Goal: Task Accomplishment & Management: Complete application form

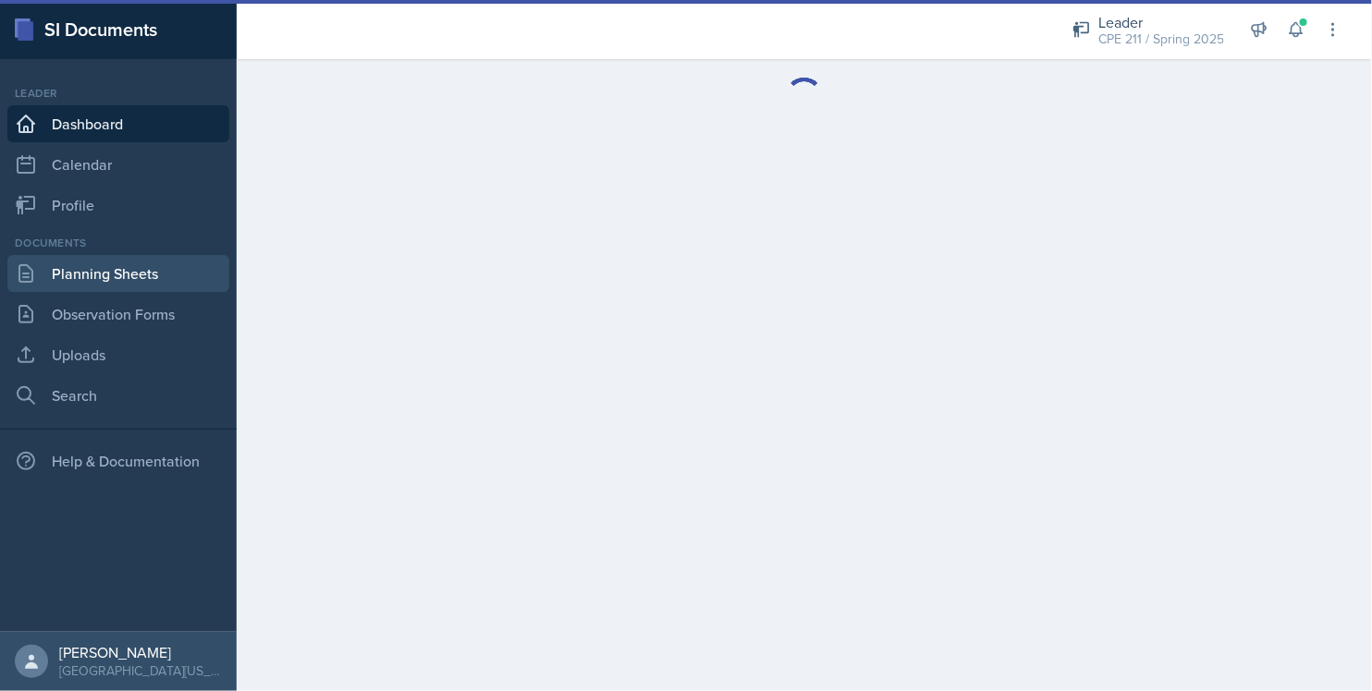
click at [93, 273] on link "Planning Sheets" at bounding box center [118, 273] width 222 height 37
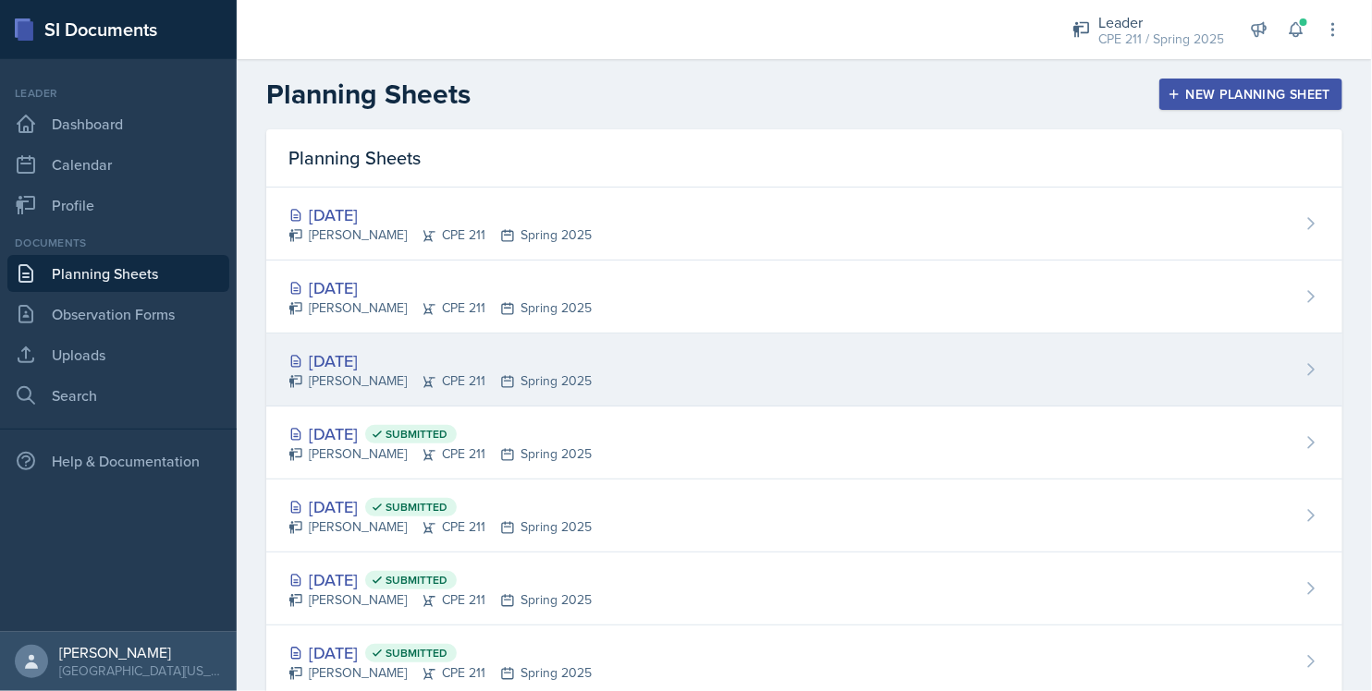
click at [691, 358] on div "[DATE] [PERSON_NAME] CPE 211 Spring 2025" at bounding box center [804, 370] width 1076 height 73
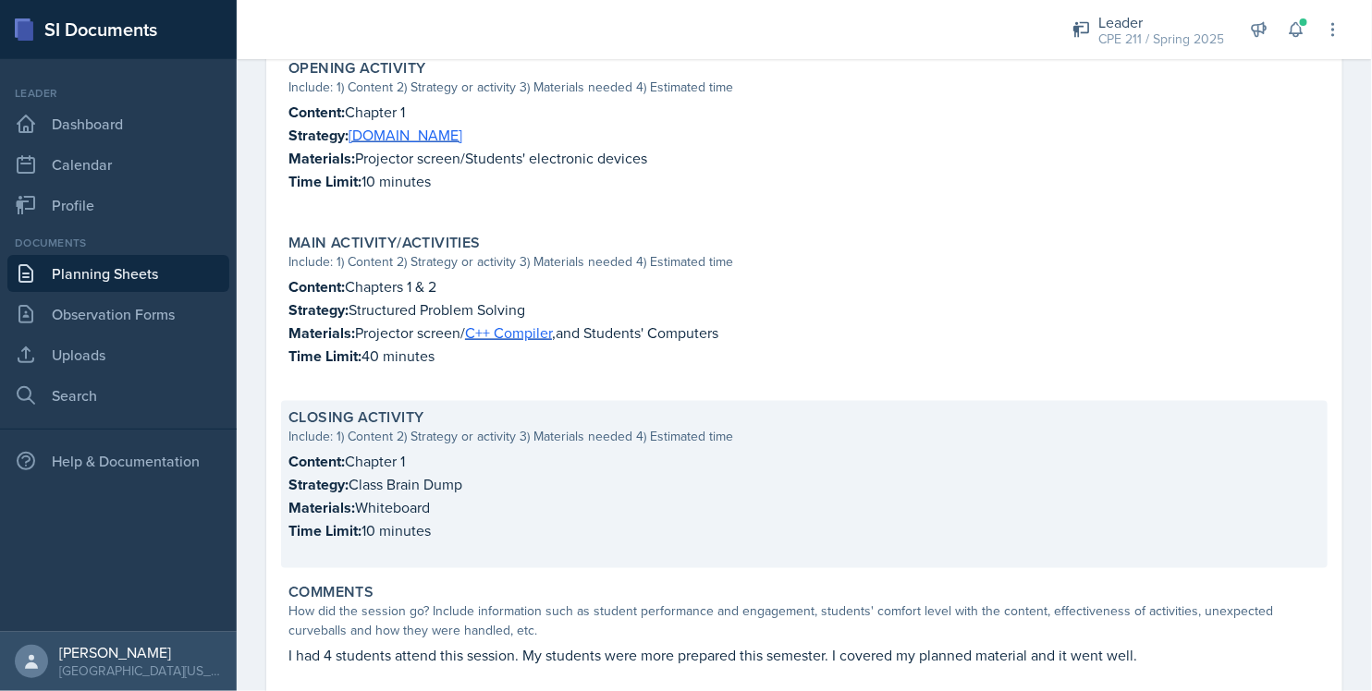
scroll to position [706, 0]
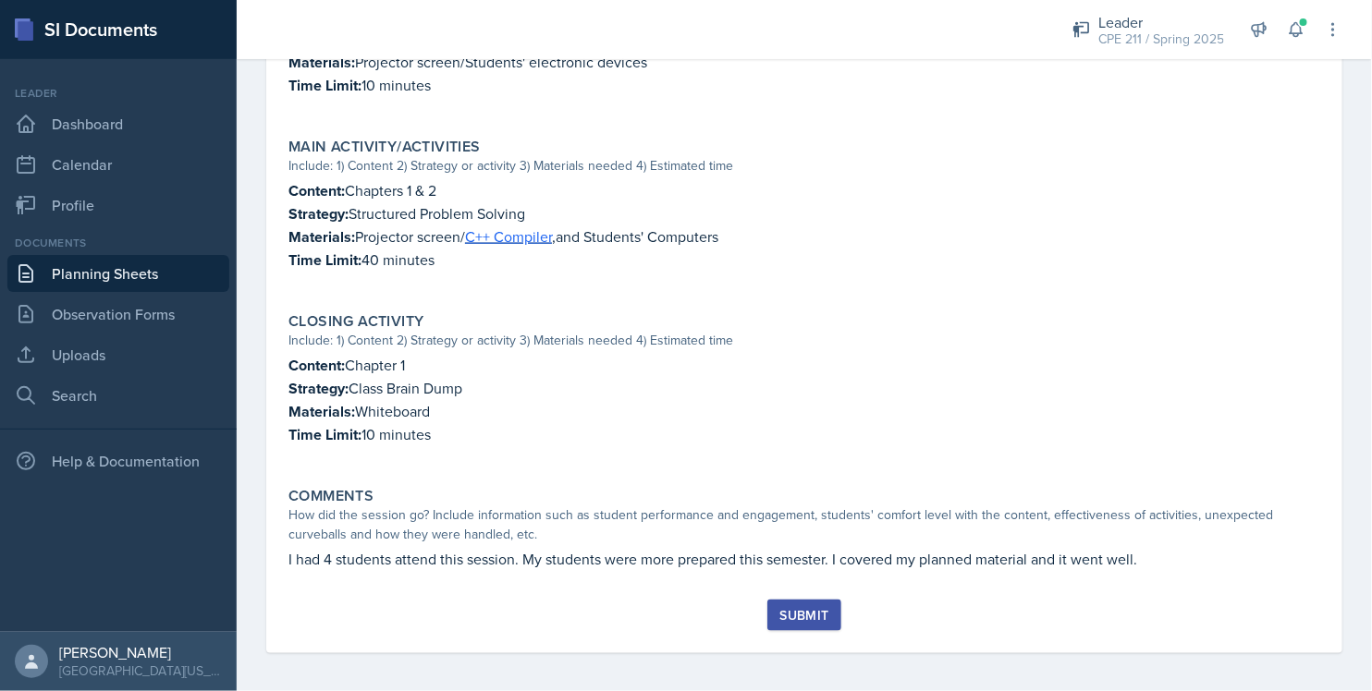
click at [799, 608] on div "Submit" at bounding box center [803, 615] width 49 height 15
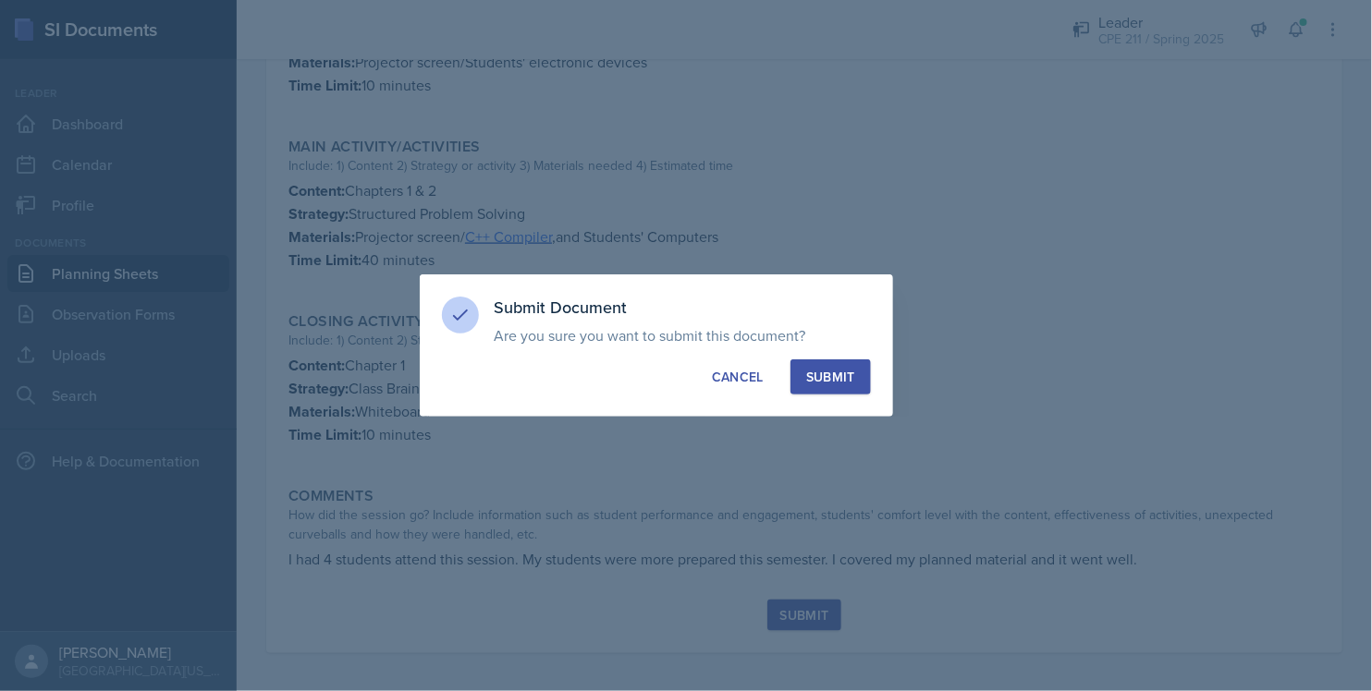
click at [836, 390] on button "Submit" at bounding box center [830, 377] width 80 height 35
radio input "true"
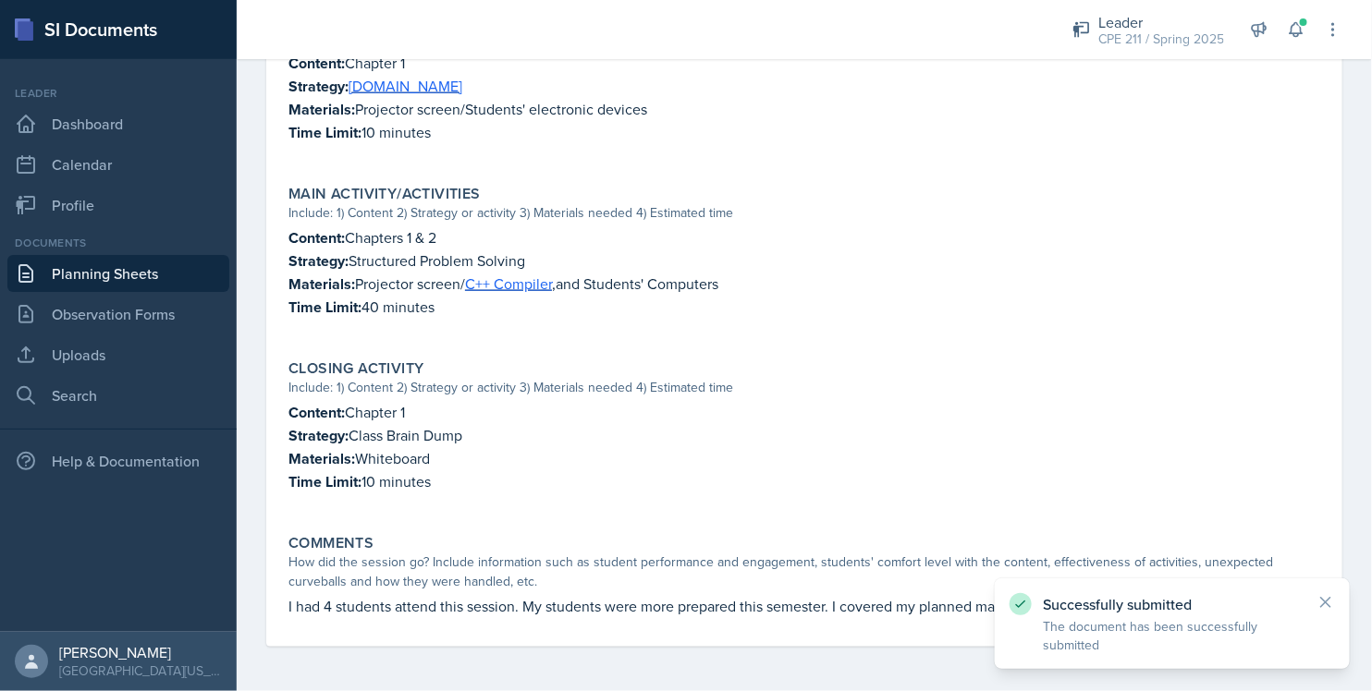
scroll to position [653, 0]
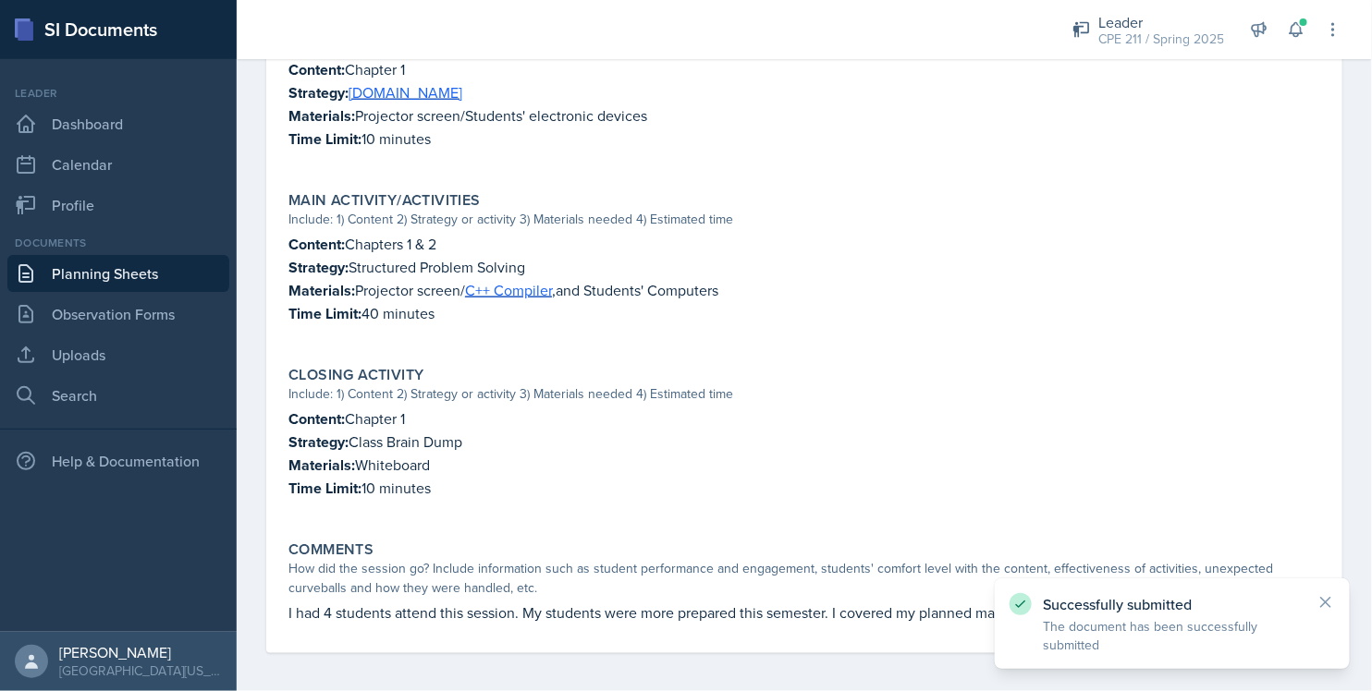
click at [132, 270] on link "Planning Sheets" at bounding box center [118, 273] width 222 height 37
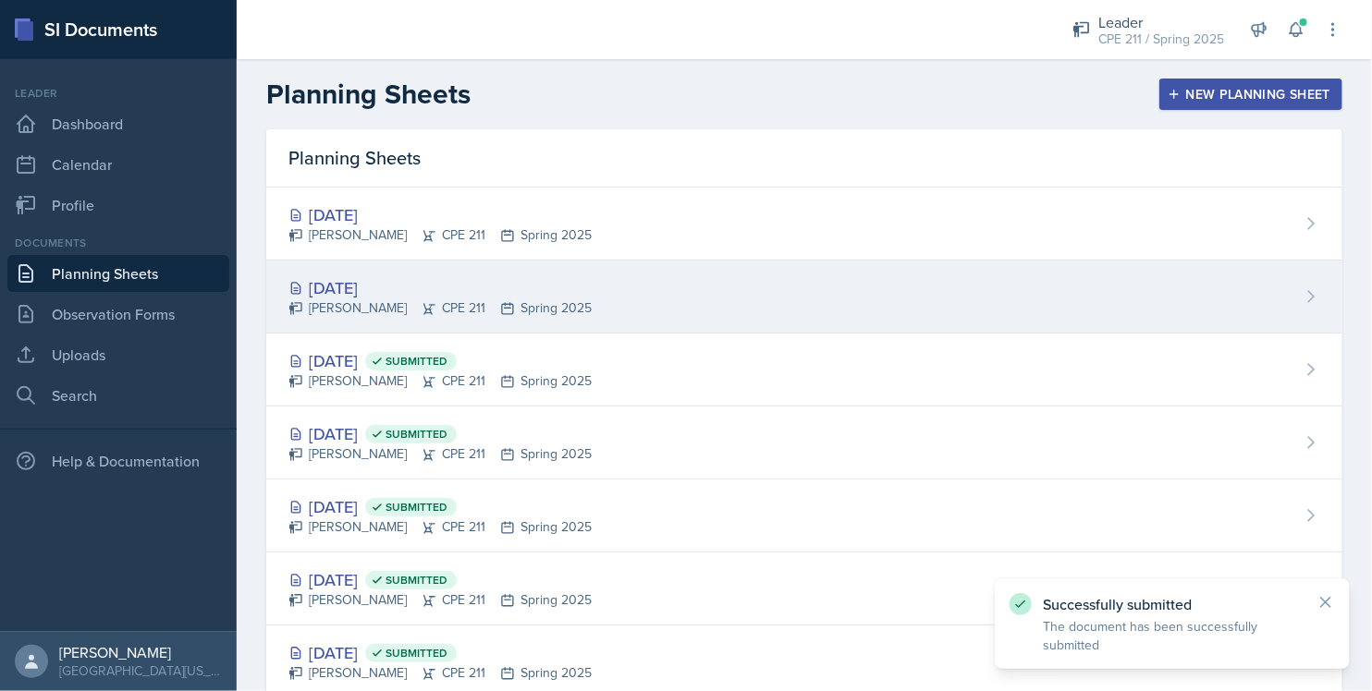
click at [421, 287] on div "[DATE]" at bounding box center [439, 287] width 303 height 25
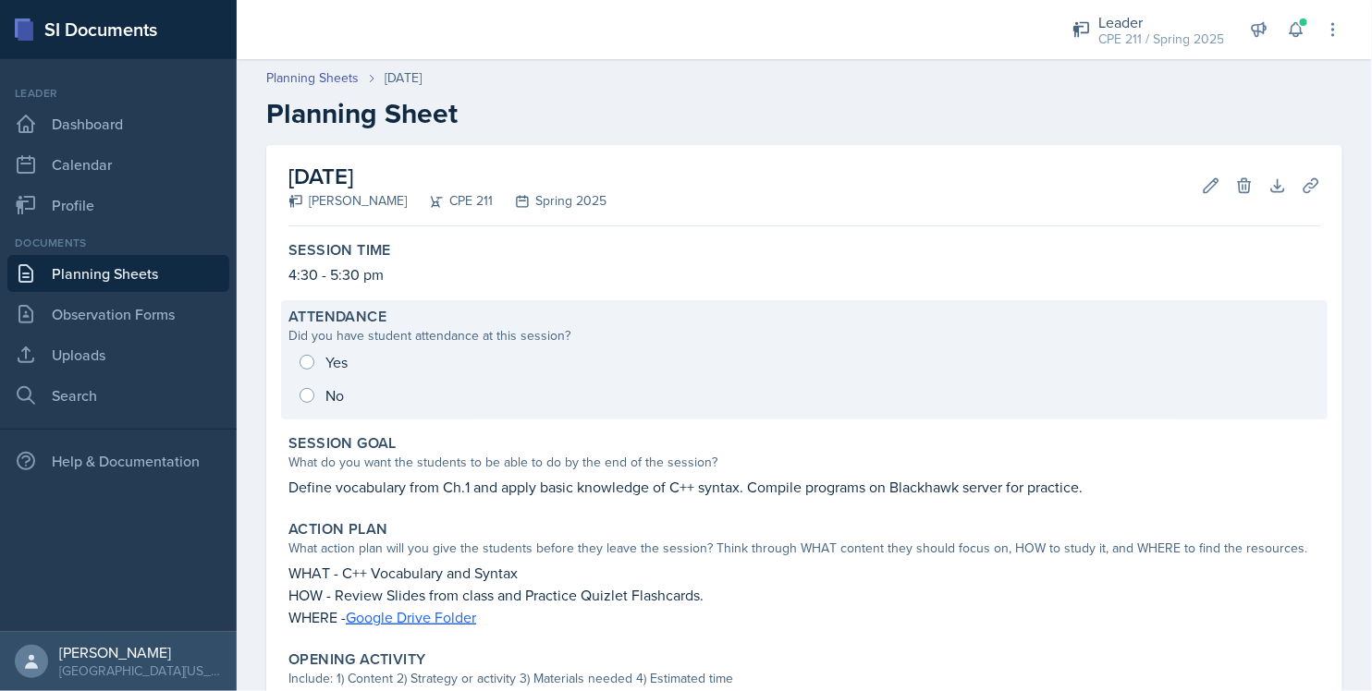
click at [327, 356] on div "Yes No" at bounding box center [804, 379] width 1032 height 67
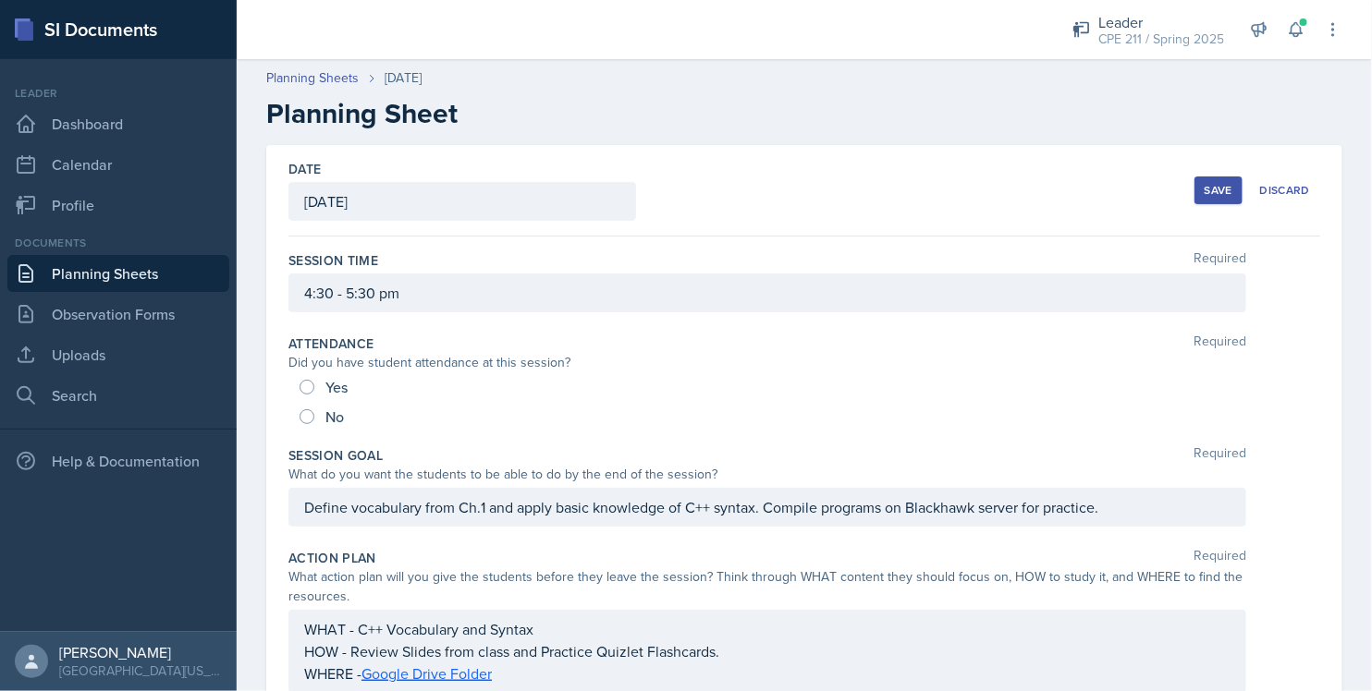
click at [305, 397] on div "Yes" at bounding box center [325, 388] width 52 height 30
click at [309, 385] on input "Yes" at bounding box center [306, 387] width 15 height 15
radio input "true"
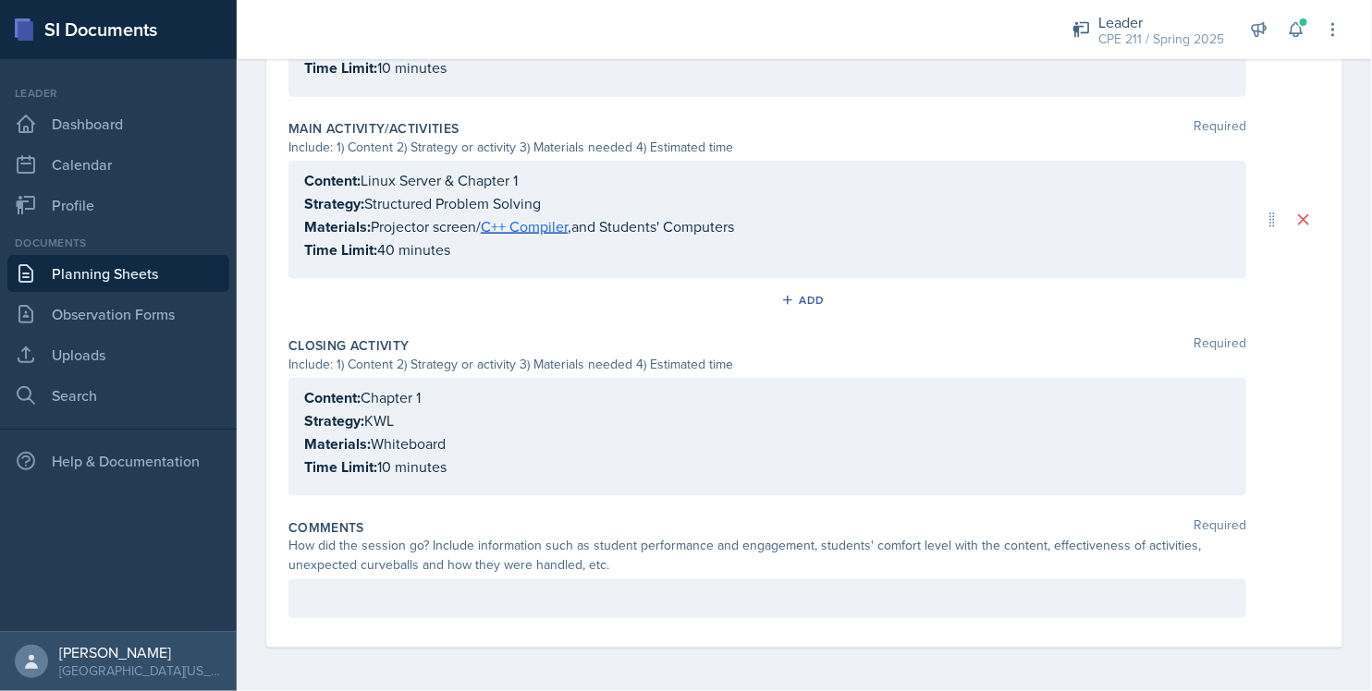
click at [376, 601] on p at bounding box center [767, 599] width 926 height 22
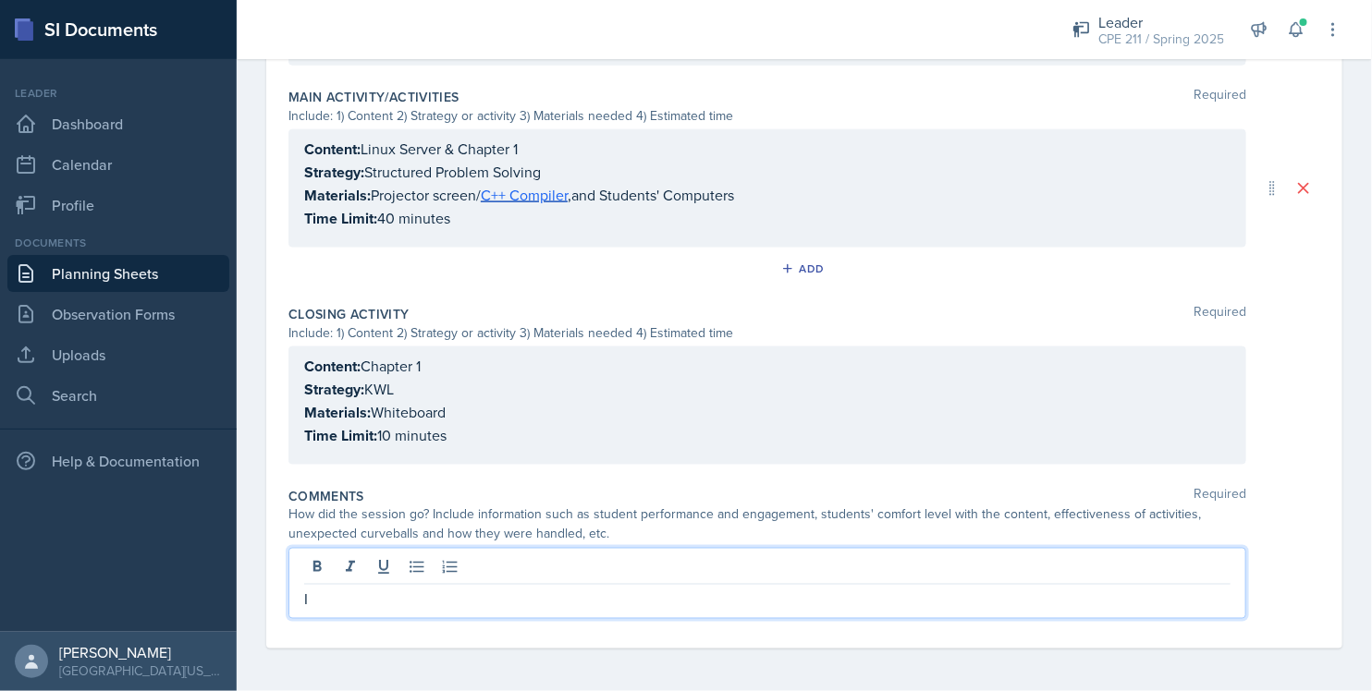
scroll to position [811, 0]
click at [1303, 600] on div "I had one student attend this session. My student wanted help with the lab mate…" at bounding box center [804, 582] width 1032 height 71
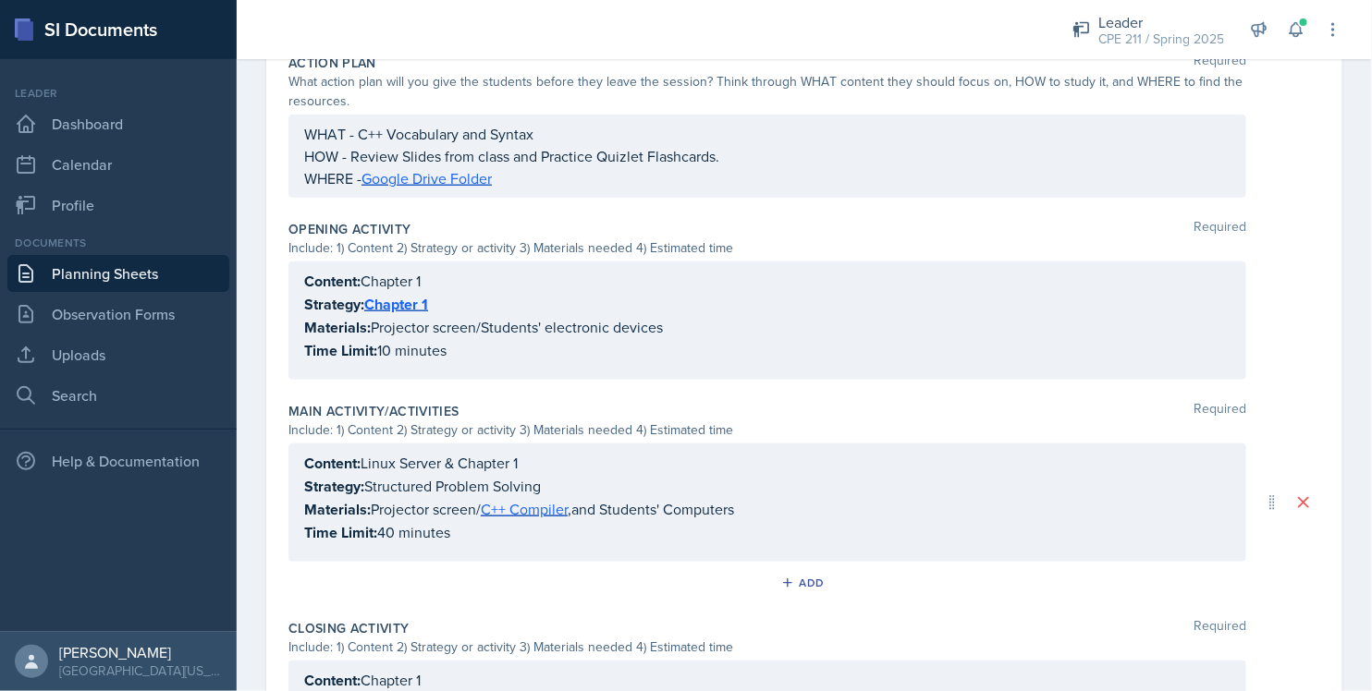
scroll to position [470, 0]
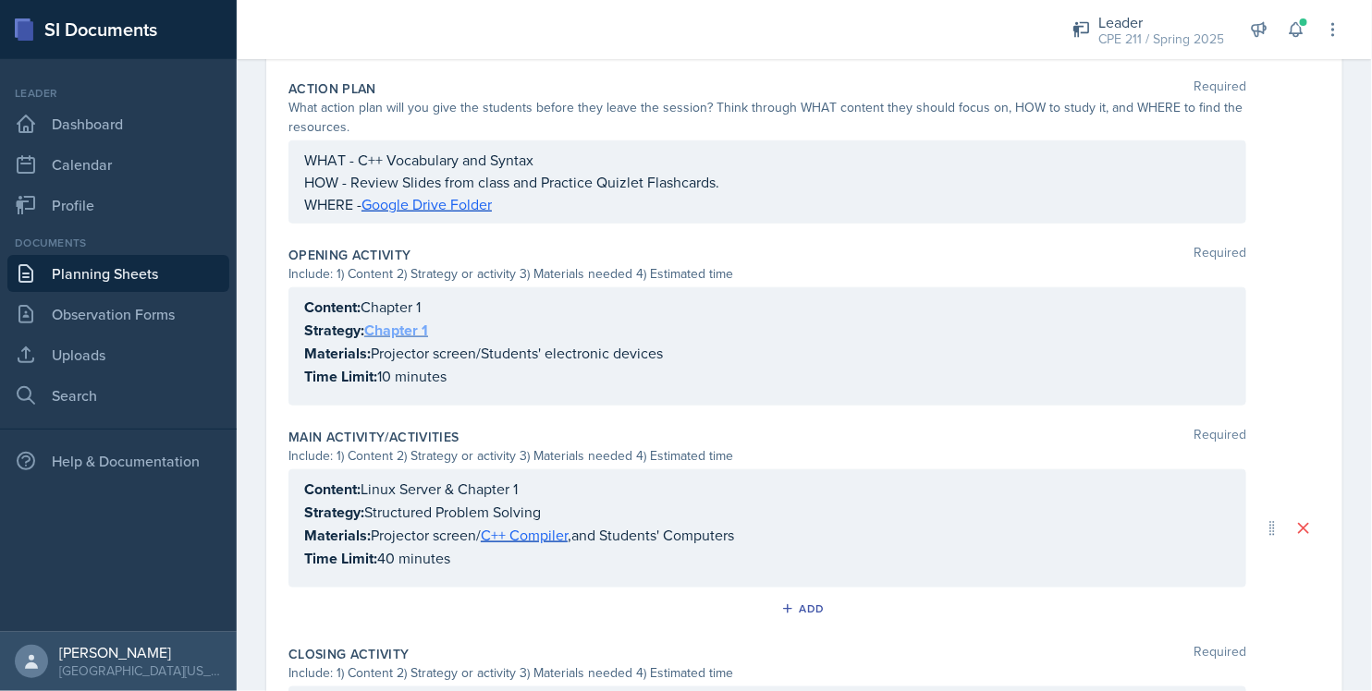
click at [406, 330] on link "Chapter 1" at bounding box center [396, 330] width 64 height 21
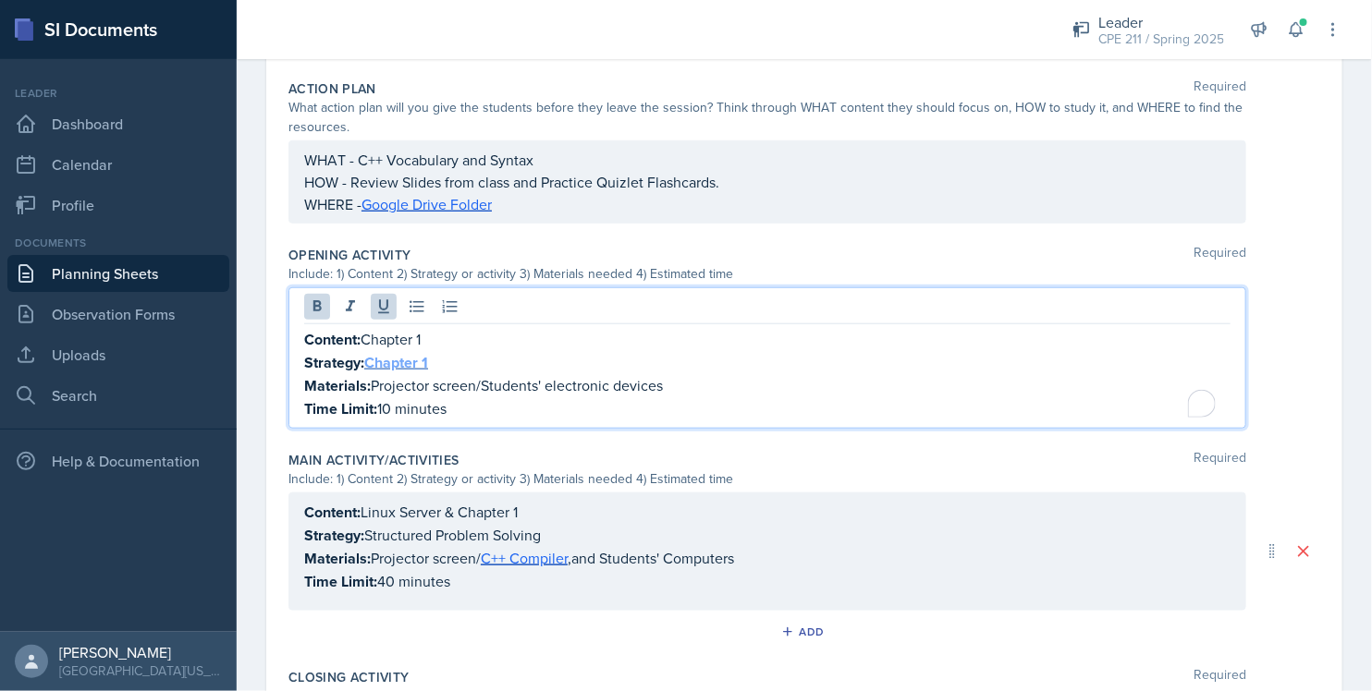
scroll to position [502, 0]
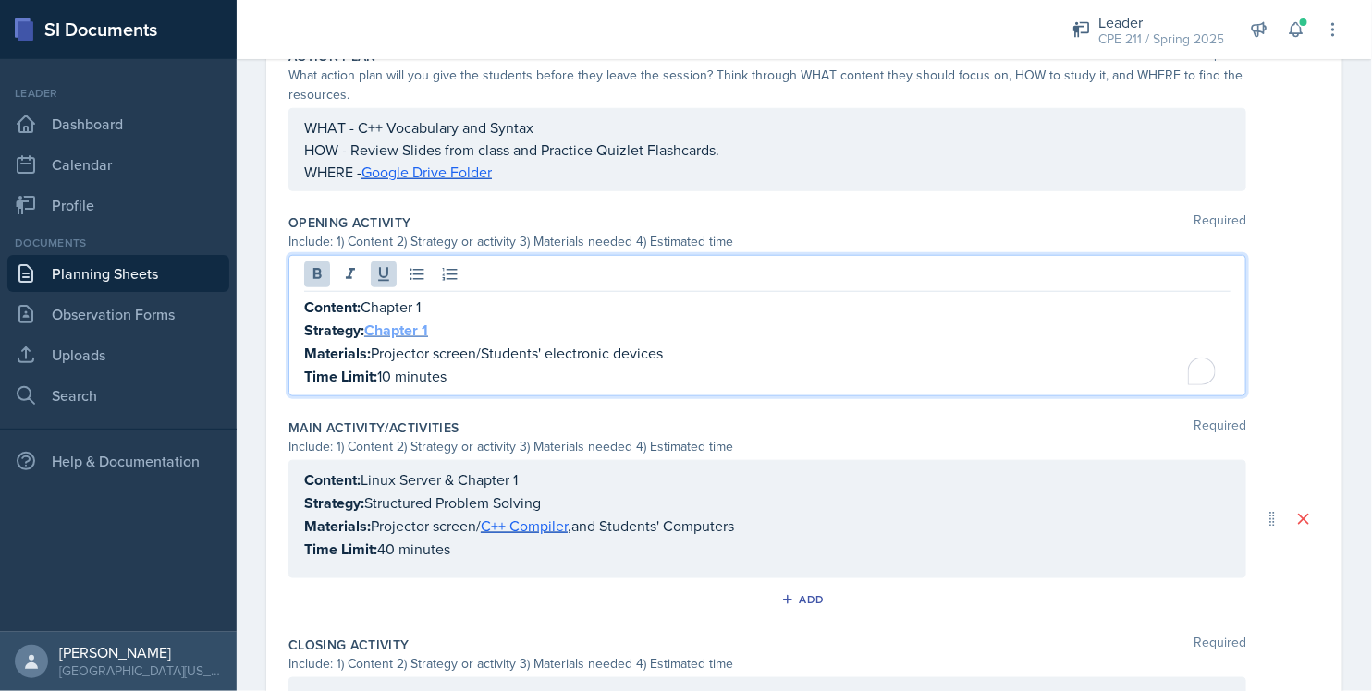
click at [405, 325] on link "Chapter 1" at bounding box center [396, 330] width 64 height 21
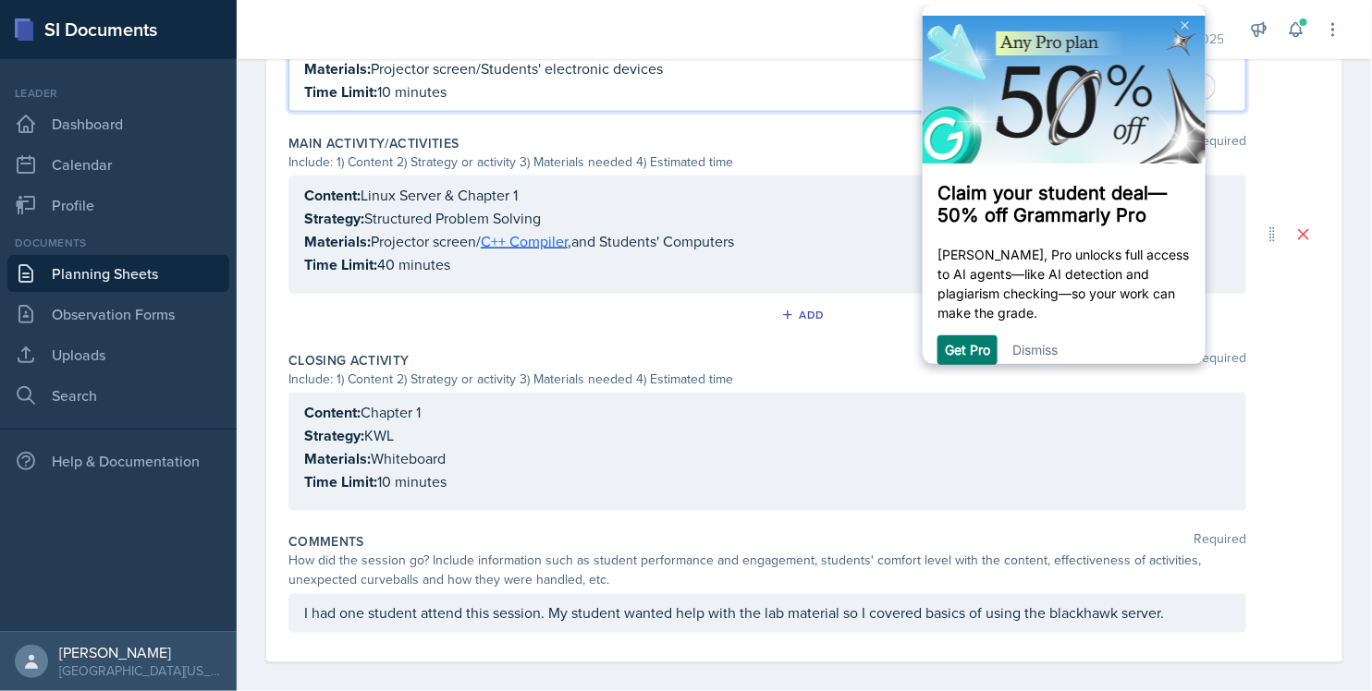
scroll to position [800, 0]
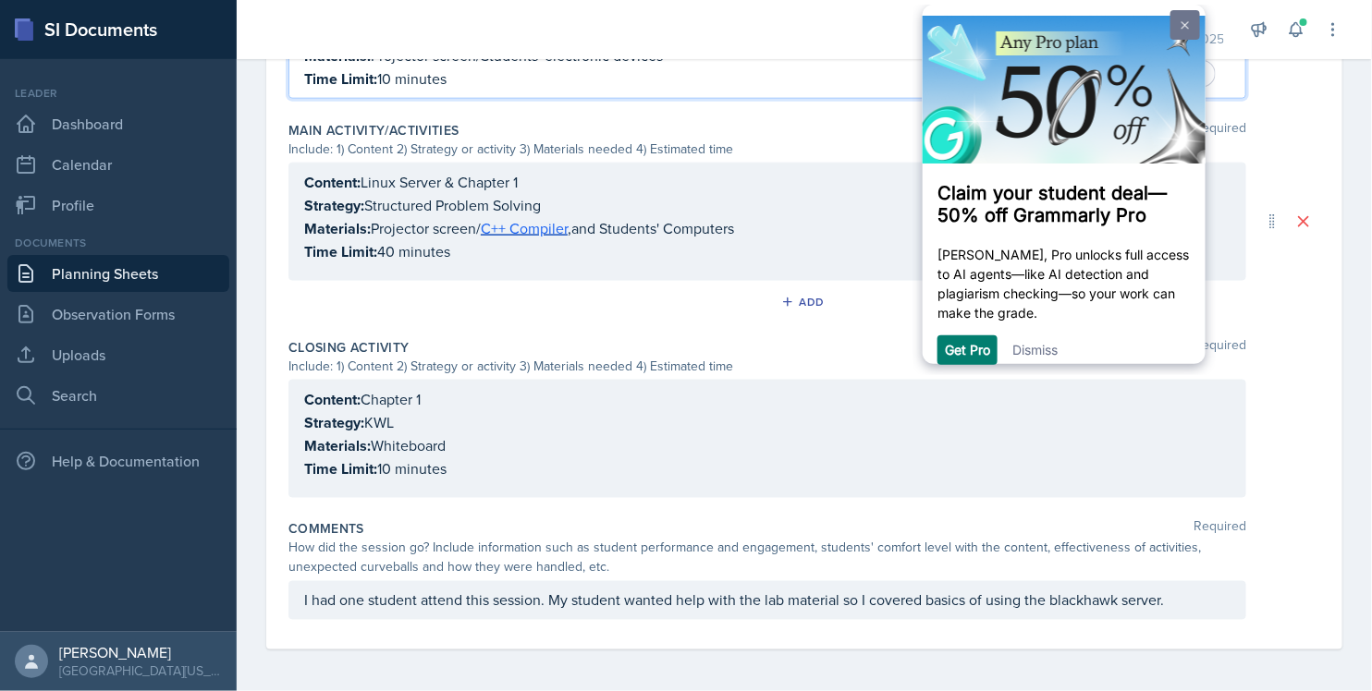
click at [1178, 18] on link at bounding box center [1184, 25] width 30 height 30
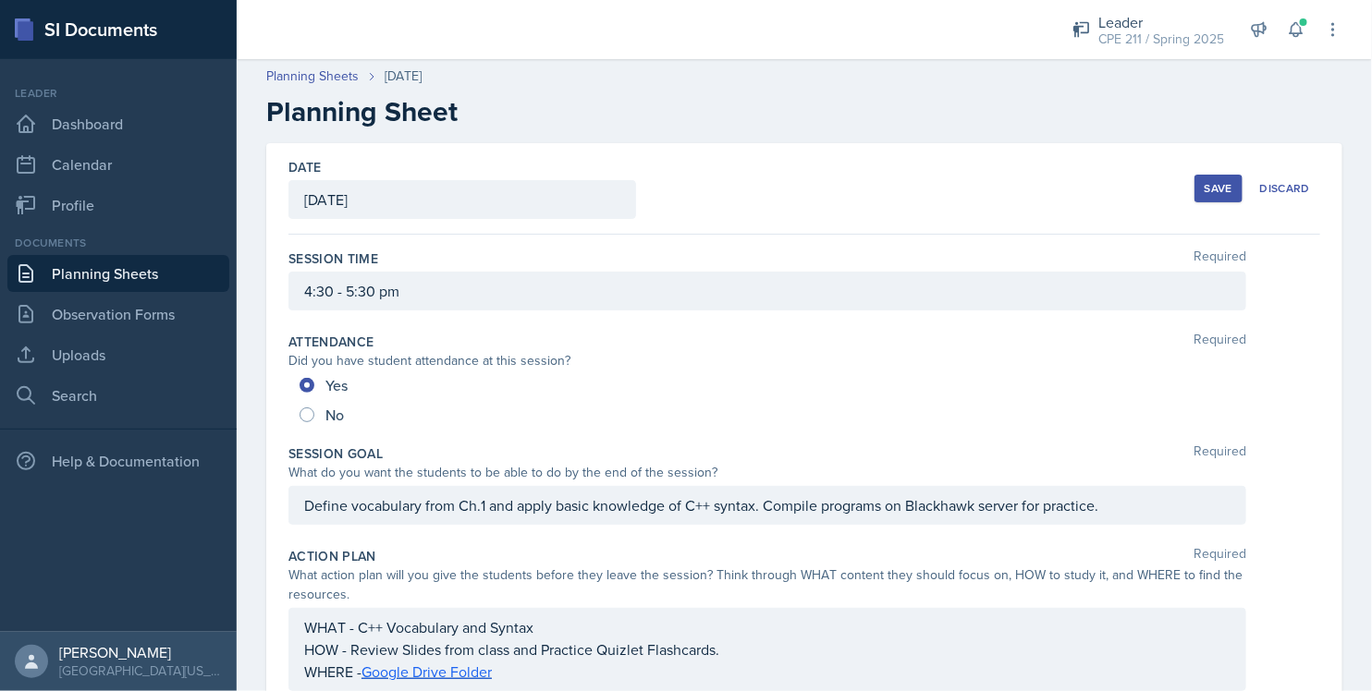
scroll to position [0, 0]
click at [1194, 180] on button "Save" at bounding box center [1218, 191] width 48 height 28
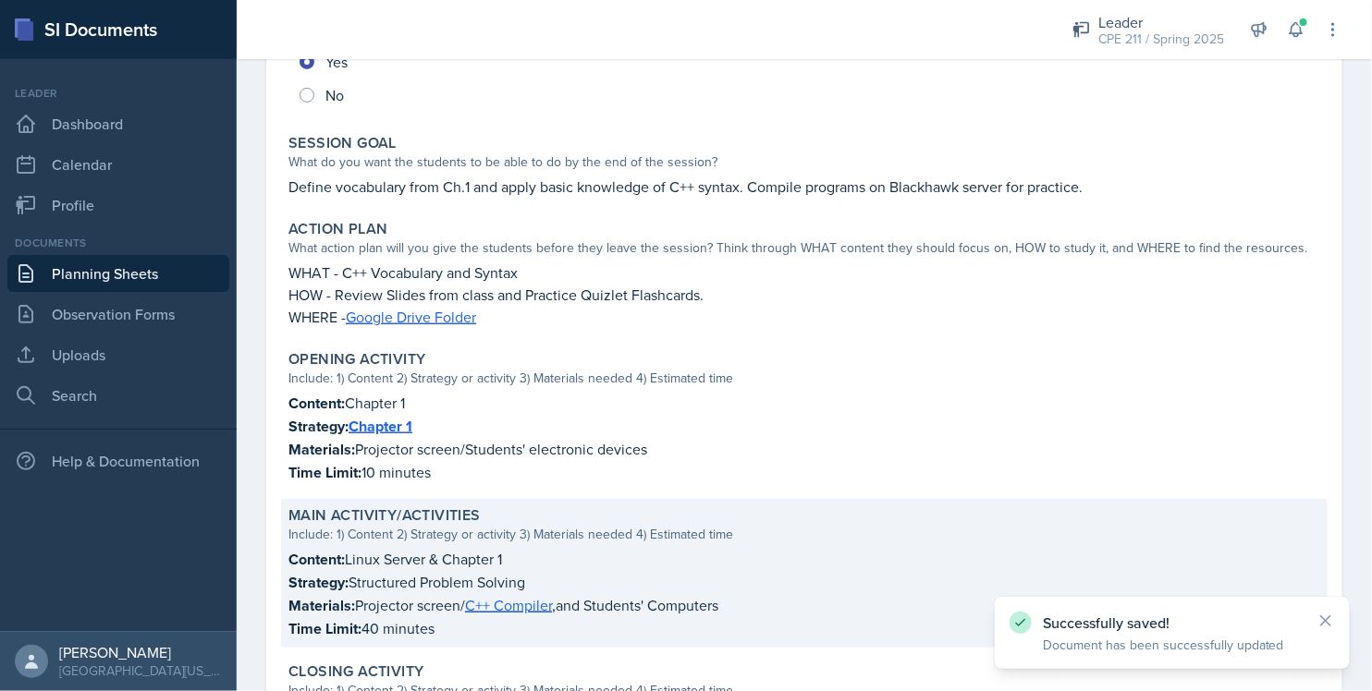
scroll to position [632, 0]
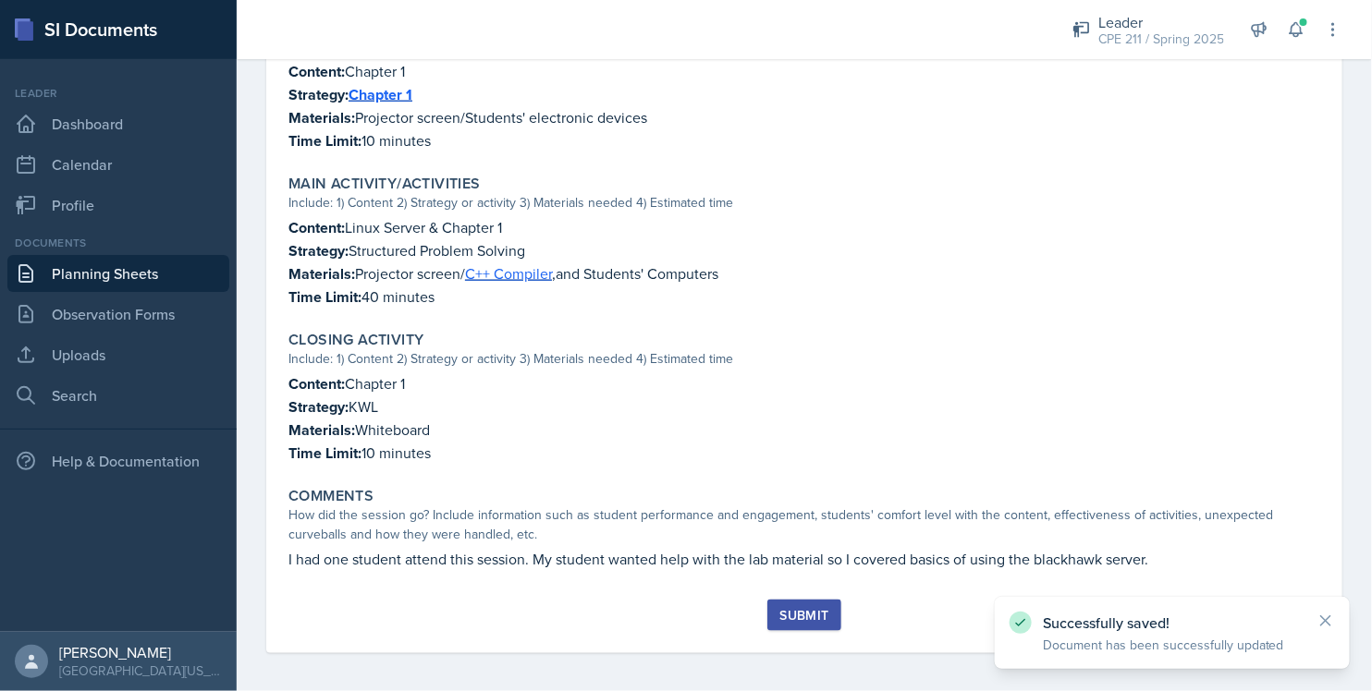
click at [825, 603] on button "Submit" at bounding box center [803, 615] width 73 height 31
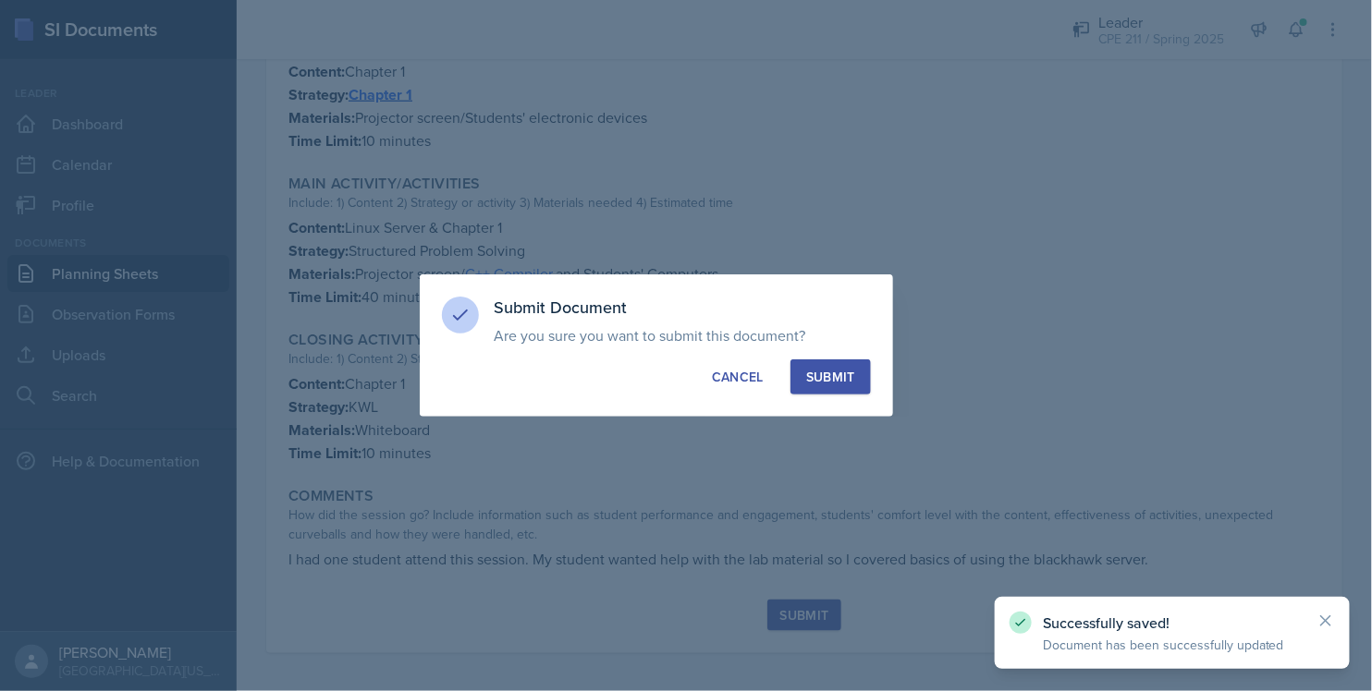
click at [833, 388] on button "Submit" at bounding box center [830, 377] width 80 height 35
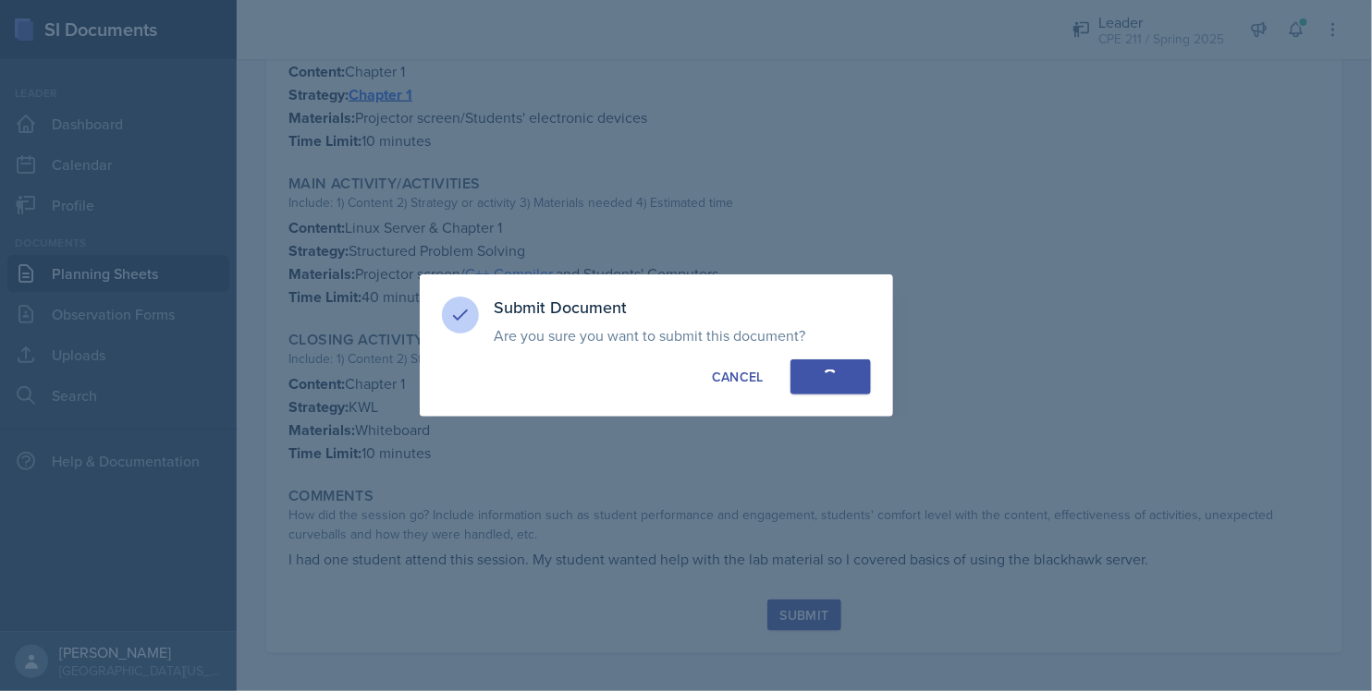
radio input "true"
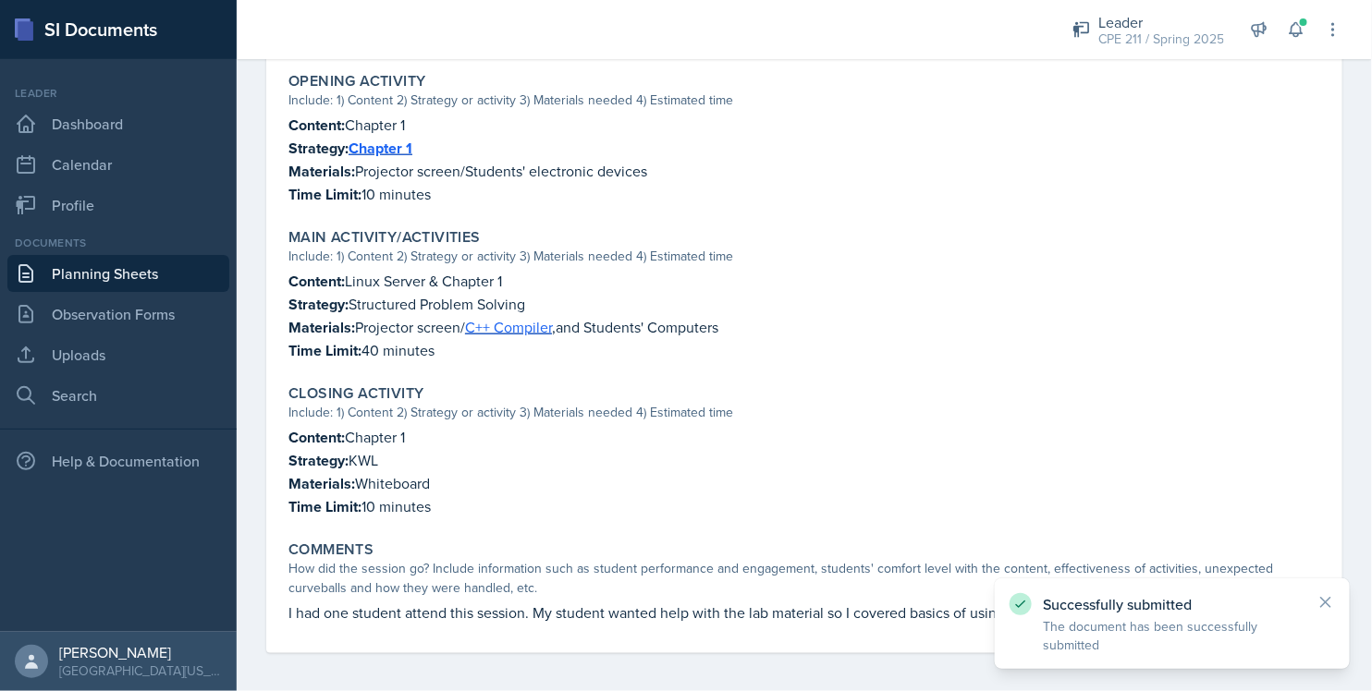
click at [148, 264] on link "Planning Sheets" at bounding box center [118, 273] width 222 height 37
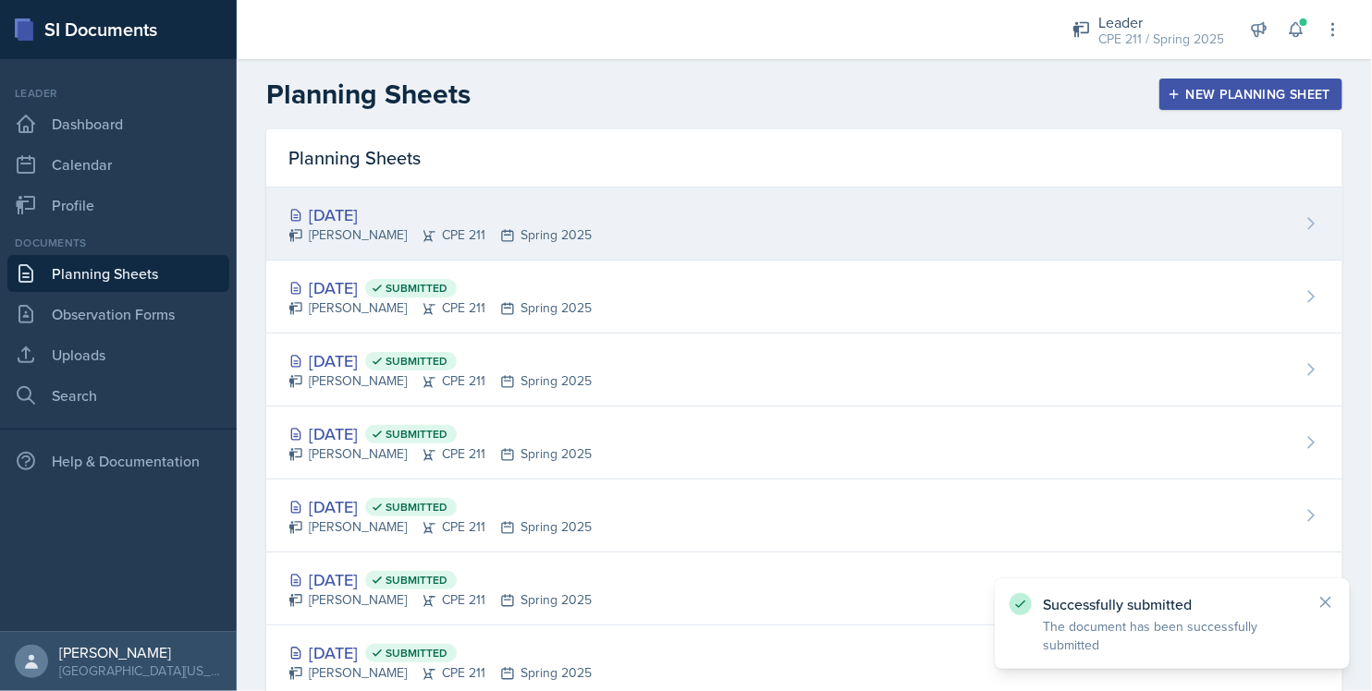
click at [419, 216] on div "[DATE]" at bounding box center [439, 214] width 303 height 25
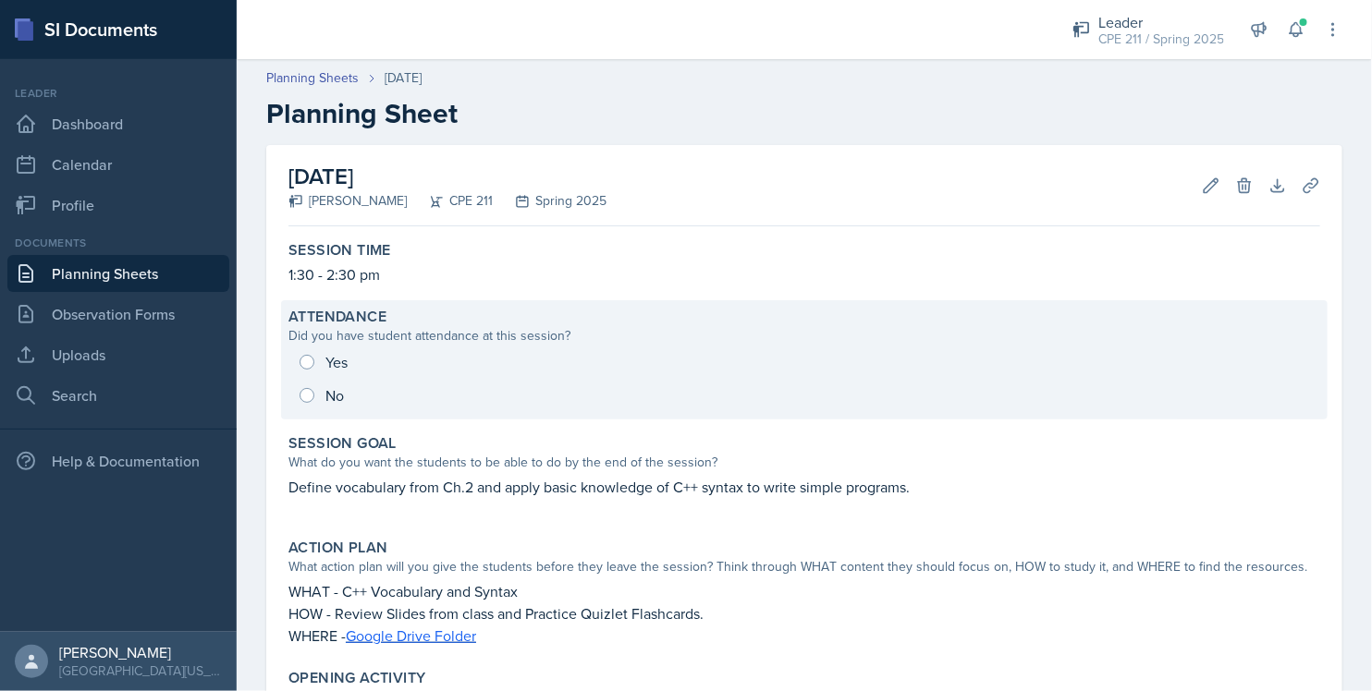
click at [324, 377] on div "Yes No" at bounding box center [804, 379] width 1032 height 67
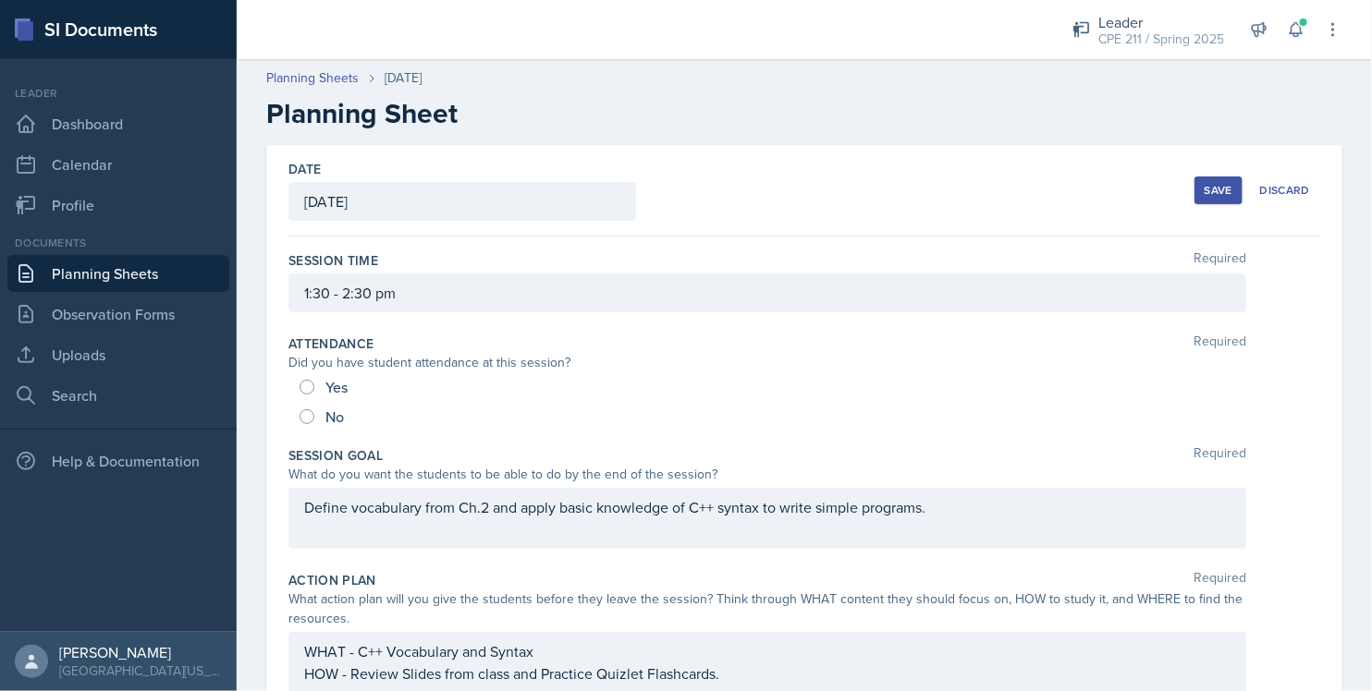
click at [327, 388] on span "Yes" at bounding box center [336, 387] width 22 height 18
click at [314, 388] on input "Yes" at bounding box center [306, 387] width 15 height 15
radio input "true"
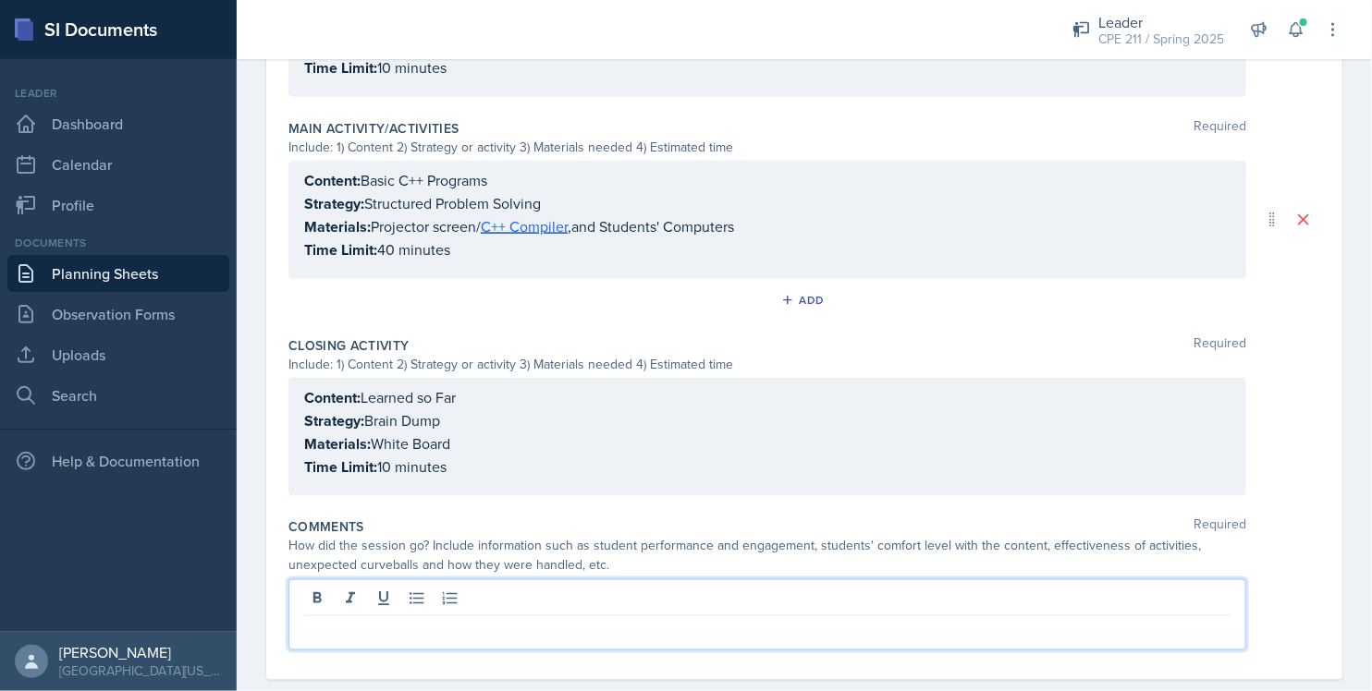
click at [461, 620] on p at bounding box center [767, 631] width 926 height 22
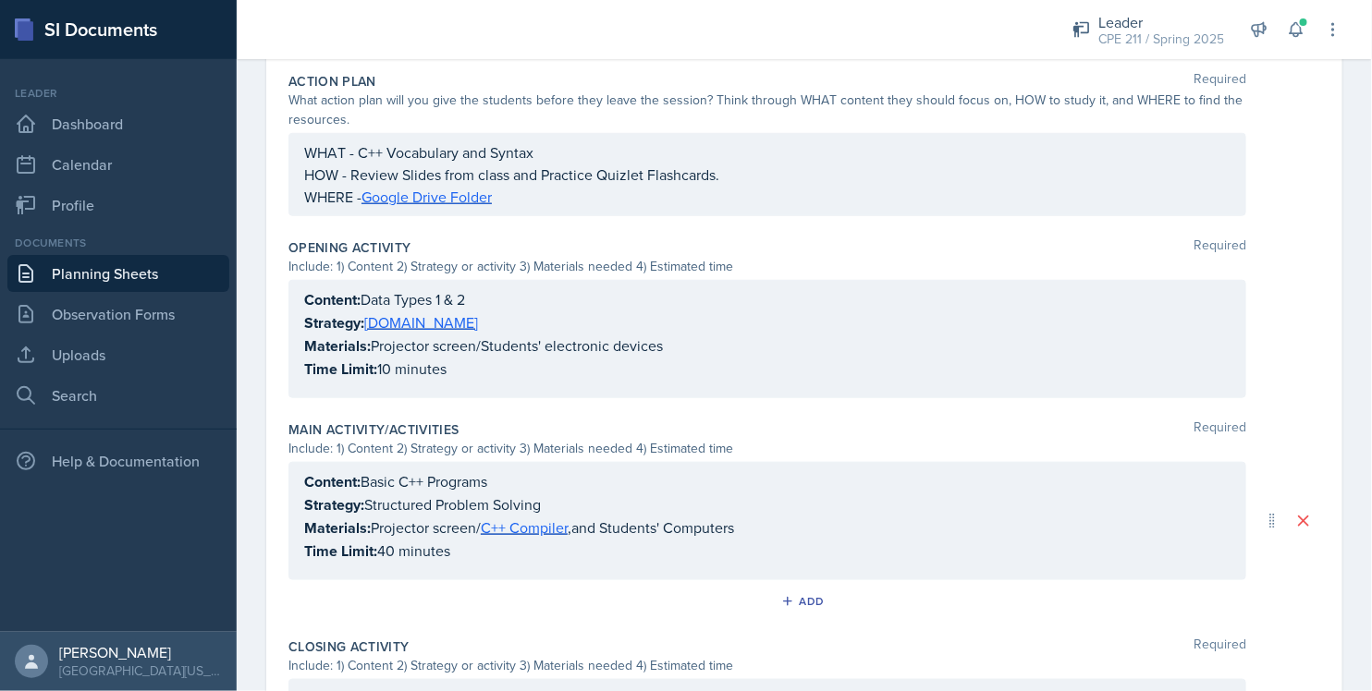
scroll to position [513, 0]
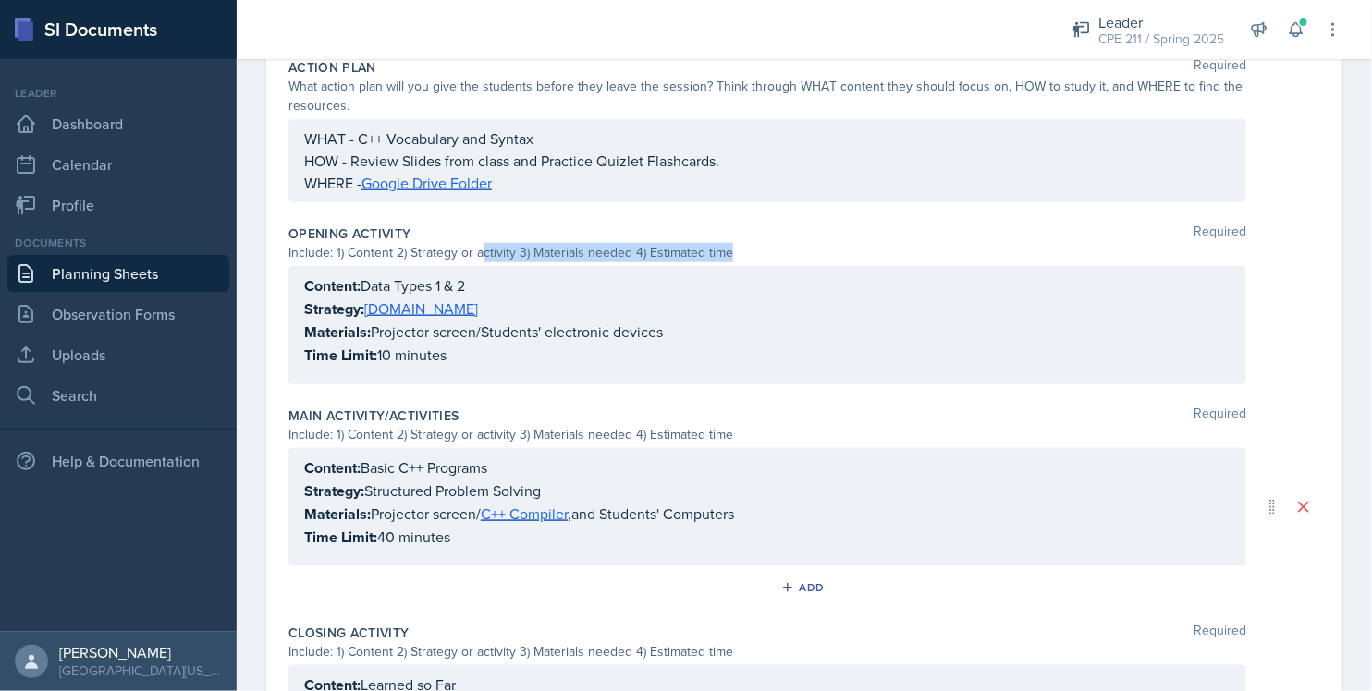
drag, startPoint x: 478, startPoint y: 263, endPoint x: 492, endPoint y: 280, distance: 21.7
click at [479, 266] on div "Opening Activity Required Include: 1) Content 2) Strategy or activity 3) Materi…" at bounding box center [804, 308] width 1032 height 182
click at [492, 280] on div "Content: Data Types 1 & 2 Strategy: [DOMAIN_NAME] Materials: Projector screen/S…" at bounding box center [767, 325] width 958 height 118
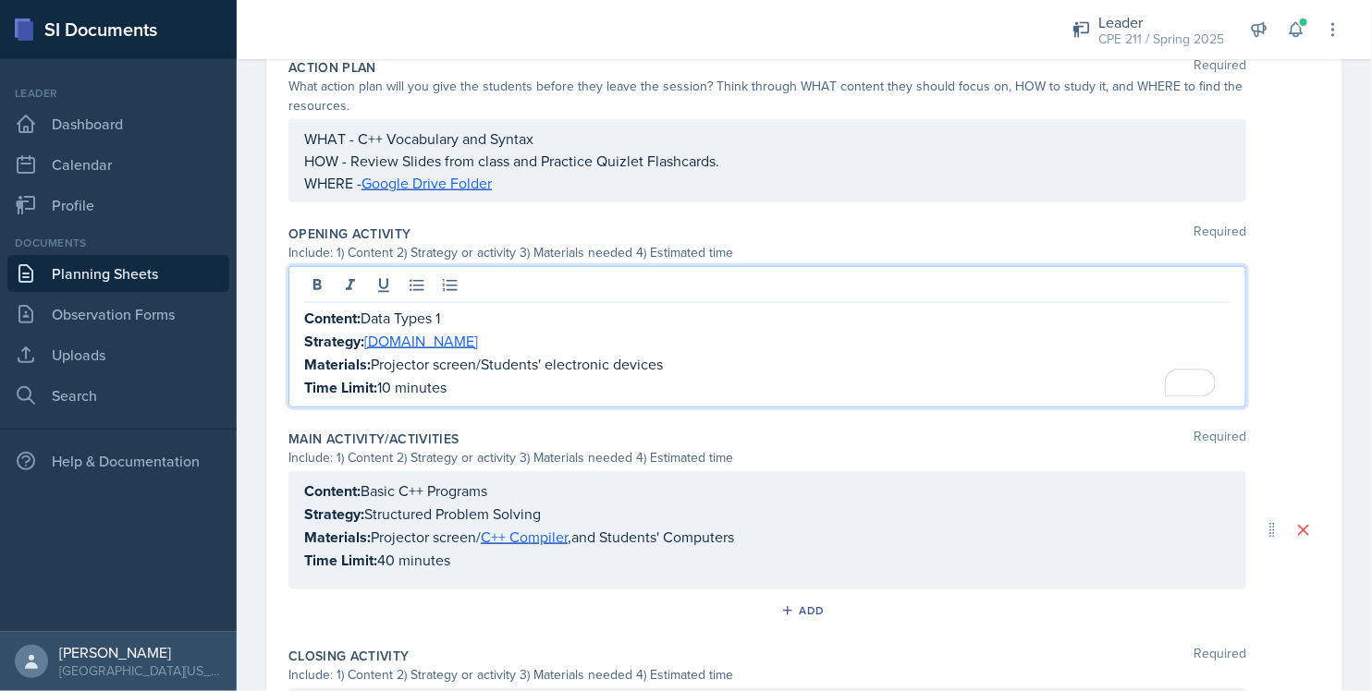
click at [1284, 378] on div "Content: Data Types 1 Strategy: [DOMAIN_NAME] Materials: Projector screen/Stude…" at bounding box center [804, 336] width 1032 height 141
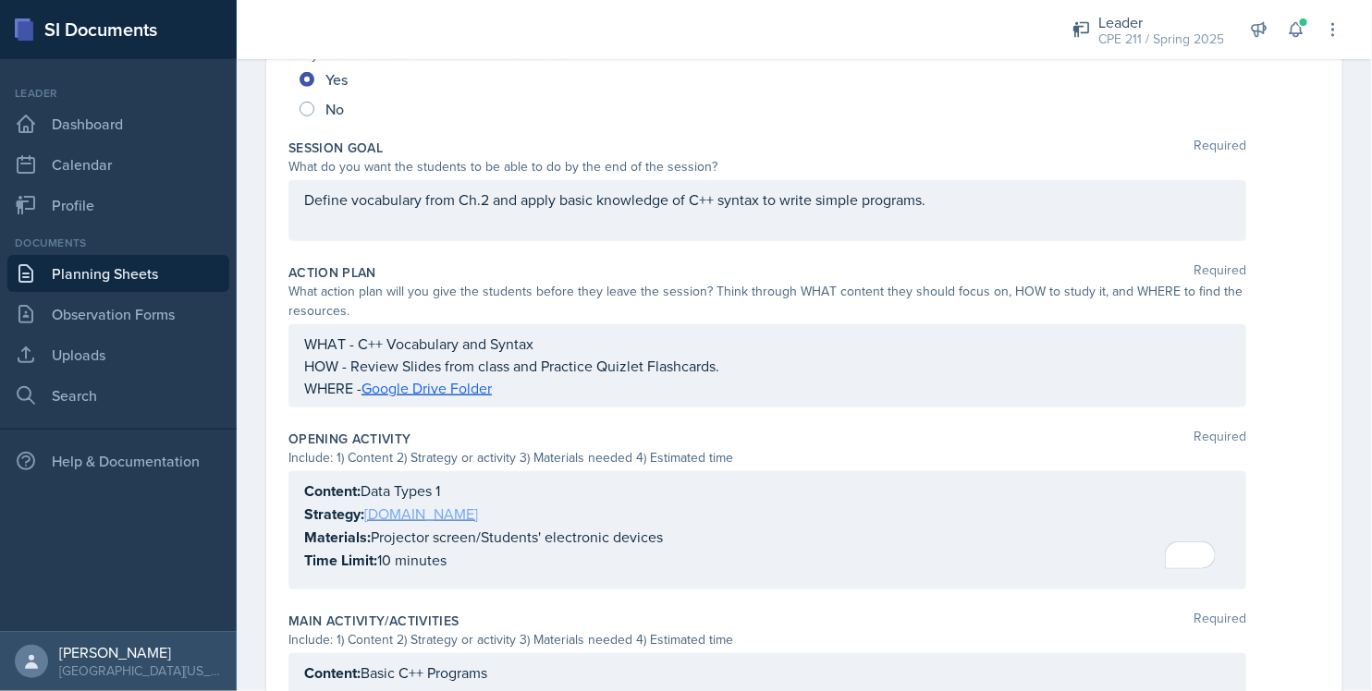
scroll to position [340, 0]
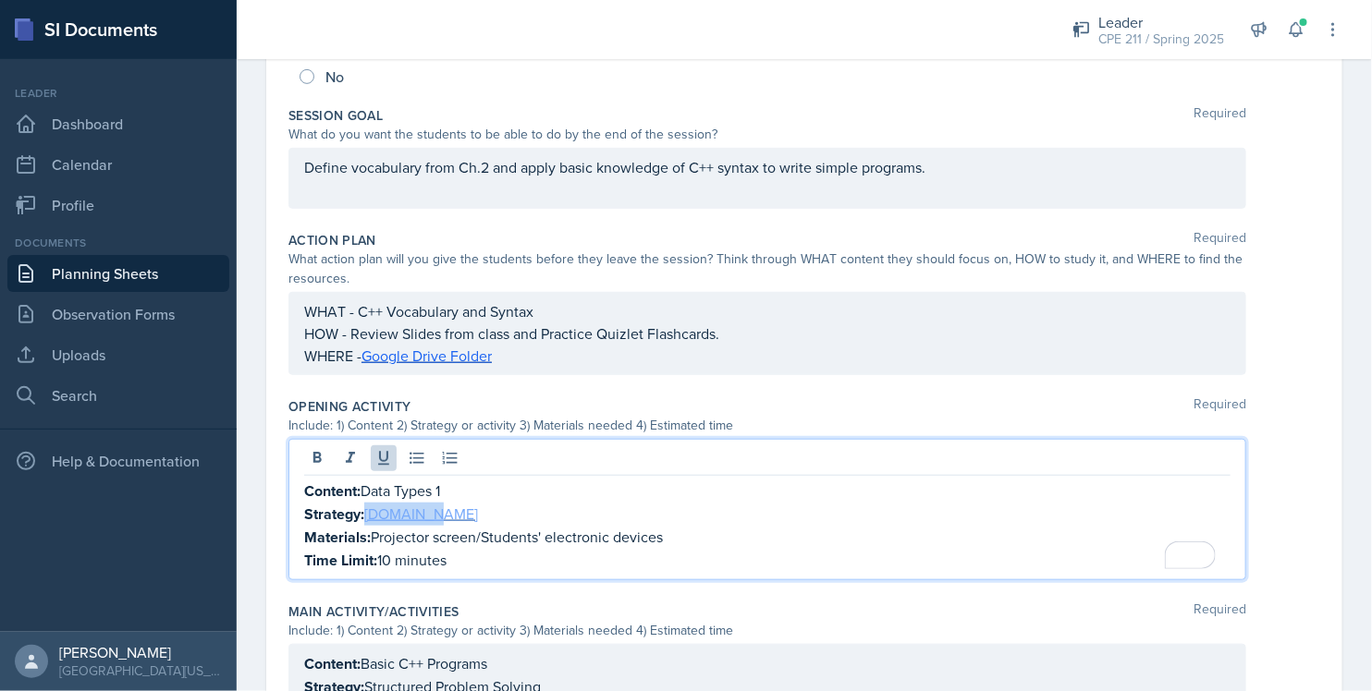
drag, startPoint x: 440, startPoint y: 515, endPoint x: 368, endPoint y: 509, distance: 72.3
click at [368, 509] on p "Strategy: [DOMAIN_NAME]" at bounding box center [767, 514] width 926 height 23
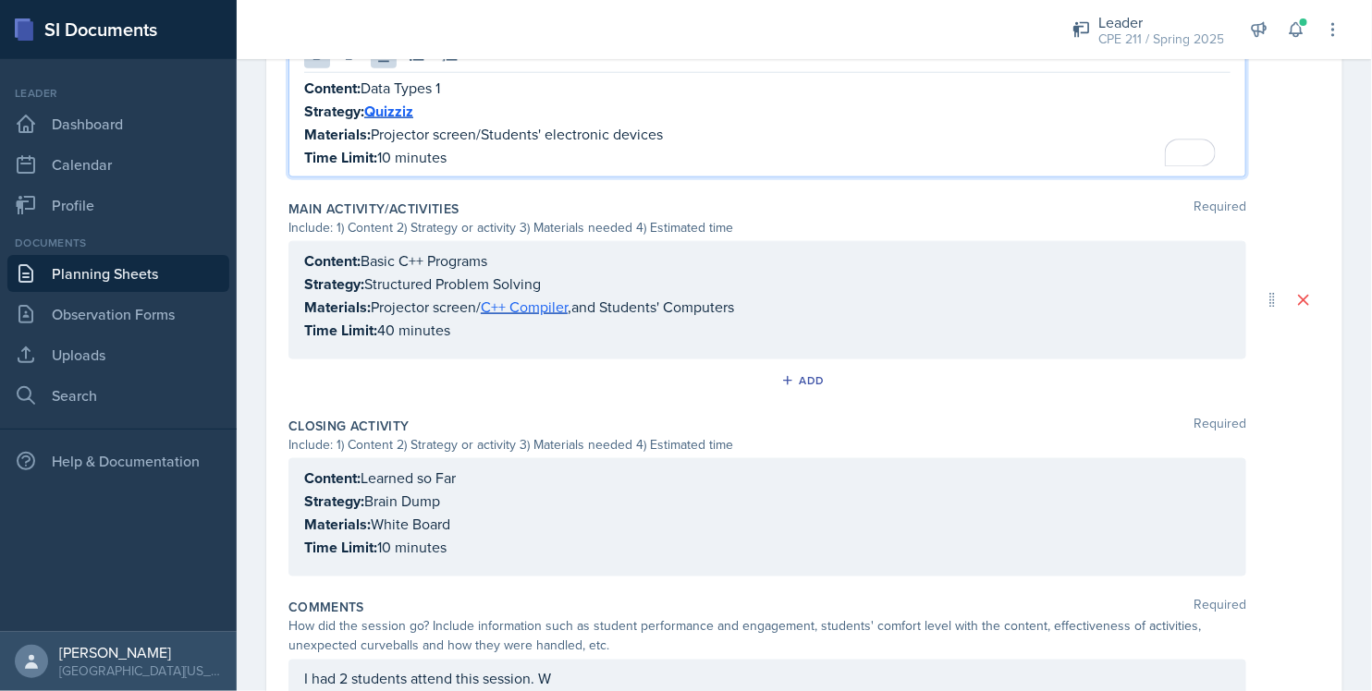
scroll to position [821, 0]
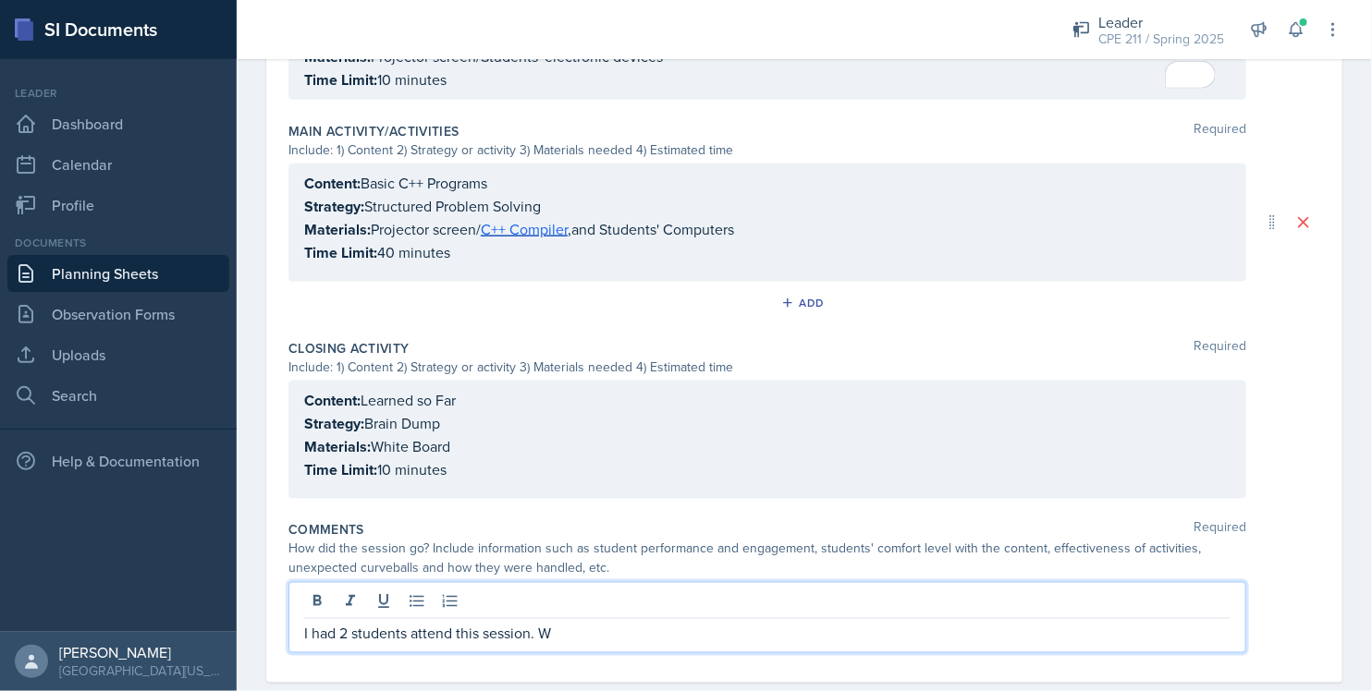
click at [647, 605] on div "I had 2 students attend this session. W" at bounding box center [767, 617] width 958 height 71
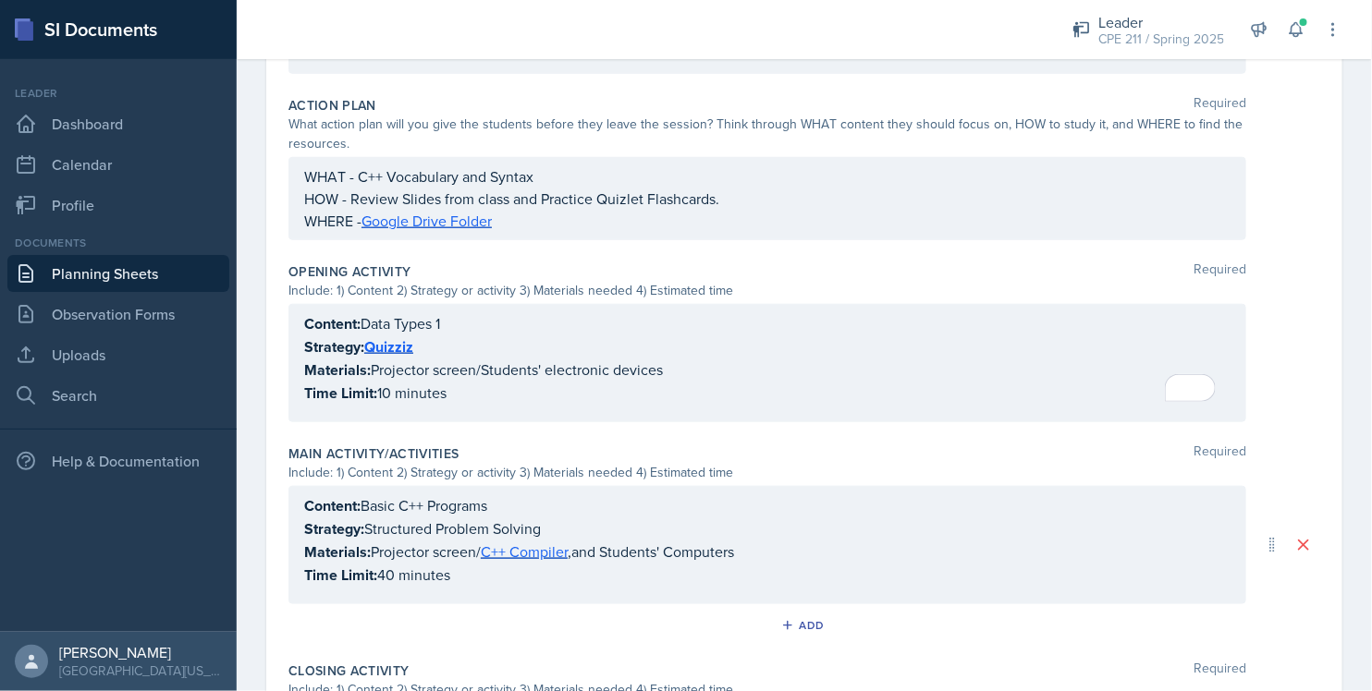
scroll to position [832, 0]
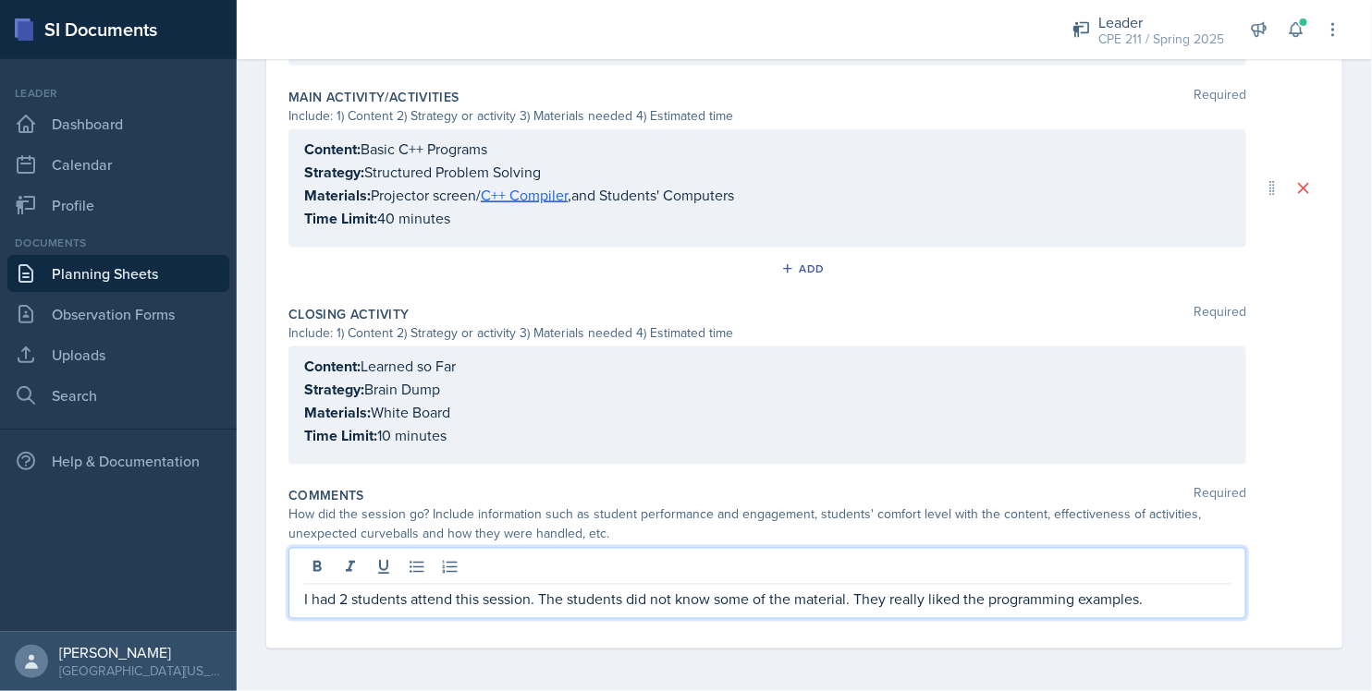
click at [1302, 579] on div "I had 2 students attend this session. The students did not know some of the mat…" at bounding box center [804, 583] width 1032 height 71
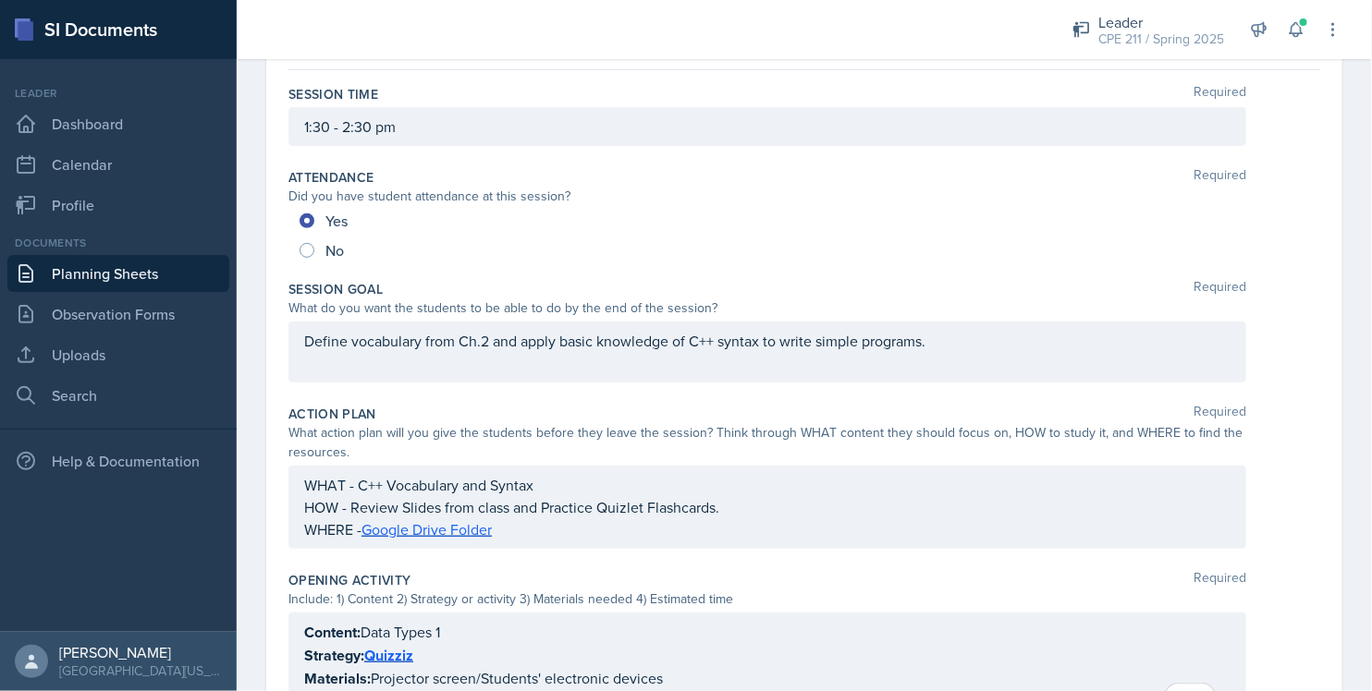
scroll to position [0, 0]
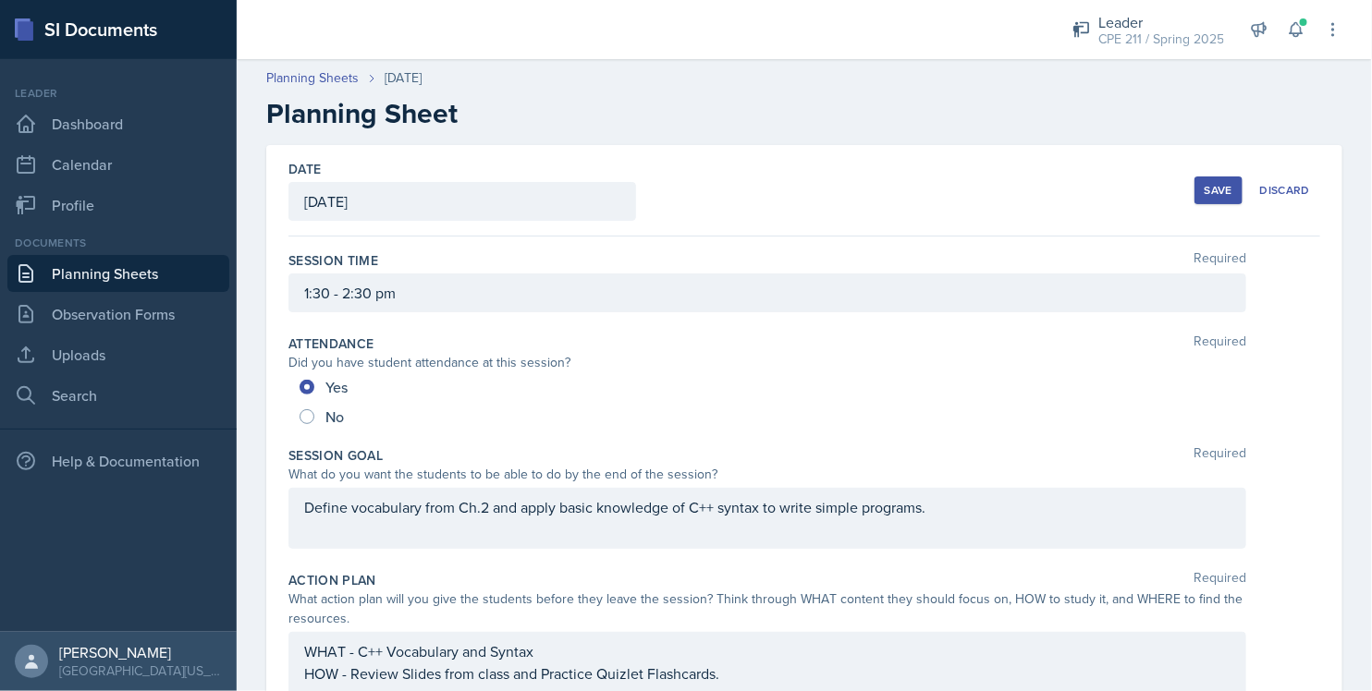
click at [1194, 178] on button "Save" at bounding box center [1218, 191] width 48 height 28
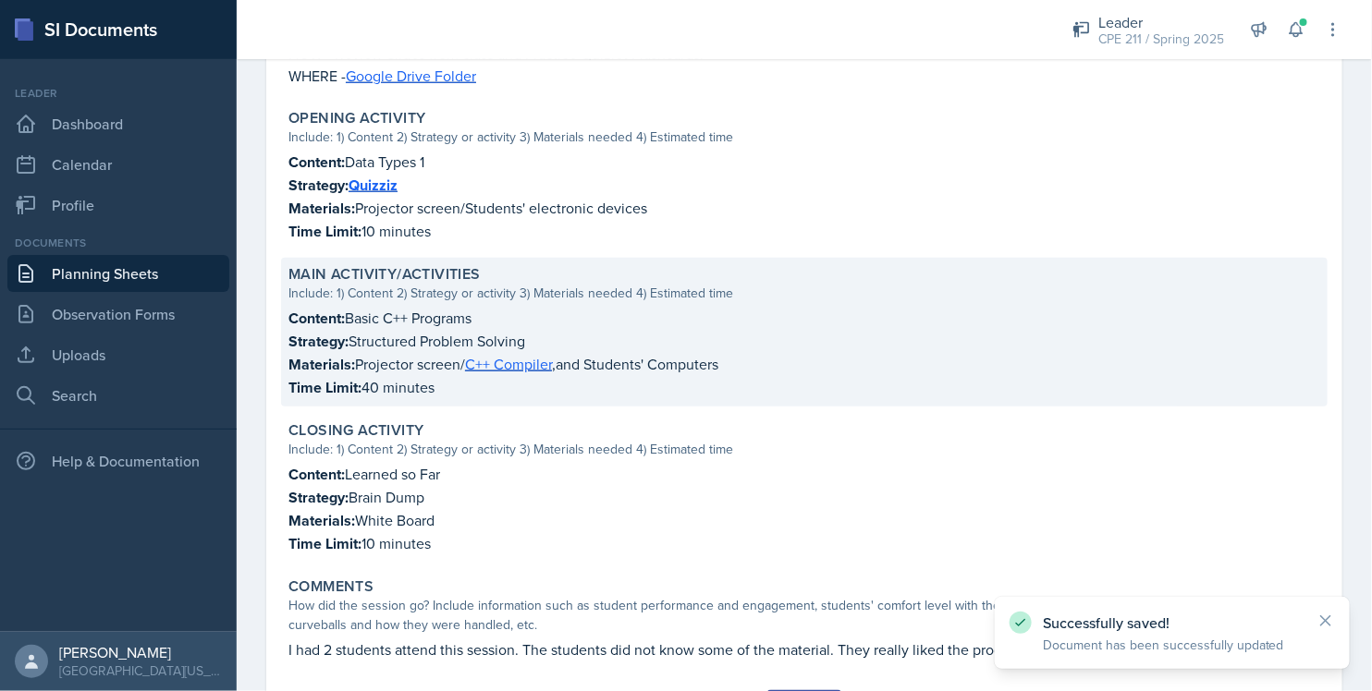
scroll to position [651, 0]
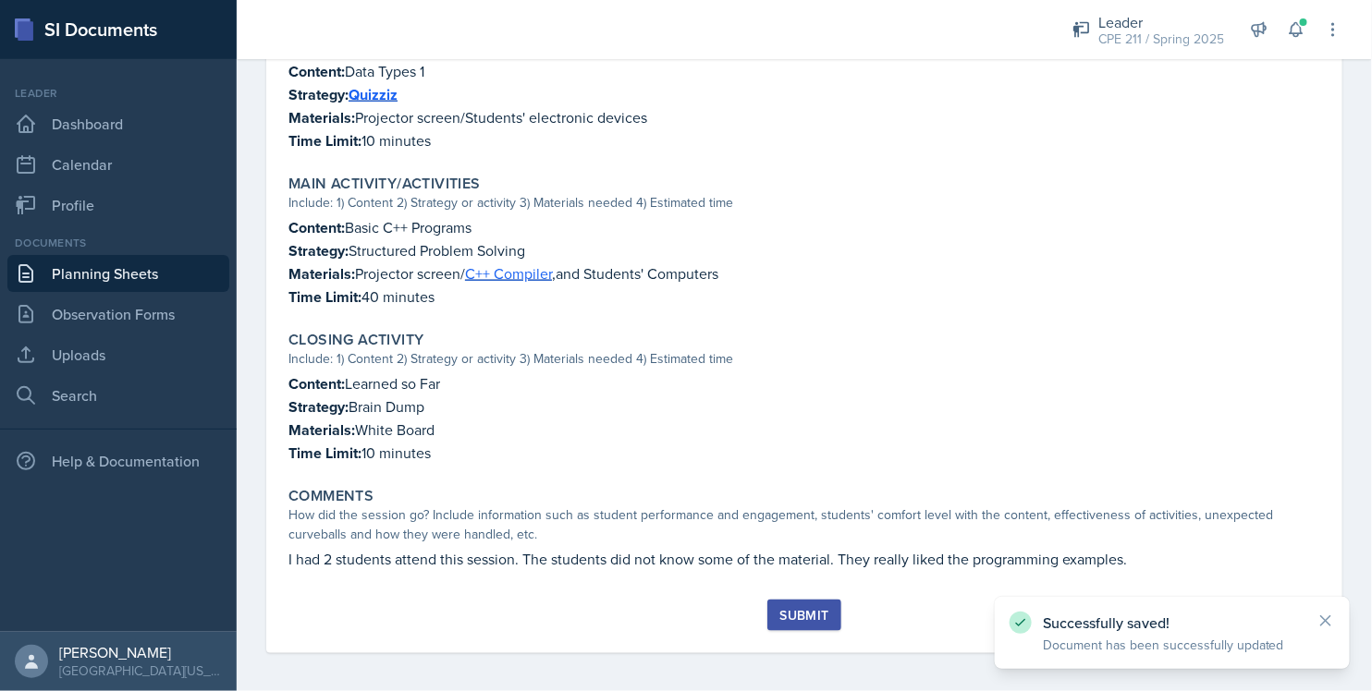
click at [782, 608] on div "Submit" at bounding box center [803, 615] width 49 height 15
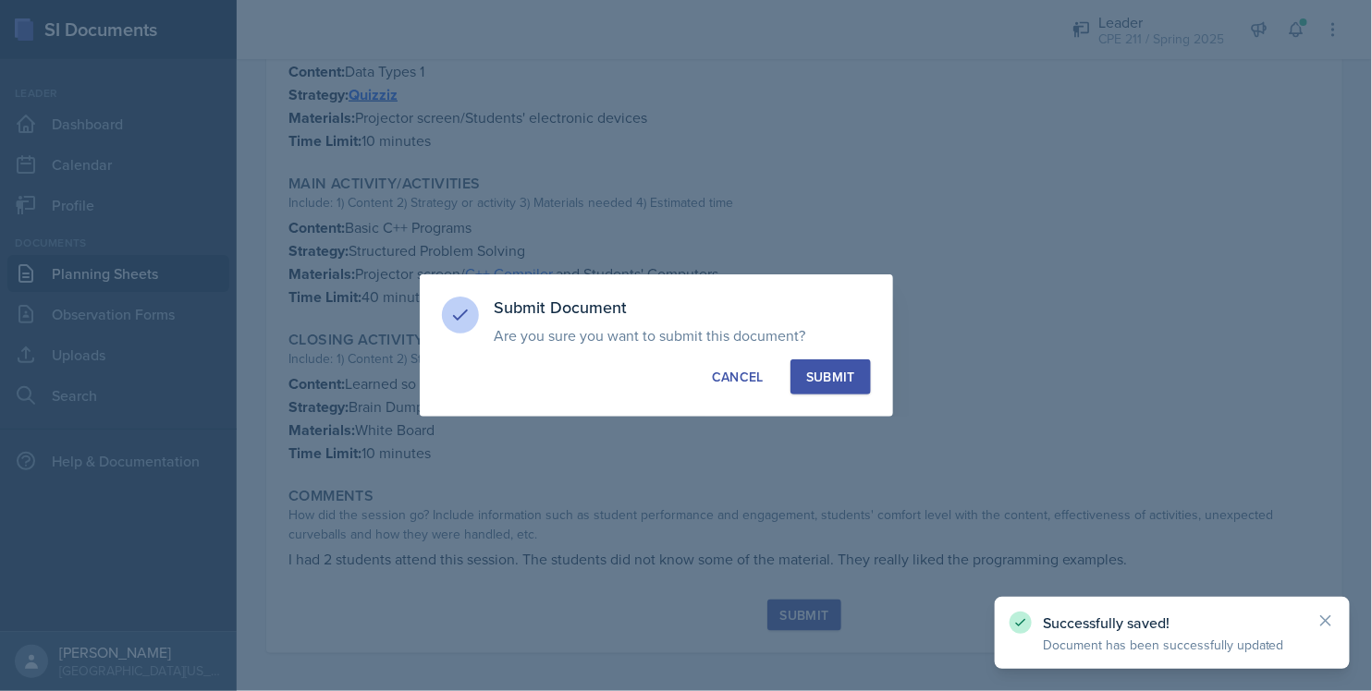
click at [833, 369] on div "Submit" at bounding box center [830, 377] width 49 height 18
radio input "true"
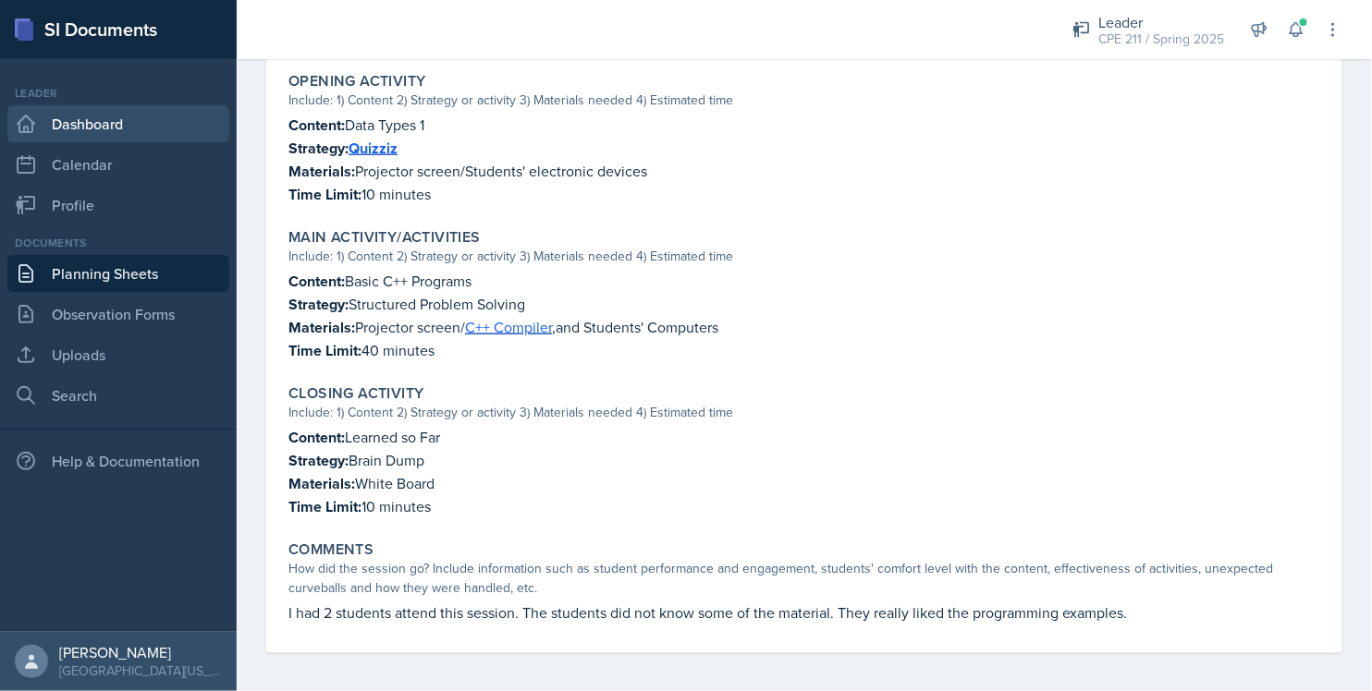
click at [149, 120] on link "Dashboard" at bounding box center [118, 123] width 222 height 37
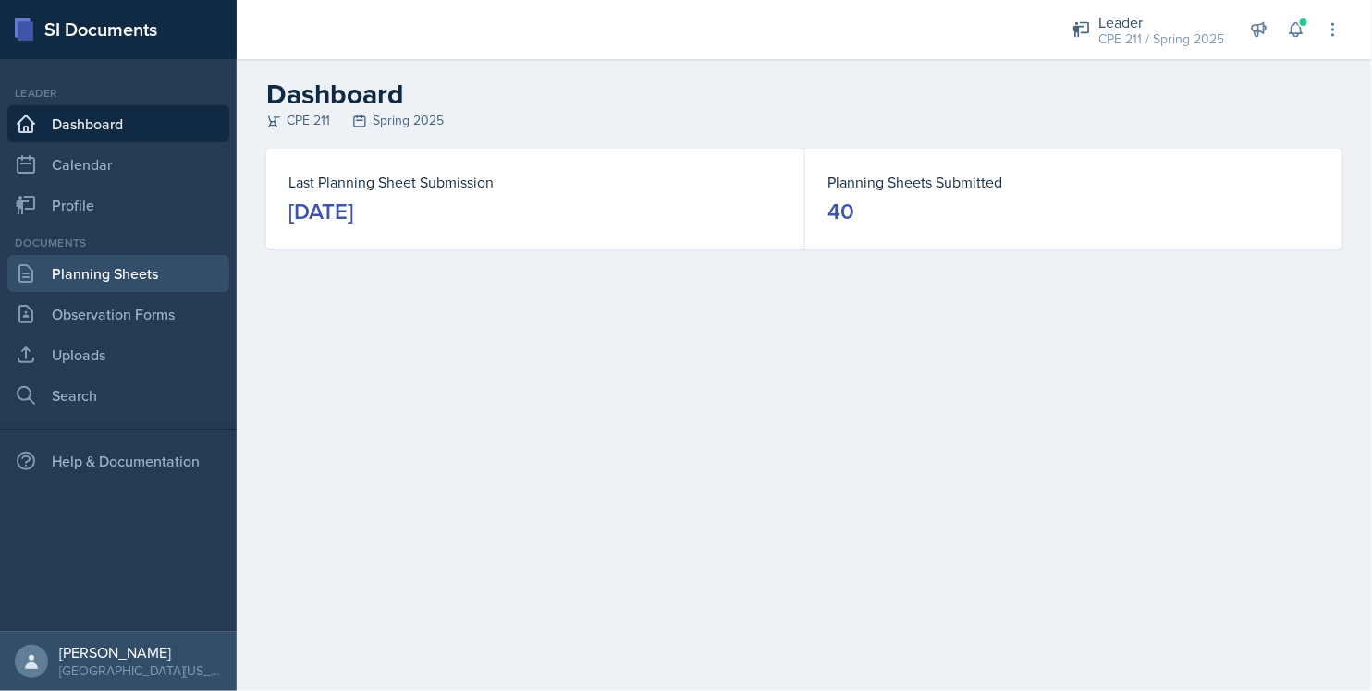
click at [157, 280] on link "Planning Sheets" at bounding box center [118, 273] width 222 height 37
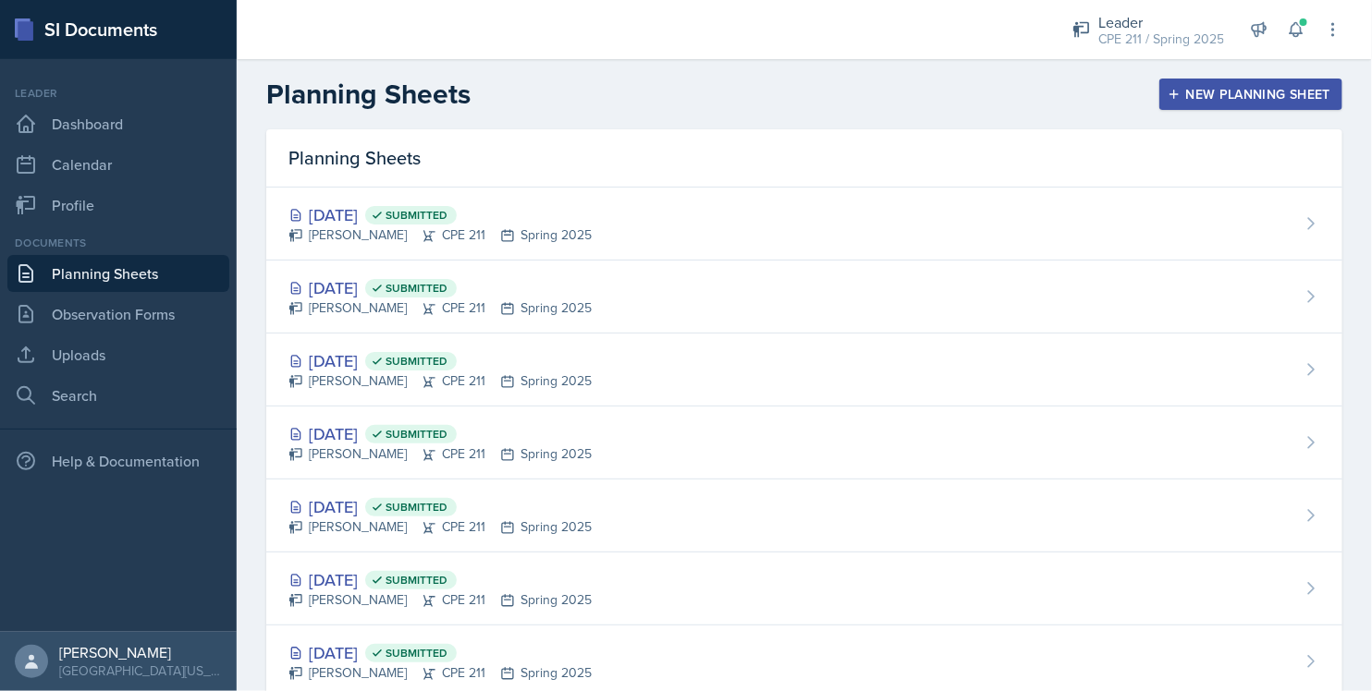
click at [1195, 105] on button "New Planning Sheet" at bounding box center [1250, 94] width 183 height 31
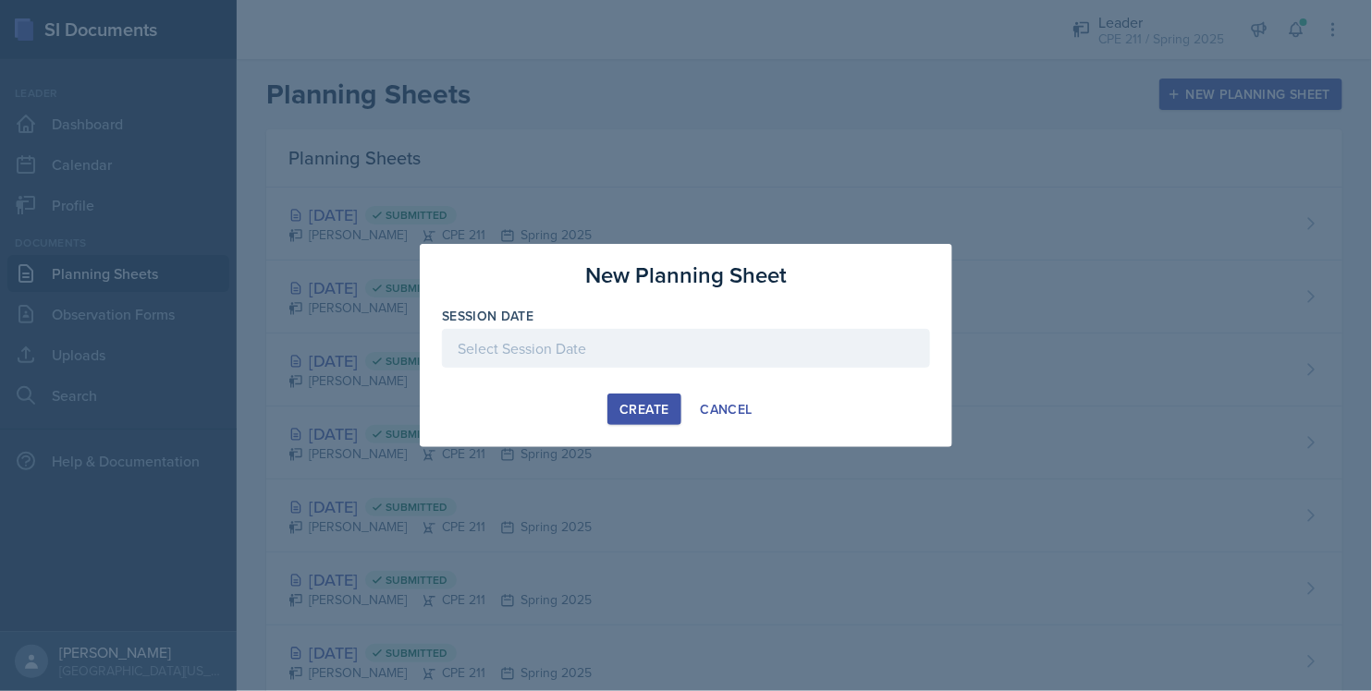
click at [613, 357] on div at bounding box center [686, 348] width 488 height 39
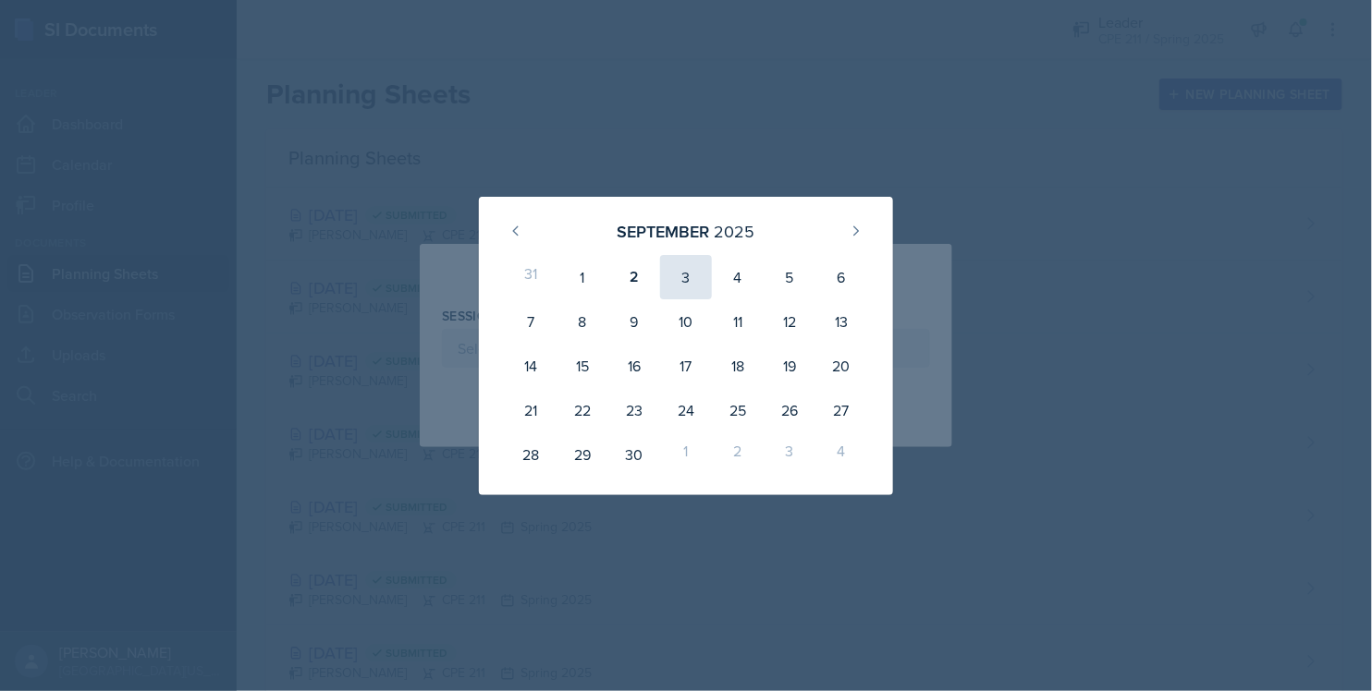
click at [703, 276] on div "3" at bounding box center [686, 277] width 52 height 44
type input "[DATE]"
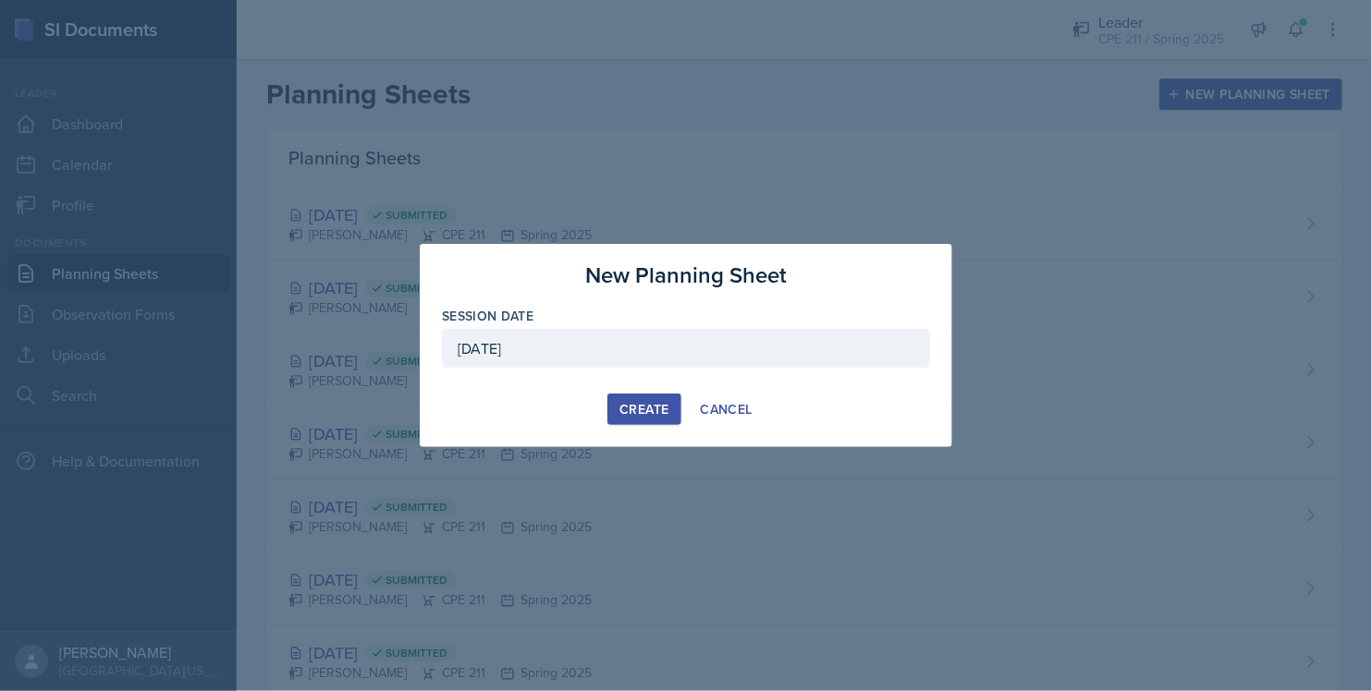
click at [635, 407] on div "Create" at bounding box center [643, 409] width 49 height 15
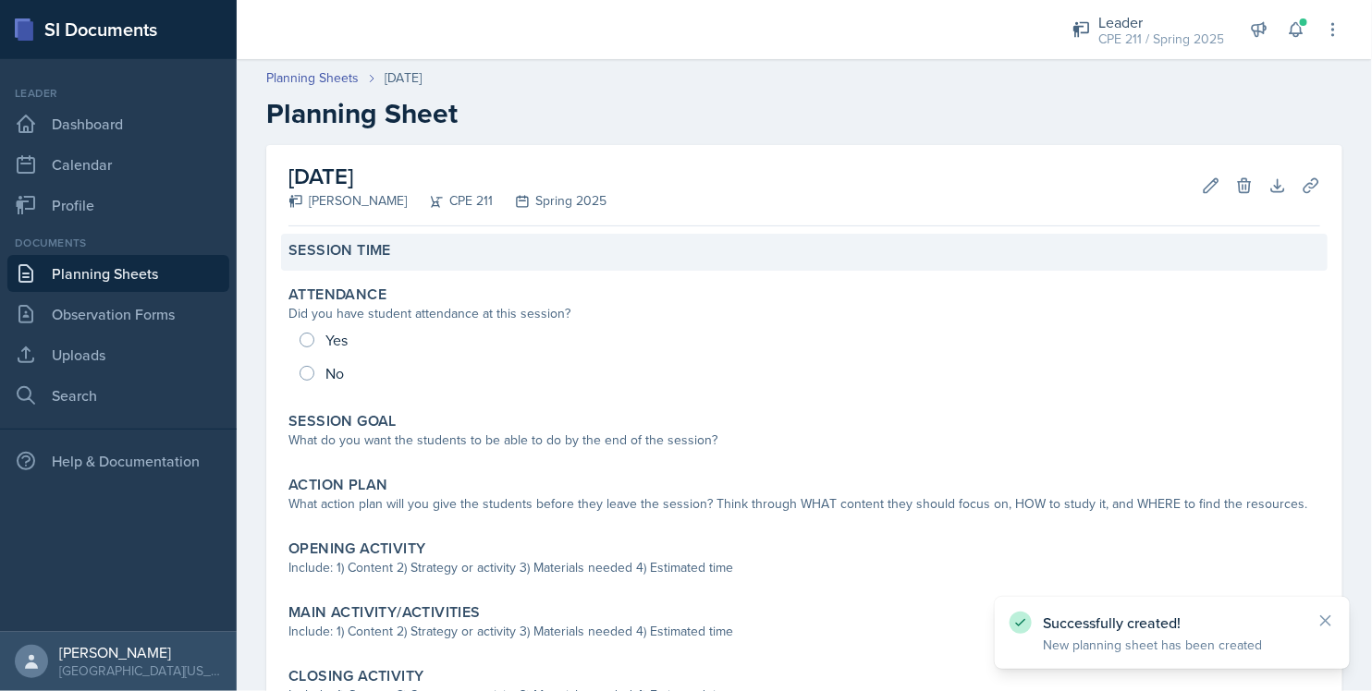
click at [400, 263] on div "Session Time" at bounding box center [804, 252] width 1046 height 37
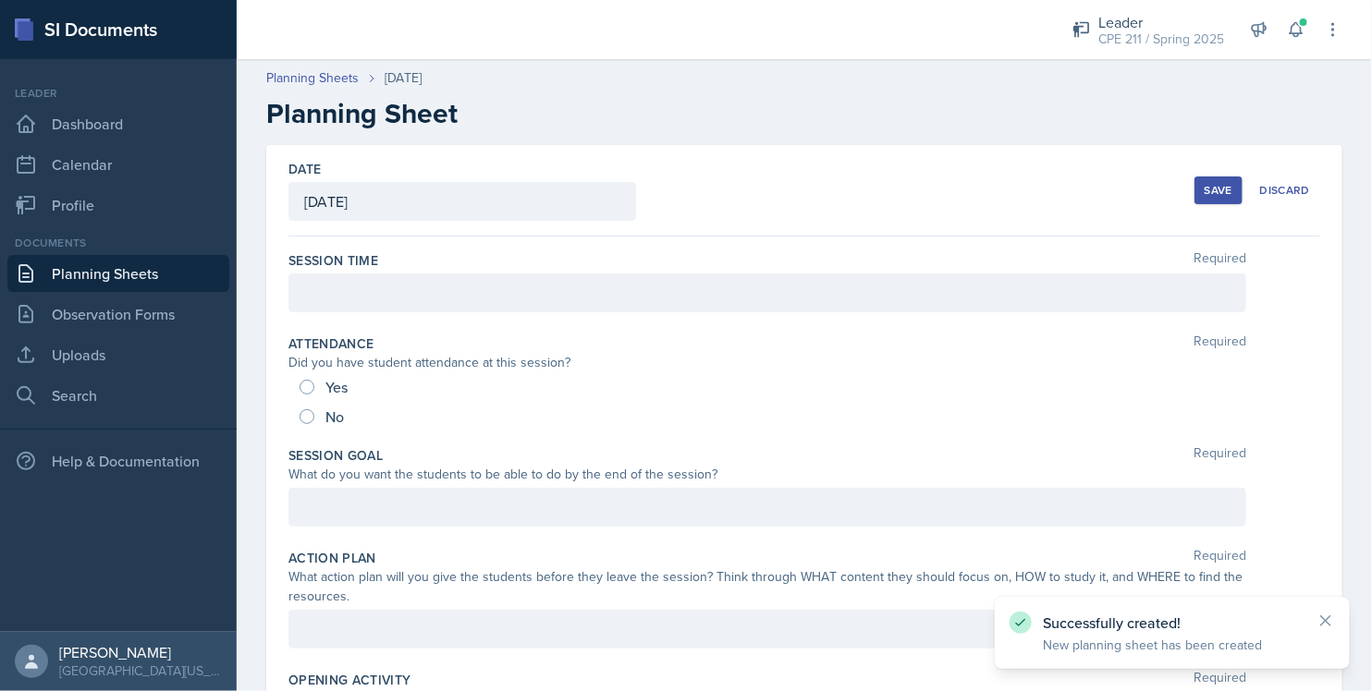
click at [452, 289] on div at bounding box center [767, 293] width 958 height 39
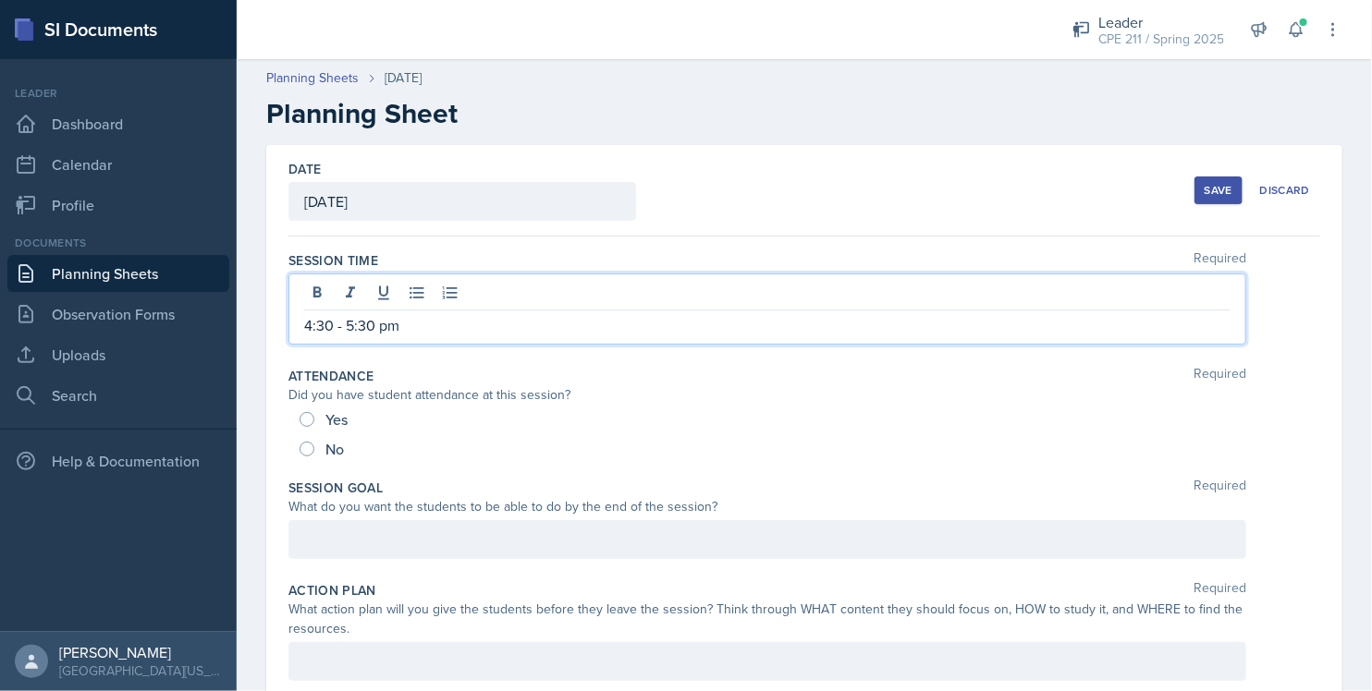
click at [590, 555] on div at bounding box center [767, 539] width 958 height 39
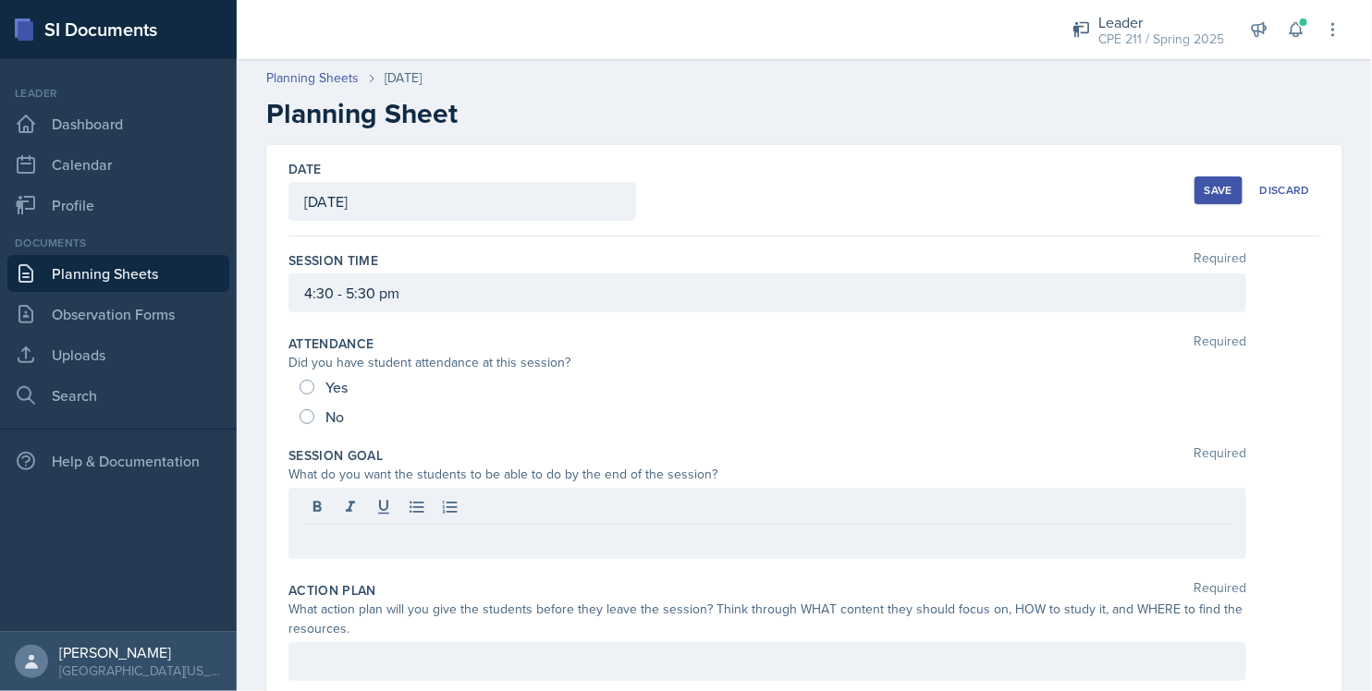
click at [1204, 191] on div "Save" at bounding box center [1218, 190] width 28 height 15
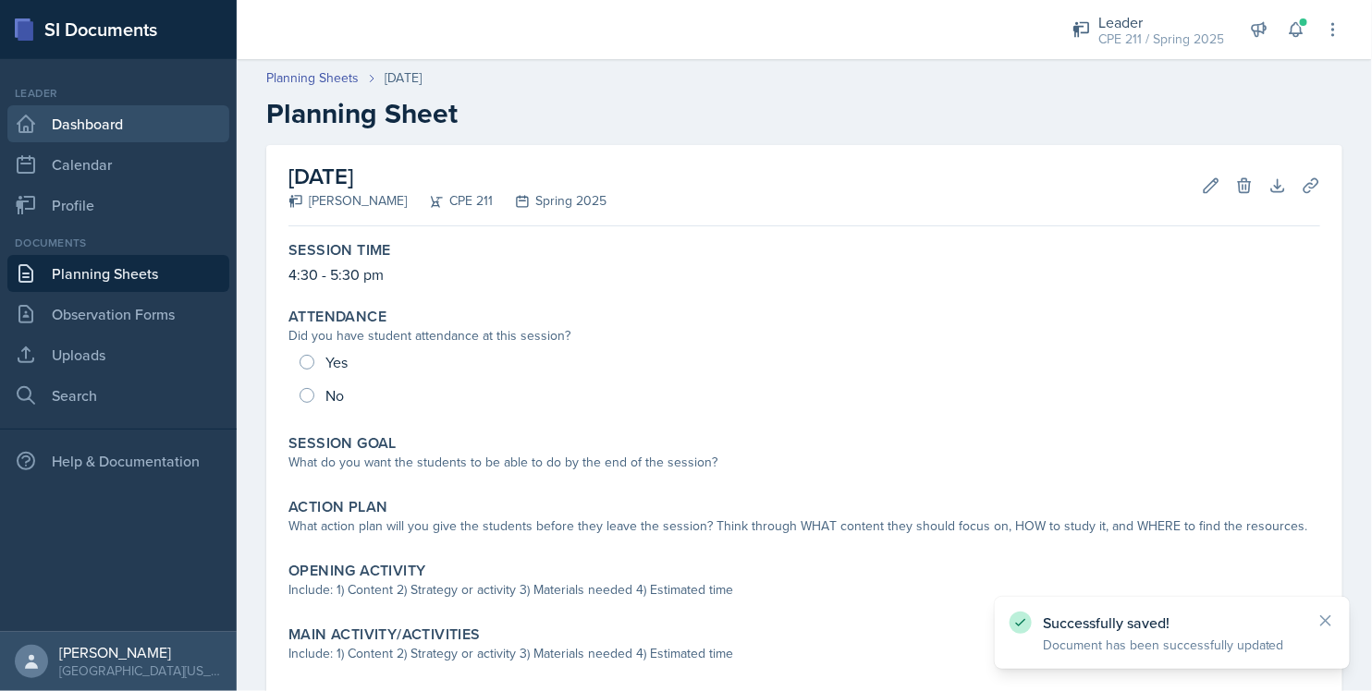
click at [104, 119] on link "Dashboard" at bounding box center [118, 123] width 222 height 37
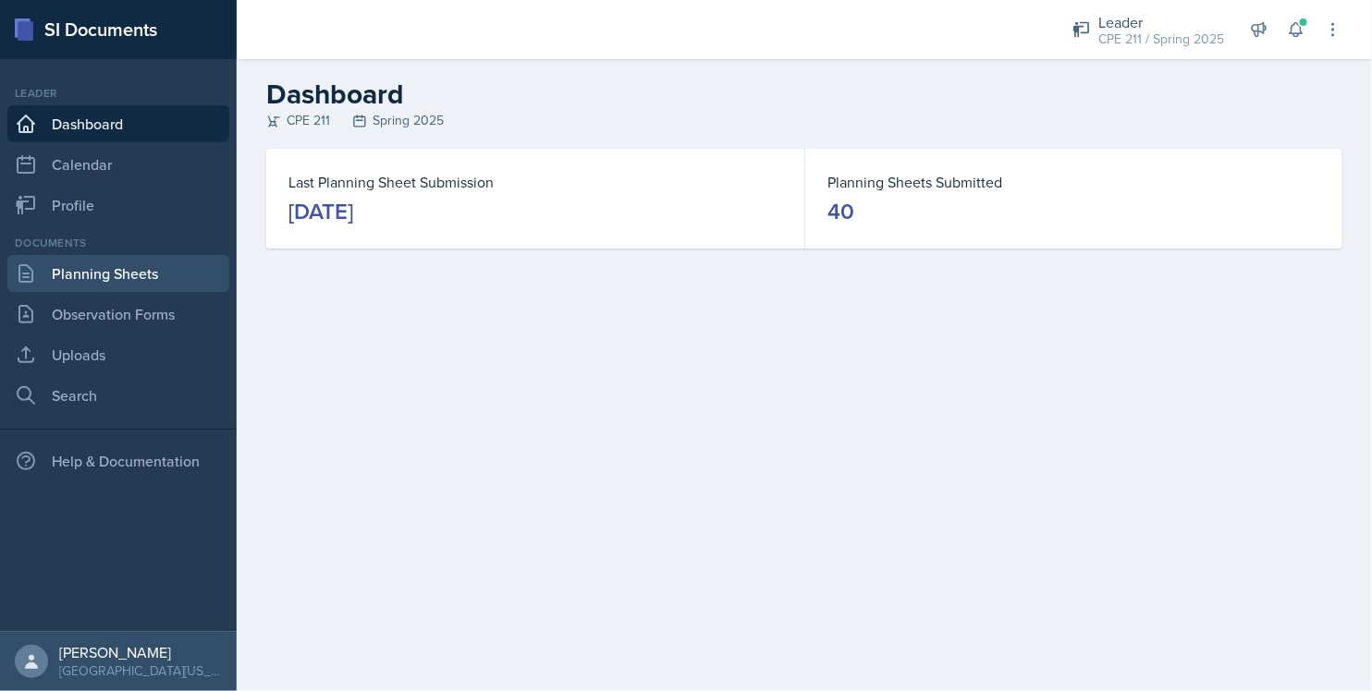
click at [195, 269] on link "Planning Sheets" at bounding box center [118, 273] width 222 height 37
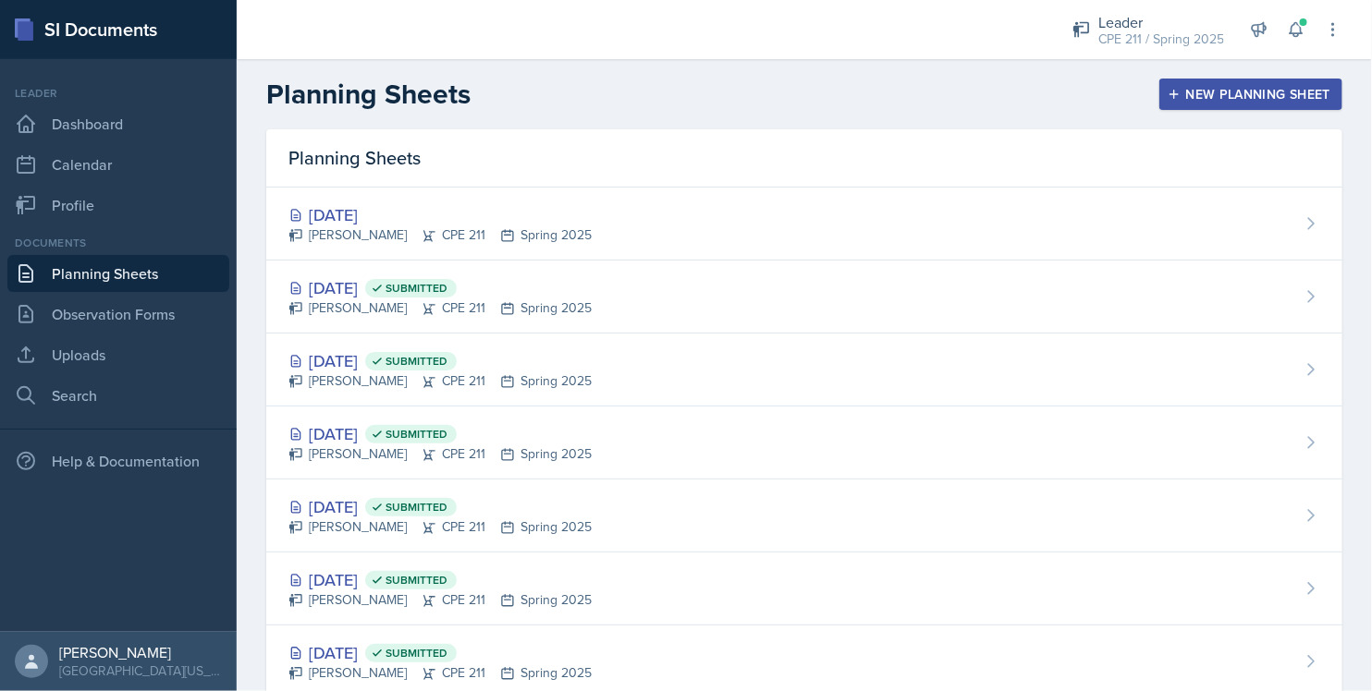
click at [1287, 92] on div "New Planning Sheet" at bounding box center [1250, 94] width 159 height 15
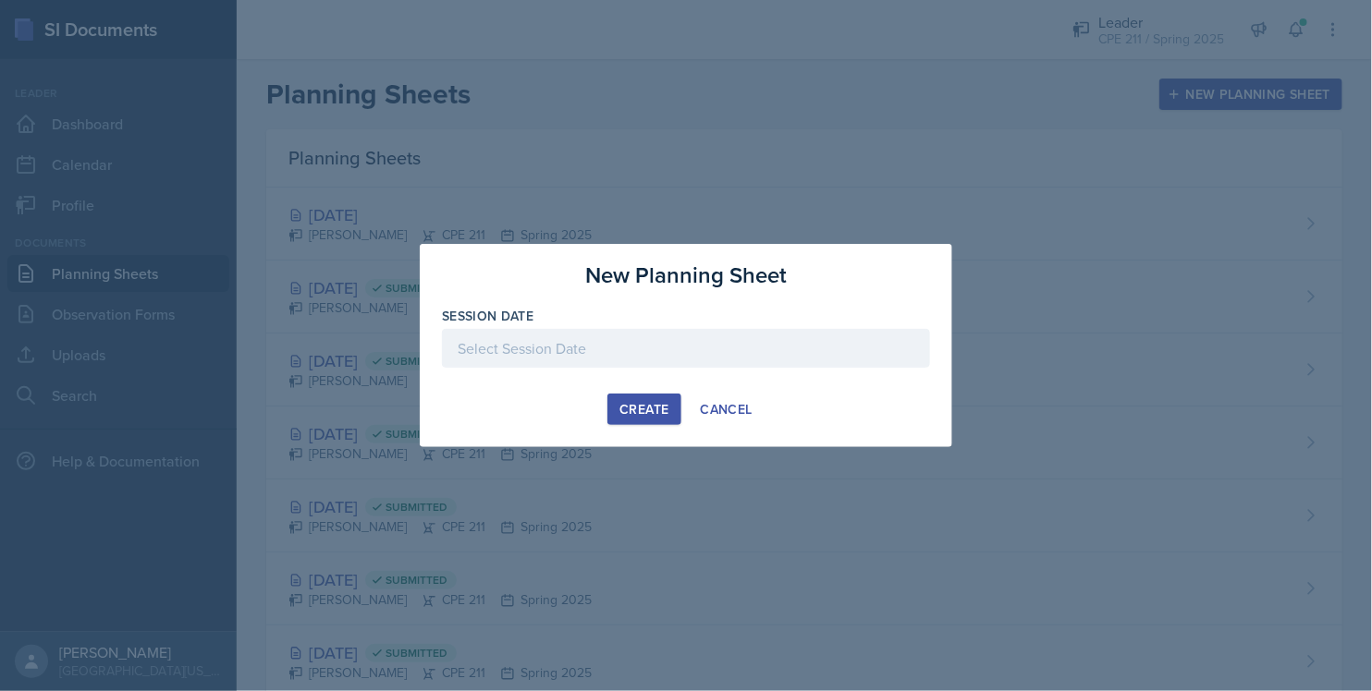
click at [649, 344] on div at bounding box center [686, 348] width 488 height 39
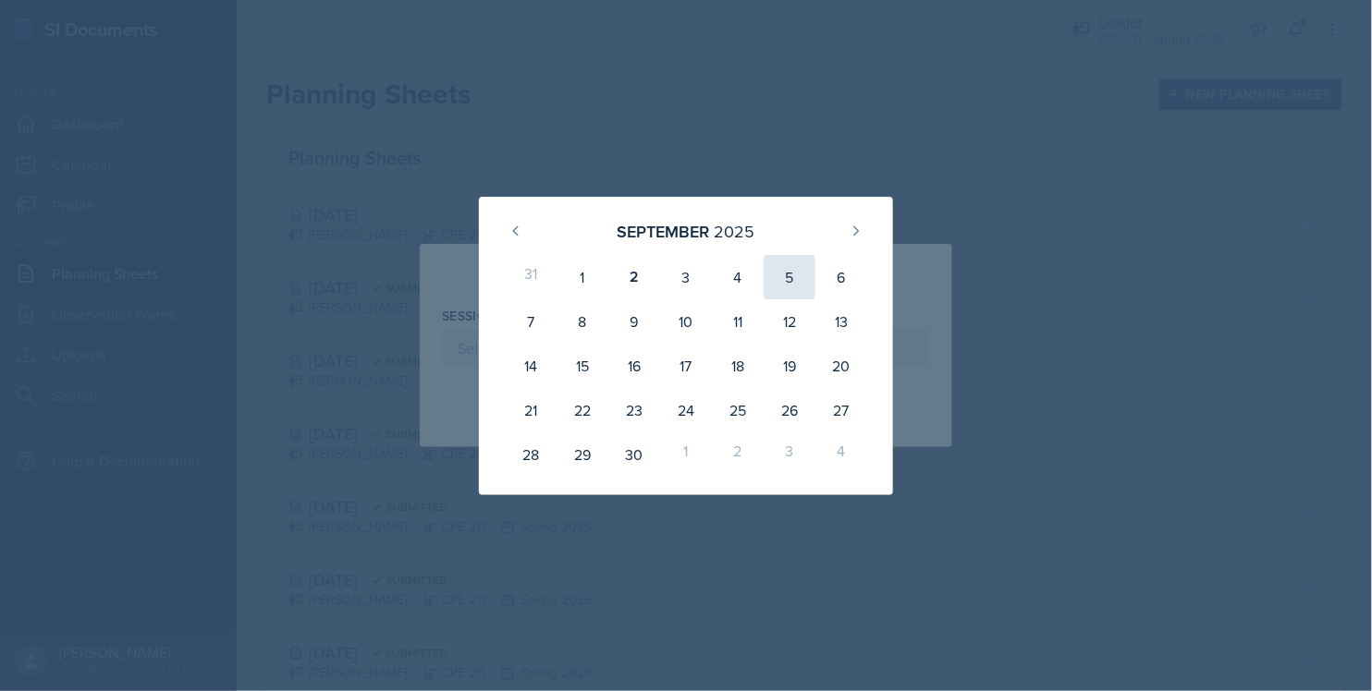
click at [801, 282] on div "5" at bounding box center [790, 277] width 52 height 44
type input "[DATE]"
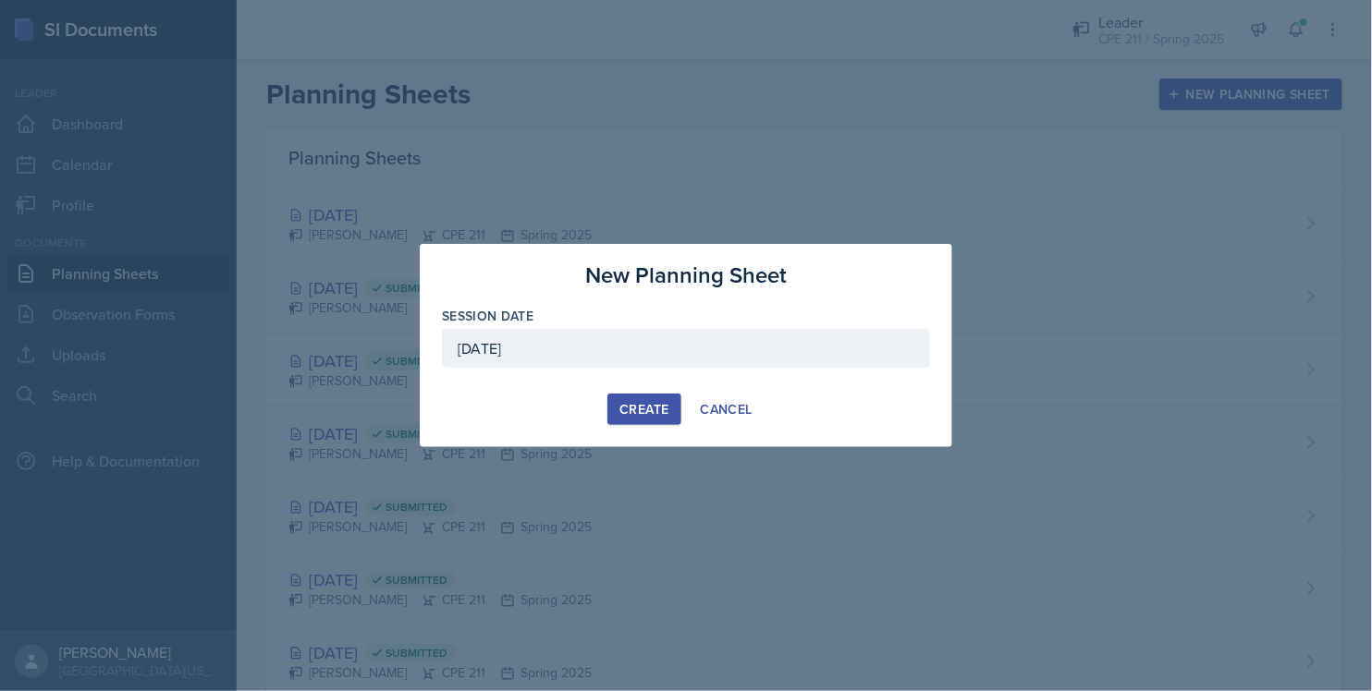
click at [625, 407] on div "Create" at bounding box center [643, 409] width 49 height 15
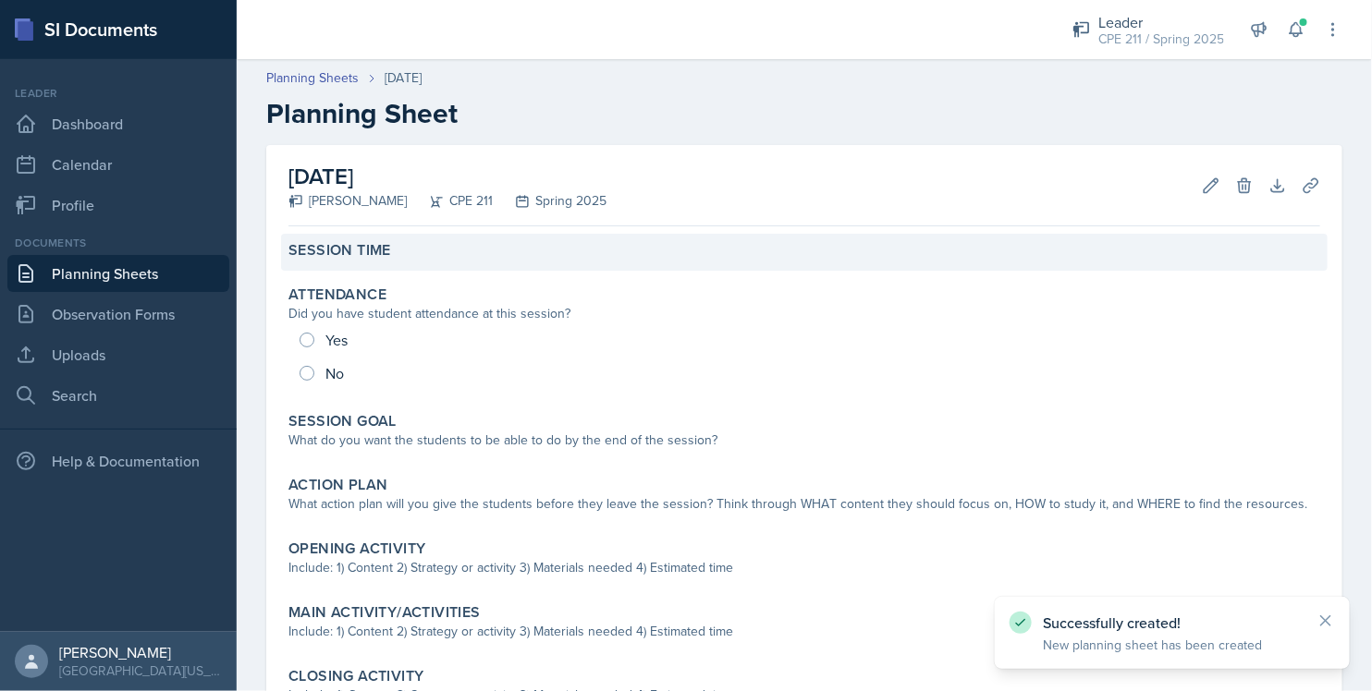
click at [397, 247] on div "Session Time" at bounding box center [804, 250] width 1032 height 18
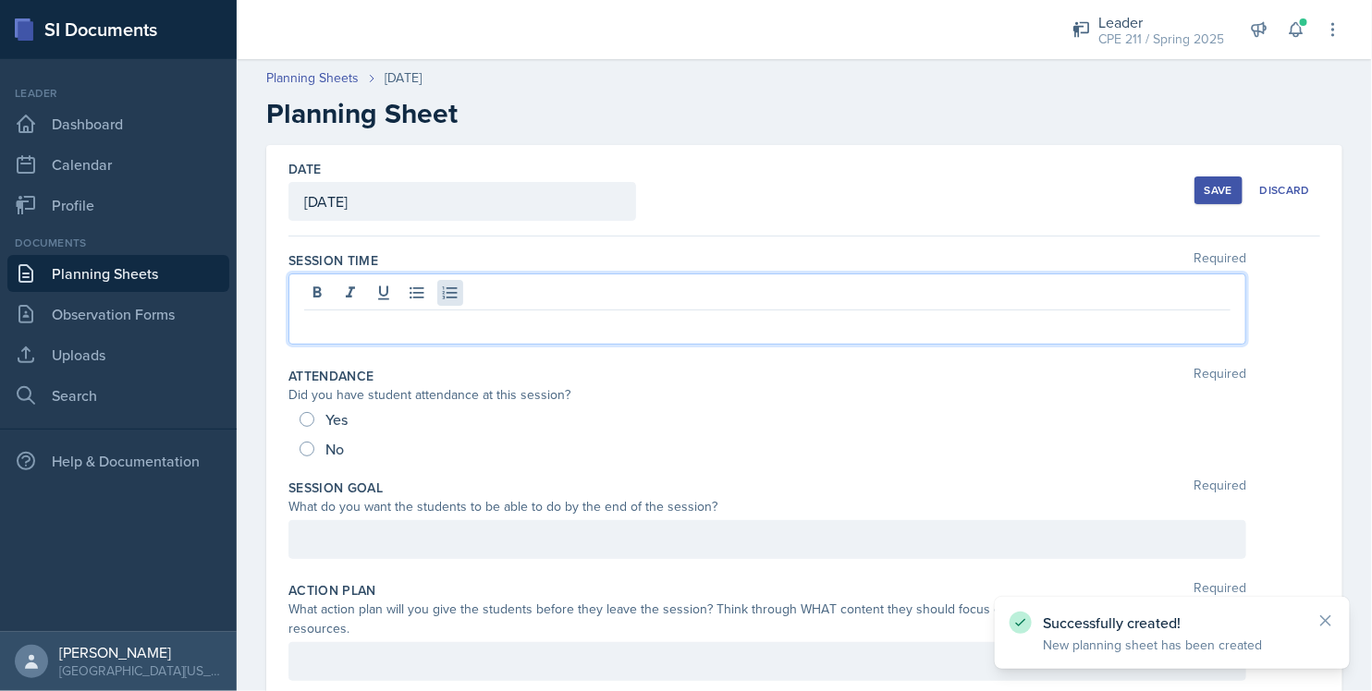
click at [442, 302] on div at bounding box center [767, 309] width 958 height 71
drag, startPoint x: 812, startPoint y: 92, endPoint x: 807, endPoint y: 100, distance: 9.5
click at [811, 92] on div "Planning Sheets [DATE] Planning Sheet" at bounding box center [804, 99] width 1135 height 62
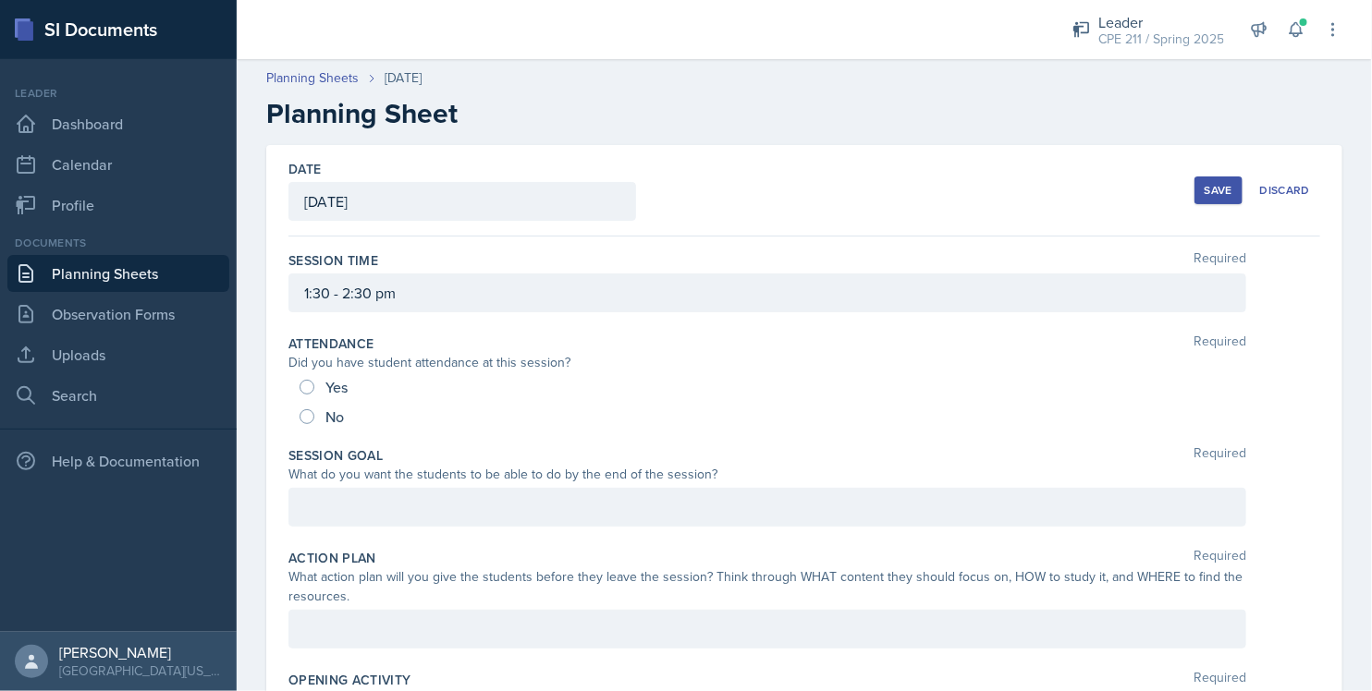
click at [1204, 188] on div "Save" at bounding box center [1218, 190] width 28 height 15
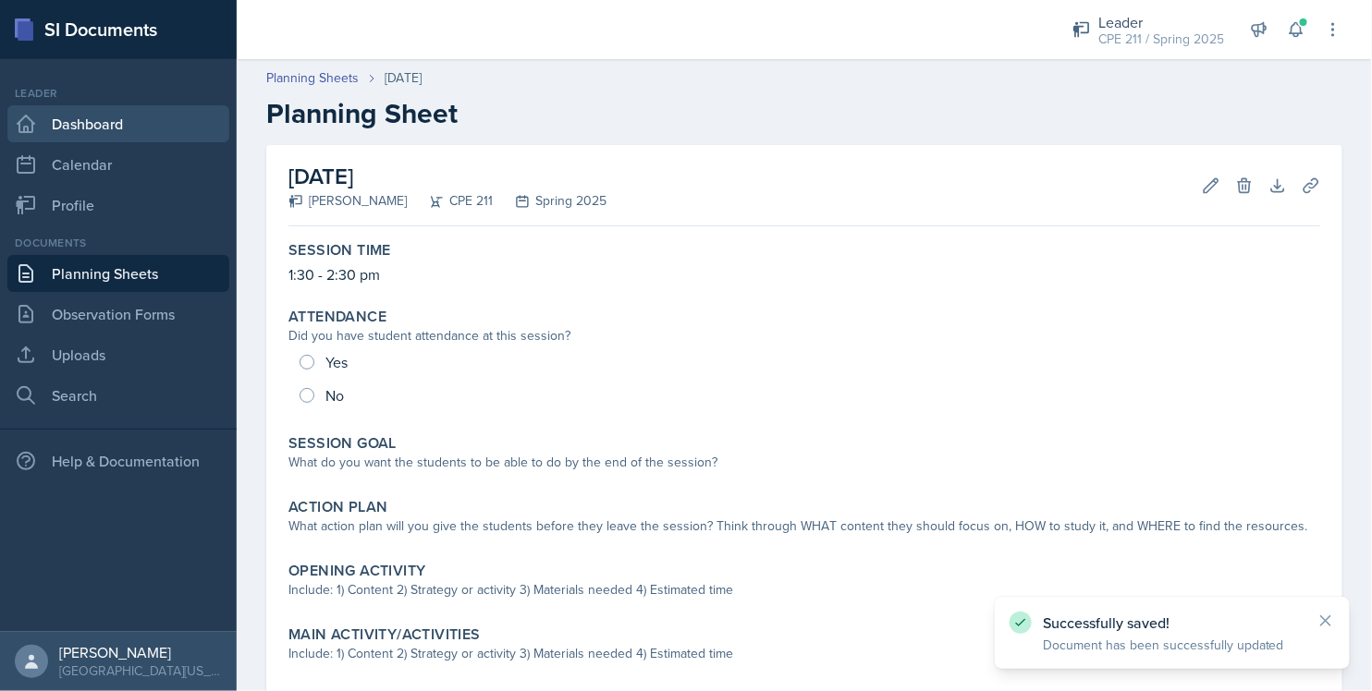
click at [150, 117] on link "Dashboard" at bounding box center [118, 123] width 222 height 37
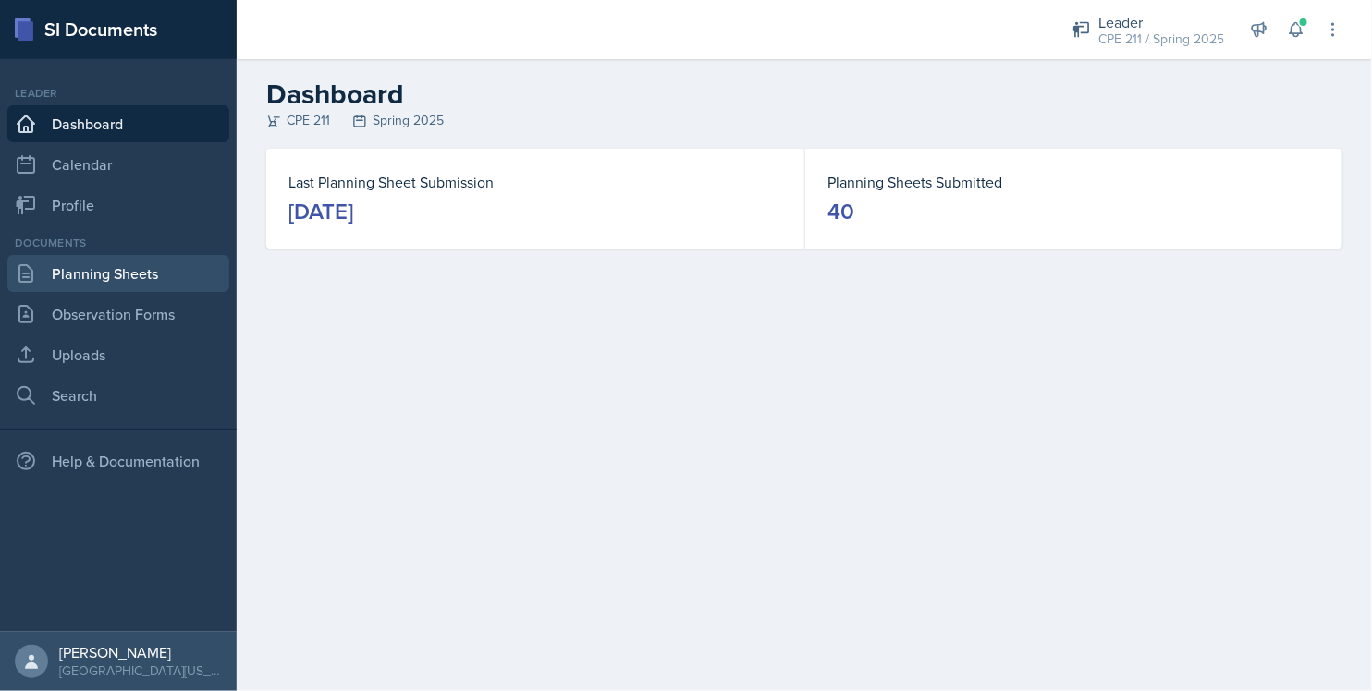
click at [177, 278] on link "Planning Sheets" at bounding box center [118, 273] width 222 height 37
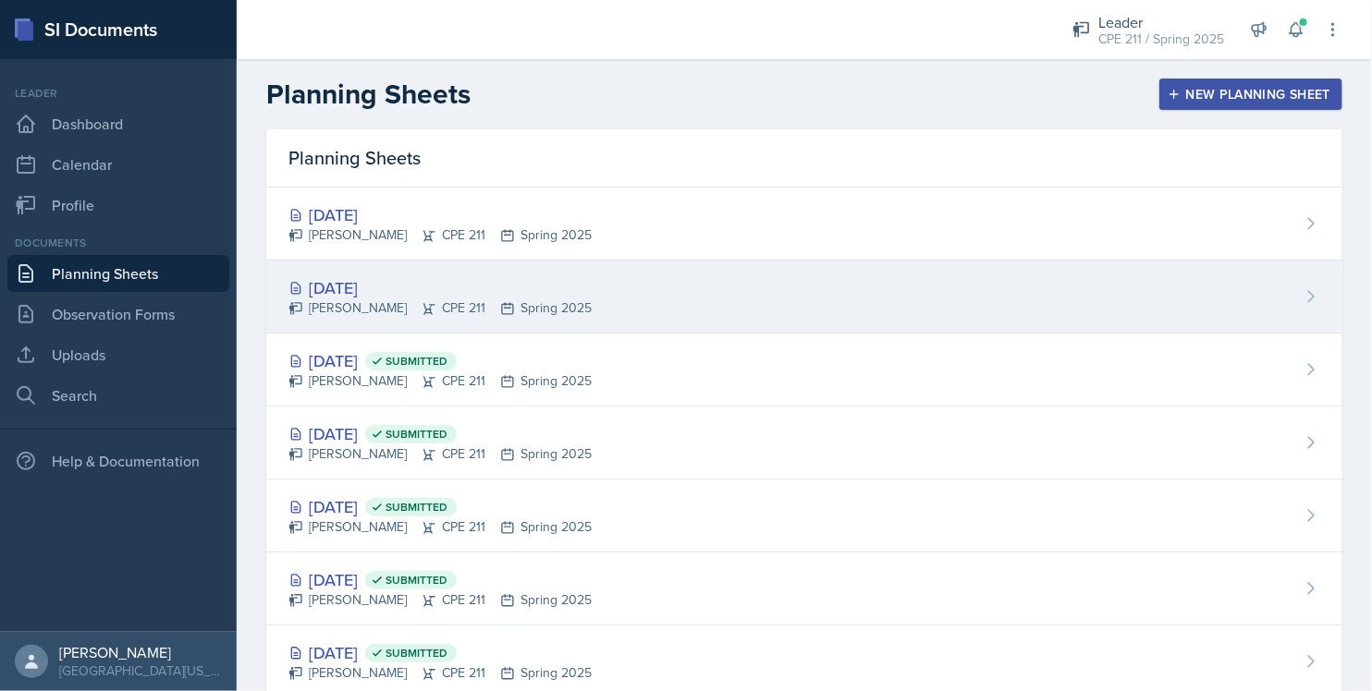
click at [422, 284] on div "[DATE]" at bounding box center [439, 287] width 303 height 25
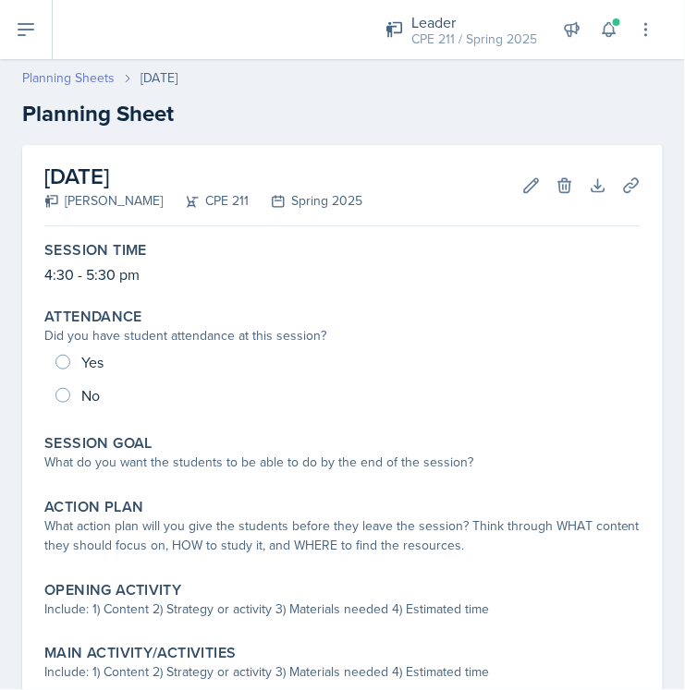
click at [93, 83] on link "Planning Sheets" at bounding box center [68, 77] width 92 height 19
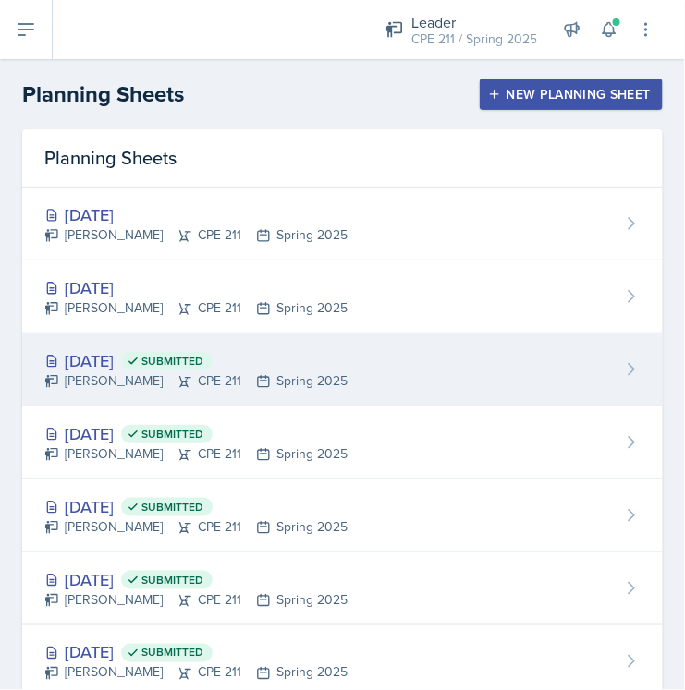
click at [154, 367] on div "[DATE] Submitted" at bounding box center [195, 360] width 303 height 25
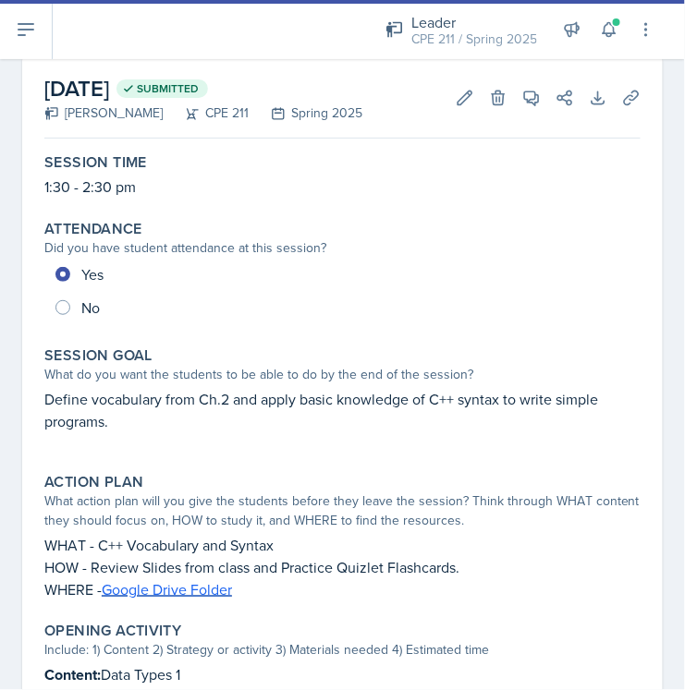
scroll to position [103, 0]
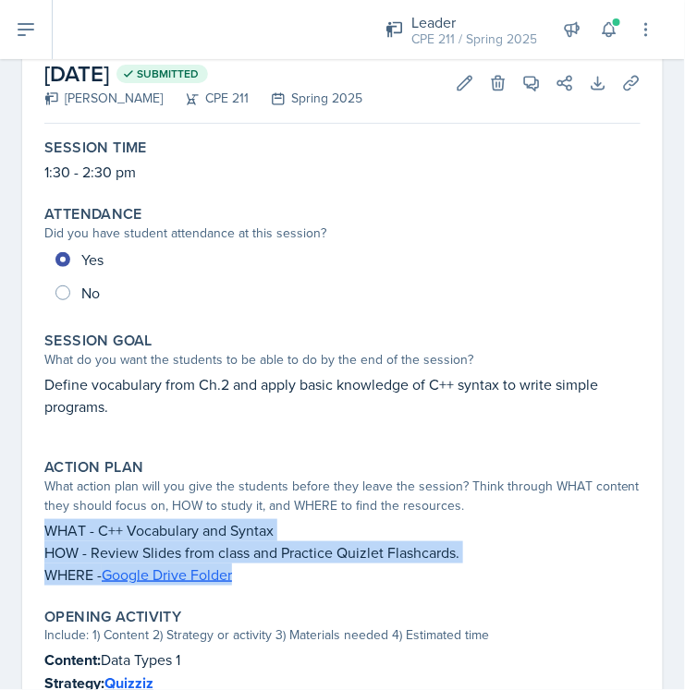
drag, startPoint x: 255, startPoint y: 575, endPoint x: 38, endPoint y: 519, distance: 224.2
click at [38, 519] on div "Action Plan What action plan will you give the students before they leave the s…" at bounding box center [342, 522] width 611 height 142
copy div "WHAT - C++ Vocabulary and Syntax HOW - Review Slides from class and Practice Qu…"
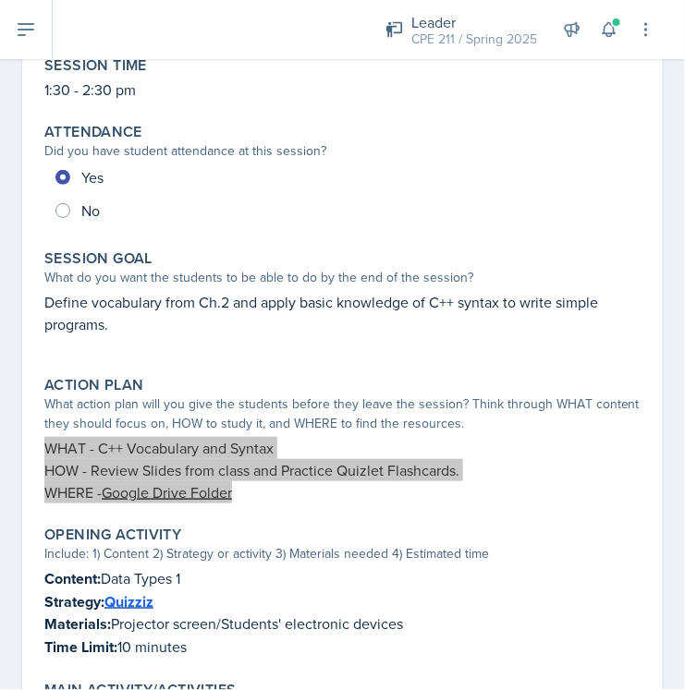
scroll to position [205, 0]
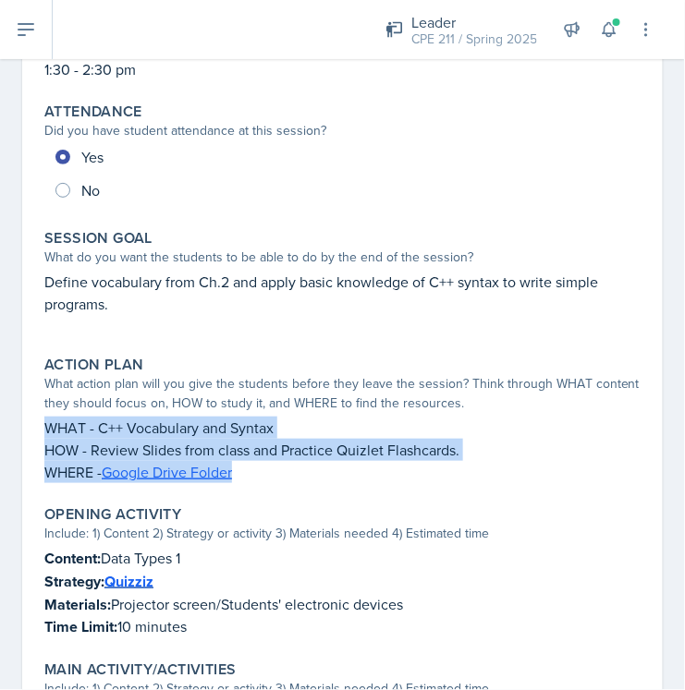
drag, startPoint x: 222, startPoint y: 624, endPoint x: 43, endPoint y: 560, distance: 190.3
click at [43, 560] on div "Opening Activity Include: 1) Content 2) Strategy or activity 3) Materials neede…" at bounding box center [342, 572] width 611 height 149
copy div "Content: Data Types 1 Strategy: Quizziz Materials: Projector screen/Students' e…"
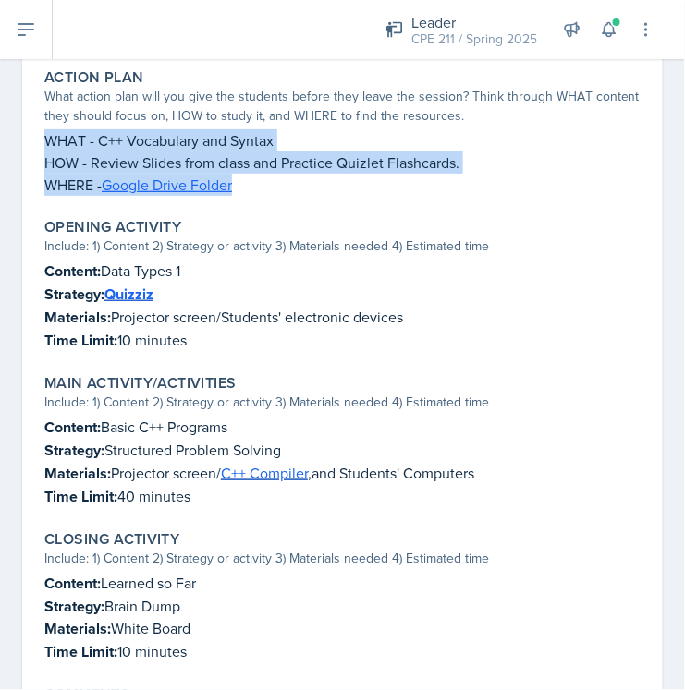
scroll to position [513, 0]
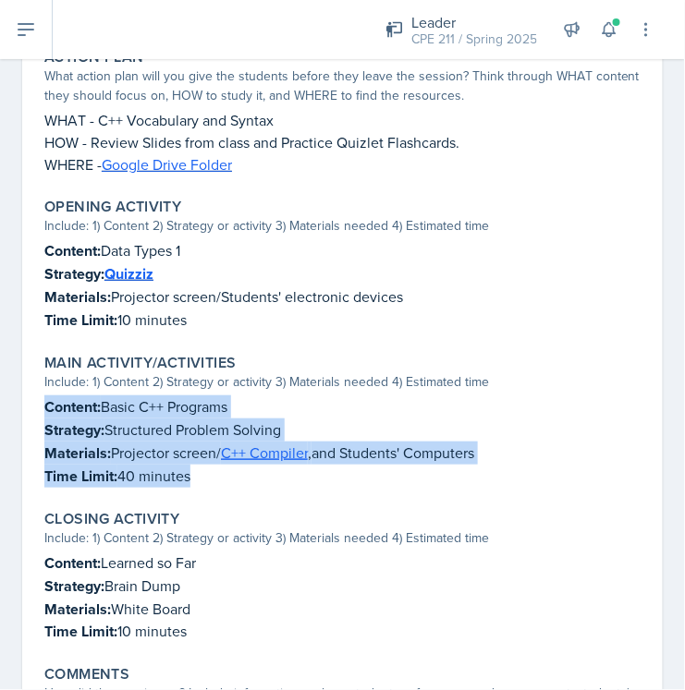
drag, startPoint x: 202, startPoint y: 474, endPoint x: 26, endPoint y: 414, distance: 185.6
click at [31, 409] on div "[DATE] Submitted [PERSON_NAME] CPE 211 Spring 2025 Edit Delete View Comments Co…" at bounding box center [342, 226] width 641 height 1189
copy div "Content: Basic C++ Programs Strategy: Structured Problem Solving Materials: Pro…"
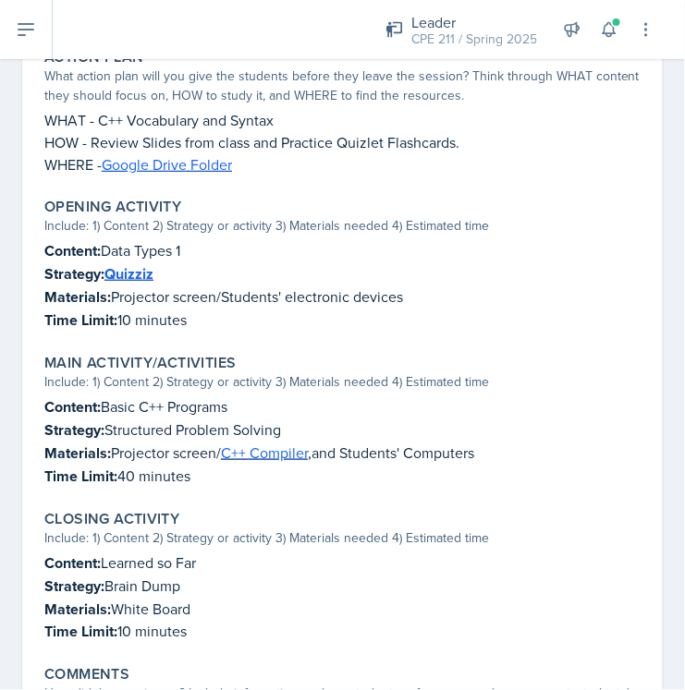
drag, startPoint x: 186, startPoint y: 346, endPoint x: 191, endPoint y: 369, distance: 23.8
click at [185, 347] on div "Main Activity/Activities Include: 1) Content 2) Strategy or activity 3) Materia…" at bounding box center [342, 421] width 611 height 149
drag, startPoint x: 209, startPoint y: 475, endPoint x: 212, endPoint y: 422, distance: 52.8
click at [209, 475] on p "Time Limit: 40 minutes" at bounding box center [342, 476] width 596 height 23
drag, startPoint x: 190, startPoint y: 319, endPoint x: 38, endPoint y: 246, distance: 169.1
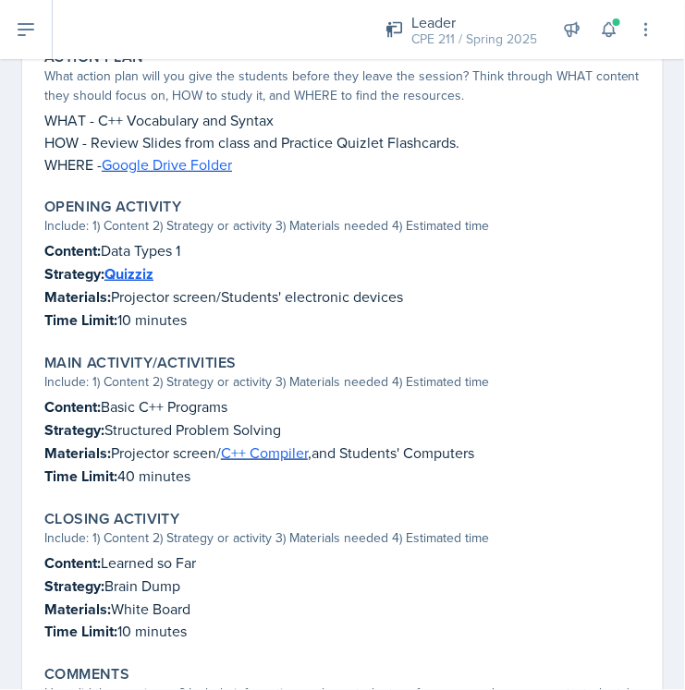
click at [38, 246] on div "Opening Activity Include: 1) Content 2) Strategy or activity 3) Materials neede…" at bounding box center [342, 264] width 611 height 149
copy div "Content: Data Types 1 Strategy: Quizziz Materials: Projector screen/Students' e…"
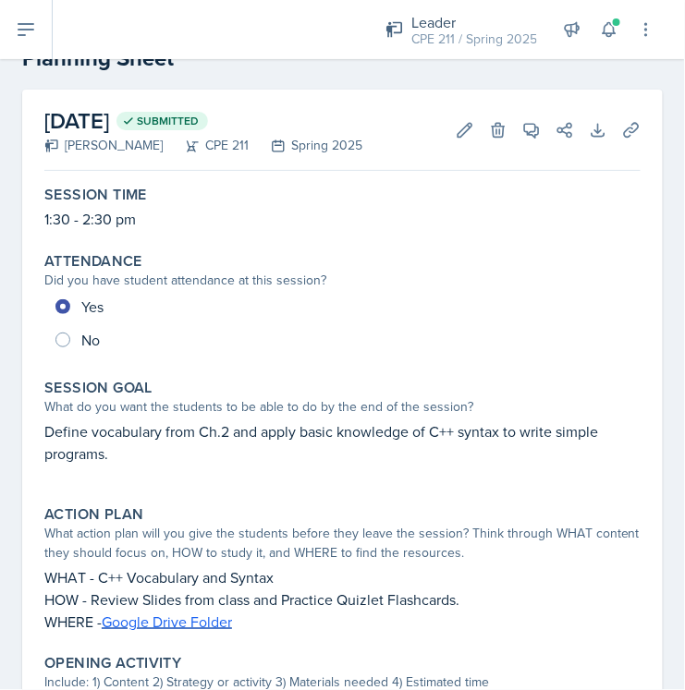
scroll to position [0, 0]
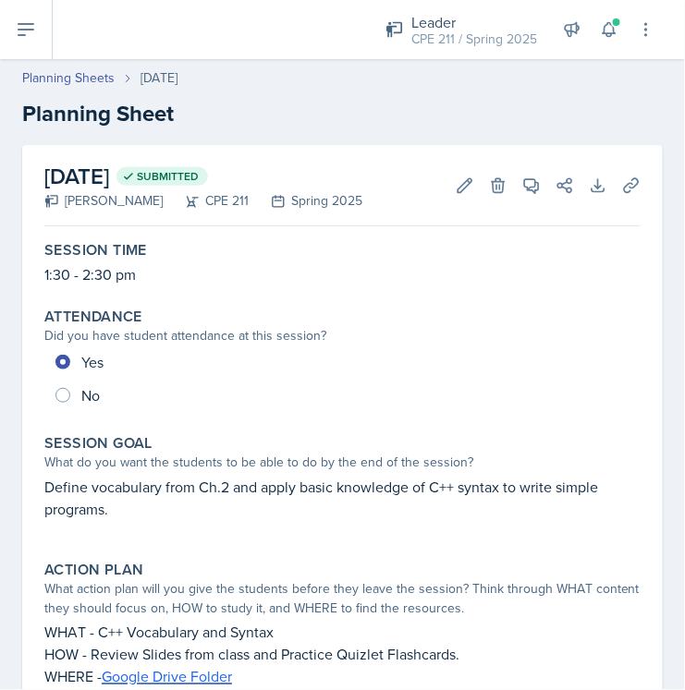
click at [316, 131] on header "Planning Sheets [DATE] Planning Sheet" at bounding box center [342, 99] width 685 height 99
click at [34, 23] on icon at bounding box center [26, 29] width 22 height 22
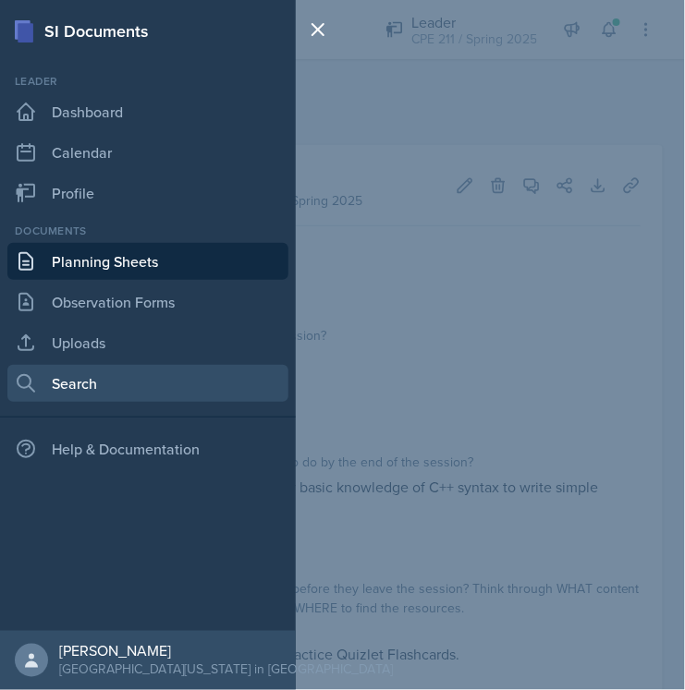
click at [134, 371] on link "Search" at bounding box center [147, 383] width 281 height 37
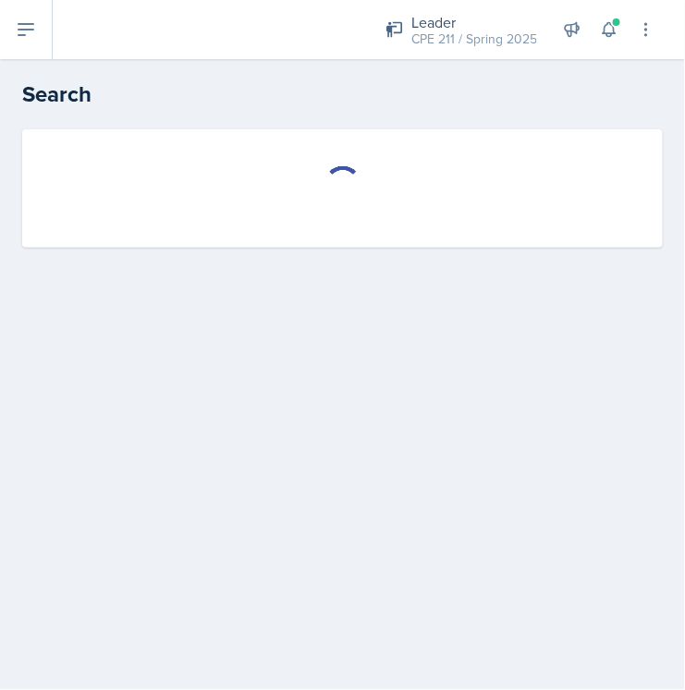
select select "all"
select select "1"
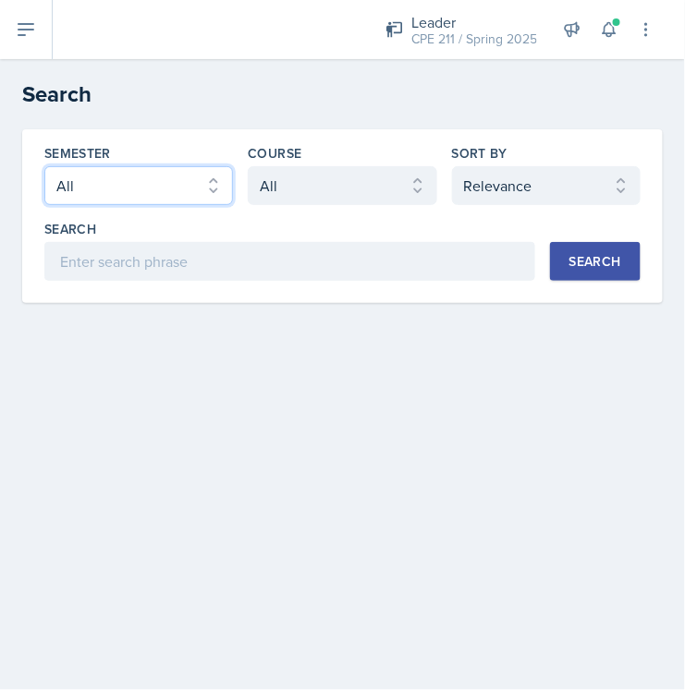
click at [173, 191] on select "Select semester All Fall 2025 Spring 2025 Fall 2024 Spring 2024 Fall 2023 Sprin…" at bounding box center [138, 185] width 189 height 39
select select "8a5eadef-2755-4ca9-bae1-c8a1437b7a0c"
click at [44, 166] on select "Select semester All Fall 2025 Spring 2025 Fall 2024 Spring 2024 Fall 2023 Sprin…" at bounding box center [138, 185] width 189 height 39
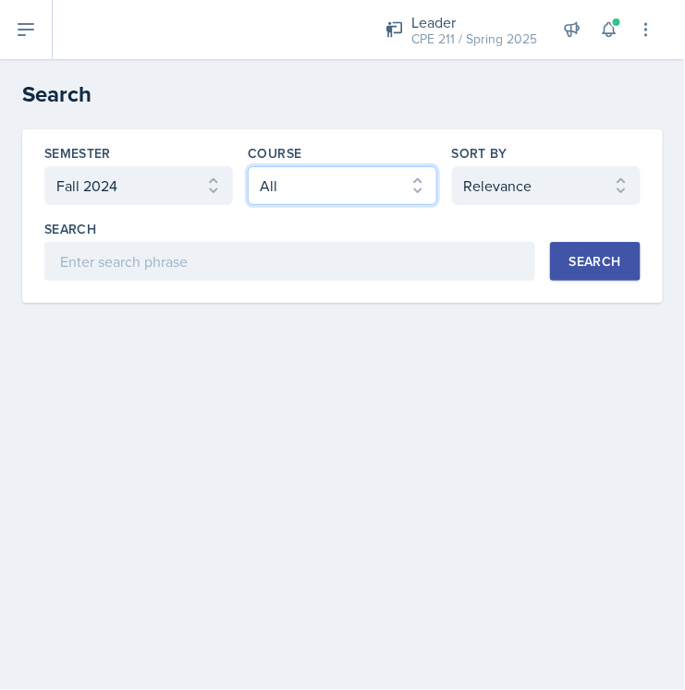
click at [277, 190] on select "Select course All ACC 211 ACC 212 ACC 307 BYS 119 BYS 215 BYS 300 CH 101 CH 121…" at bounding box center [342, 185] width 189 height 39
select select "51699ed0-480f-47d9-8eae-245cf2f2b123"
click at [248, 166] on select "Select course All ACC 211 ACC 212 ACC 307 BYS 119 BYS 215 BYS 300 CH 101 CH 121…" at bounding box center [342, 185] width 189 height 39
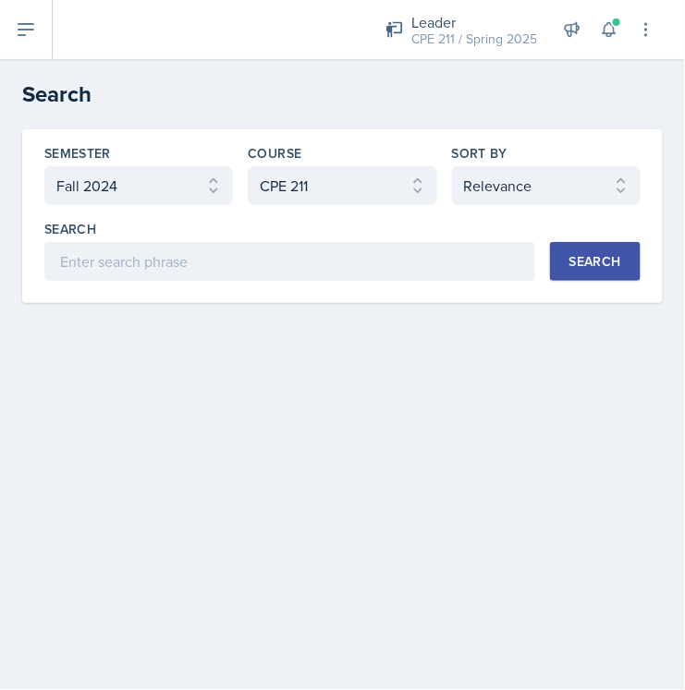
click at [581, 269] on div "Search" at bounding box center [595, 261] width 52 height 15
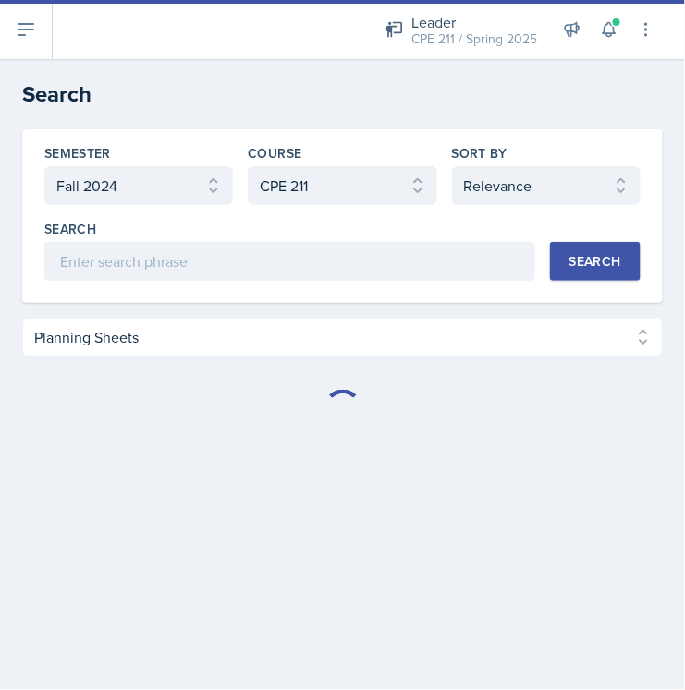
select select "Planning Sheets (38)"
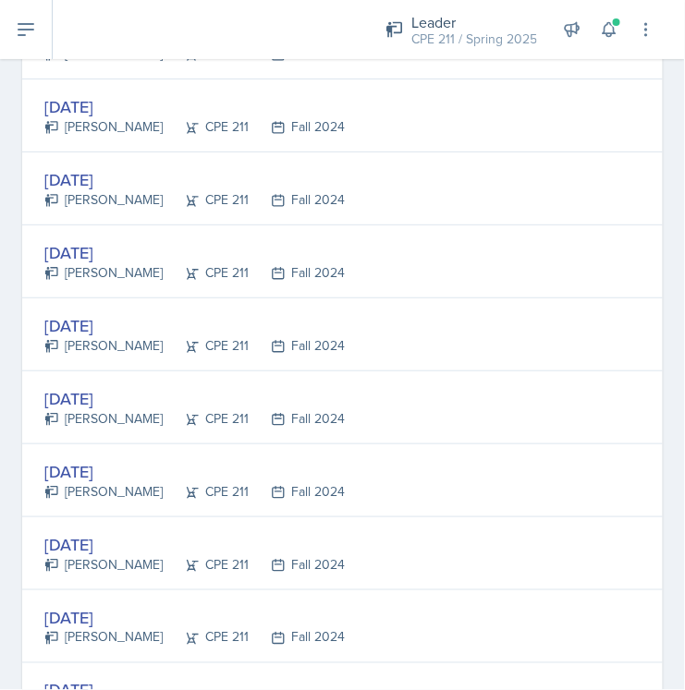
scroll to position [2571, 0]
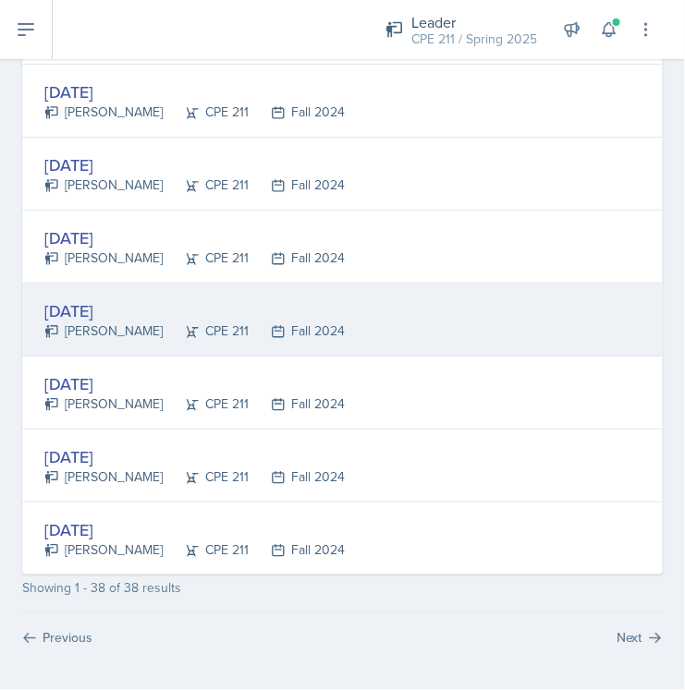
click at [117, 307] on div "[DATE]" at bounding box center [194, 311] width 300 height 25
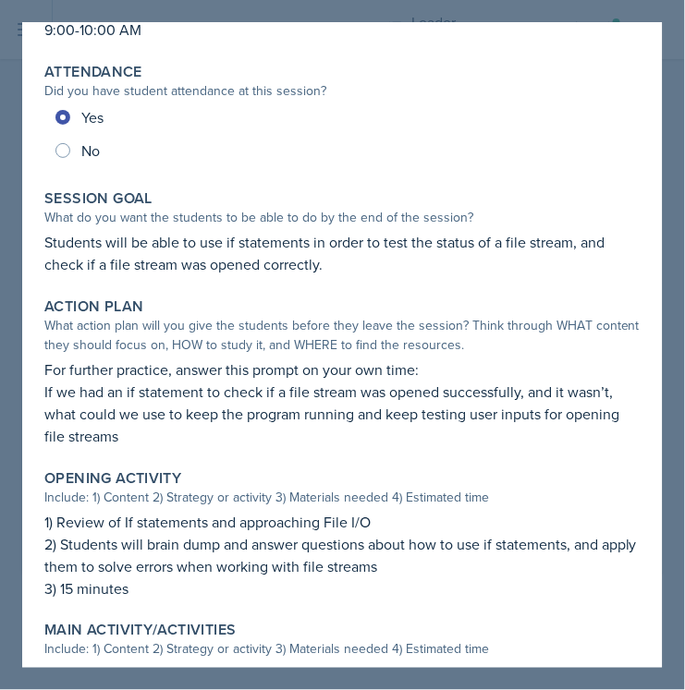
scroll to position [0, 0]
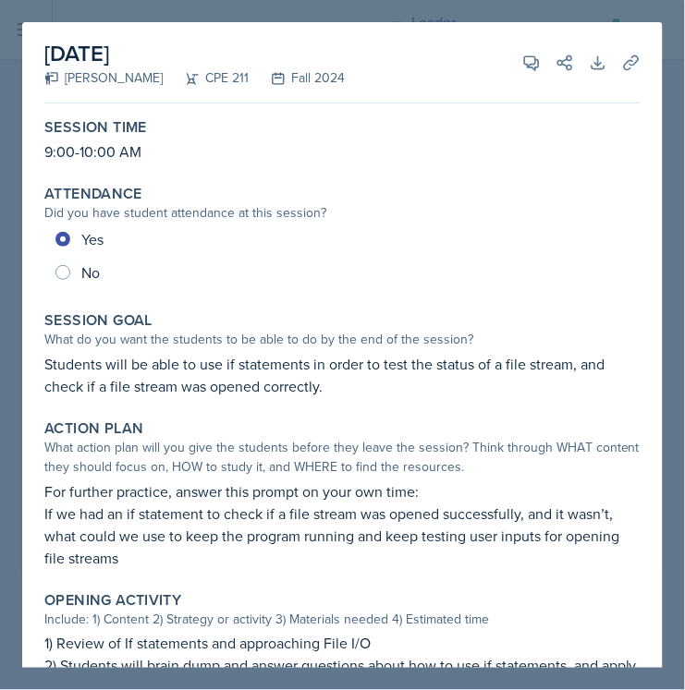
click at [678, 112] on div at bounding box center [342, 345] width 685 height 690
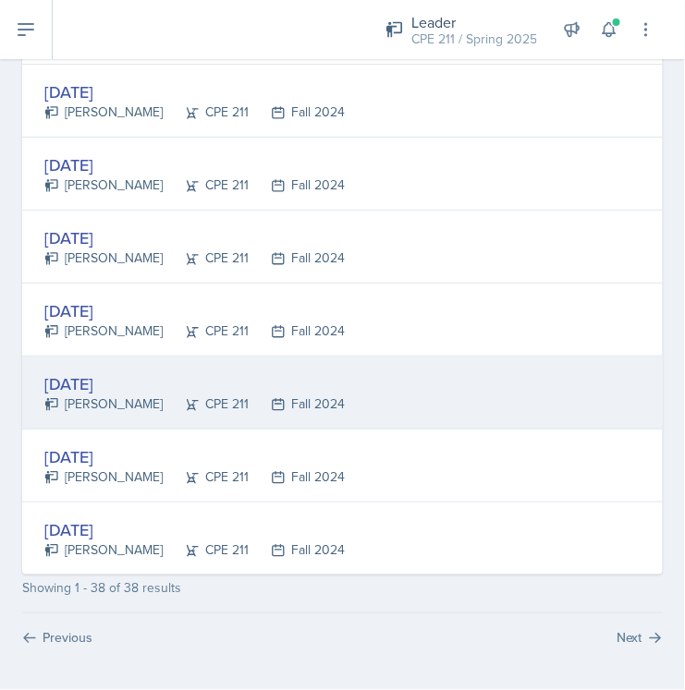
click at [118, 384] on div "[DATE]" at bounding box center [194, 384] width 300 height 25
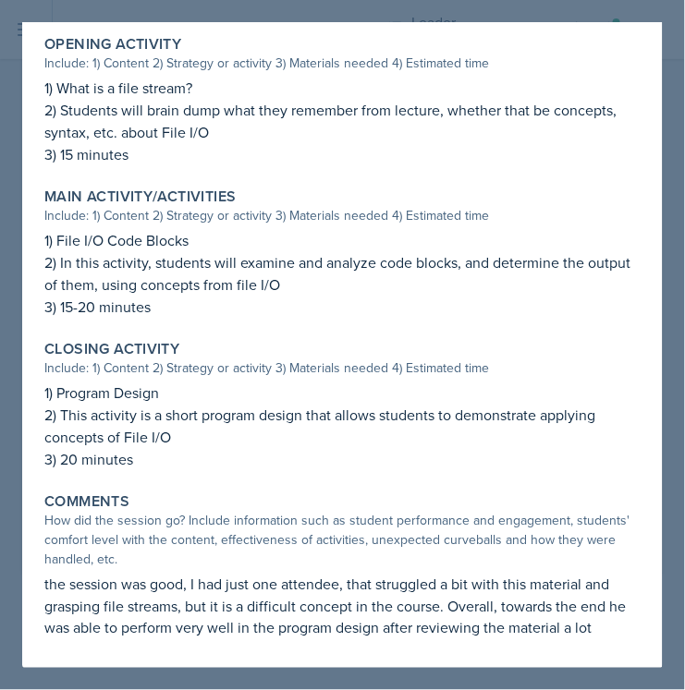
scroll to position [531, 0]
click at [668, 288] on div at bounding box center [342, 345] width 685 height 690
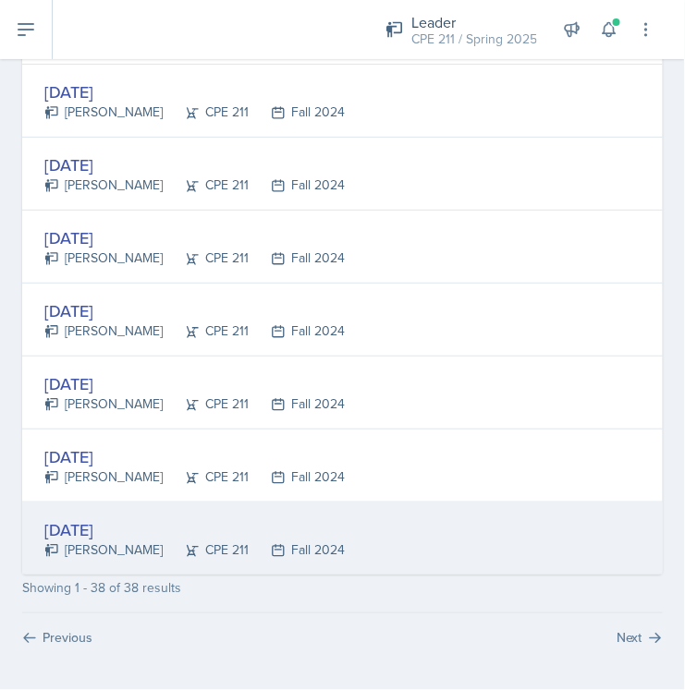
click at [113, 521] on div "[DATE]" at bounding box center [194, 530] width 300 height 25
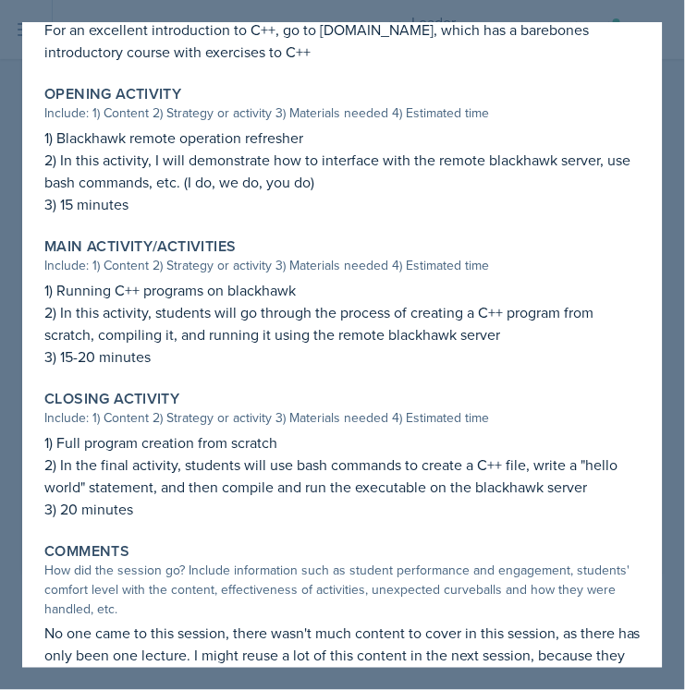
scroll to position [534, 0]
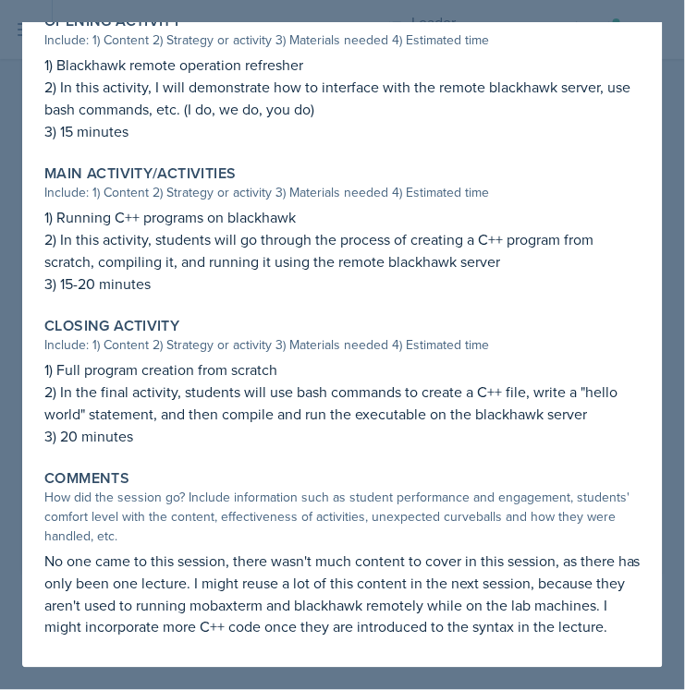
click at [677, 222] on div at bounding box center [342, 345] width 685 height 690
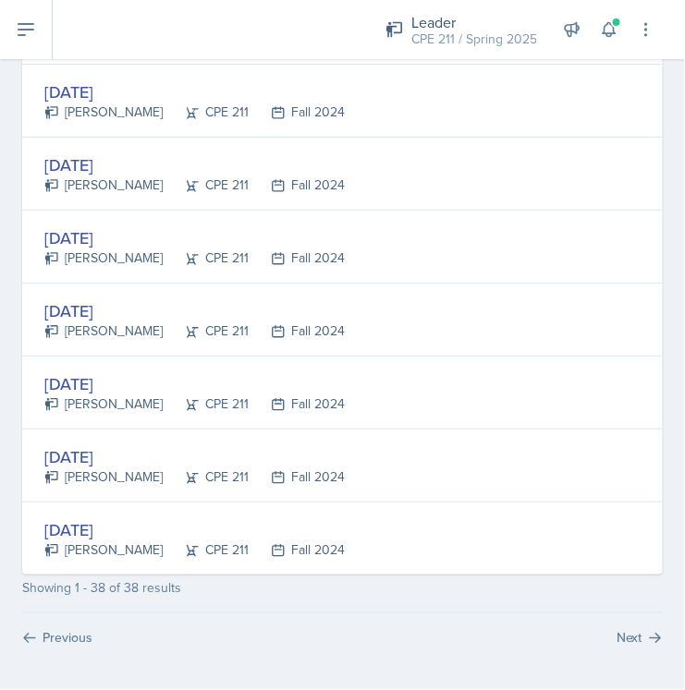
click at [92, 462] on div "[DATE]" at bounding box center [194, 457] width 300 height 25
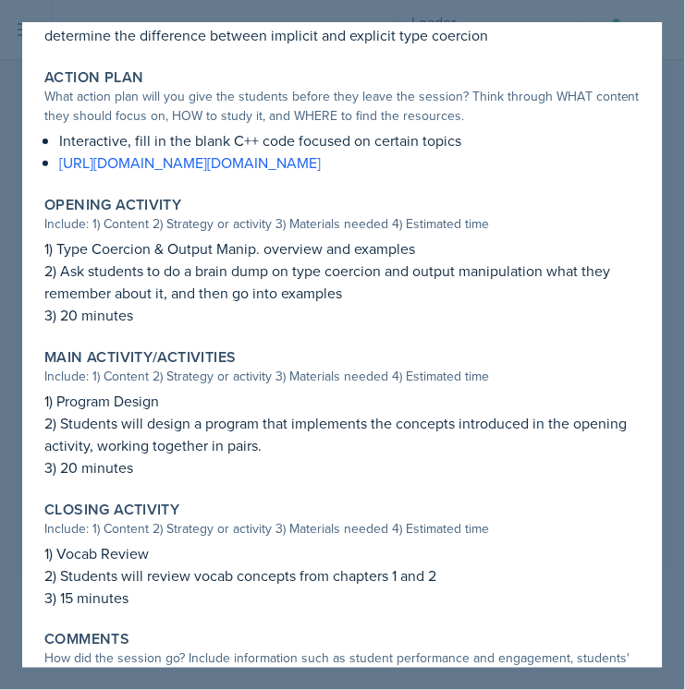
scroll to position [512, 0]
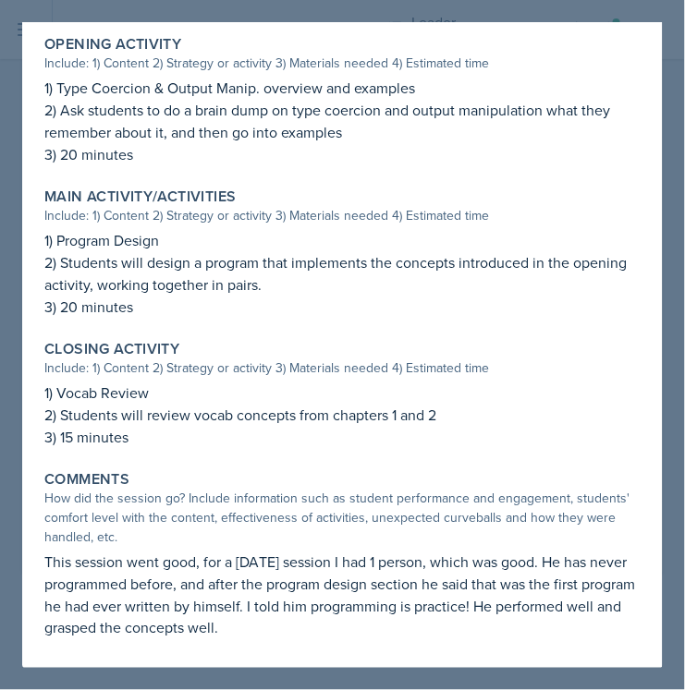
click at [675, 175] on div at bounding box center [342, 345] width 685 height 690
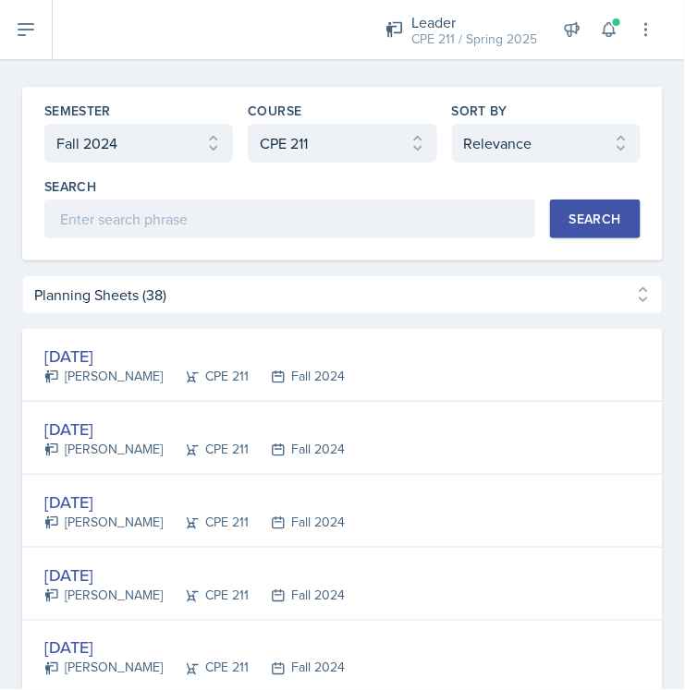
scroll to position [0, 0]
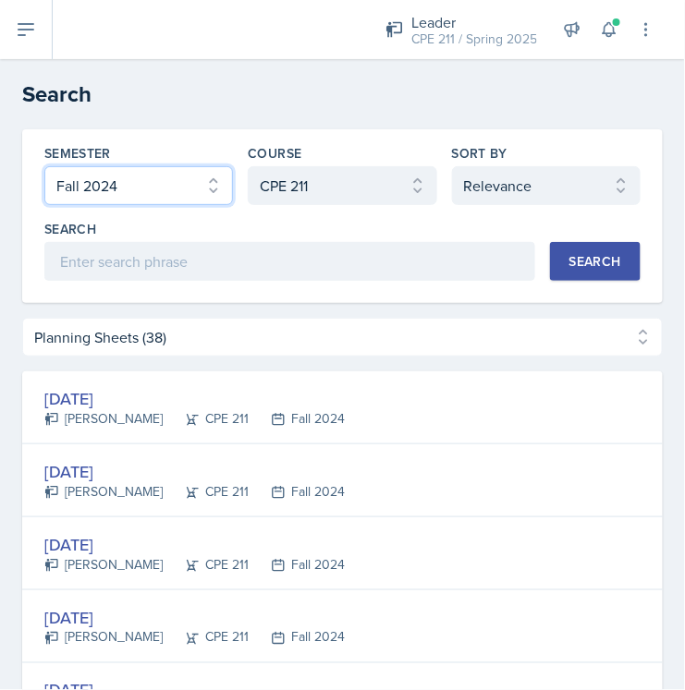
click at [171, 187] on select "Select semester All Fall 2025 Spring 2025 Fall 2024 Spring 2024 Fall 2023 Sprin…" at bounding box center [138, 185] width 189 height 39
click at [165, 192] on select "Select semester All Fall 2025 Spring 2025 Fall 2024 Spring 2024 Fall 2023 Sprin…" at bounding box center [138, 185] width 189 height 39
select select "all"
click at [44, 166] on select "Select semester All Fall 2025 Spring 2025 Fall 2024 Spring 2024 Fall 2023 Sprin…" at bounding box center [138, 185] width 189 height 39
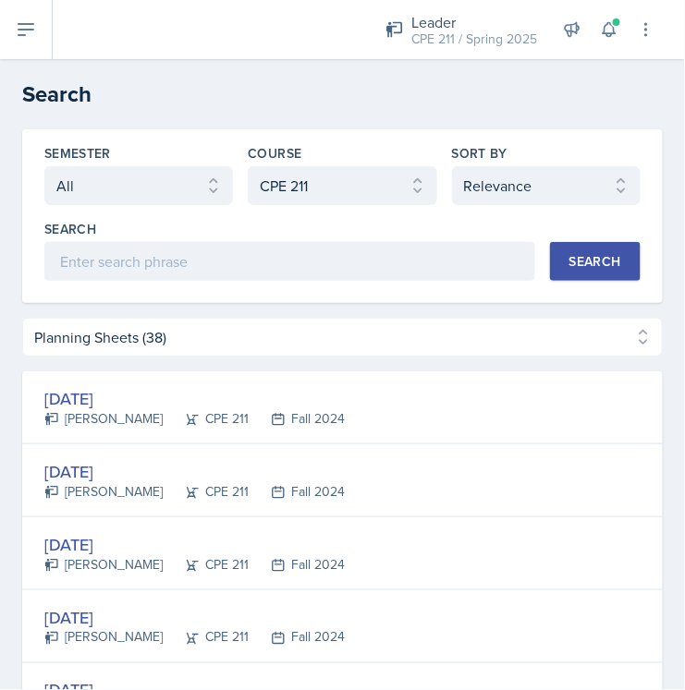
click at [592, 255] on div "Search" at bounding box center [595, 261] width 52 height 15
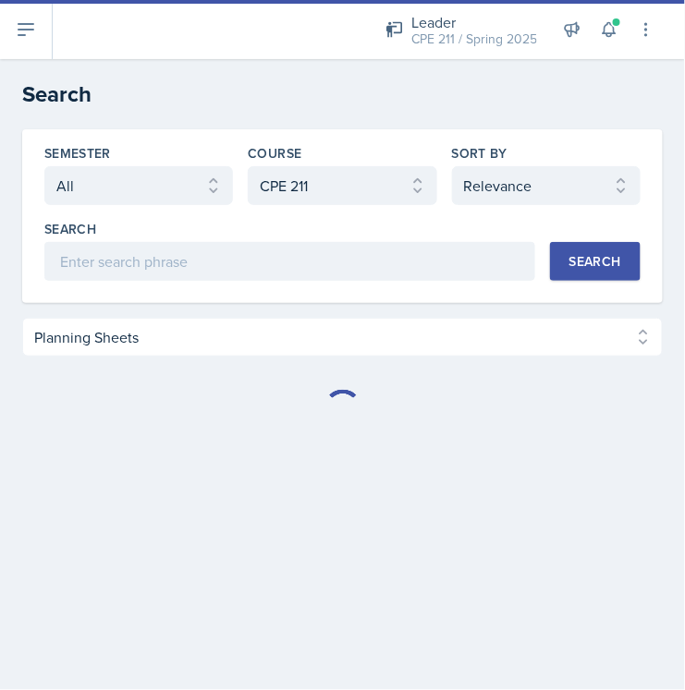
select select "Planning Sheets (123)"
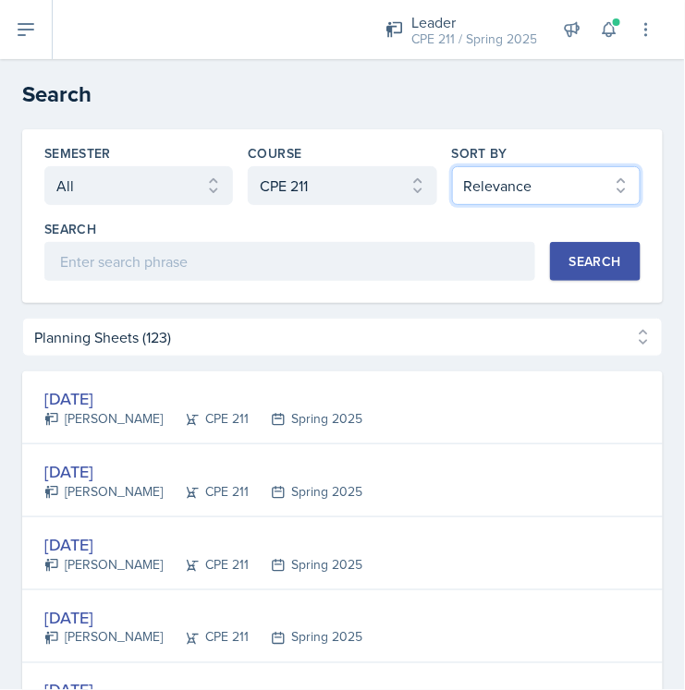
click at [482, 197] on select "Select sort by Relevance Document Date (Asc) Document Date (Desc)" at bounding box center [546, 185] width 189 height 39
click at [483, 194] on select "Select sort by Relevance Document Date (Asc) Document Date (Desc)" at bounding box center [546, 185] width 189 height 39
select select "2"
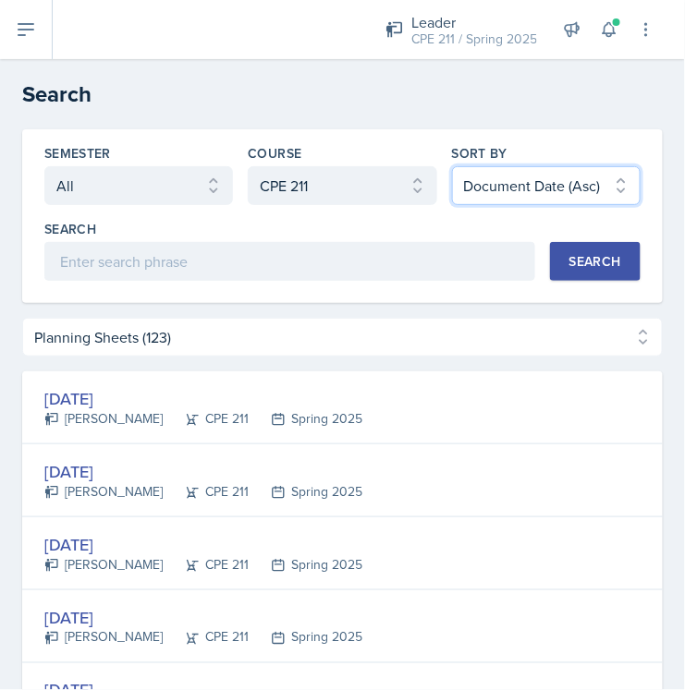
click at [452, 166] on select "Select sort by Relevance Document Date (Asc) Document Date (Desc)" at bounding box center [546, 185] width 189 height 39
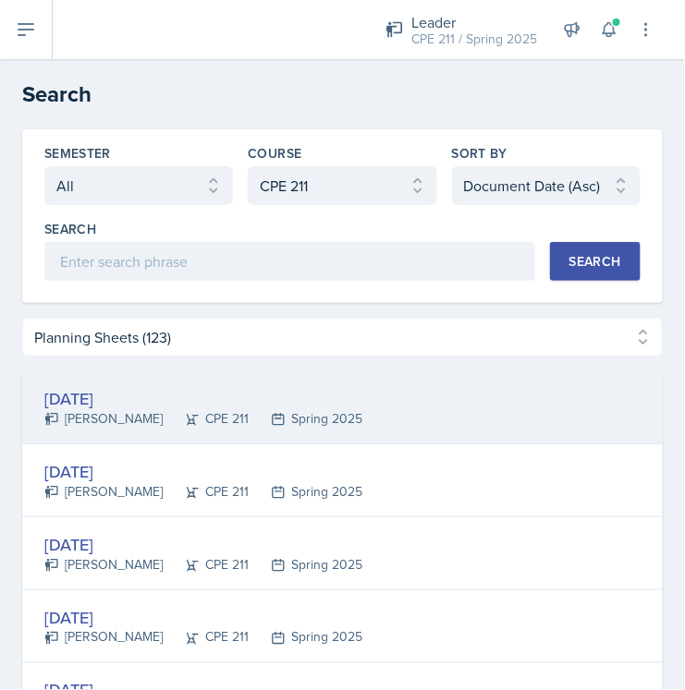
click at [100, 408] on div "[DATE]" at bounding box center [203, 398] width 318 height 25
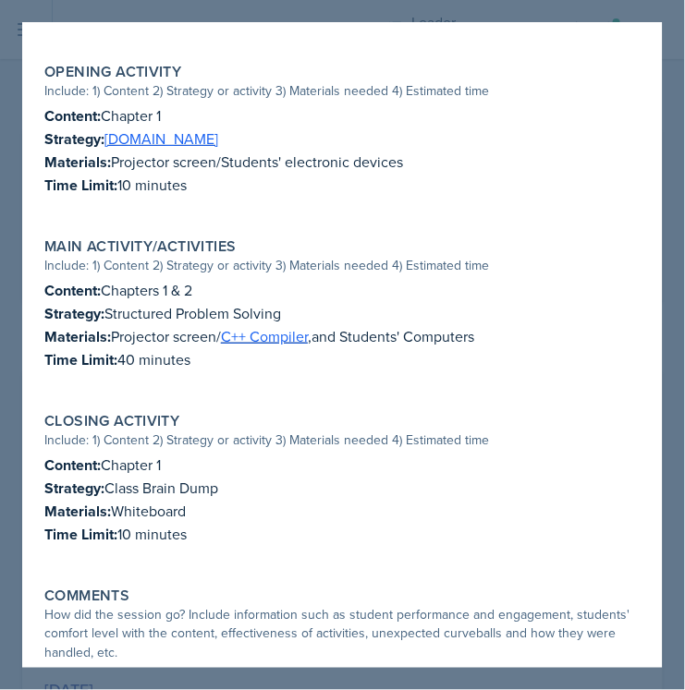
scroll to position [386, 0]
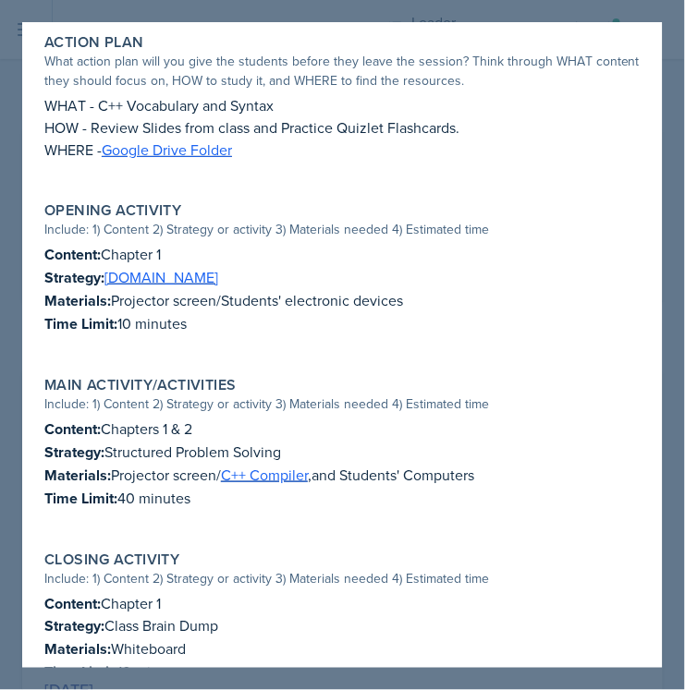
click at [673, 205] on div at bounding box center [342, 345] width 685 height 690
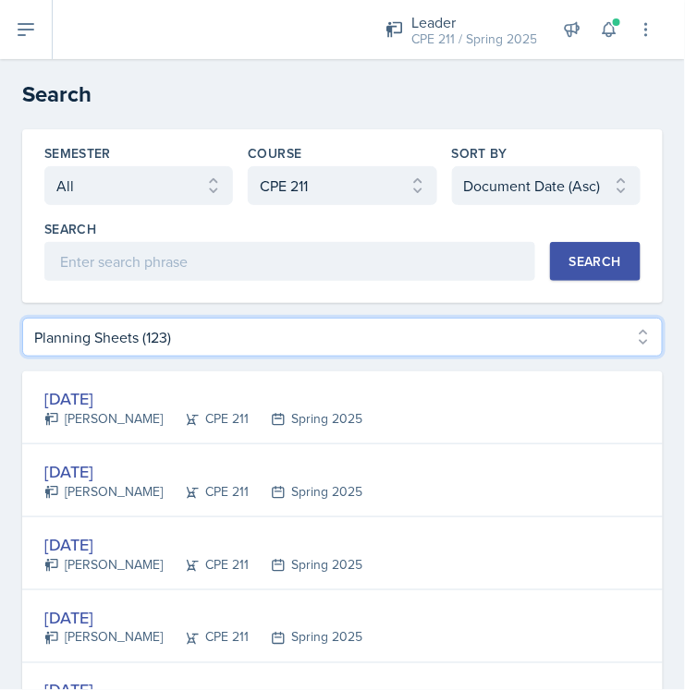
click at [163, 335] on select "Planning Sheets (123) Uploads (0)" at bounding box center [342, 337] width 641 height 39
click at [164, 338] on select "Planning Sheets (123) Uploads (0)" at bounding box center [342, 337] width 641 height 39
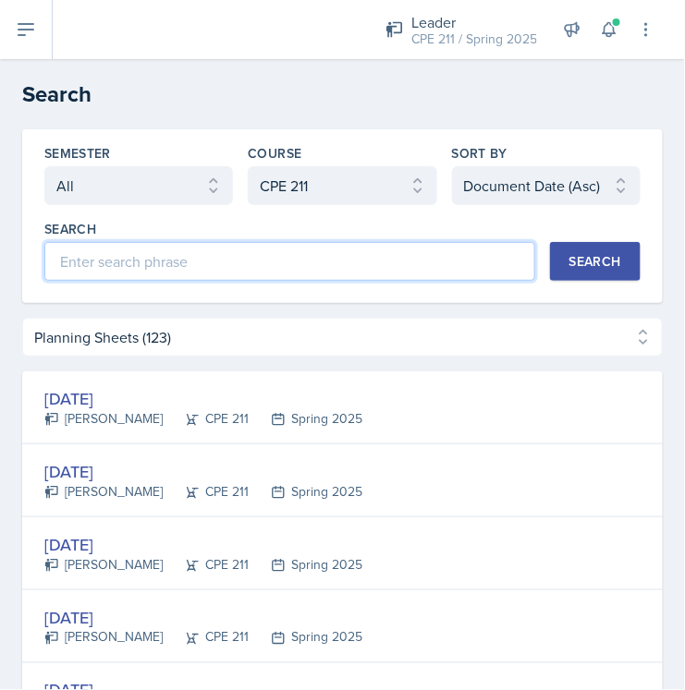
click at [273, 264] on input at bounding box center [289, 261] width 491 height 39
type input "[PERSON_NAME]"
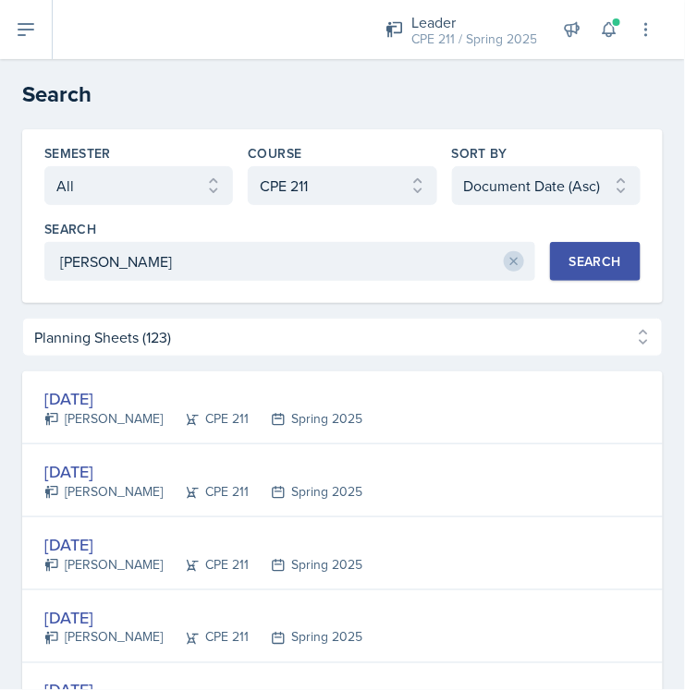
click at [595, 266] on div "Search" at bounding box center [595, 261] width 52 height 15
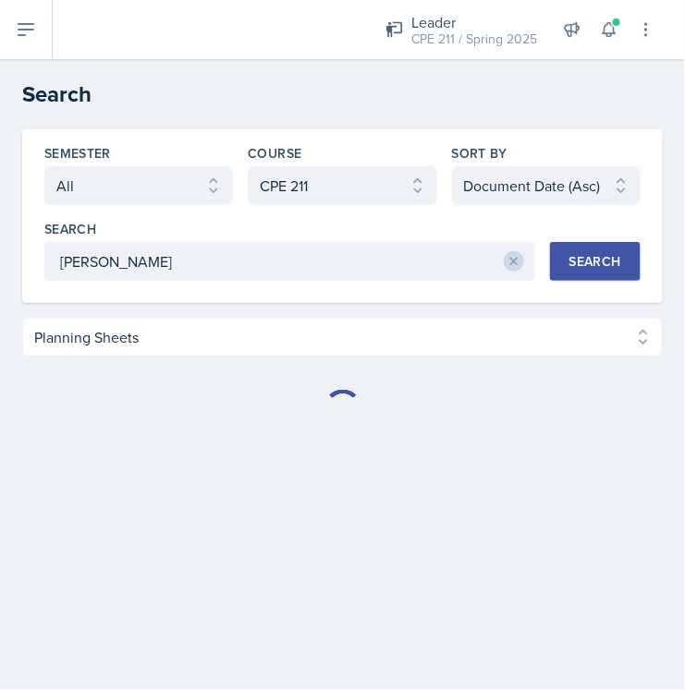
select select "Planning Sheets (0)"
click at [516, 257] on icon at bounding box center [513, 261] width 13 height 13
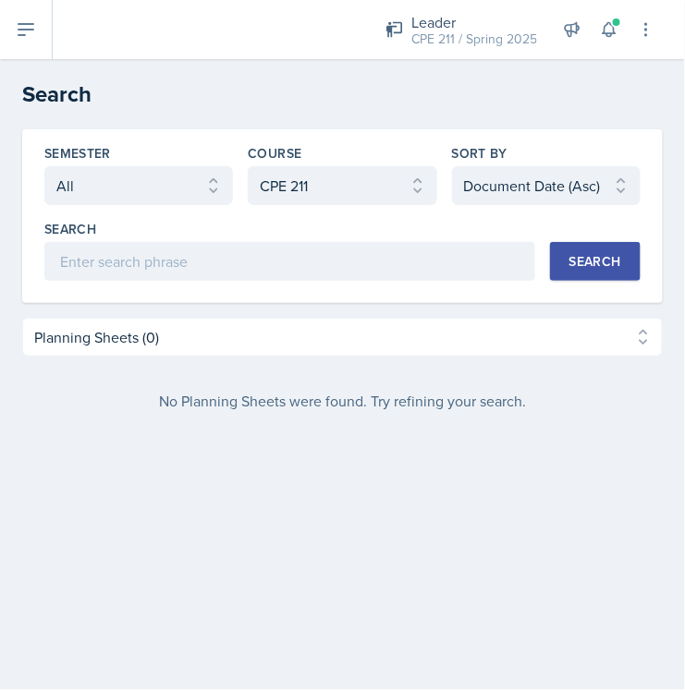
click at [592, 256] on div "Search" at bounding box center [595, 261] width 52 height 15
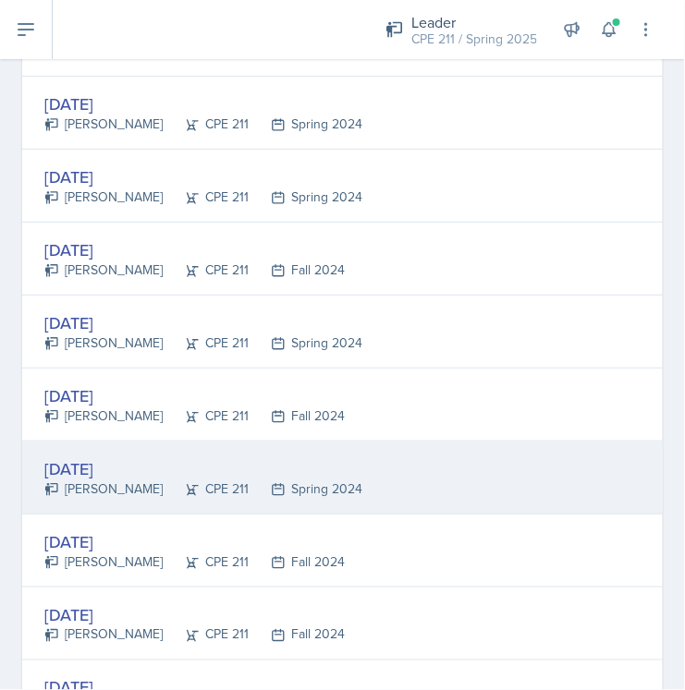
scroll to position [3446, 0]
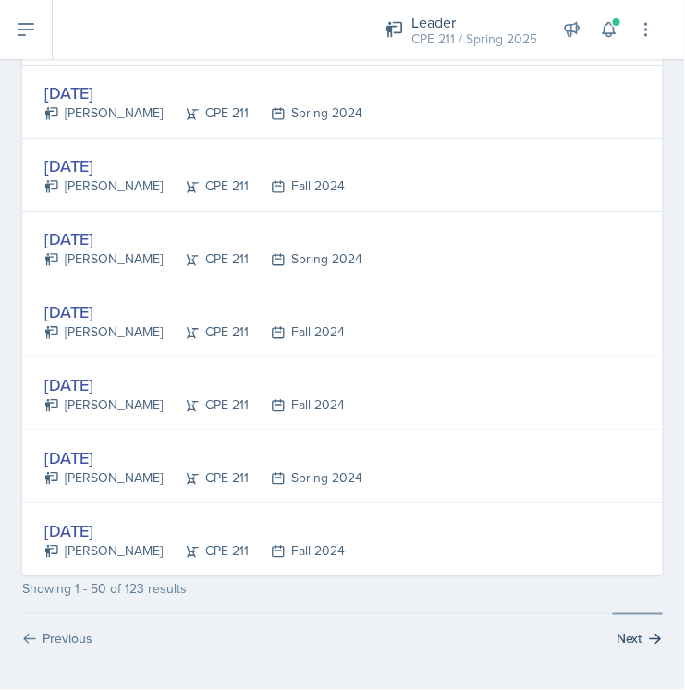
click at [621, 629] on button "Next" at bounding box center [638, 631] width 50 height 35
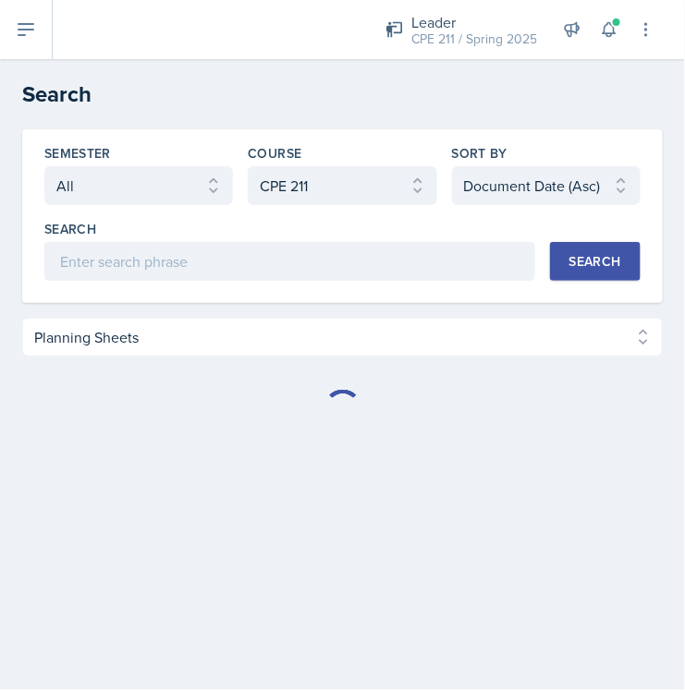
scroll to position [0, 0]
select select "Planning Sheets (123)"
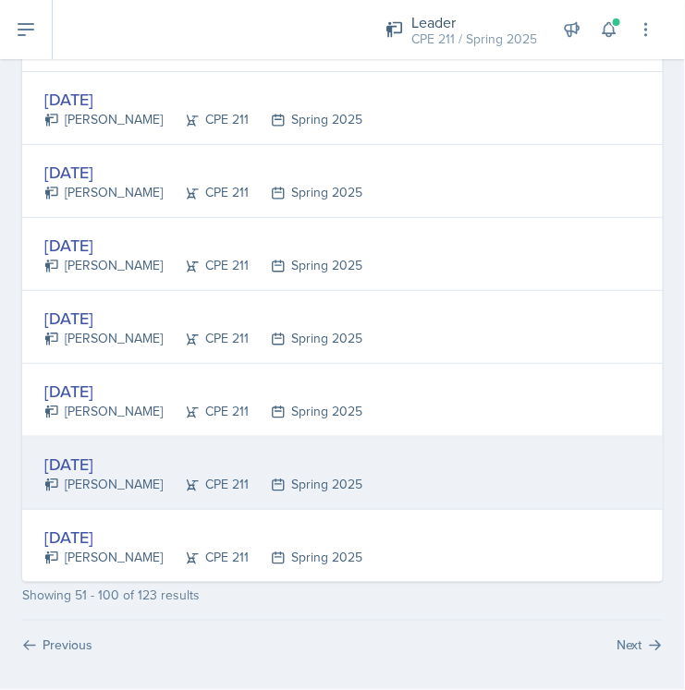
scroll to position [3446, 0]
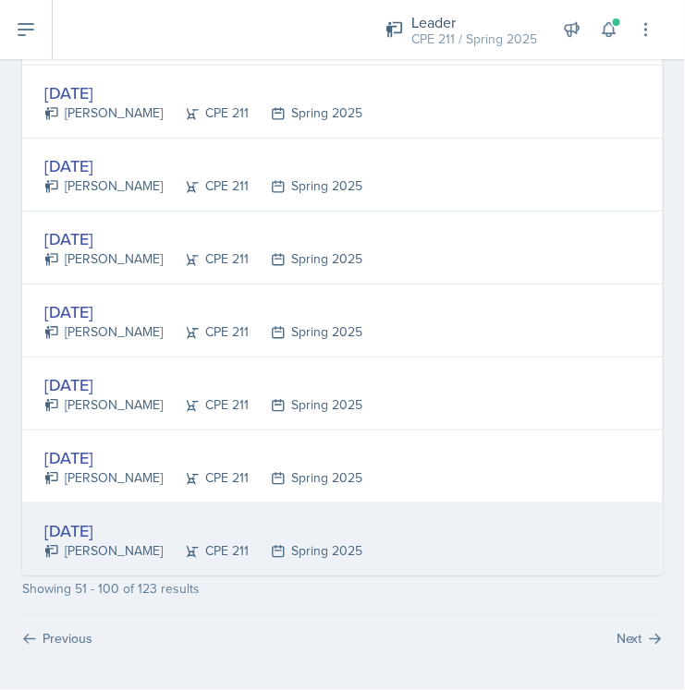
click at [109, 519] on div "[DATE]" at bounding box center [203, 531] width 318 height 25
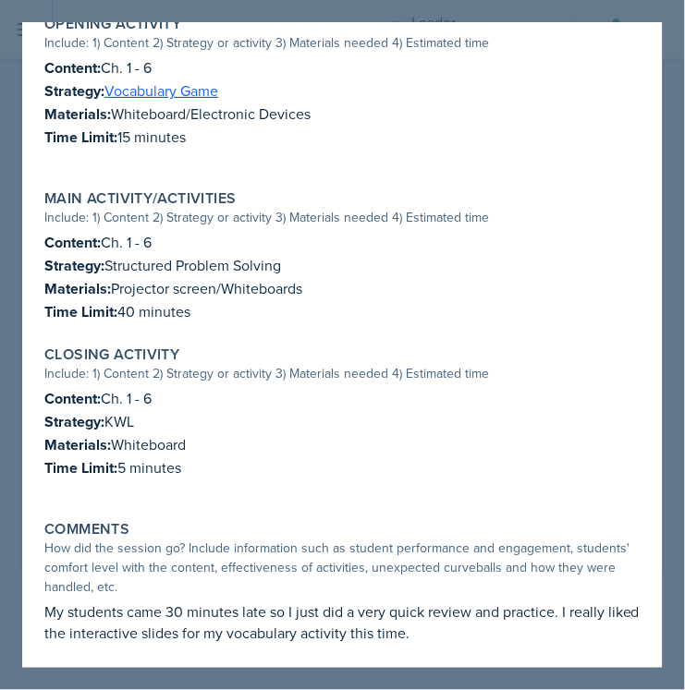
scroll to position [448, 0]
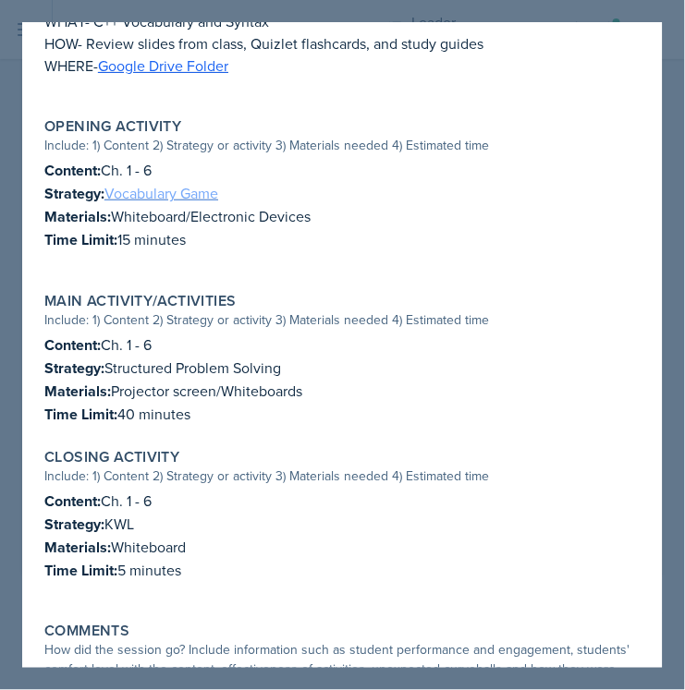
click at [203, 194] on link "Vocabulary Game" at bounding box center [161, 193] width 114 height 20
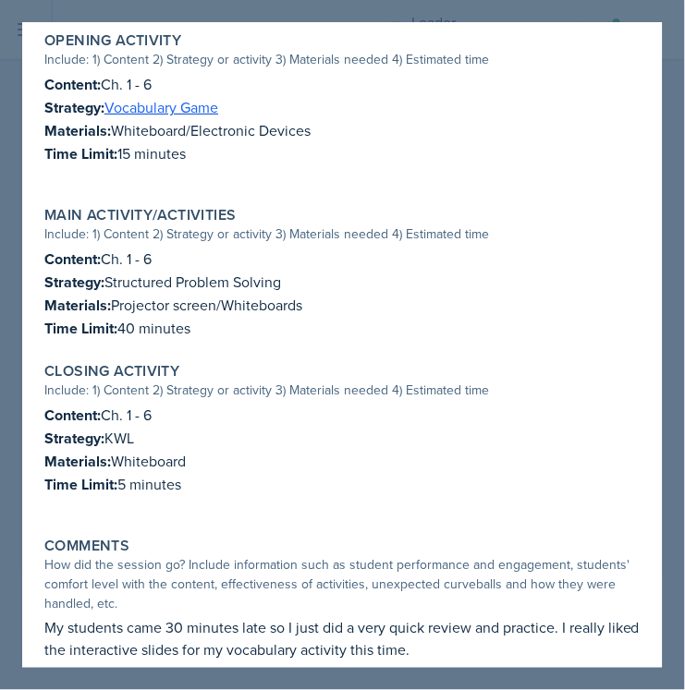
scroll to position [551, 0]
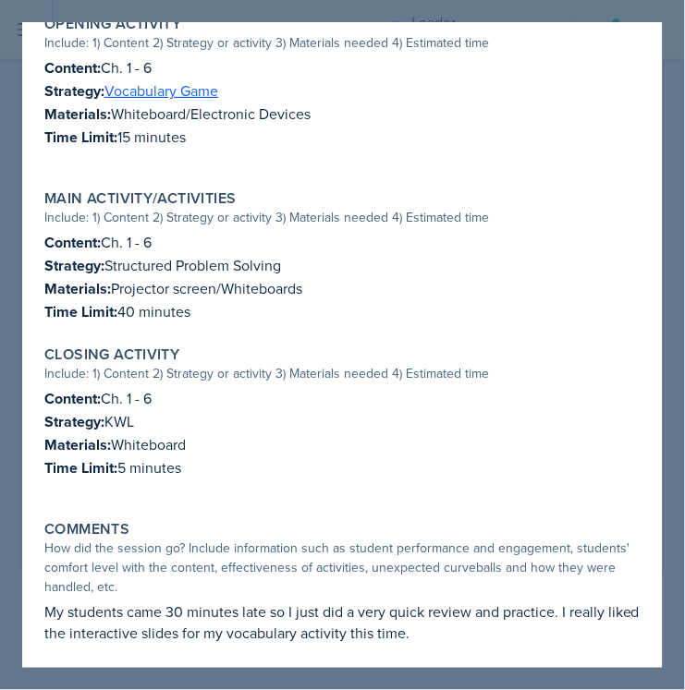
click at [678, 244] on div at bounding box center [342, 345] width 685 height 690
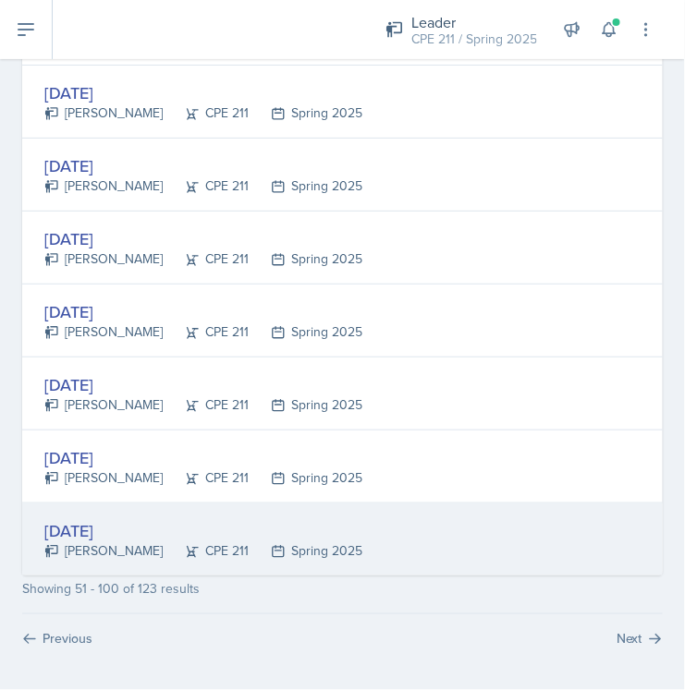
click at [107, 524] on div "[DATE]" at bounding box center [203, 531] width 318 height 25
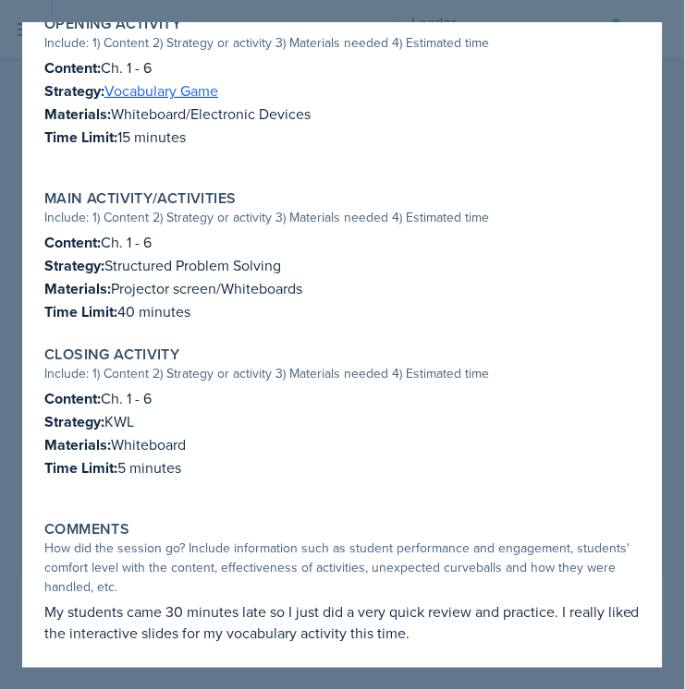
click at [678, 392] on div at bounding box center [342, 345] width 685 height 690
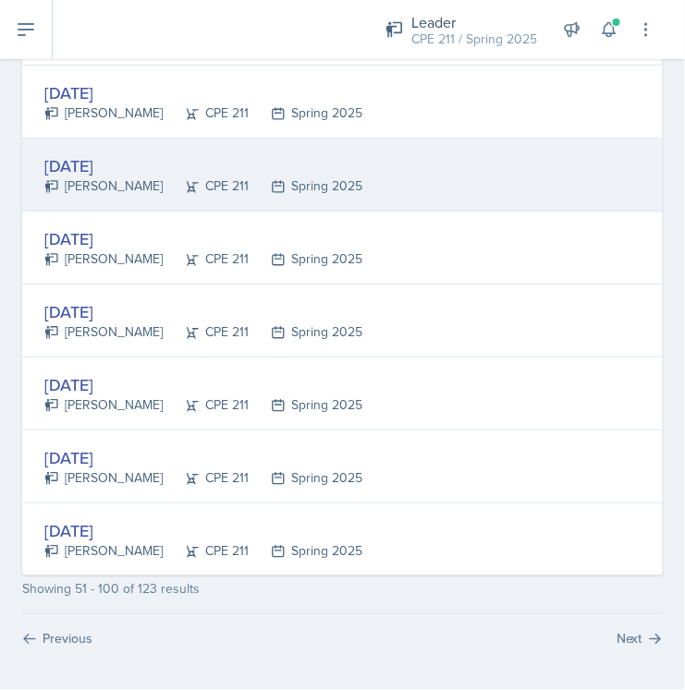
click at [116, 171] on div "[DATE]" at bounding box center [203, 165] width 318 height 25
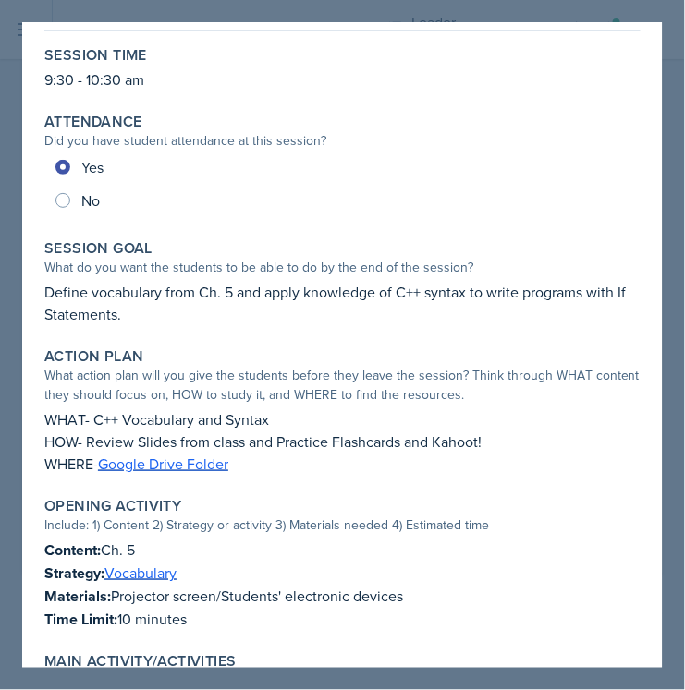
scroll to position [103, 0]
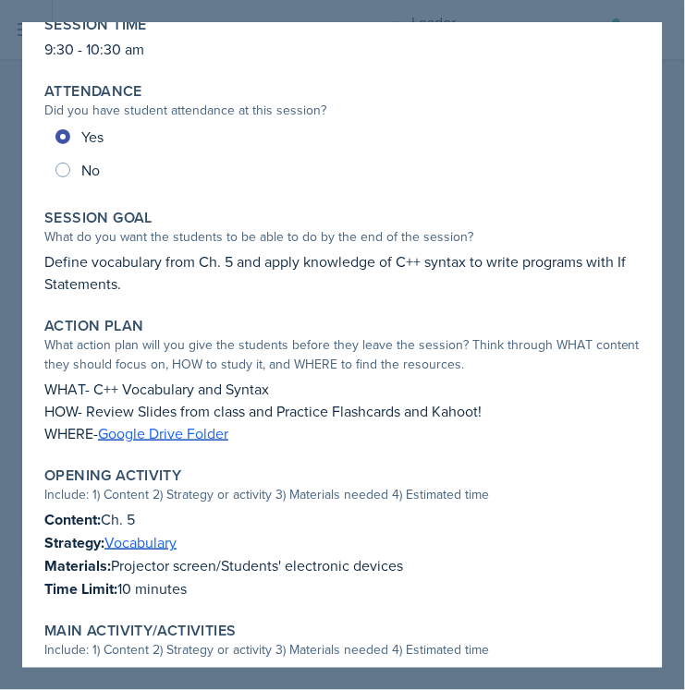
click at [669, 288] on div at bounding box center [342, 345] width 685 height 690
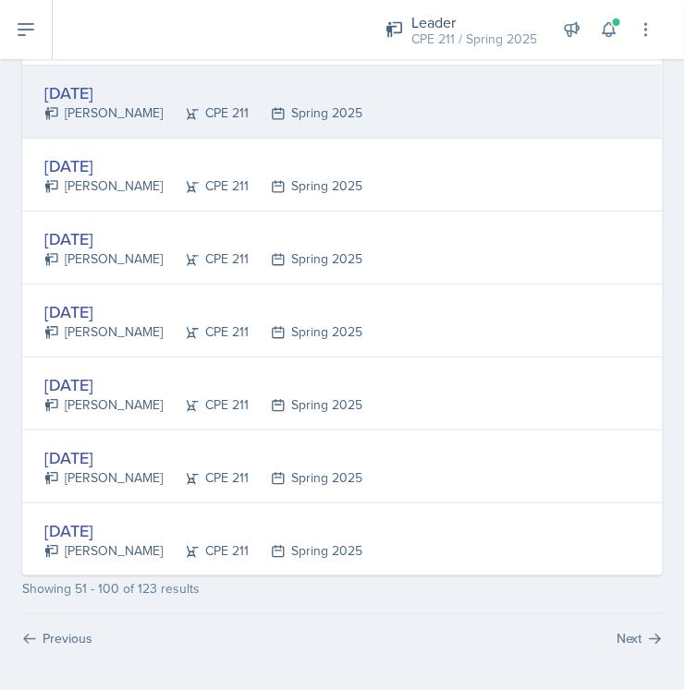
click at [95, 104] on div "[PERSON_NAME]" at bounding box center [103, 113] width 118 height 19
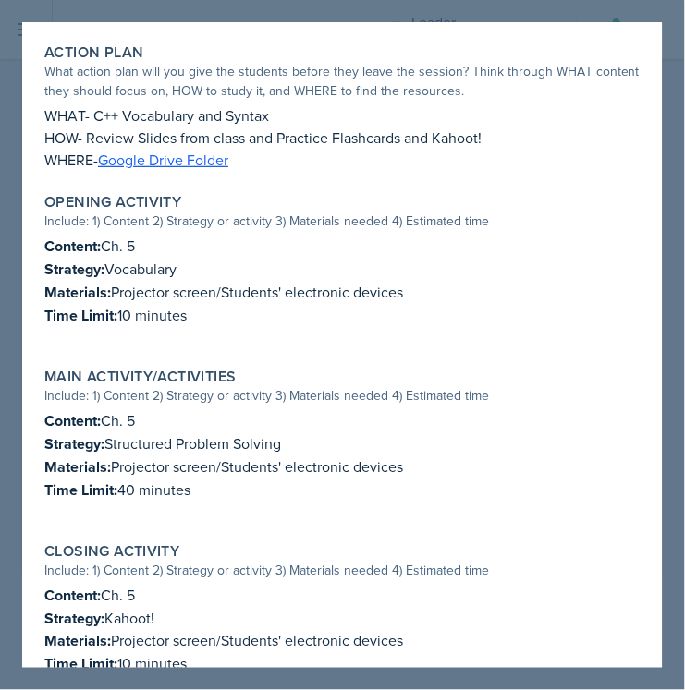
scroll to position [346, 0]
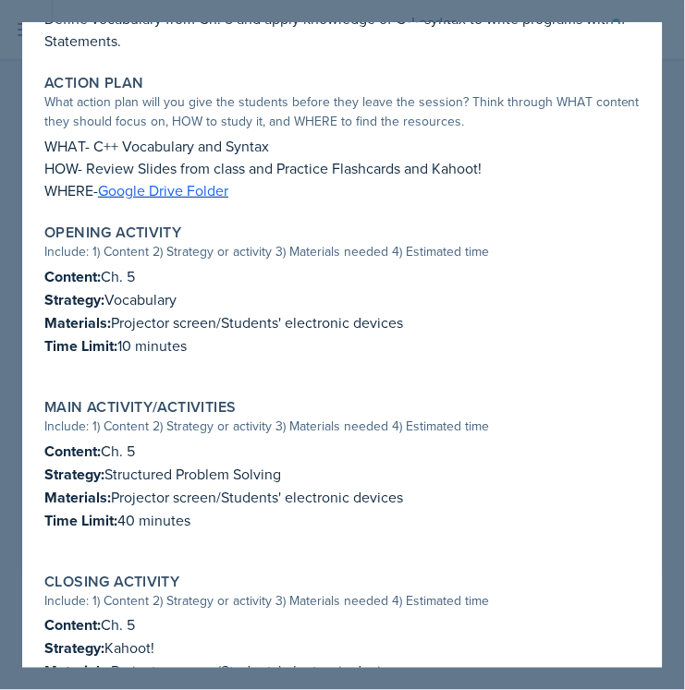
click at [684, 251] on div at bounding box center [342, 345] width 685 height 690
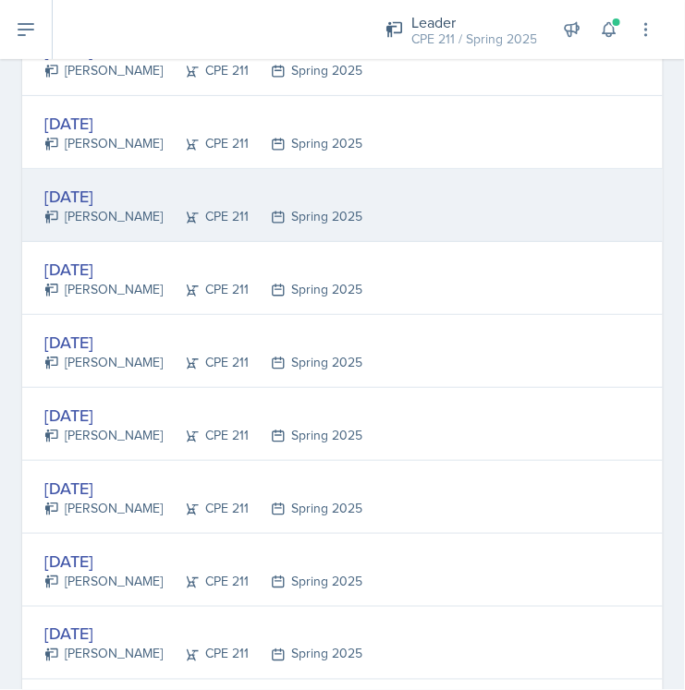
scroll to position [3138, 0]
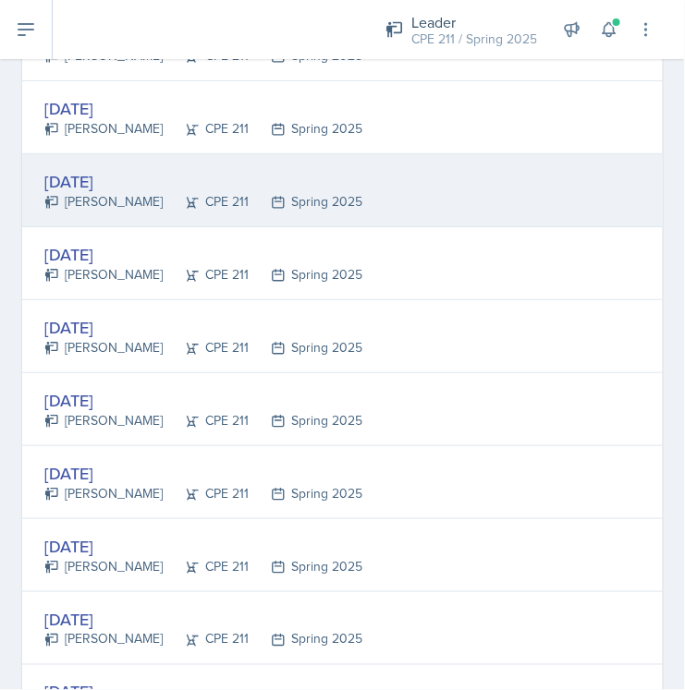
click at [106, 185] on div "[DATE]" at bounding box center [203, 181] width 318 height 25
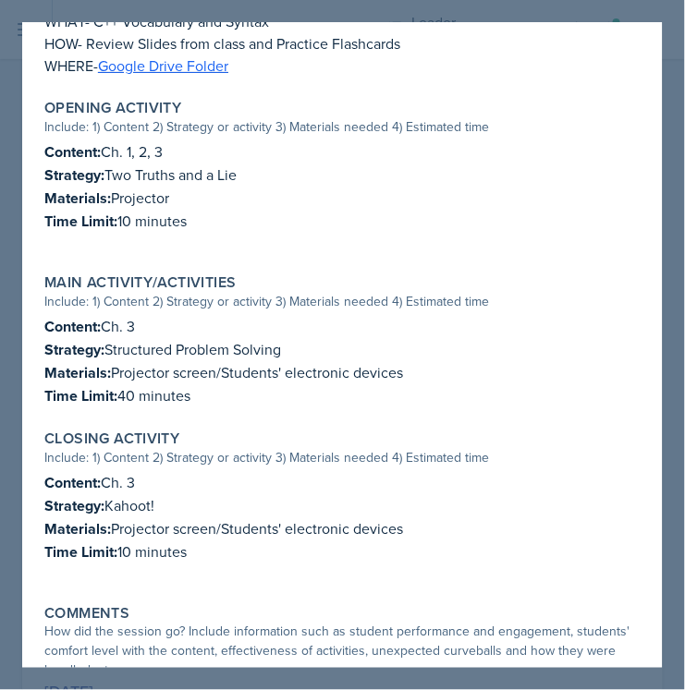
scroll to position [513, 0]
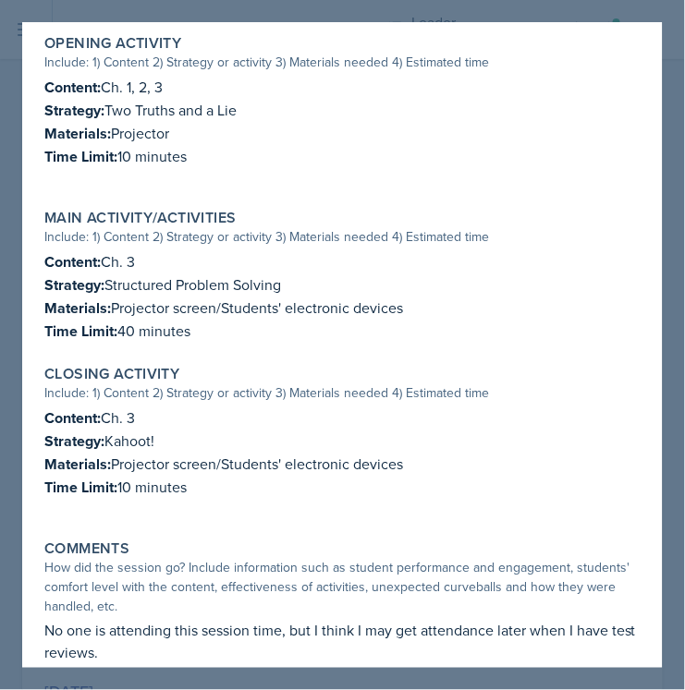
click at [678, 174] on div at bounding box center [342, 345] width 685 height 690
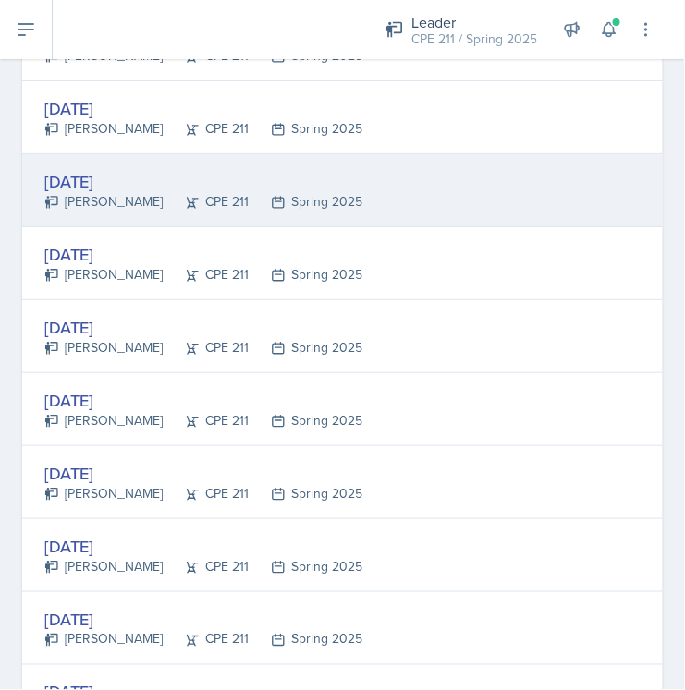
click at [126, 180] on div "[DATE]" at bounding box center [203, 181] width 318 height 25
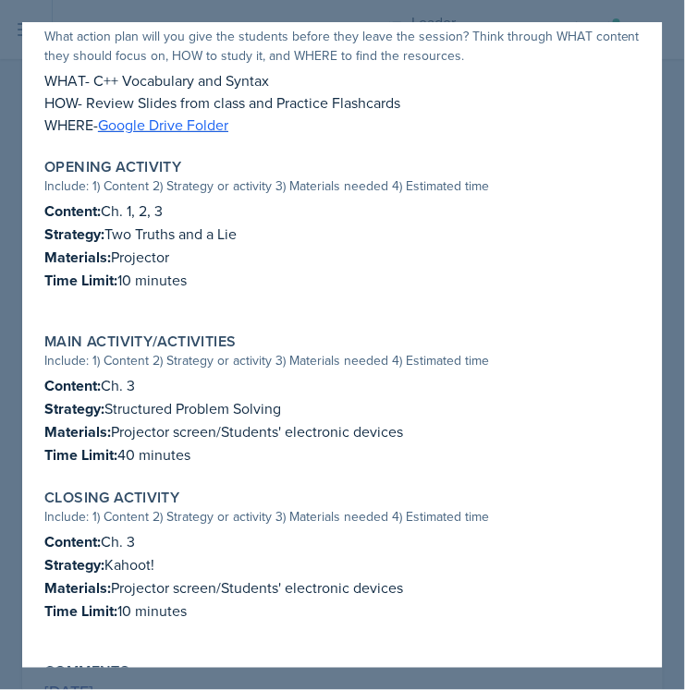
scroll to position [410, 0]
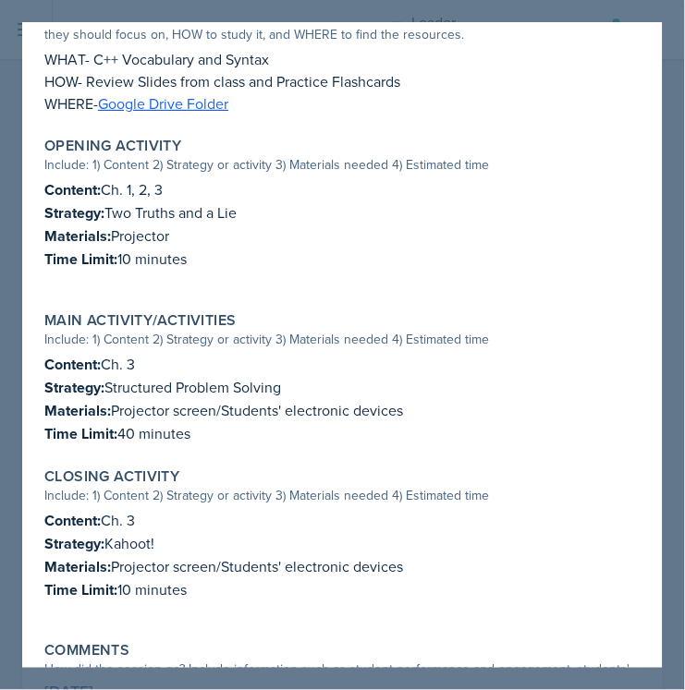
click at [663, 224] on div at bounding box center [342, 345] width 685 height 690
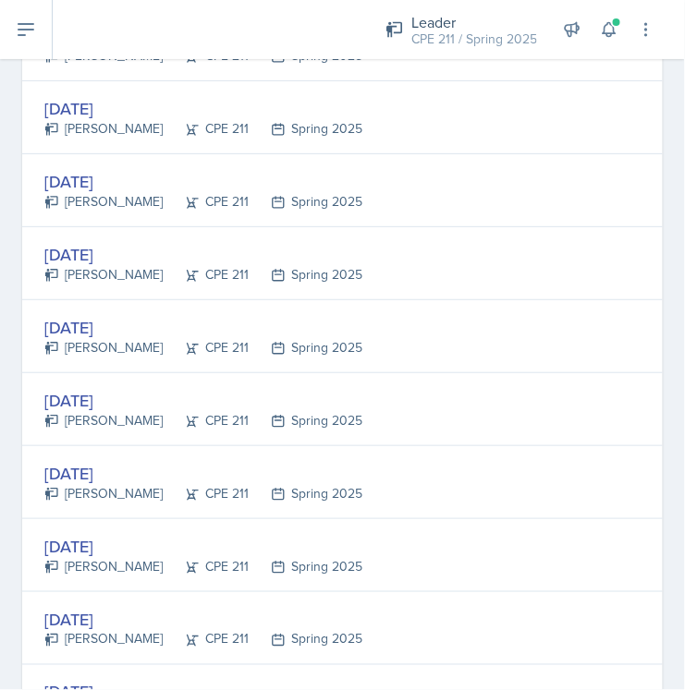
click at [121, 254] on div "[DATE]" at bounding box center [203, 254] width 318 height 25
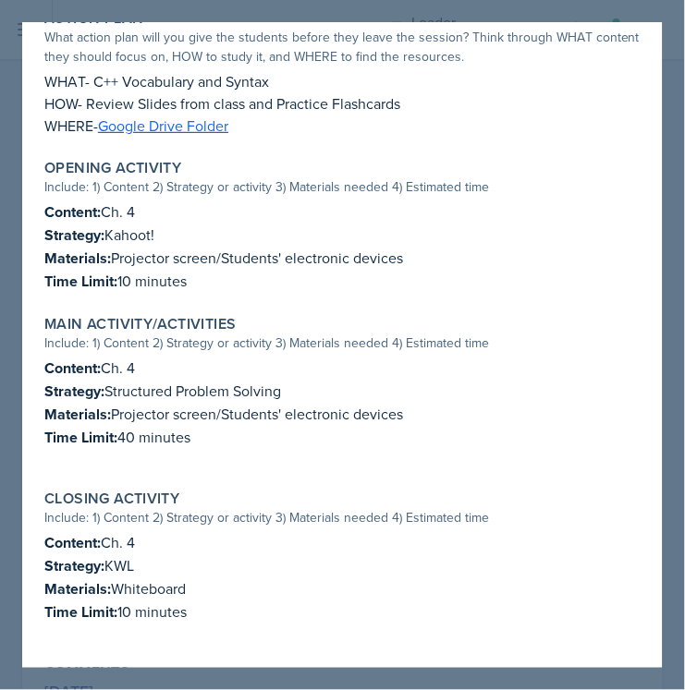
click at [682, 257] on div at bounding box center [342, 345] width 685 height 690
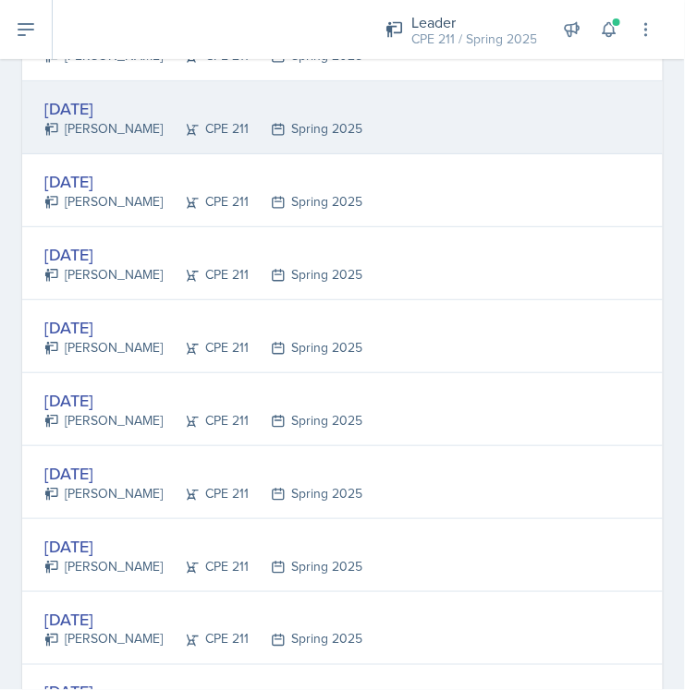
click at [138, 106] on div "[DATE]" at bounding box center [203, 108] width 318 height 25
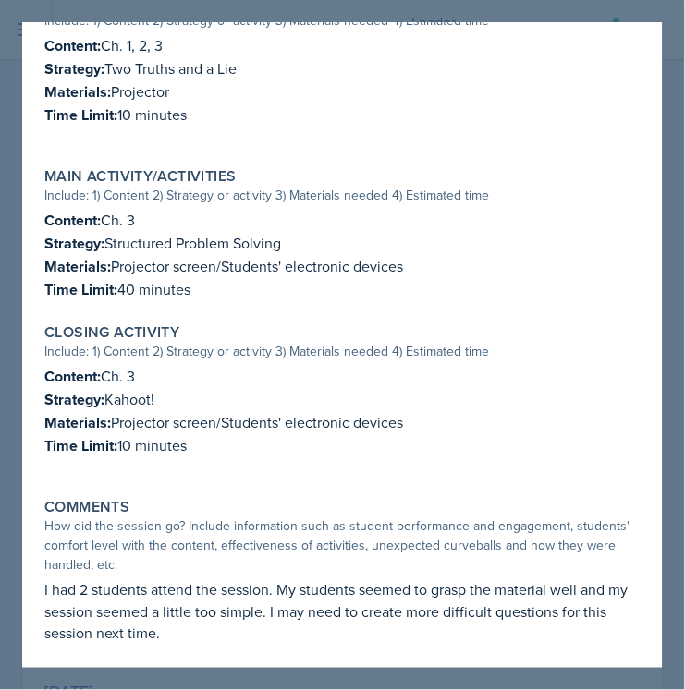
scroll to position [573, 0]
click at [683, 189] on div at bounding box center [342, 345] width 685 height 690
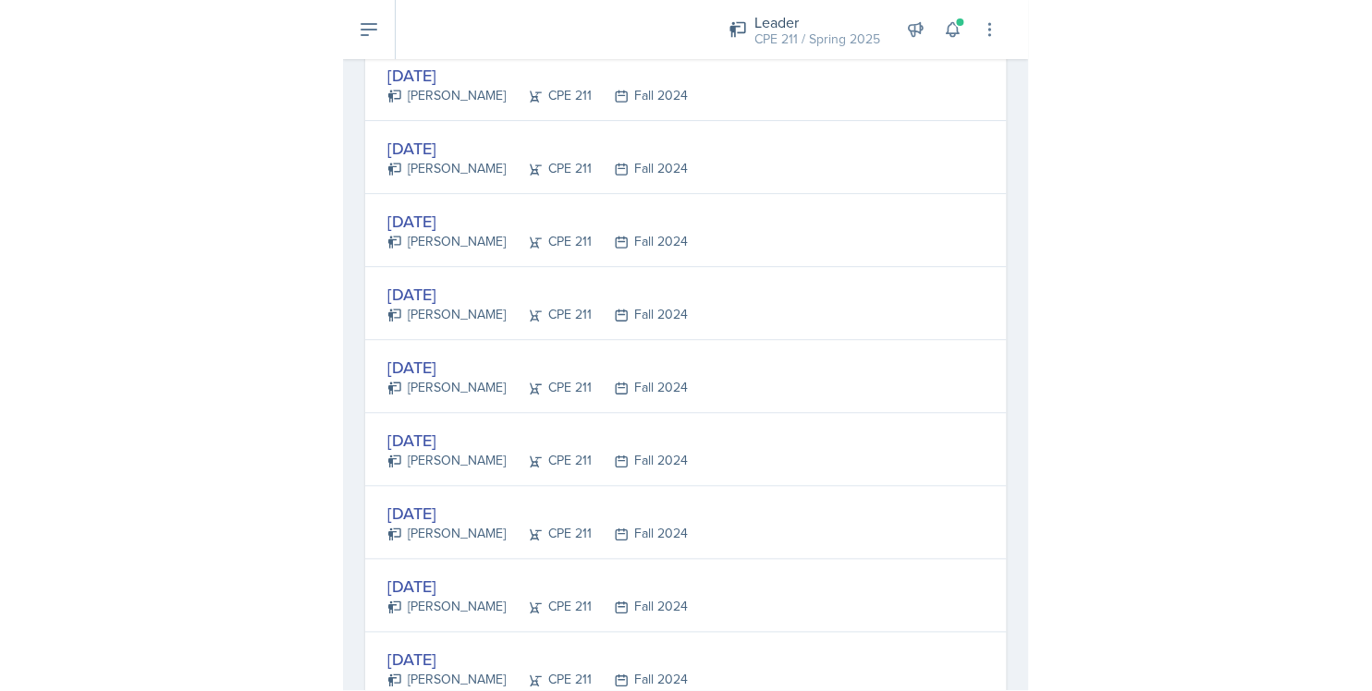
scroll to position [0, 0]
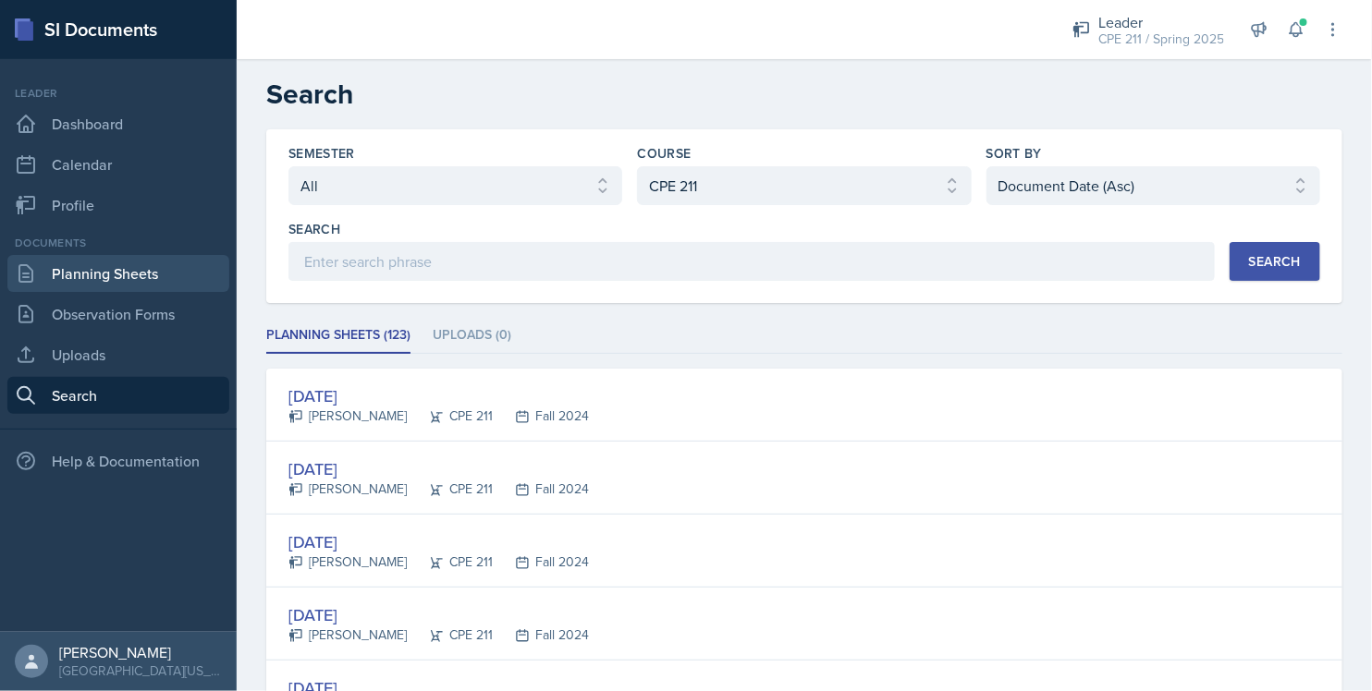
click at [185, 276] on link "Planning Sheets" at bounding box center [118, 273] width 222 height 37
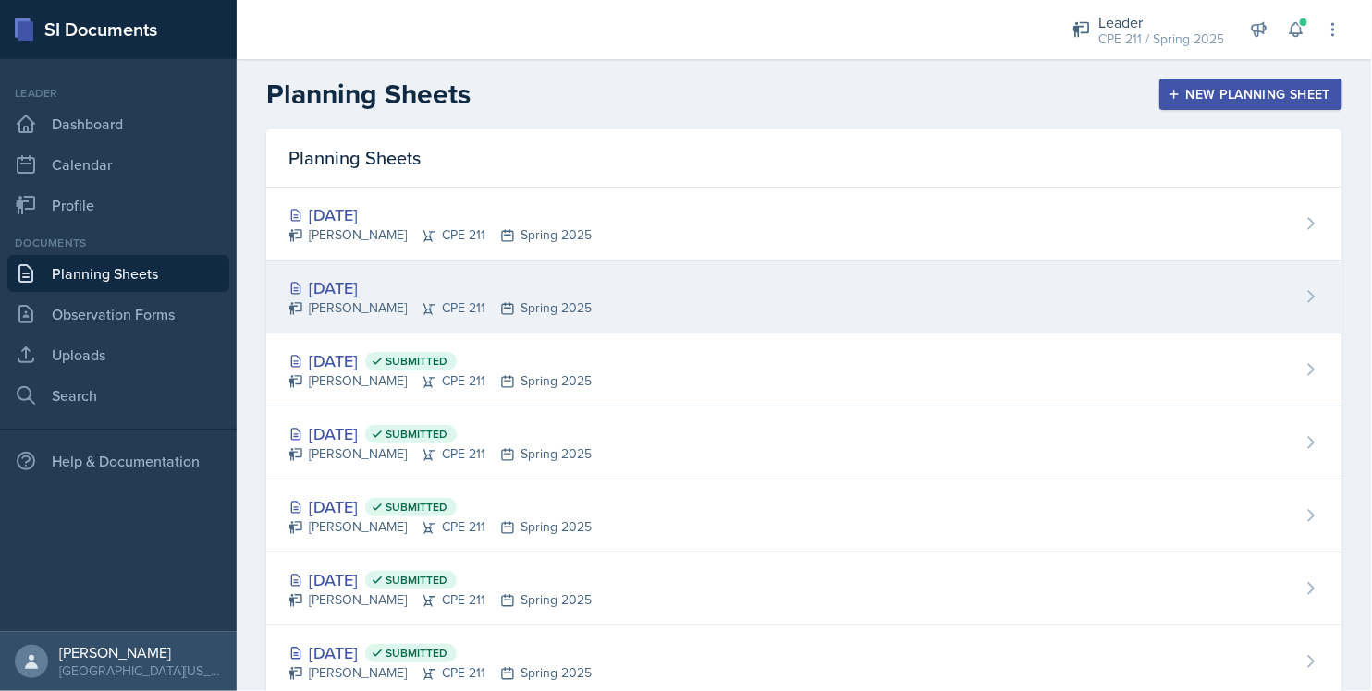
click at [568, 274] on div "[DATE] [PERSON_NAME] CPE 211 Spring 2025" at bounding box center [804, 297] width 1076 height 73
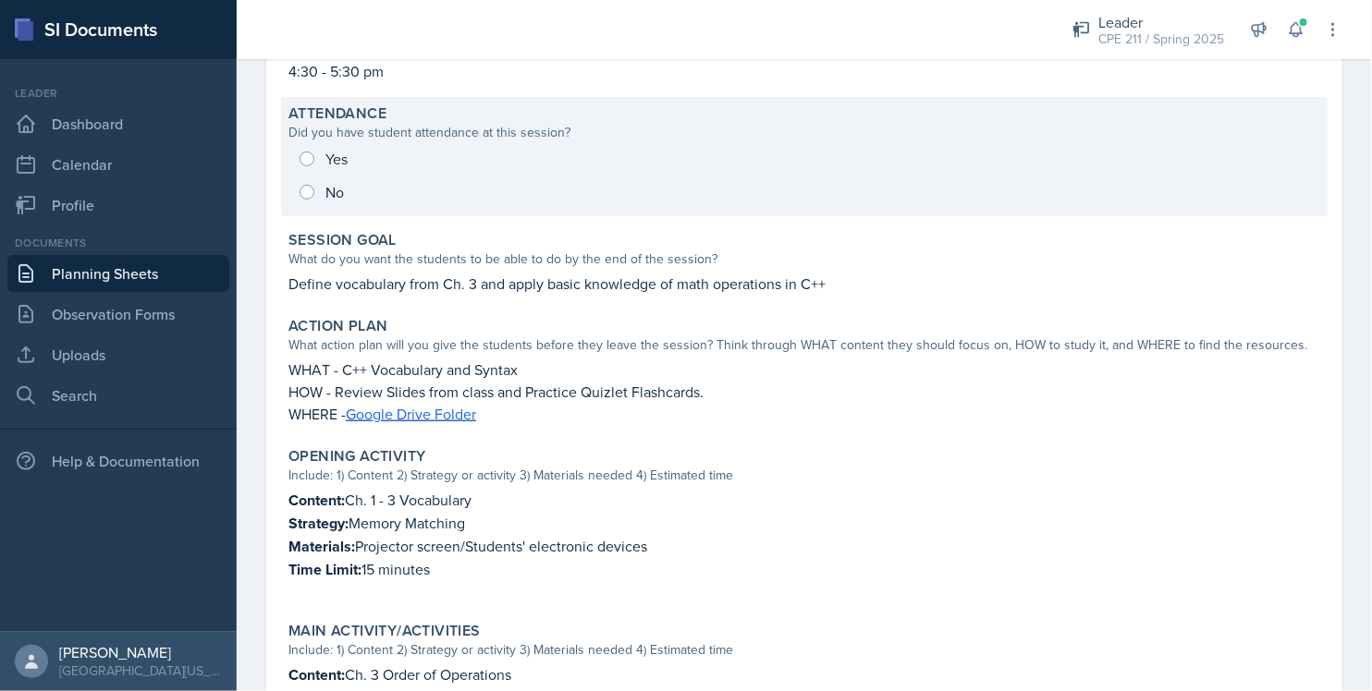
scroll to position [205, 0]
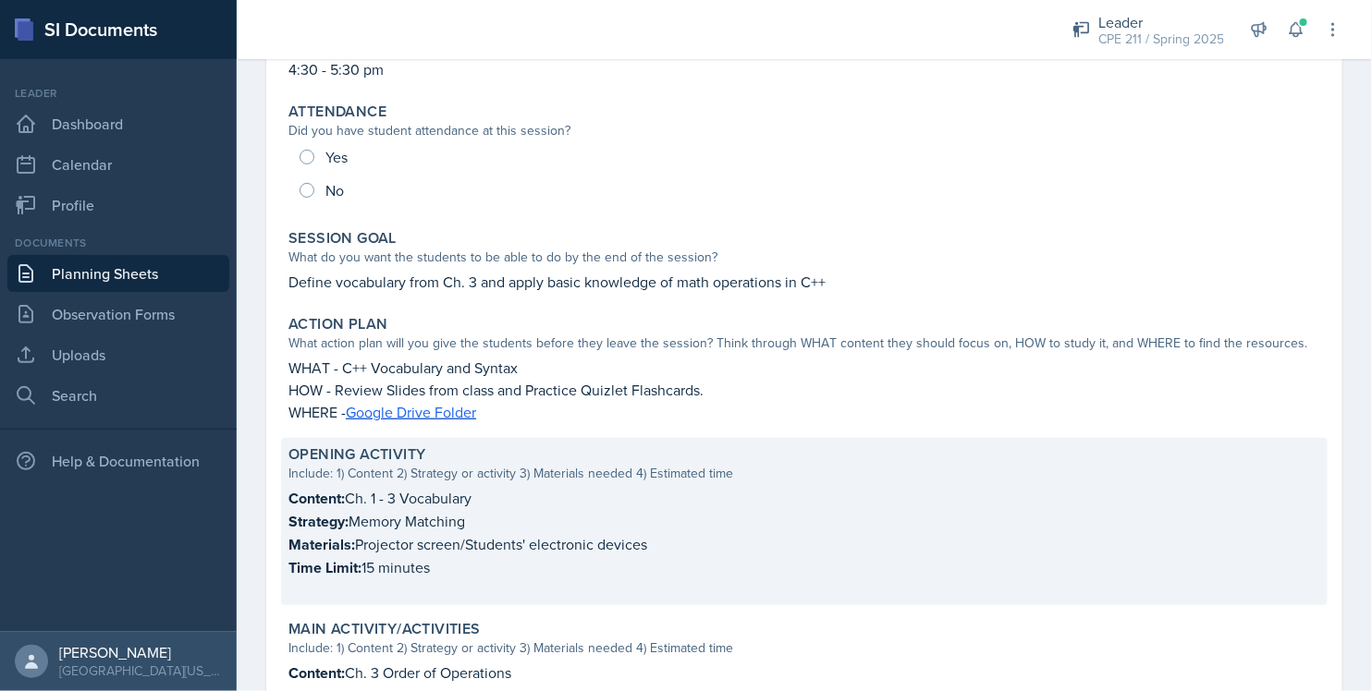
click at [542, 515] on p "Strategy: Memory Matching" at bounding box center [804, 521] width 1032 height 23
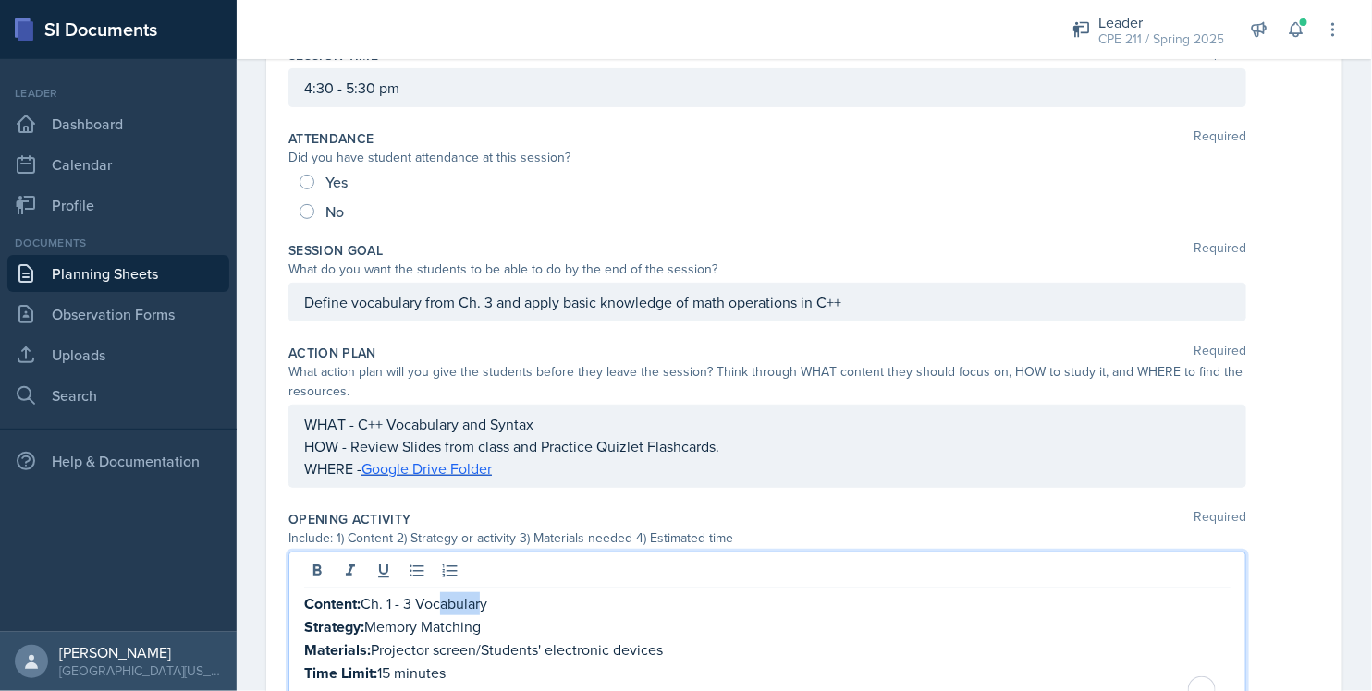
drag, startPoint x: 491, startPoint y: 596, endPoint x: 463, endPoint y: 600, distance: 28.0
click at [450, 600] on div "Content: Ch. 1 - 3 Vocabulary Strategy: Memory Matching Materials: Projector sc…" at bounding box center [767, 650] width 926 height 115
click at [503, 604] on p "Content: Ch. 1 - 3 Vocabulary" at bounding box center [767, 604] width 926 height 23
drag, startPoint x: 496, startPoint y: 628, endPoint x: 367, endPoint y: 623, distance: 129.5
click at [367, 623] on p "Strategy: Memory Matching" at bounding box center [767, 627] width 926 height 23
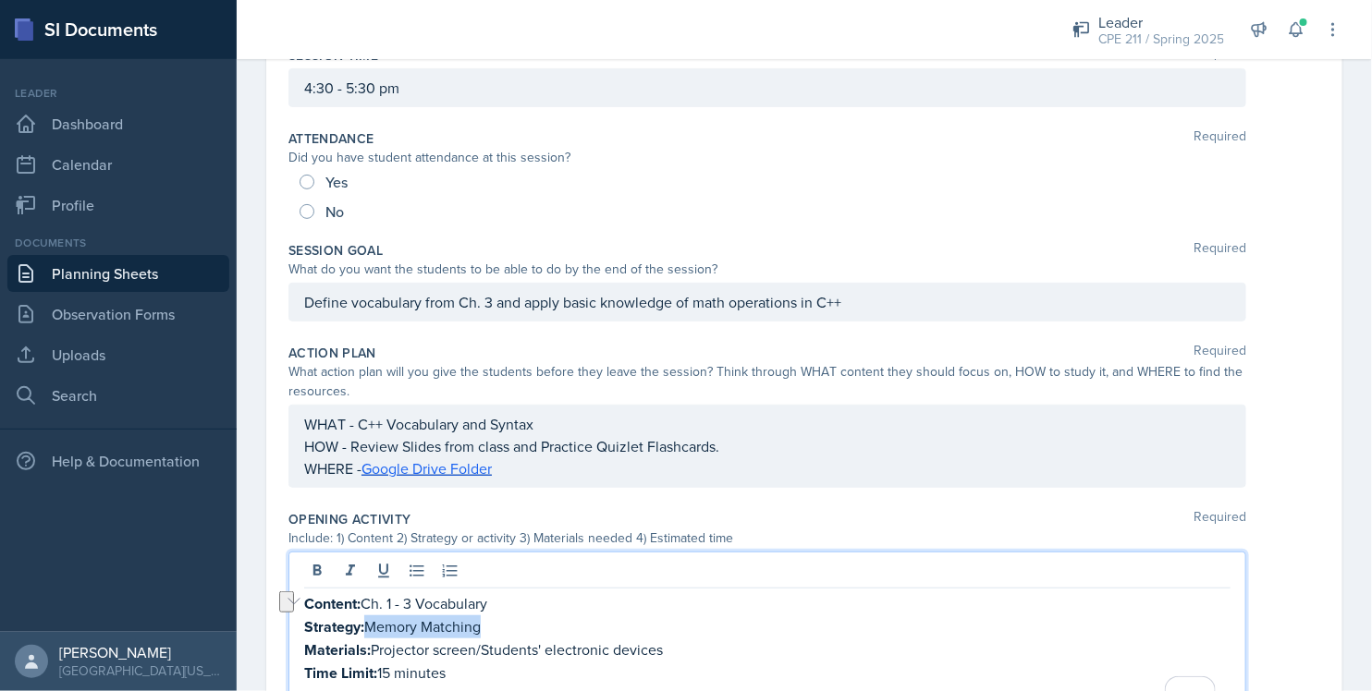
paste div "To enrich screen reader interactions, please activate Accessibility in Grammarl…"
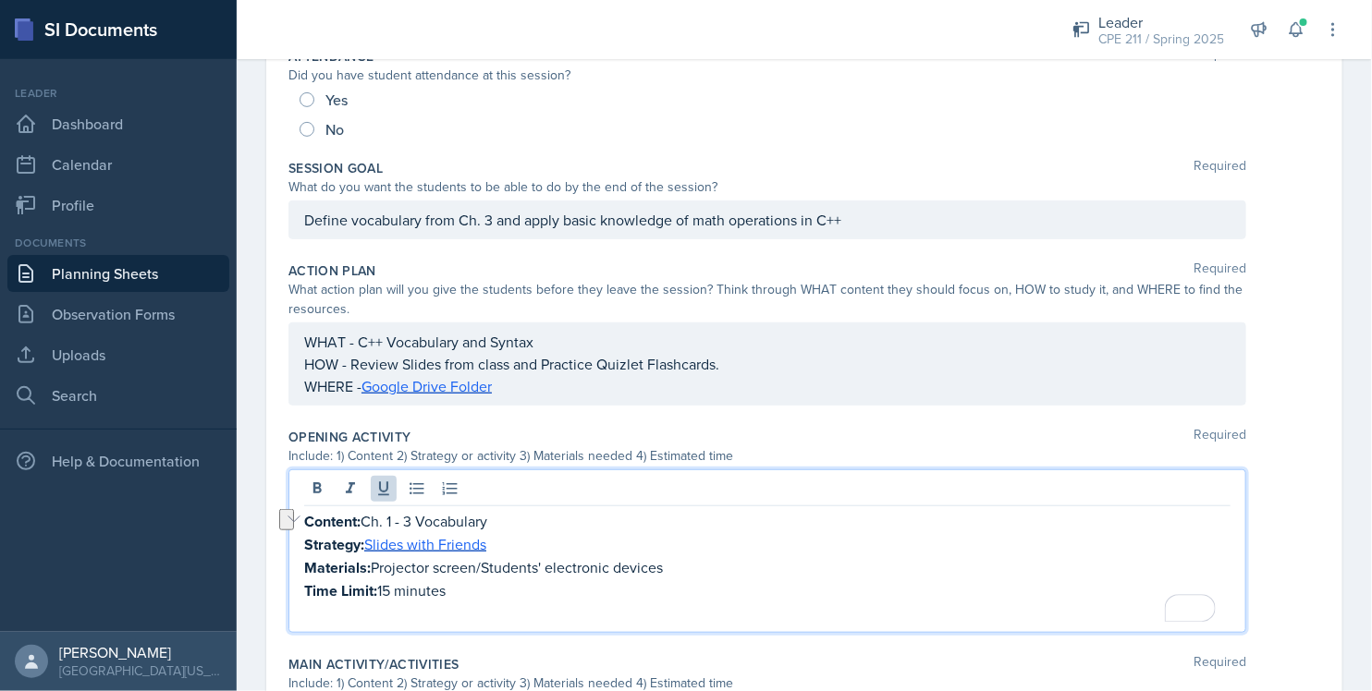
scroll to position [308, 0]
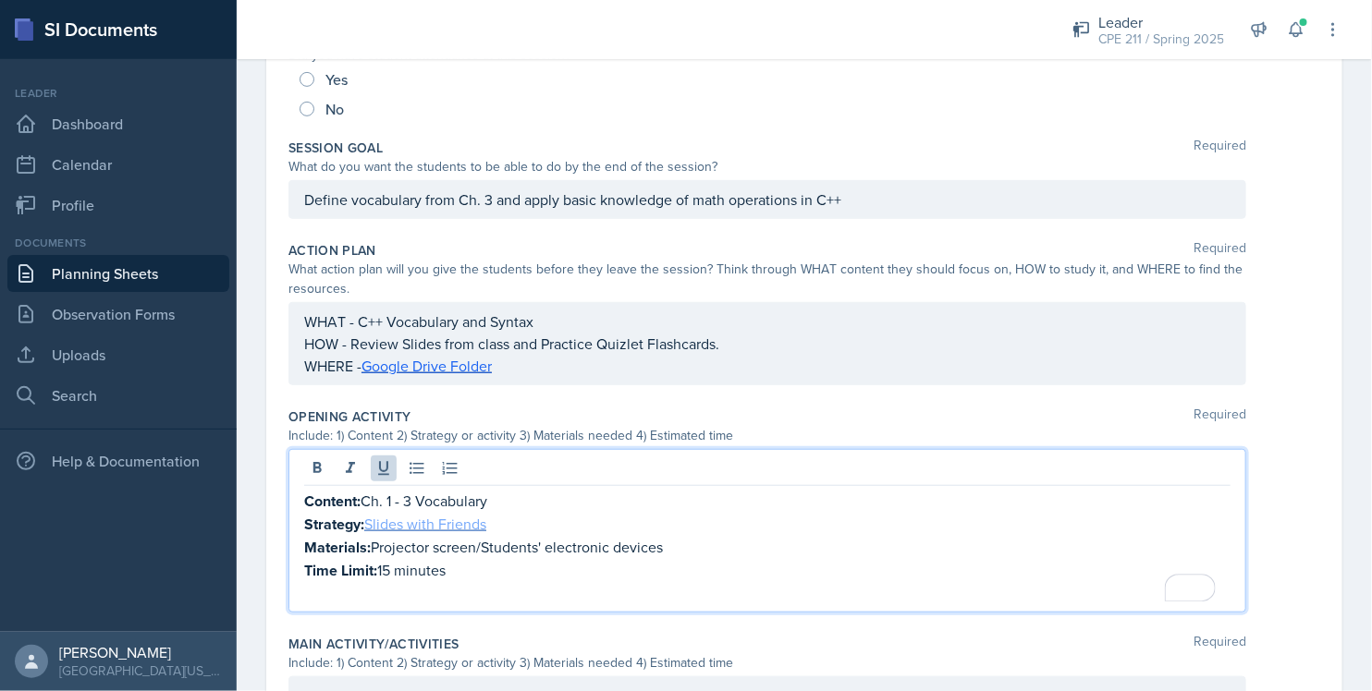
click at [369, 523] on link "Slides with Friends" at bounding box center [425, 524] width 122 height 20
click at [319, 469] on icon at bounding box center [317, 467] width 8 height 11
click at [748, 513] on p "Strategy: Memory Matching, Slides with Friends" at bounding box center [767, 524] width 926 height 23
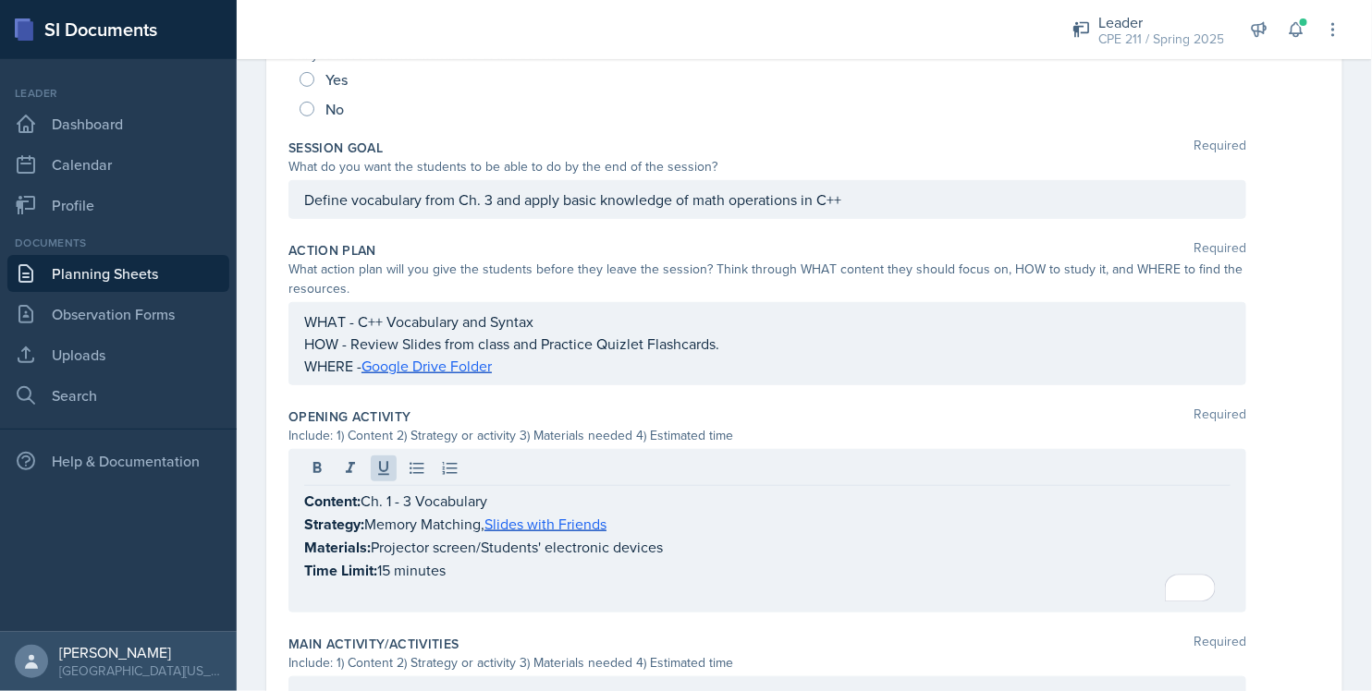
click at [1265, 534] on div "Content: Ch. 1 - 3 Vocabulary Strategy: Memory Matching, Slides with Friends Ma…" at bounding box center [804, 531] width 1032 height 164
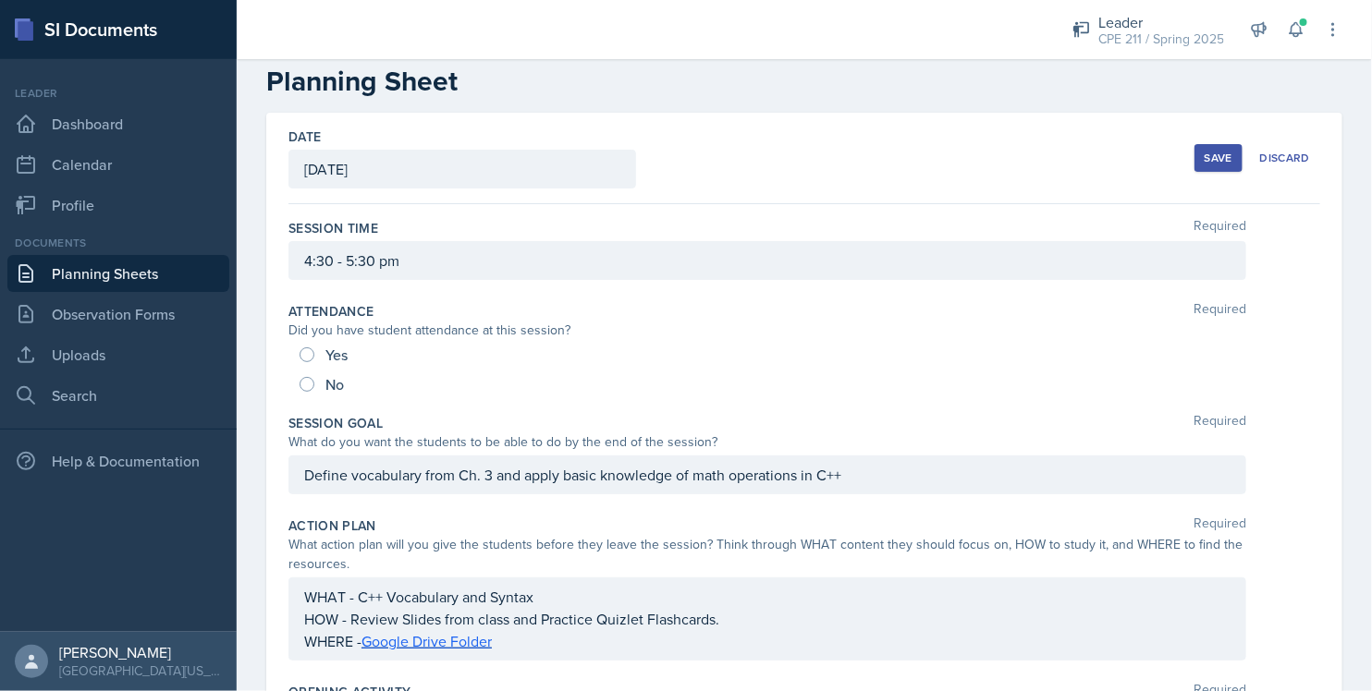
scroll to position [0, 0]
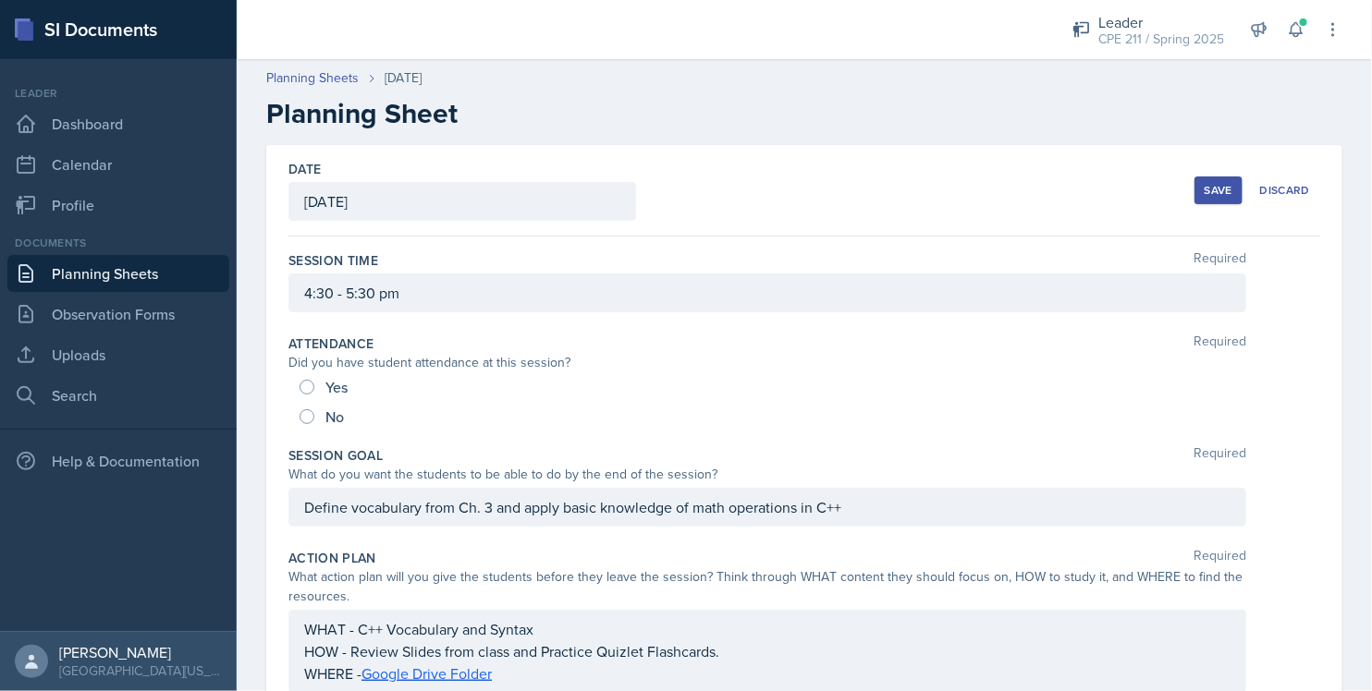
click at [1202, 183] on button "Save" at bounding box center [1218, 191] width 48 height 28
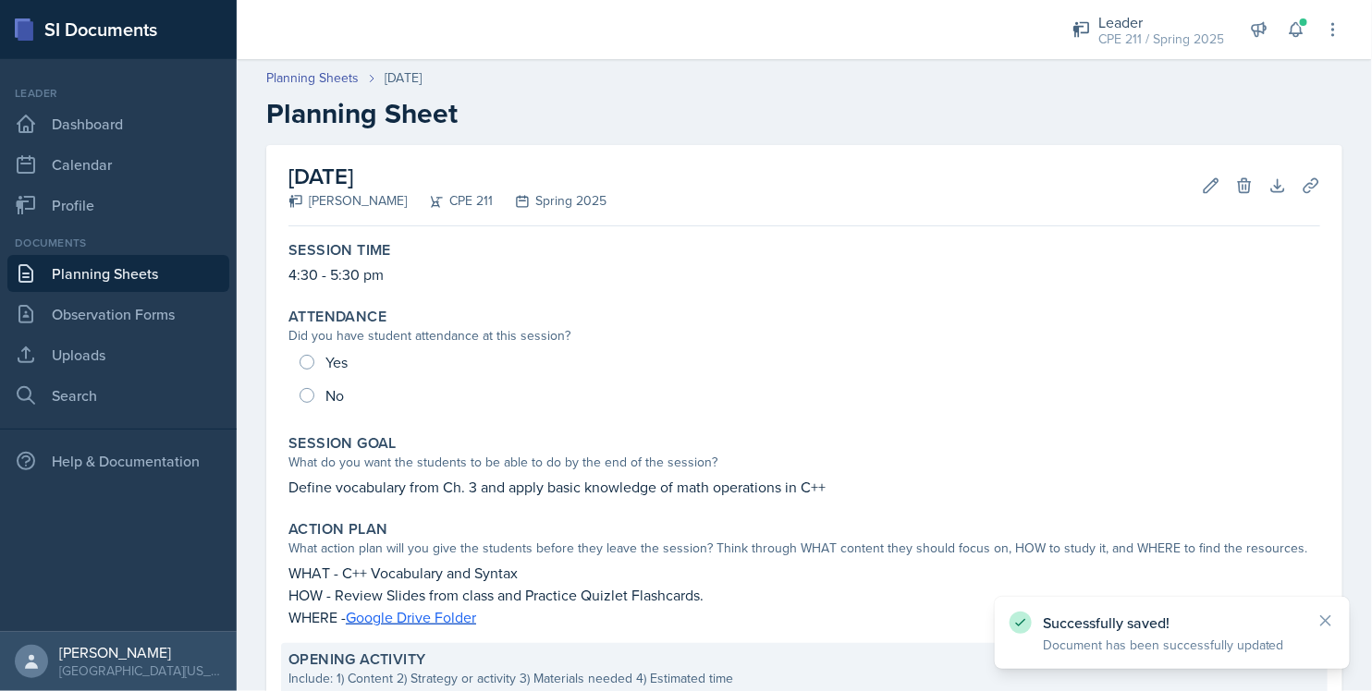
scroll to position [308, 0]
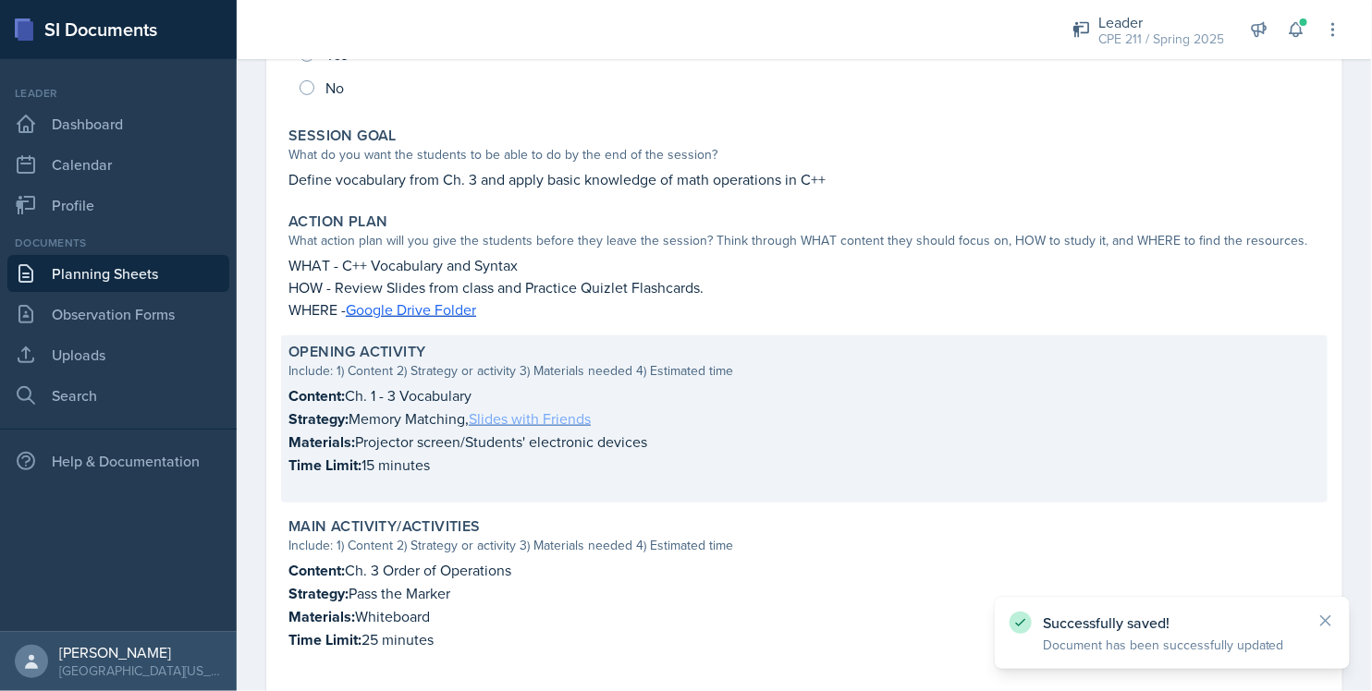
click at [554, 418] on link "Slides with Friends" at bounding box center [530, 419] width 122 height 20
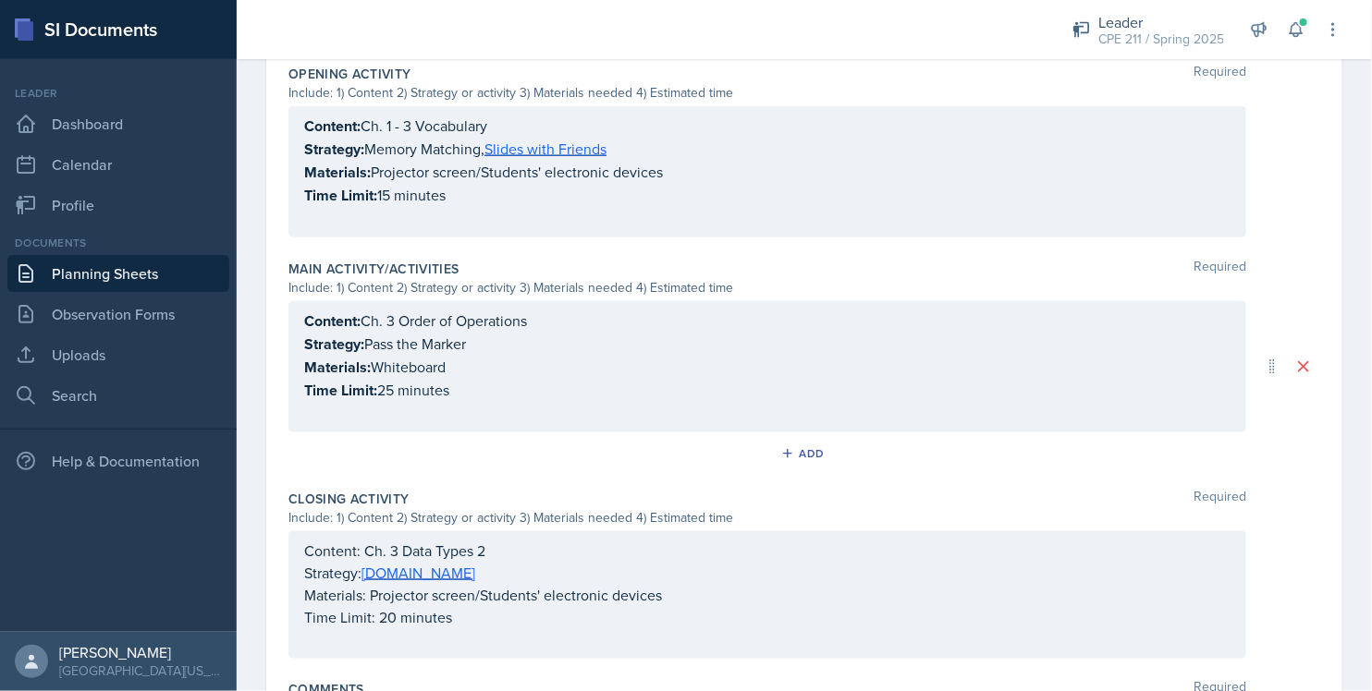
scroll to position [809, 0]
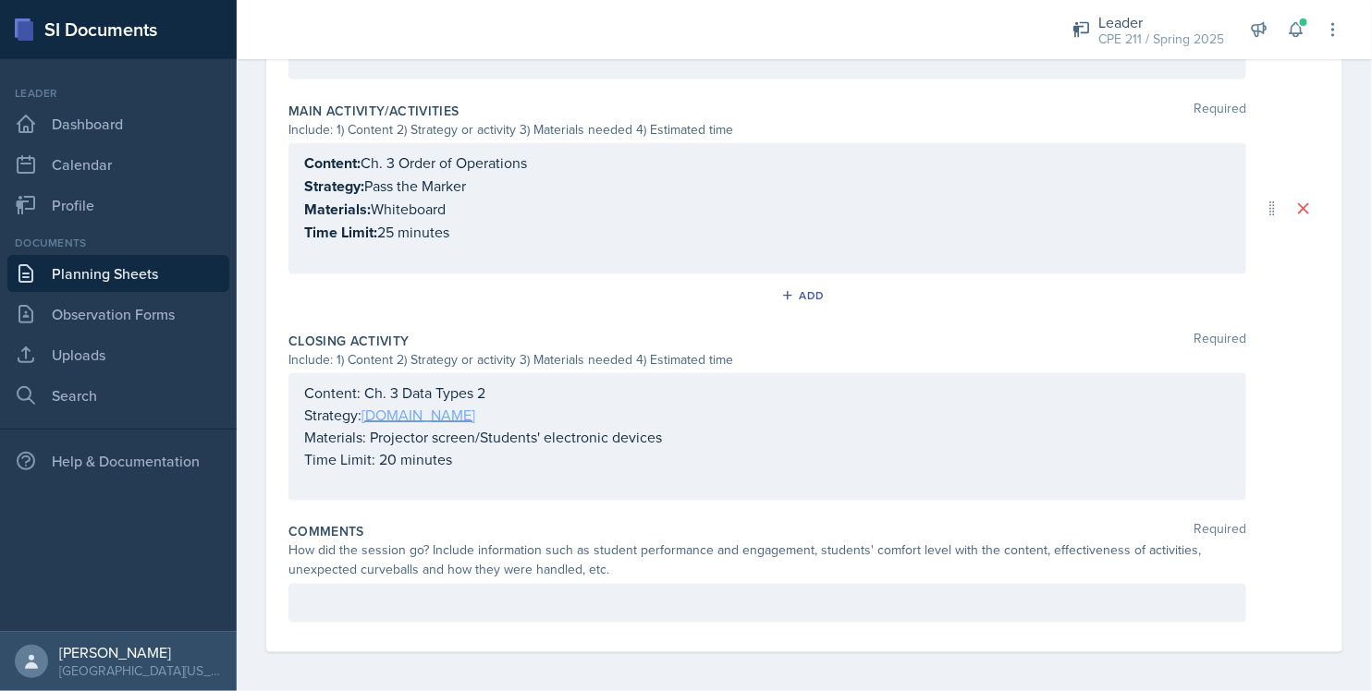
click at [380, 411] on link "[DOMAIN_NAME]" at bounding box center [418, 415] width 114 height 20
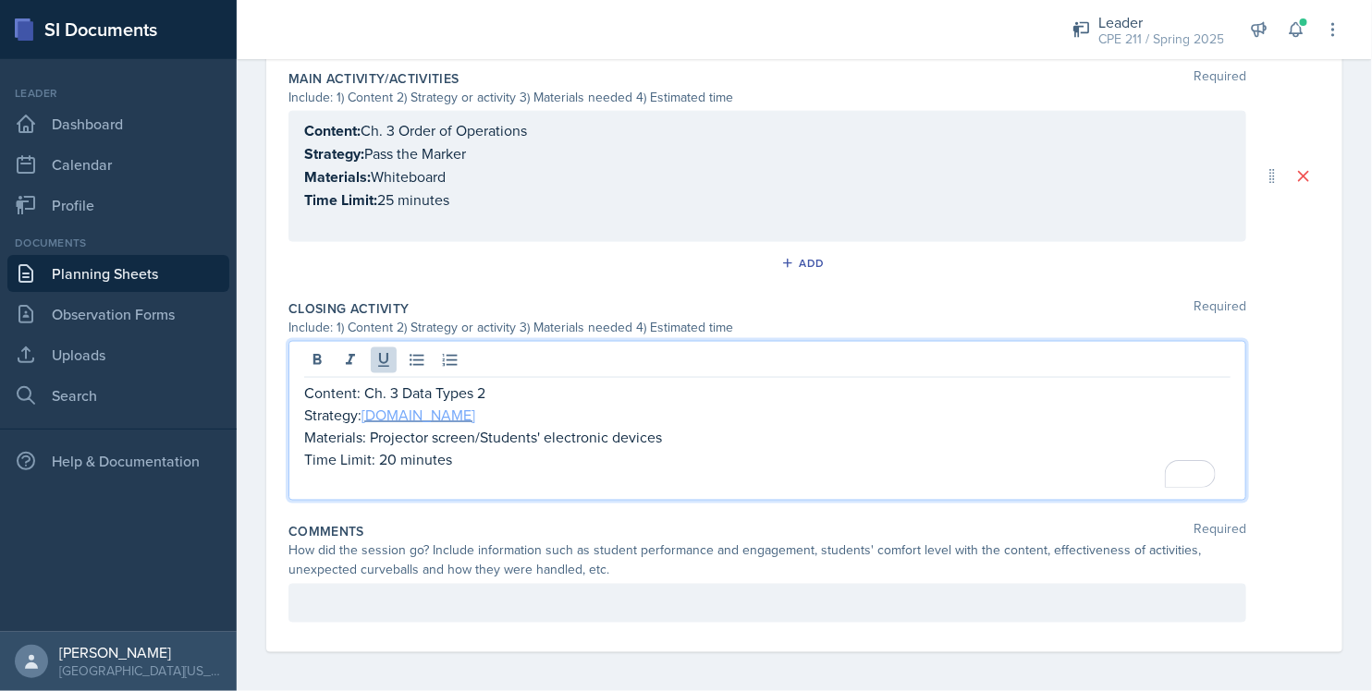
click at [411, 413] on link "[DOMAIN_NAME]" at bounding box center [418, 415] width 114 height 20
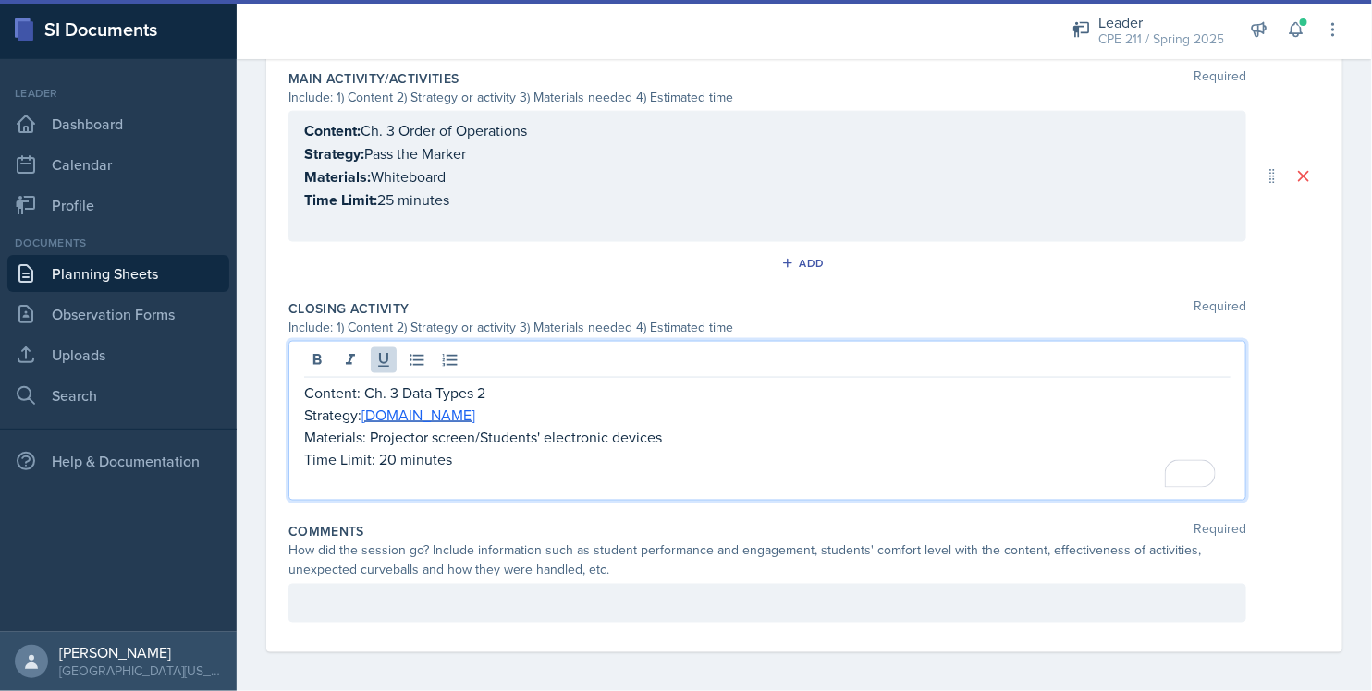
click at [1334, 464] on div "Date [DATE] [DATE] 31 1 2 3 4 5 6 7 8 9 10 11 12 13 14 15 16 17 18 19 20 21 22 …" at bounding box center [804, 0] width 1135 height 1393
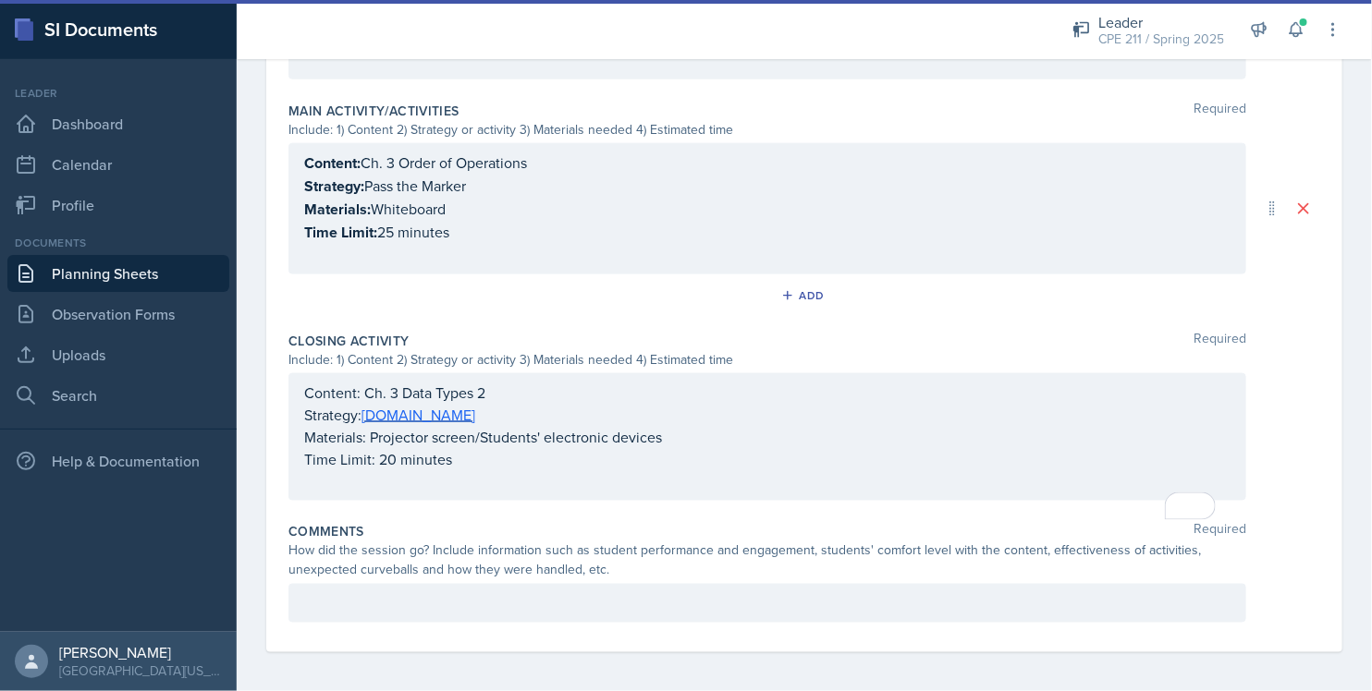
scroll to position [0, 0]
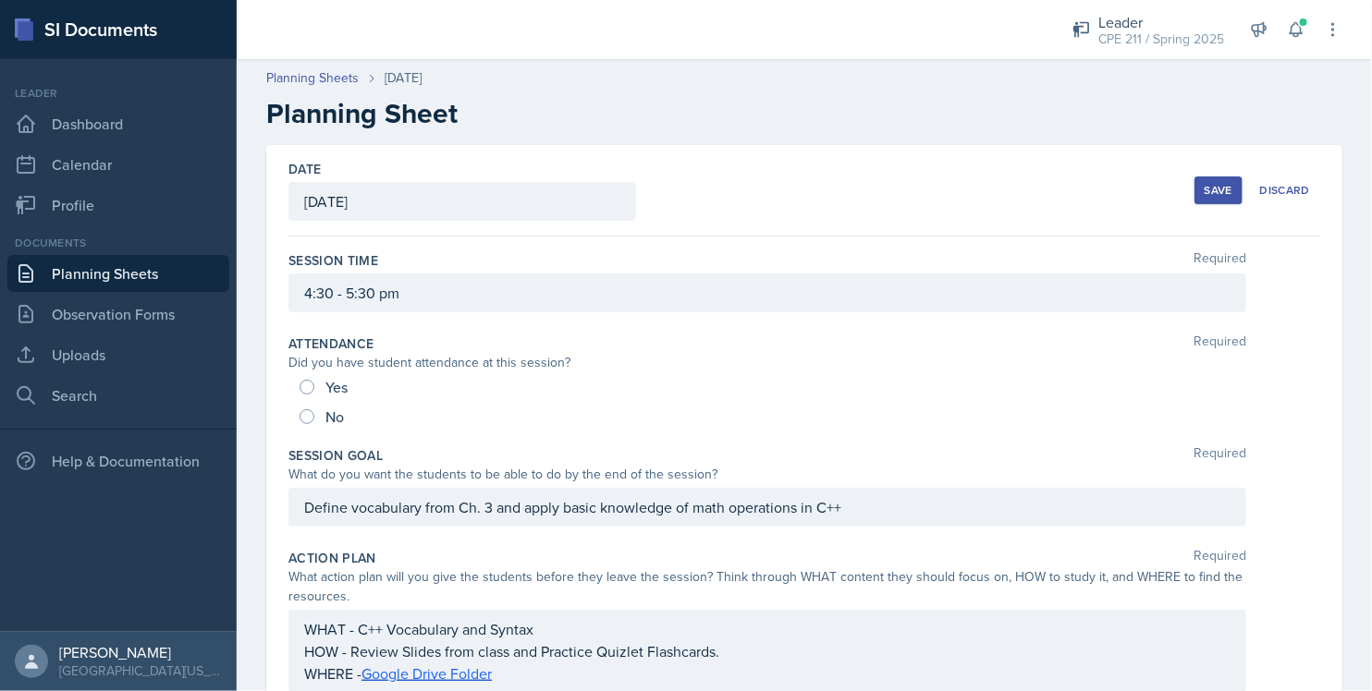
drag, startPoint x: 1010, startPoint y: 107, endPoint x: 944, endPoint y: 113, distance: 66.8
click at [944, 113] on h2 "Planning Sheet" at bounding box center [804, 113] width 1076 height 33
drag, startPoint x: 1042, startPoint y: 81, endPoint x: 1061, endPoint y: 96, distance: 24.4
drag, startPoint x: 1061, startPoint y: 96, endPoint x: 951, endPoint y: 126, distance: 113.9
click at [950, 129] on h2 "Planning Sheet" at bounding box center [804, 113] width 1076 height 33
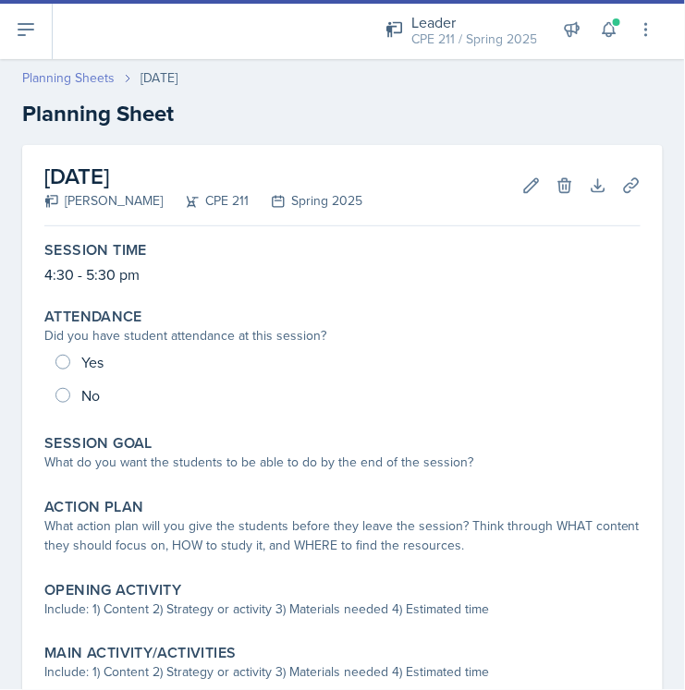
click at [81, 82] on link "Planning Sheets" at bounding box center [68, 77] width 92 height 19
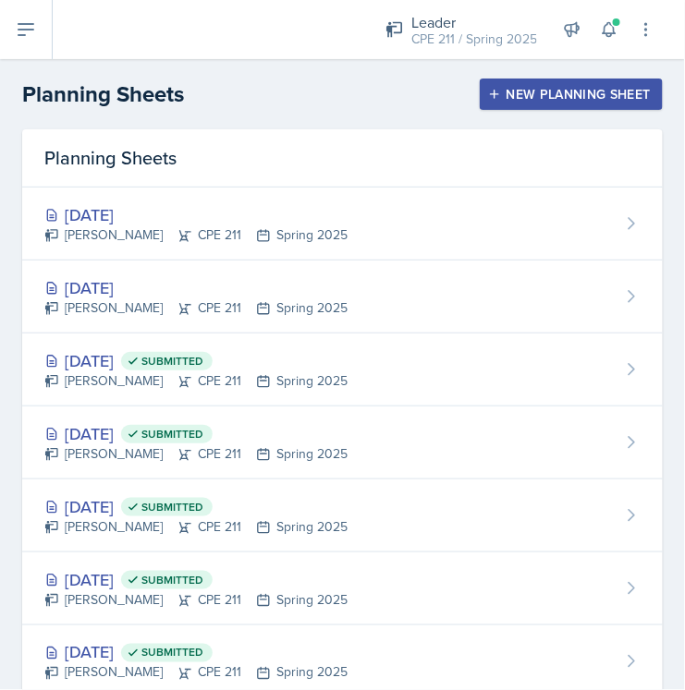
click at [163, 359] on div "[DATE] Submitted" at bounding box center [195, 360] width 303 height 25
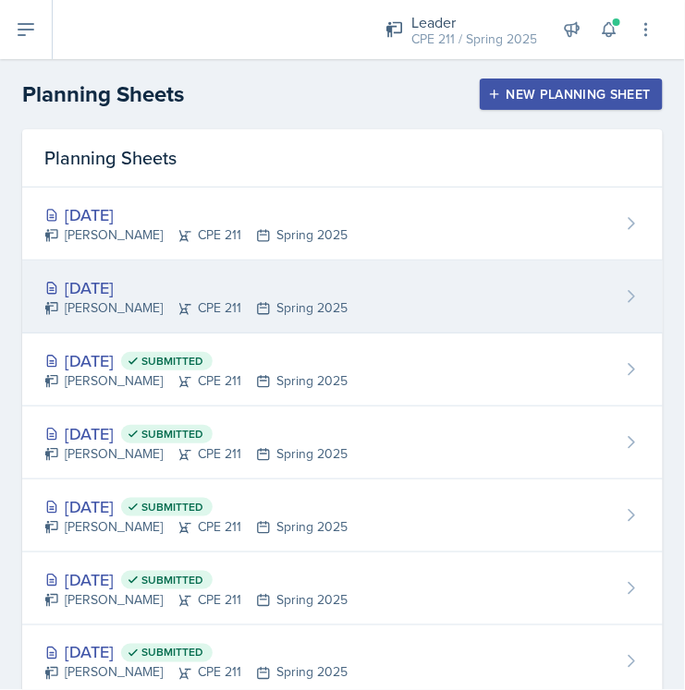
click at [339, 311] on div "[DATE] [PERSON_NAME] CPE 211 Spring 2025" at bounding box center [342, 297] width 641 height 73
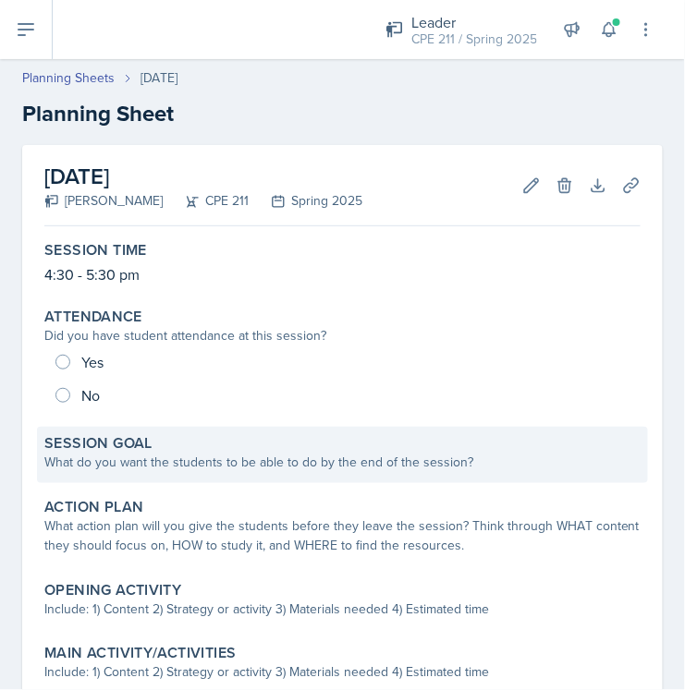
click at [144, 444] on label "Session Goal" at bounding box center [98, 443] width 108 height 18
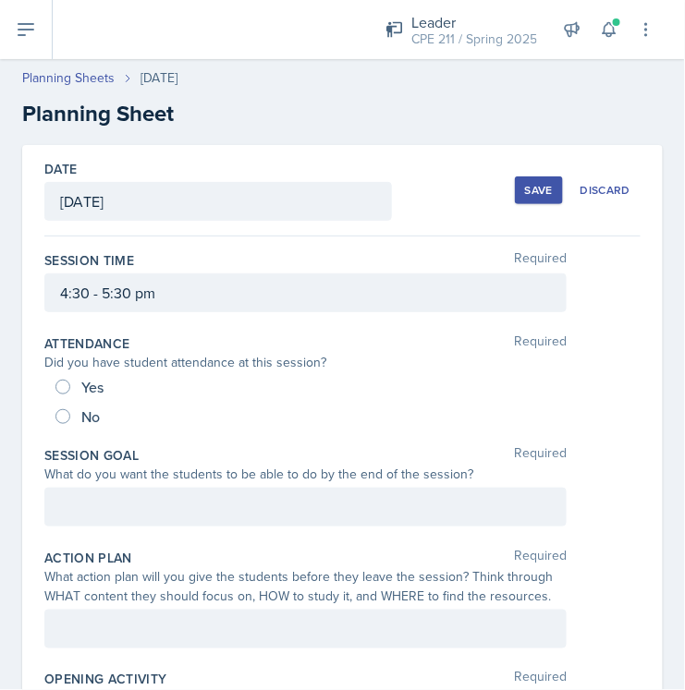
drag, startPoint x: 179, startPoint y: 494, endPoint x: 192, endPoint y: 495, distance: 13.1
click at [179, 495] on div at bounding box center [305, 507] width 522 height 39
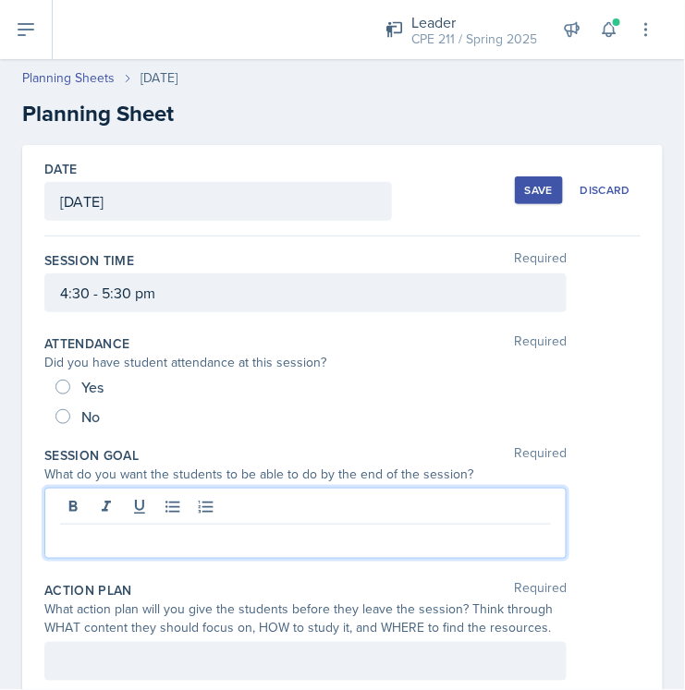
paste div
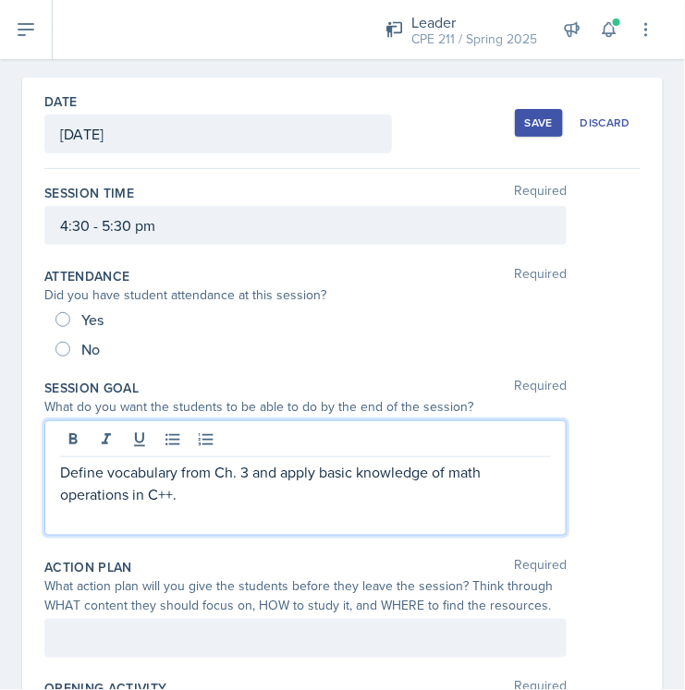
scroll to position [103, 0]
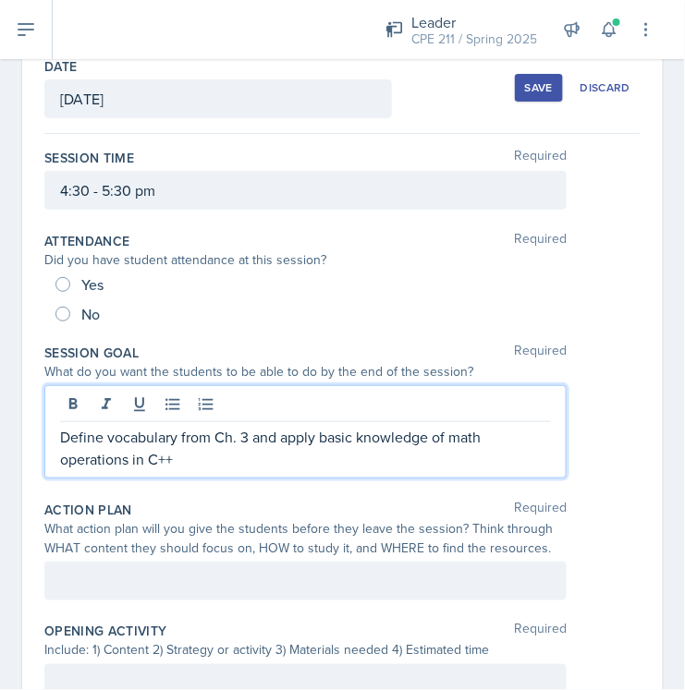
drag, startPoint x: 418, startPoint y: 593, endPoint x: 445, endPoint y: 591, distance: 26.9
click at [416, 593] on div at bounding box center [305, 581] width 522 height 39
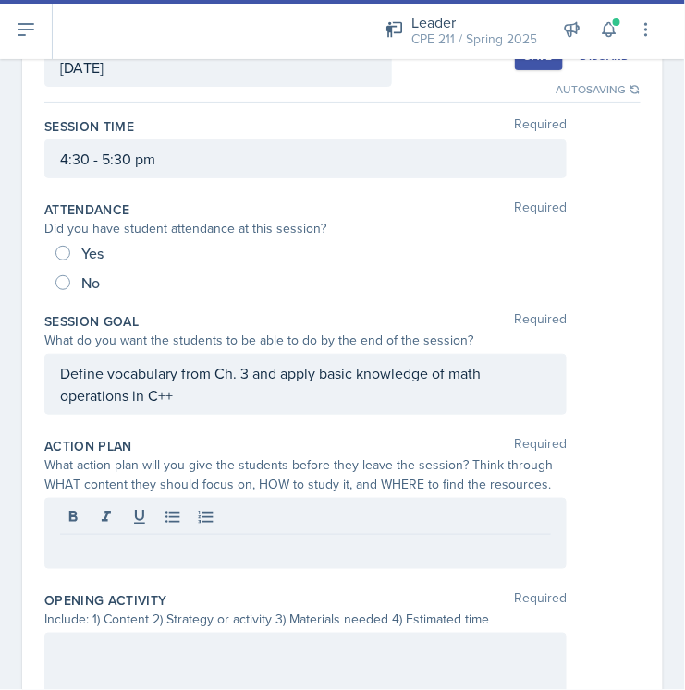
click at [194, 556] on p at bounding box center [305, 550] width 491 height 22
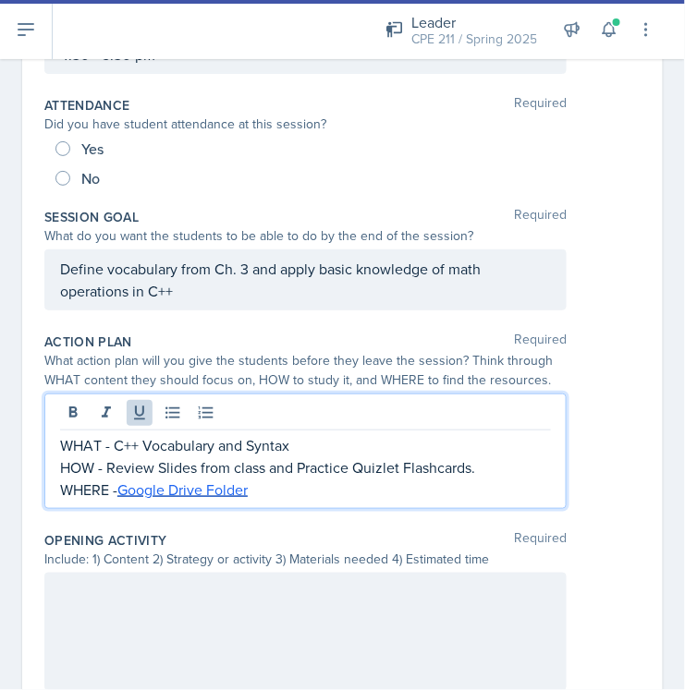
scroll to position [340, 0]
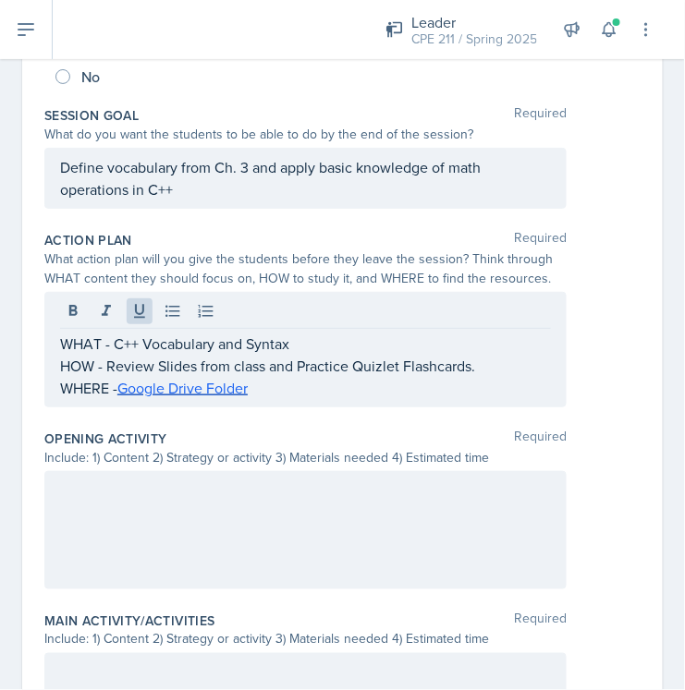
click at [250, 544] on div at bounding box center [305, 530] width 522 height 118
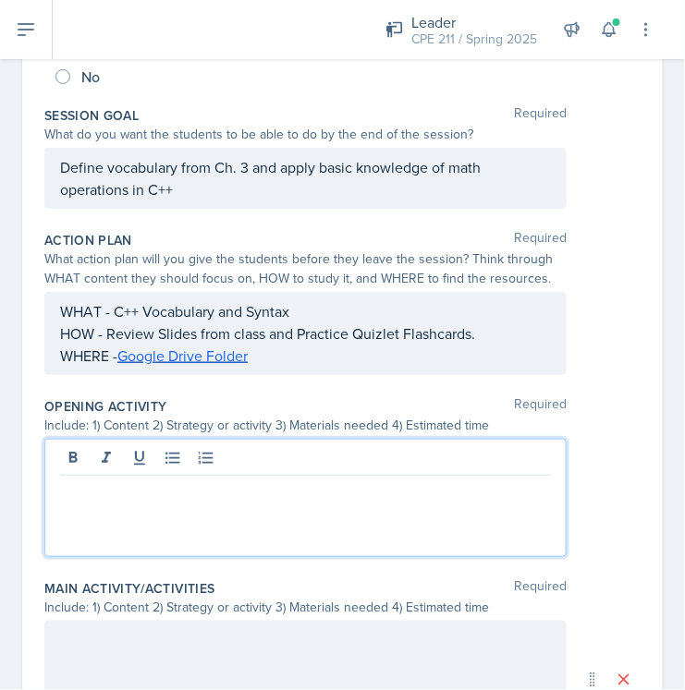
scroll to position [372, 0]
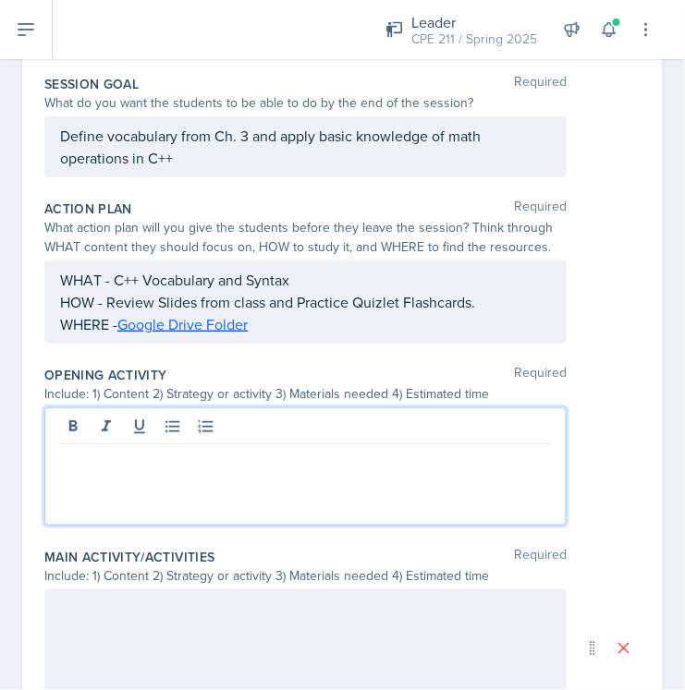
paste div
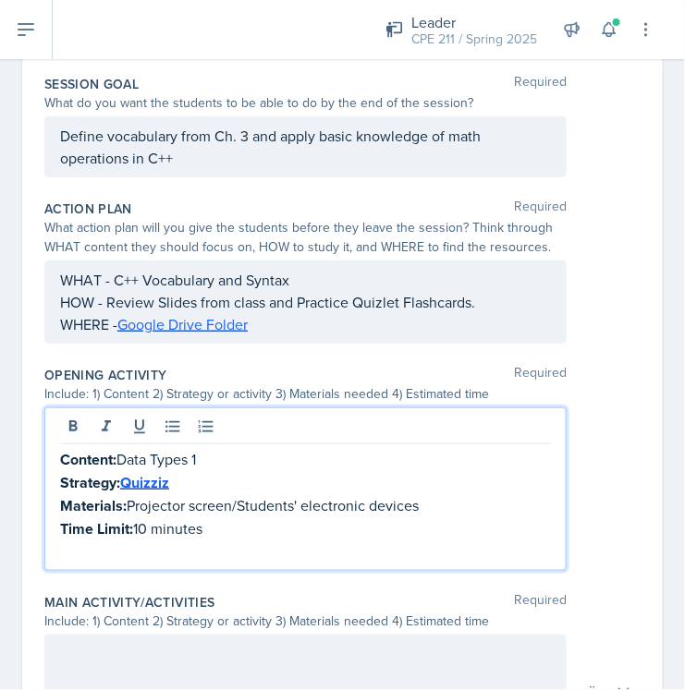
click at [223, 458] on p "Content: Data Types 1" at bounding box center [305, 459] width 491 height 23
click at [275, 491] on p "Strategy: Quizziz" at bounding box center [305, 482] width 491 height 23
click at [125, 458] on p "Content: Data Types 2" at bounding box center [305, 459] width 491 height 23
drag, startPoint x: 251, startPoint y: 454, endPoint x: 124, endPoint y: 458, distance: 126.7
click at [124, 458] on p "Content: Data Types 2" at bounding box center [305, 459] width 491 height 23
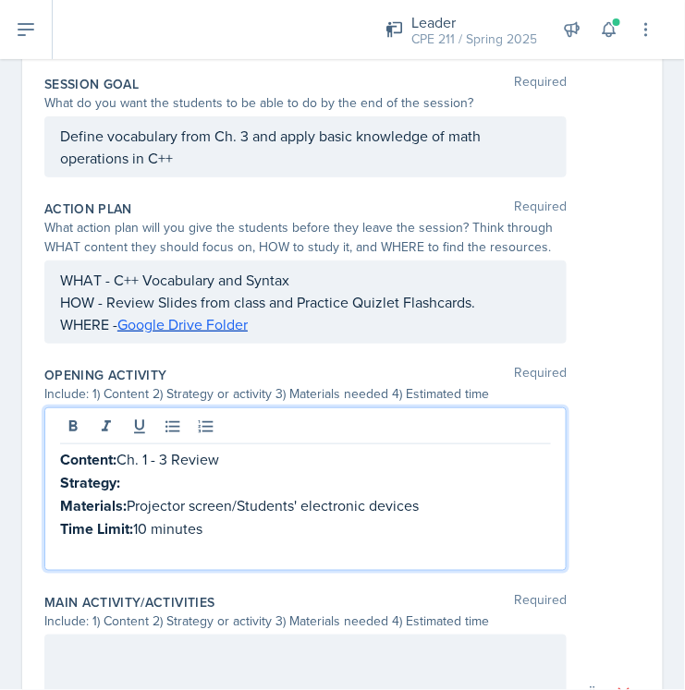
click at [210, 462] on p "Content: Ch. 1 - 3 Review" at bounding box center [305, 459] width 491 height 23
click at [213, 462] on p "Content: Ch. 1 - 3 Review" at bounding box center [305, 459] width 491 height 23
click at [228, 481] on p "Strategy:" at bounding box center [305, 482] width 491 height 23
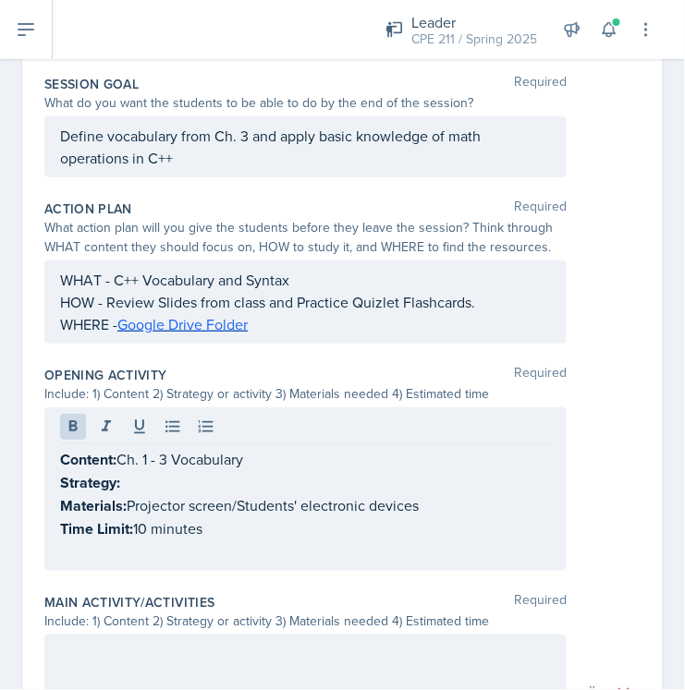
click at [303, 474] on p "Strategy:" at bounding box center [305, 482] width 491 height 23
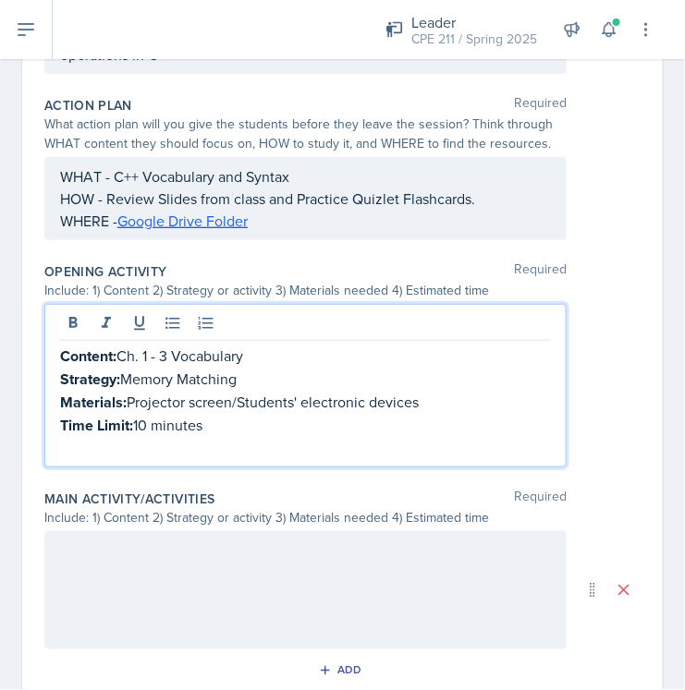
click at [341, 584] on div at bounding box center [305, 591] width 522 height 118
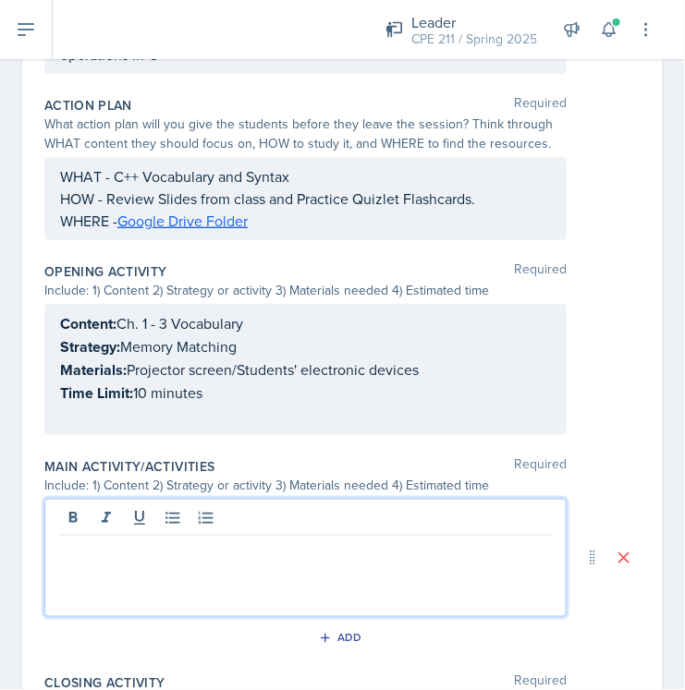
scroll to position [507, 0]
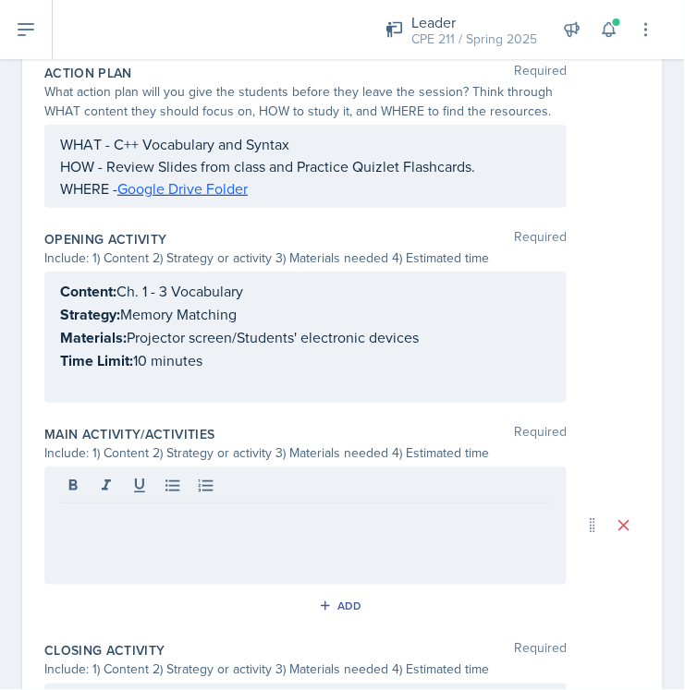
click at [251, 528] on div at bounding box center [305, 526] width 522 height 118
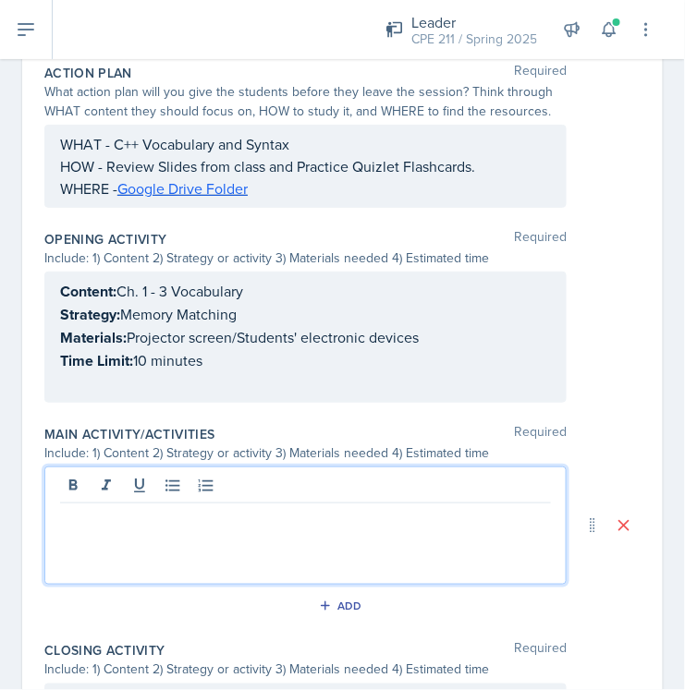
paste div
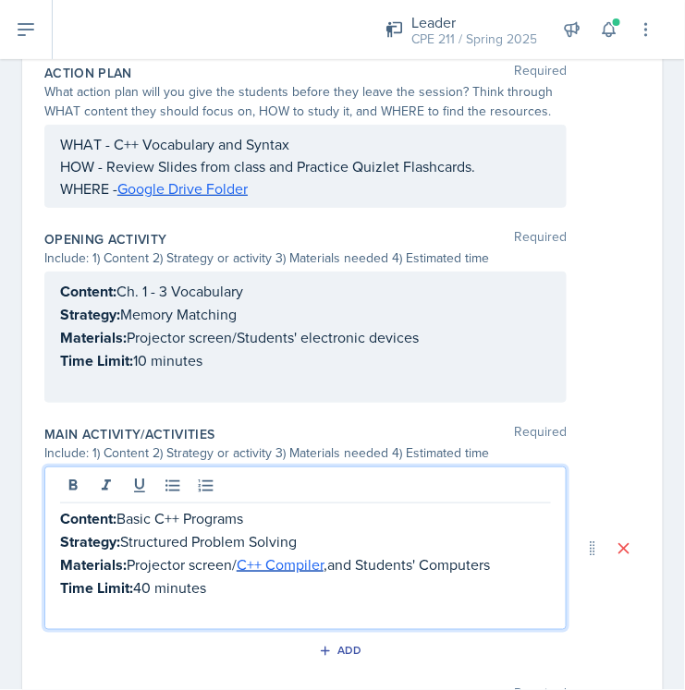
drag, startPoint x: 266, startPoint y: 516, endPoint x: 123, endPoint y: 515, distance: 143.3
click at [123, 515] on p "Content: Basic C++ Programs" at bounding box center [305, 518] width 491 height 23
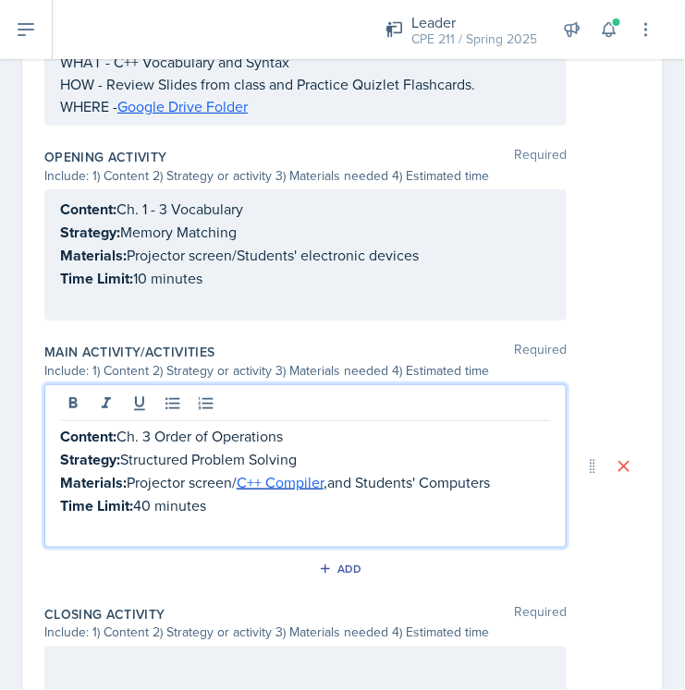
scroll to position [610, 0]
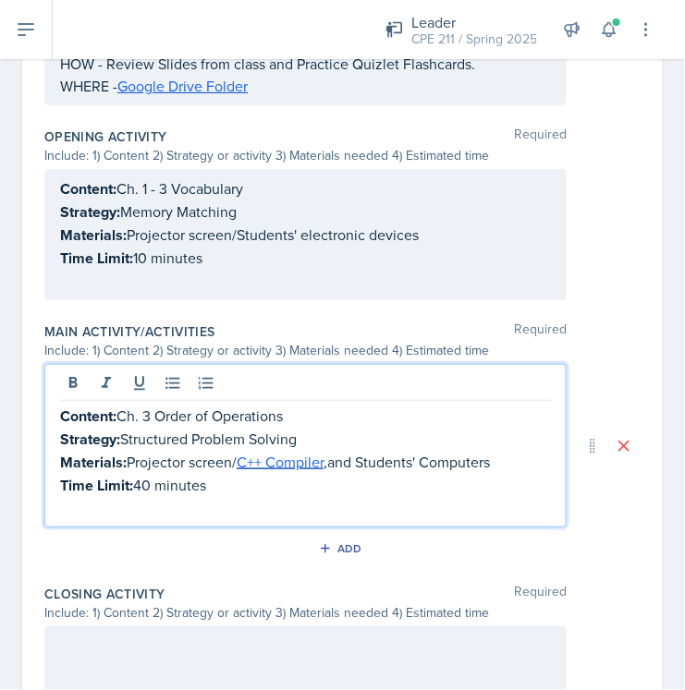
click at [153, 488] on p "Time Limit: 40 minutes" at bounding box center [305, 485] width 491 height 23
drag, startPoint x: 329, startPoint y: 439, endPoint x: 123, endPoint y: 439, distance: 206.1
click at [120, 439] on p "Strategy: Structured Problem Solving" at bounding box center [305, 439] width 491 height 23
click at [159, 436] on p "Strategy: Structured Problem Solving" at bounding box center [305, 439] width 491 height 23
drag, startPoint x: 304, startPoint y: 428, endPoint x: 127, endPoint y: 439, distance: 177.8
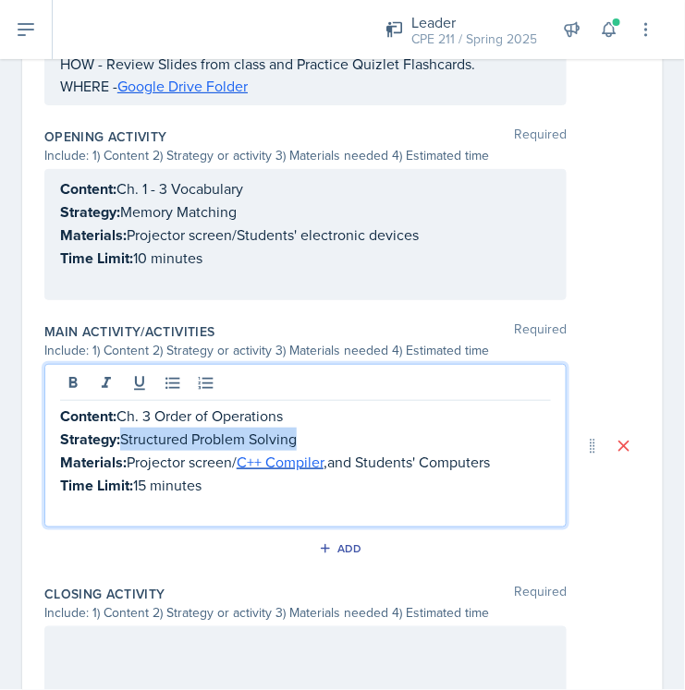
click at [127, 439] on p "Strategy: Structured Problem Solving" at bounding box center [305, 439] width 491 height 23
click at [153, 475] on p "Time Limit: 15 minutes" at bounding box center [305, 485] width 491 height 23
click at [148, 479] on p "Time Limit: 15 minutes" at bounding box center [305, 485] width 491 height 23
click at [148, 437] on p "Strategy:" at bounding box center [305, 439] width 491 height 23
drag, startPoint x: 523, startPoint y: 459, endPoint x: 135, endPoint y: 457, distance: 388.2
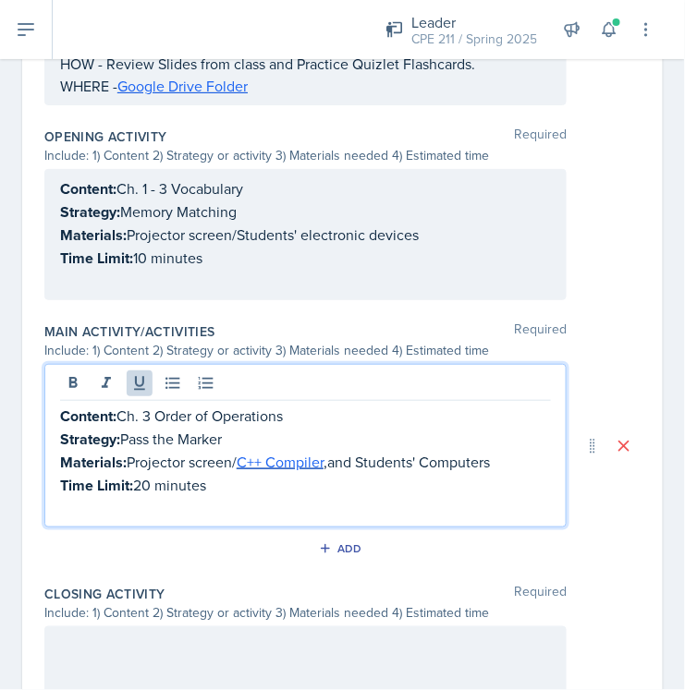
click at [131, 452] on p "Materials: Projector screen/ C++ Compiler , and Students' Computers" at bounding box center [305, 462] width 491 height 23
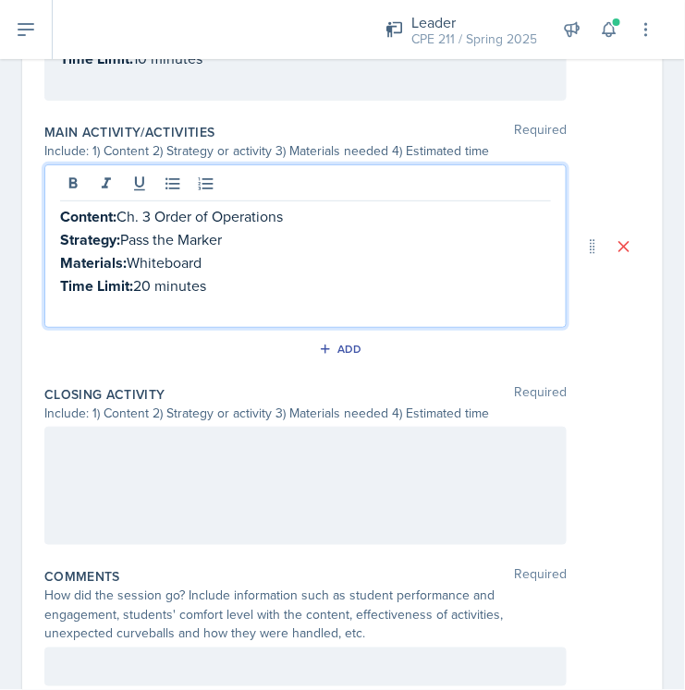
scroll to position [815, 0]
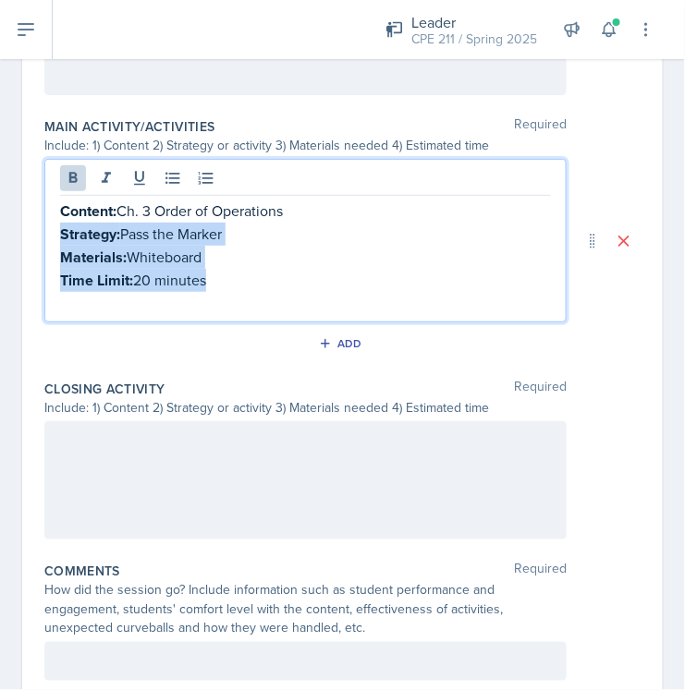
drag, startPoint x: 225, startPoint y: 281, endPoint x: 415, endPoint y: 325, distance: 195.5
click at [48, 232] on div "Content: Ch. 3 Order of Operations Strategy: Pass the Marker Materials: Whitebo…" at bounding box center [305, 241] width 522 height 164
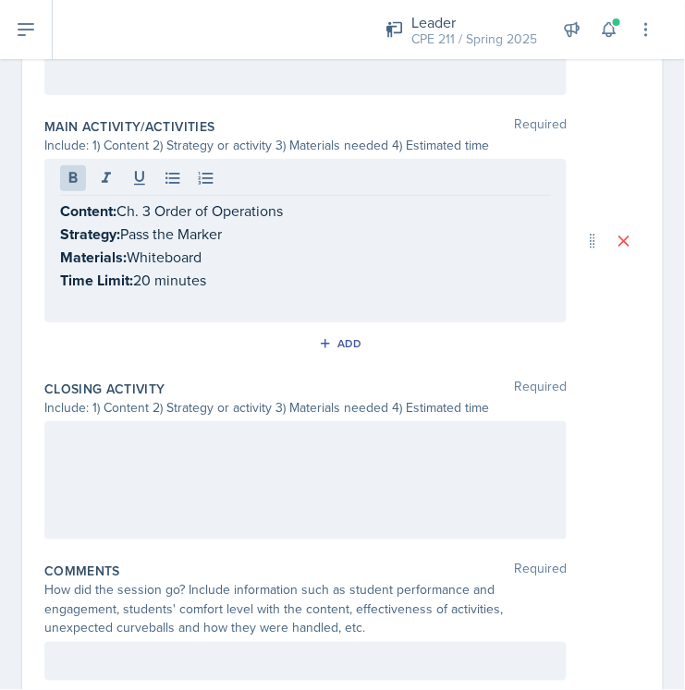
click at [261, 481] on div at bounding box center [305, 481] width 522 height 118
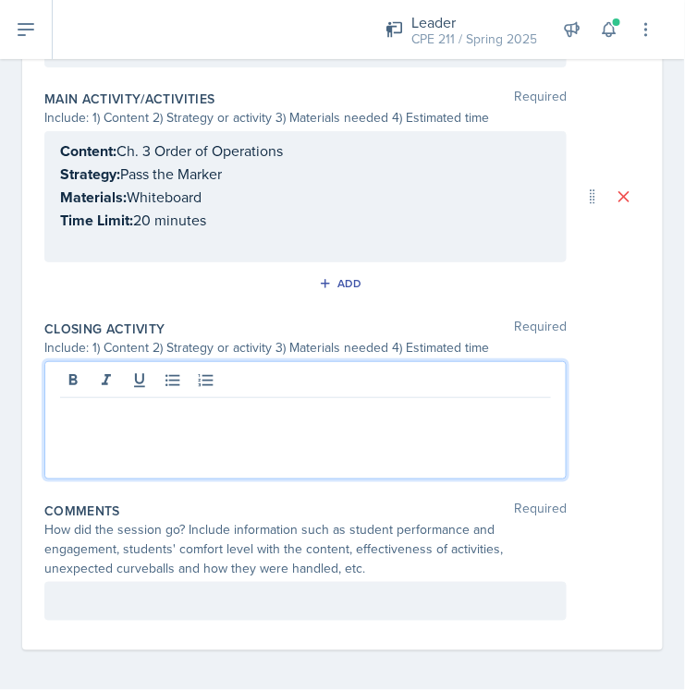
paste div
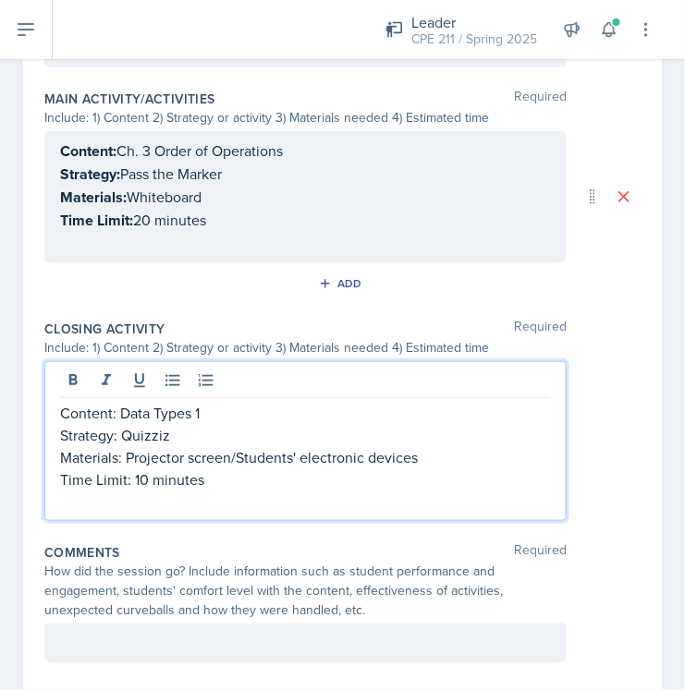
scroll to position [848, 0]
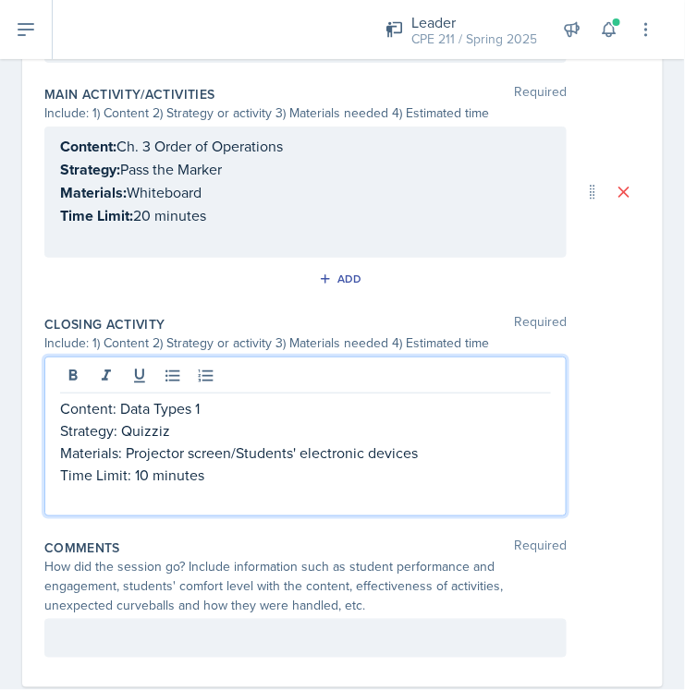
click at [205, 402] on p "Content: Data Types 1" at bounding box center [305, 408] width 491 height 22
click at [121, 397] on p "Content: Data Types 2" at bounding box center [305, 408] width 491 height 22
click at [163, 430] on p "Strategy: Quizziz" at bounding box center [305, 431] width 491 height 22
click at [163, 429] on p "Strategy: Quizziz" at bounding box center [305, 431] width 491 height 22
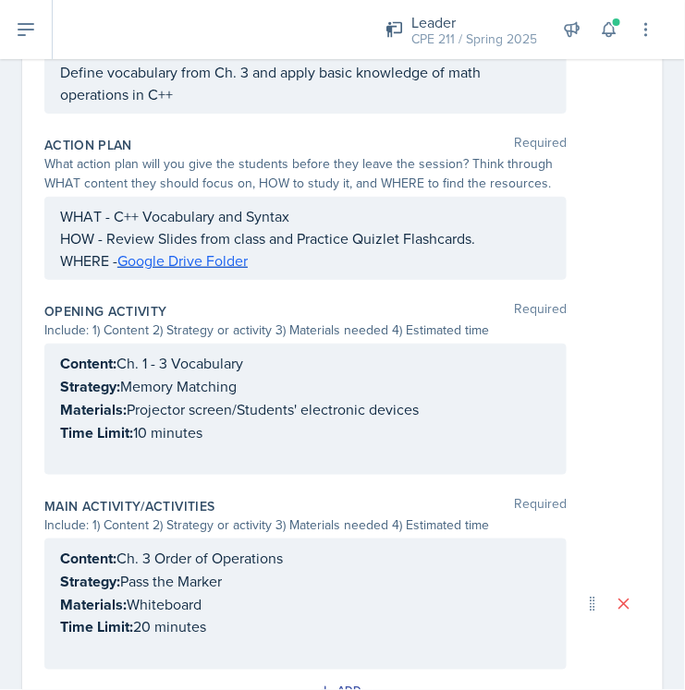
scroll to position [0, 0]
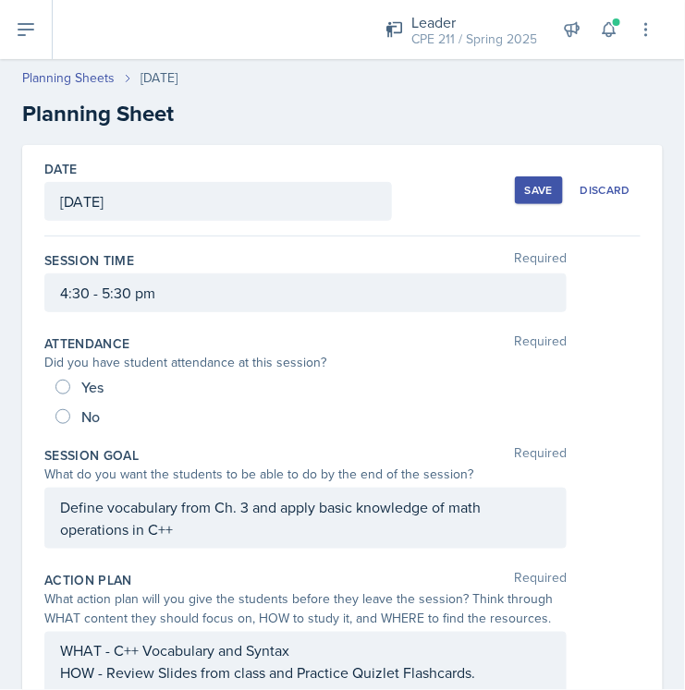
click at [529, 185] on div "Save" at bounding box center [539, 190] width 28 height 15
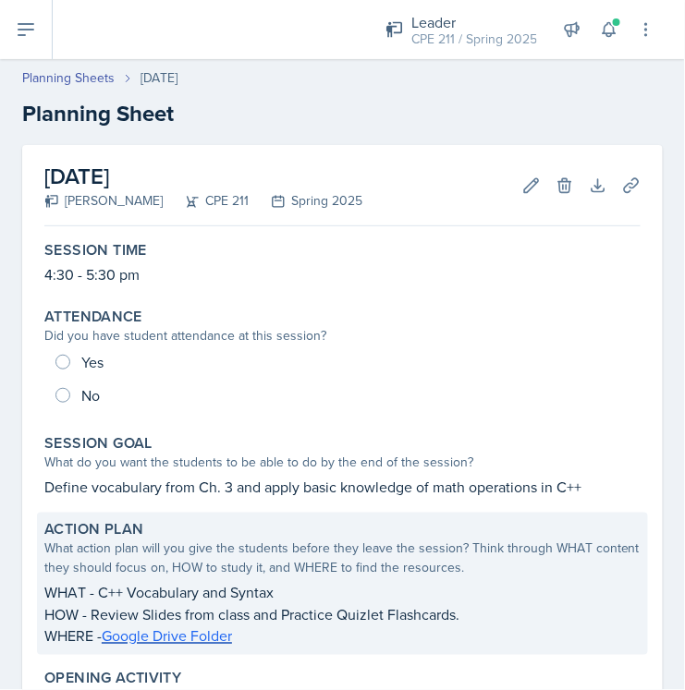
click at [180, 597] on p "WHAT - C++ Vocabulary and Syntax" at bounding box center [342, 592] width 596 height 22
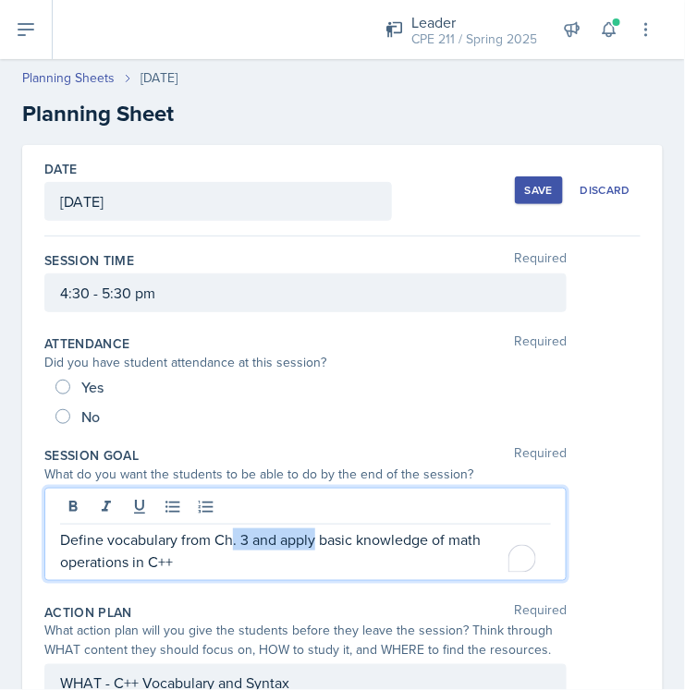
drag, startPoint x: 230, startPoint y: 504, endPoint x: 312, endPoint y: 505, distance: 81.3
click at [312, 505] on div "Define vocabulary from Ch. 3 and apply basic knowledge of math operations in C++" at bounding box center [305, 534] width 522 height 93
copy p ". 3 and apply"
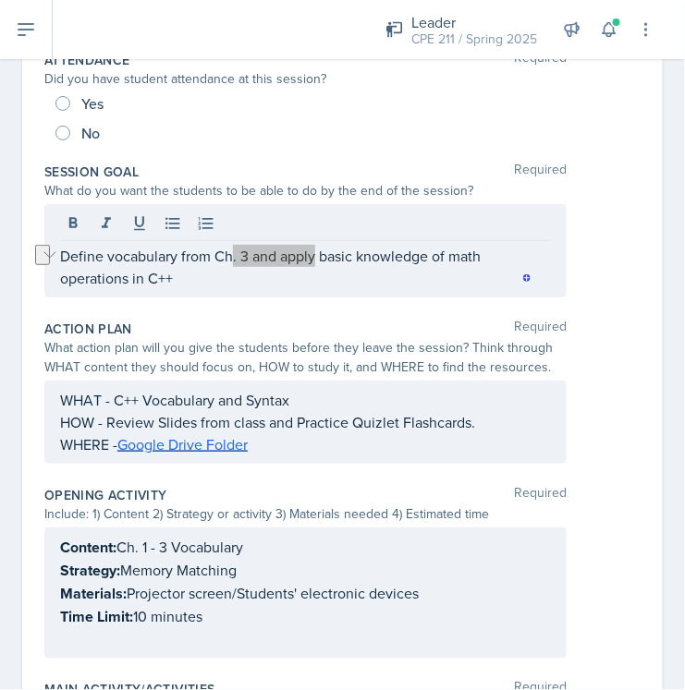
scroll to position [410, 0]
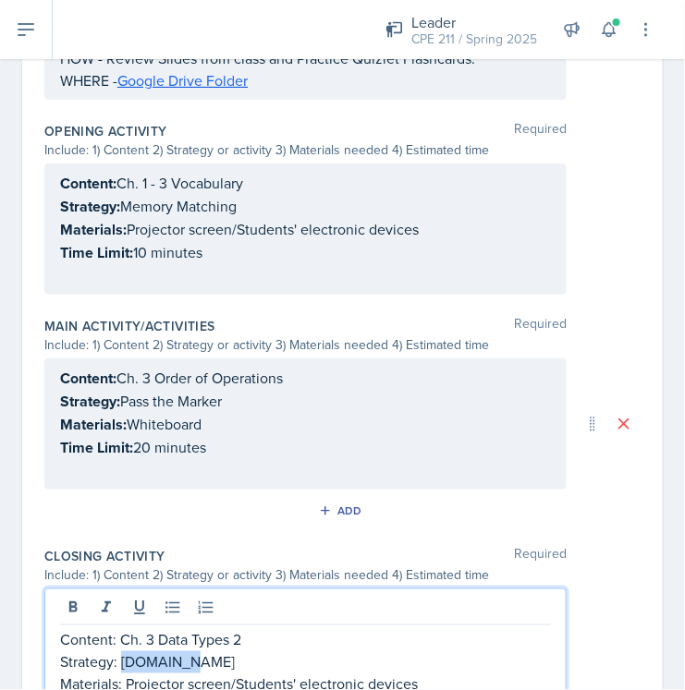
drag, startPoint x: 186, startPoint y: 655, endPoint x: 122, endPoint y: 657, distance: 63.8
click at [122, 657] on p "Strategy: Kahoot.it" at bounding box center [305, 663] width 491 height 22
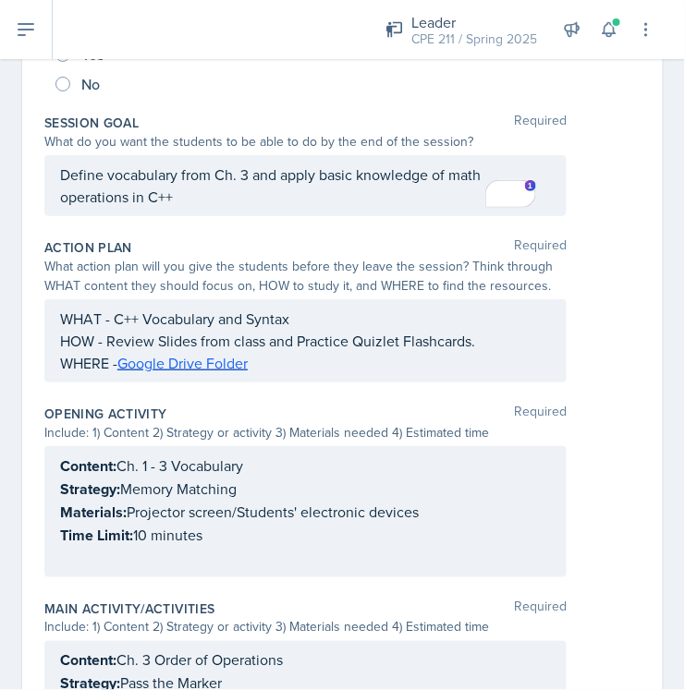
scroll to position [0, 0]
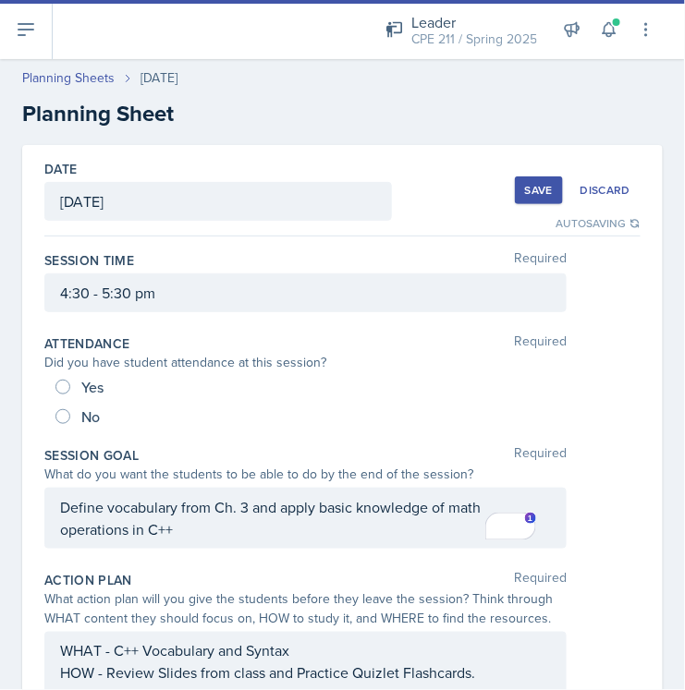
click at [516, 199] on button "Save" at bounding box center [539, 191] width 48 height 28
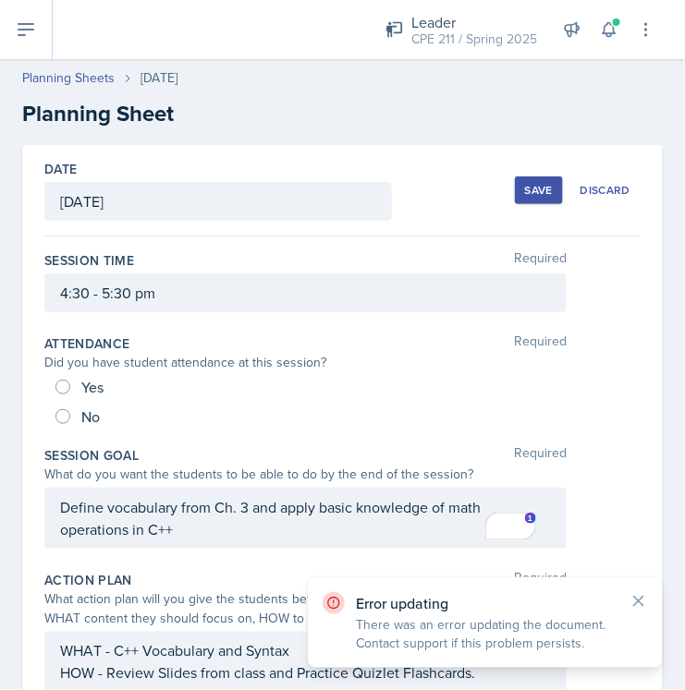
click at [525, 186] on div "Save" at bounding box center [539, 190] width 28 height 15
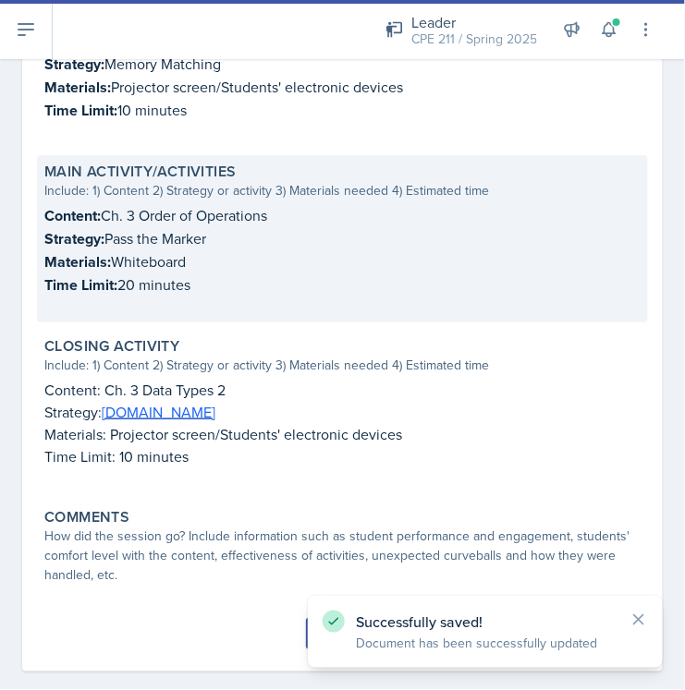
scroll to position [703, 0]
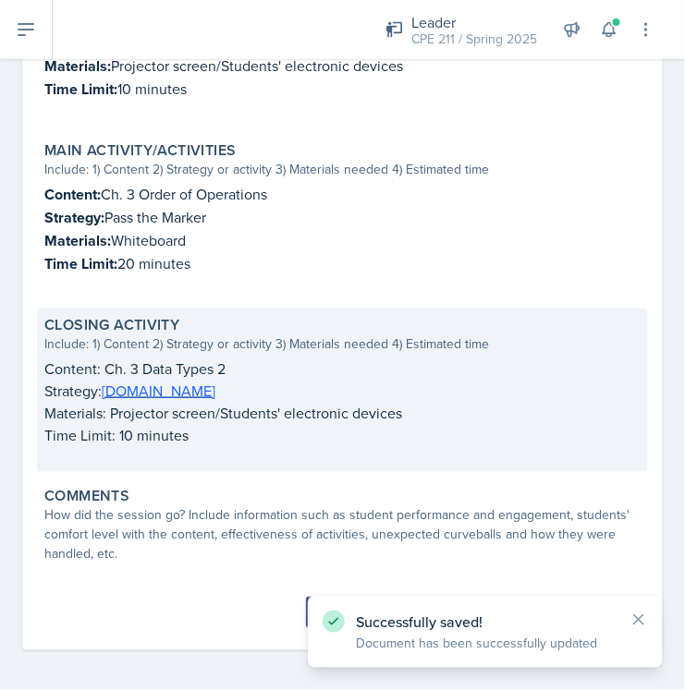
click at [292, 402] on p "Materials: Projector screen/Students' electronic devices" at bounding box center [342, 413] width 596 height 22
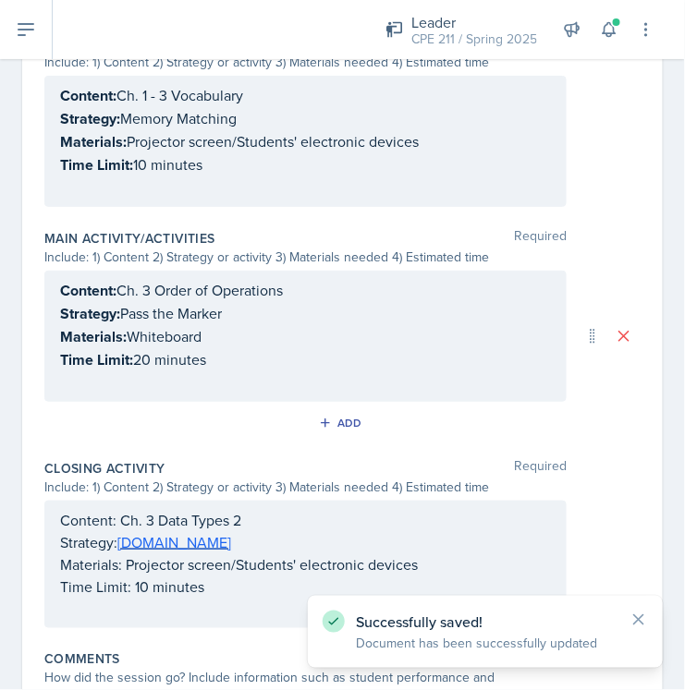
scroll to position [800, 0]
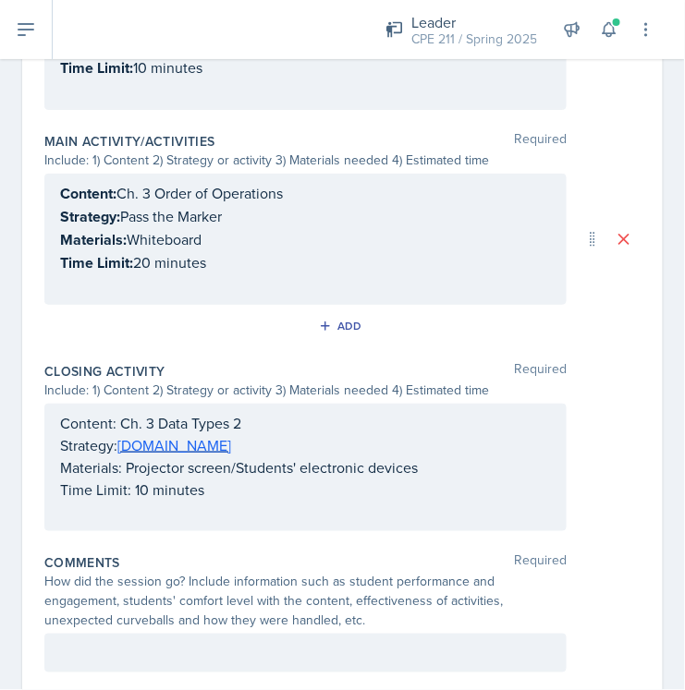
click at [140, 484] on div "Content: Ch. 3 Data Types 2 Strategy: Kahoot.it Materials: Projector screen/Stu…" at bounding box center [305, 467] width 491 height 111
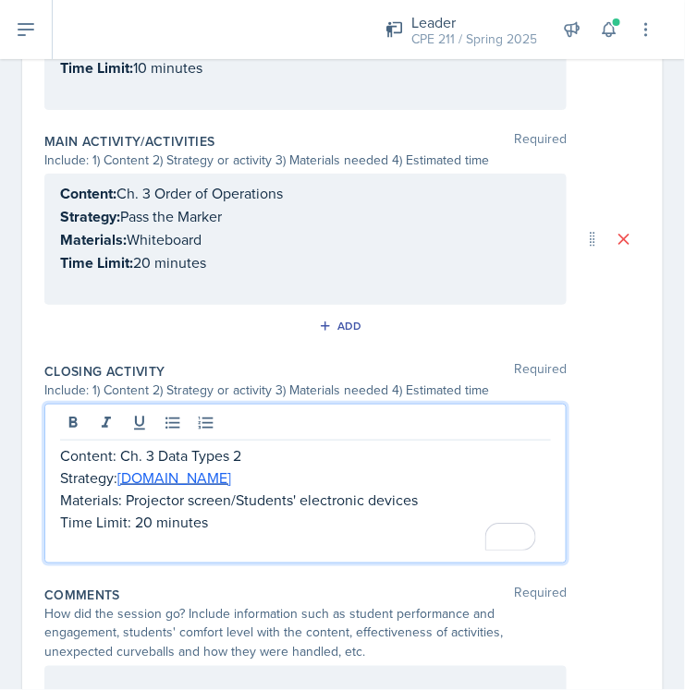
click at [581, 548] on div "Content: Ch. 3 Data Types 2 Strategy: [DOMAIN_NAME] Materials: Projector screen…" at bounding box center [342, 484] width 596 height 160
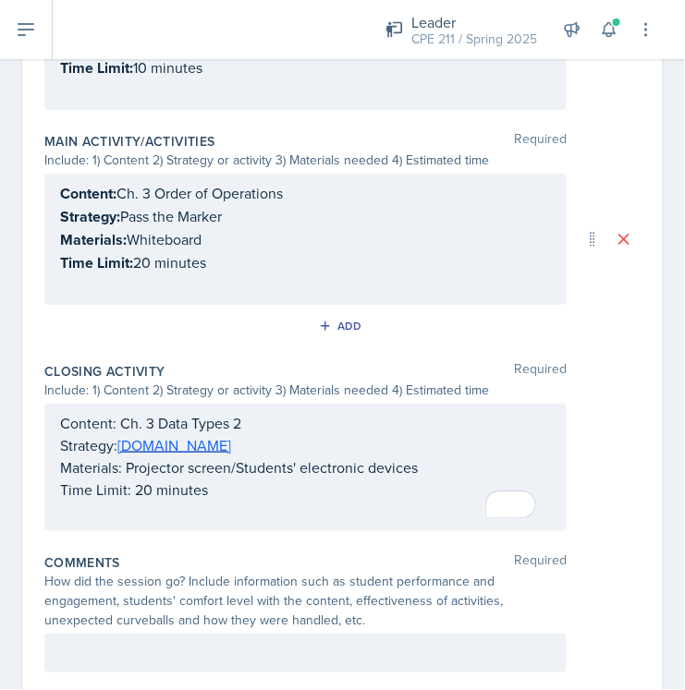
click at [150, 486] on p "Time Limit: 20 minutes" at bounding box center [305, 490] width 491 height 22
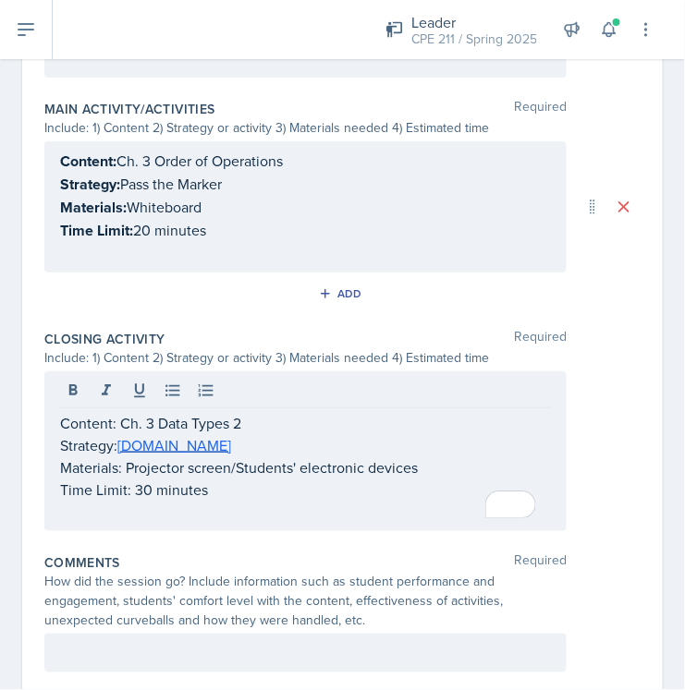
click at [581, 385] on div "Content: Ch. 3 Data Types 2 Strategy: Kahoot.it Materials: Projector screen/Stu…" at bounding box center [342, 452] width 596 height 160
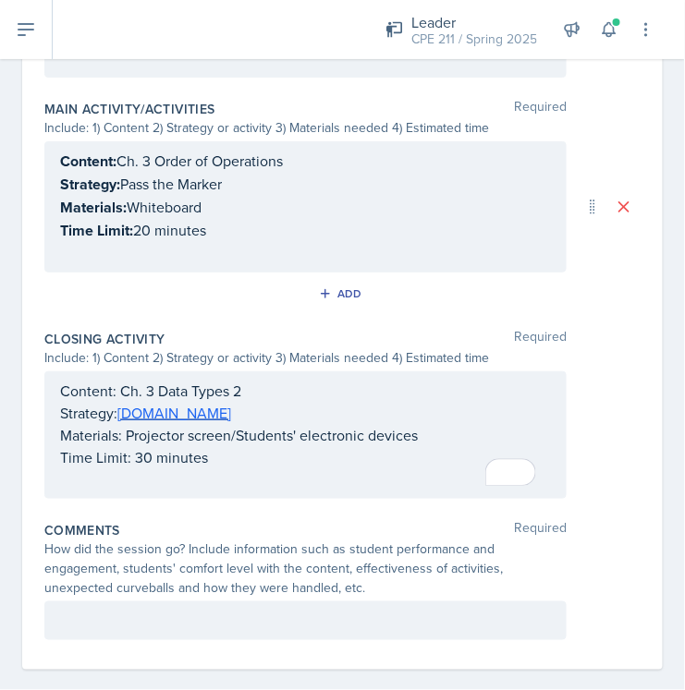
click at [141, 451] on p "Time Limit: 30 minutes" at bounding box center [305, 457] width 491 height 22
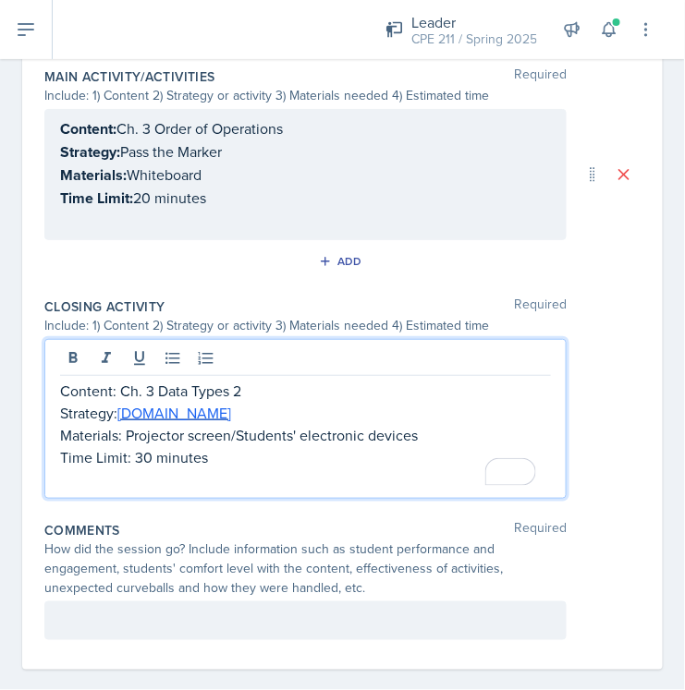
click at [151, 451] on p "Time Limit: 30 minutes" at bounding box center [305, 457] width 491 height 22
click at [152, 190] on p "Time Limit: 20 minutes" at bounding box center [305, 198] width 491 height 23
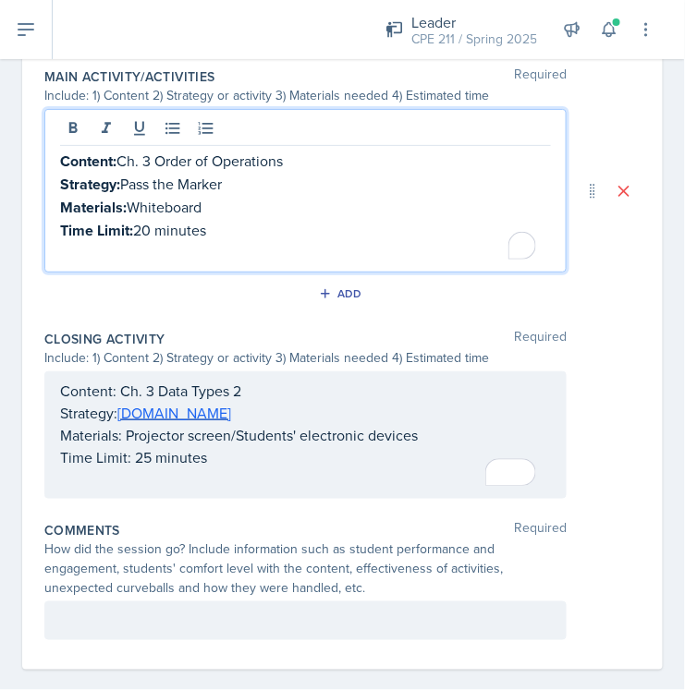
scroll to position [885, 0]
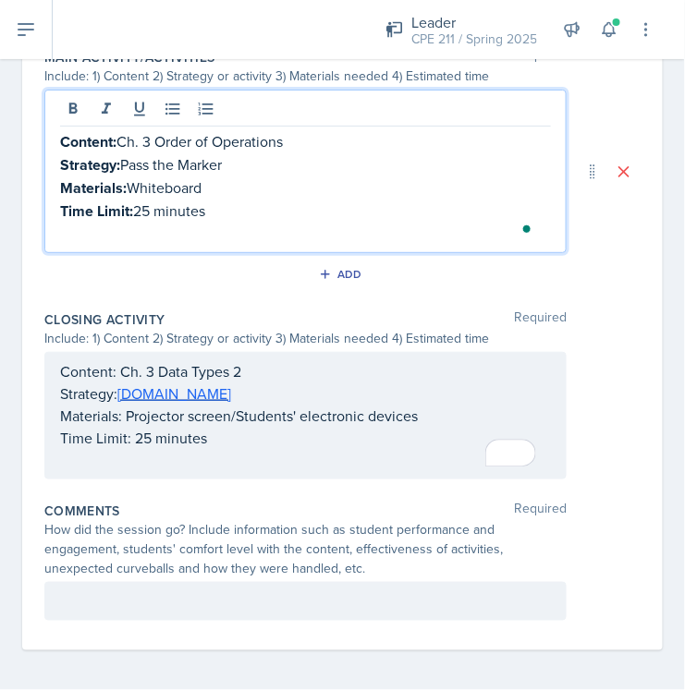
click at [200, 264] on div "Add" at bounding box center [342, 278] width 596 height 35
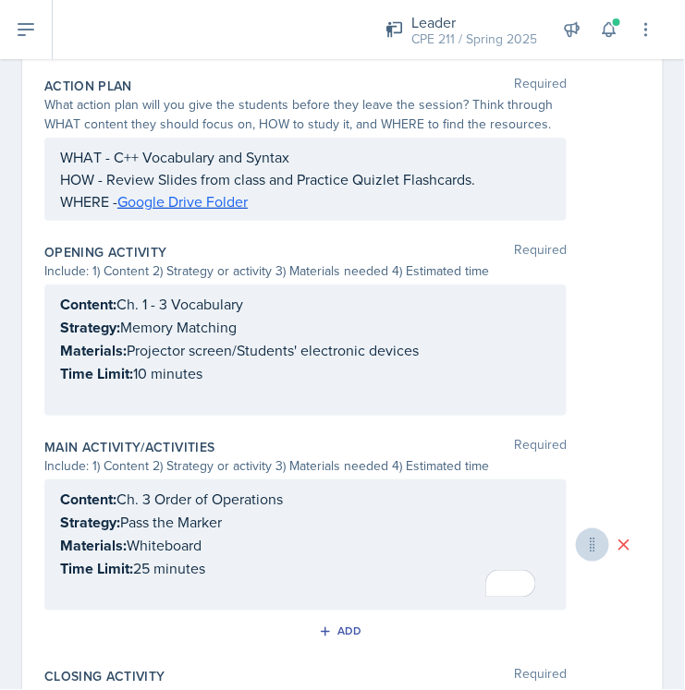
scroll to position [513, 0]
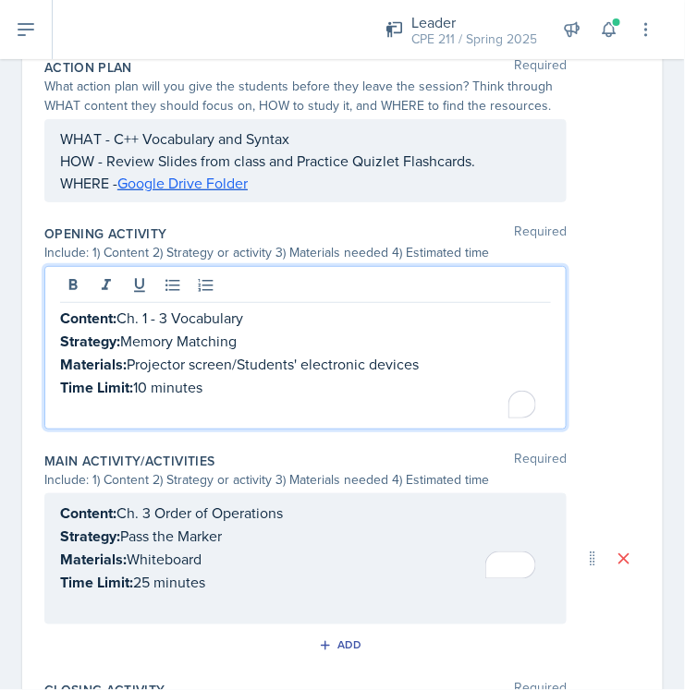
click at [152, 376] on p "Time Limit: 10 minutes" at bounding box center [305, 387] width 491 height 23
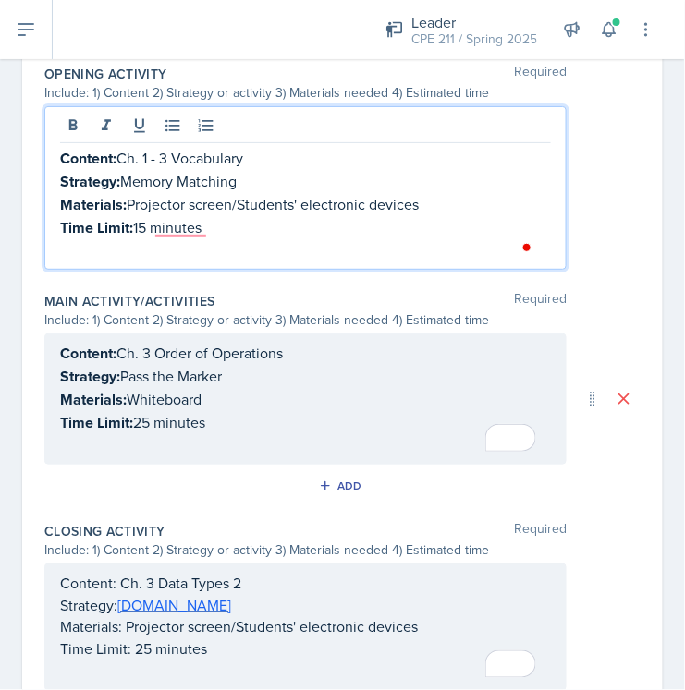
scroll to position [751, 0]
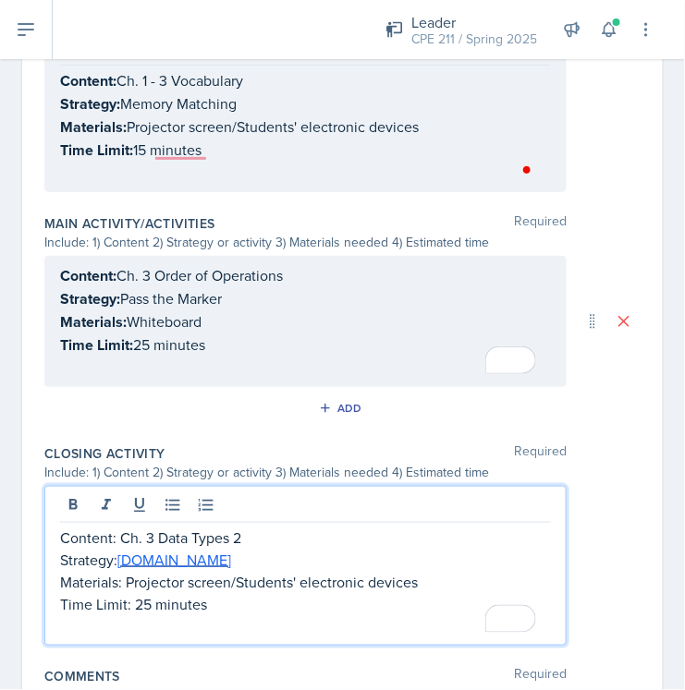
click at [145, 565] on div "Content: Ch. 3 Data Types 2 Strategy: Kahoot.it Materials: Projector screen/Stu…" at bounding box center [305, 582] width 491 height 111
click at [580, 523] on div "Content: Ch. 3 Data Types 2 Strategy: [DOMAIN_NAME] Materials: Projector screen…" at bounding box center [342, 566] width 596 height 160
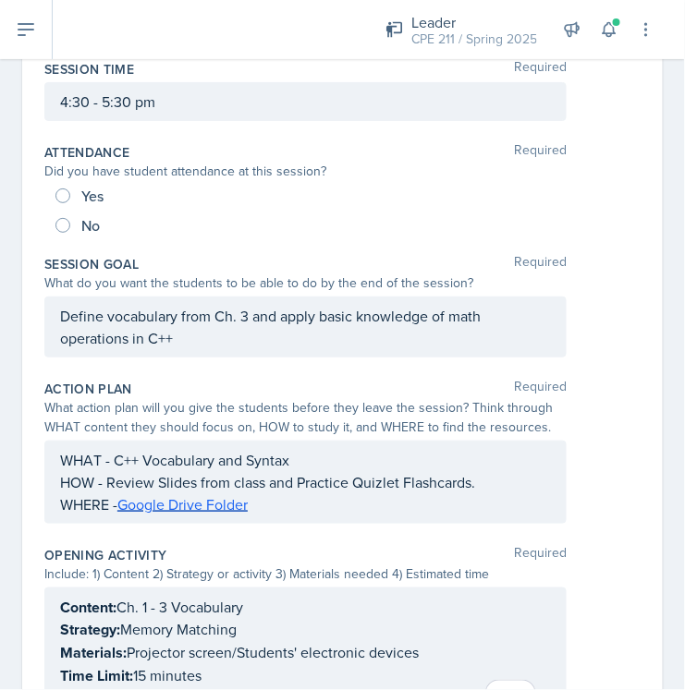
scroll to position [0, 0]
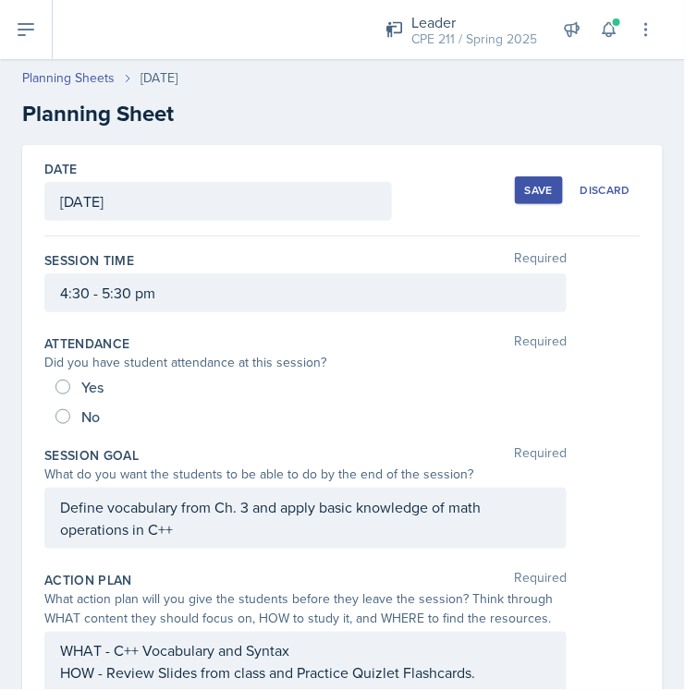
click at [515, 192] on button "Save" at bounding box center [539, 191] width 48 height 28
